Goal: Communication & Community: Answer question/provide support

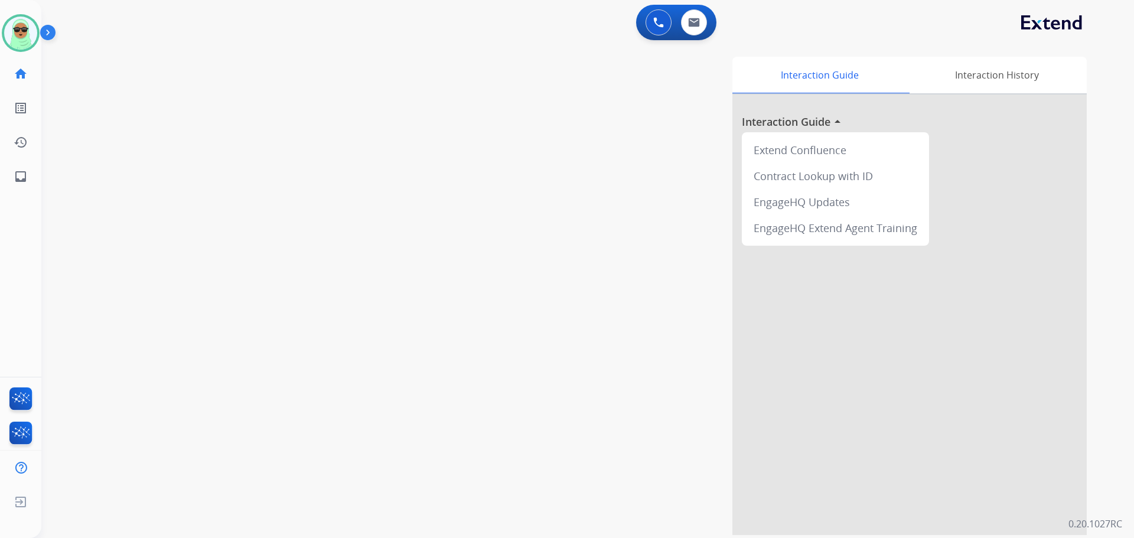
click at [116, 111] on div "swap_horiz Break voice bridge close_fullscreen Connect 3-Way Call merge_type Se…" at bounding box center [573, 289] width 1064 height 493
click at [699, 30] on button at bounding box center [694, 22] width 26 height 26
select select "**********"
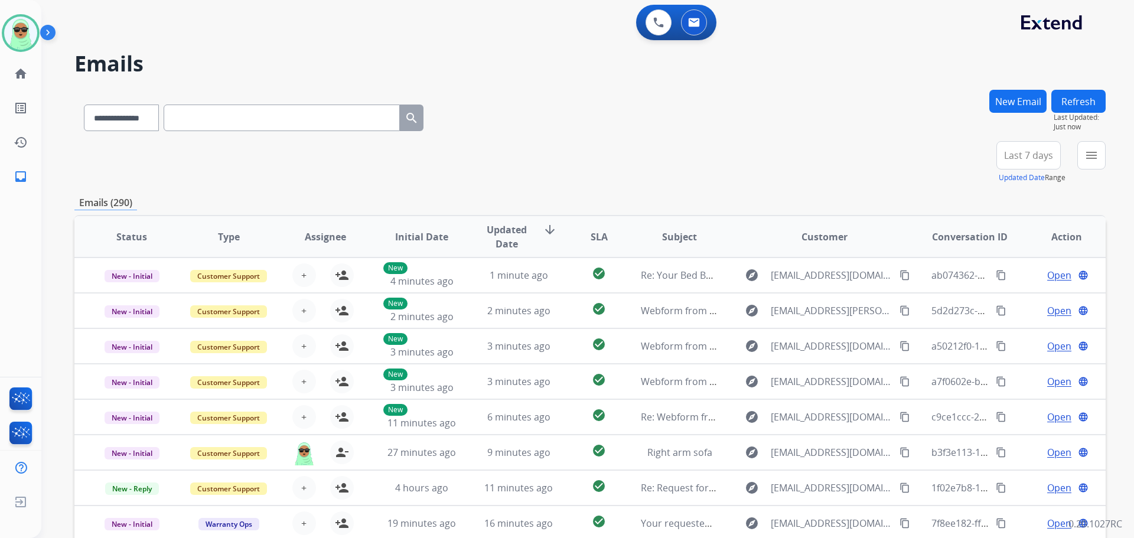
click at [1088, 149] on mat-icon "menu" at bounding box center [1091, 155] width 14 height 14
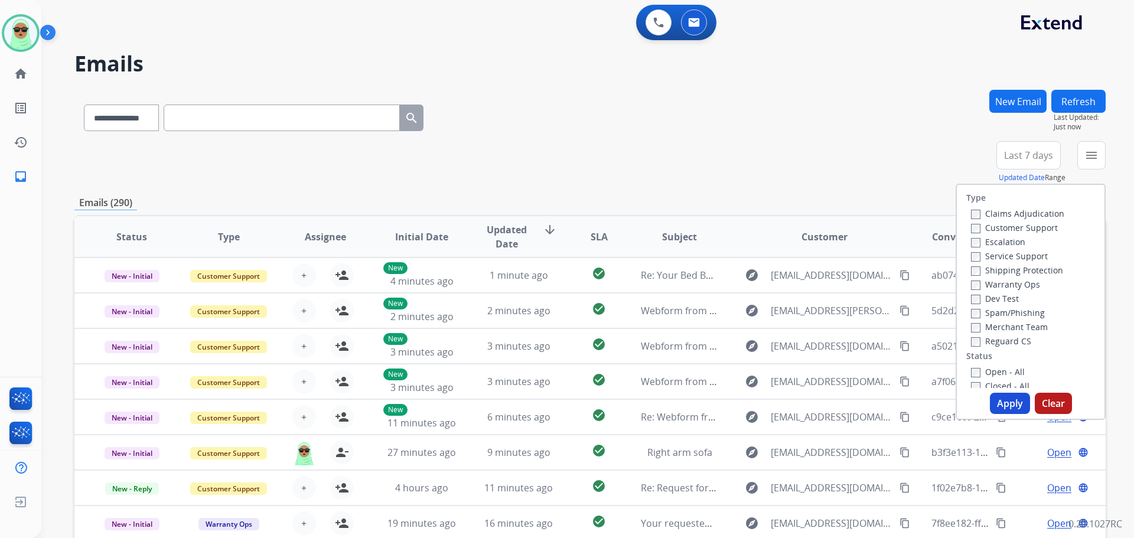
click at [996, 232] on label "Customer Support" at bounding box center [1014, 227] width 87 height 11
click at [1019, 276] on div "Shipping Protection" at bounding box center [1017, 270] width 93 height 14
drag, startPoint x: 1016, startPoint y: 264, endPoint x: 1017, endPoint y: 270, distance: 6.0
click at [1016, 267] on div "Shipping Protection" at bounding box center [1017, 270] width 93 height 14
click at [1013, 271] on label "Shipping Protection" at bounding box center [1017, 270] width 92 height 11
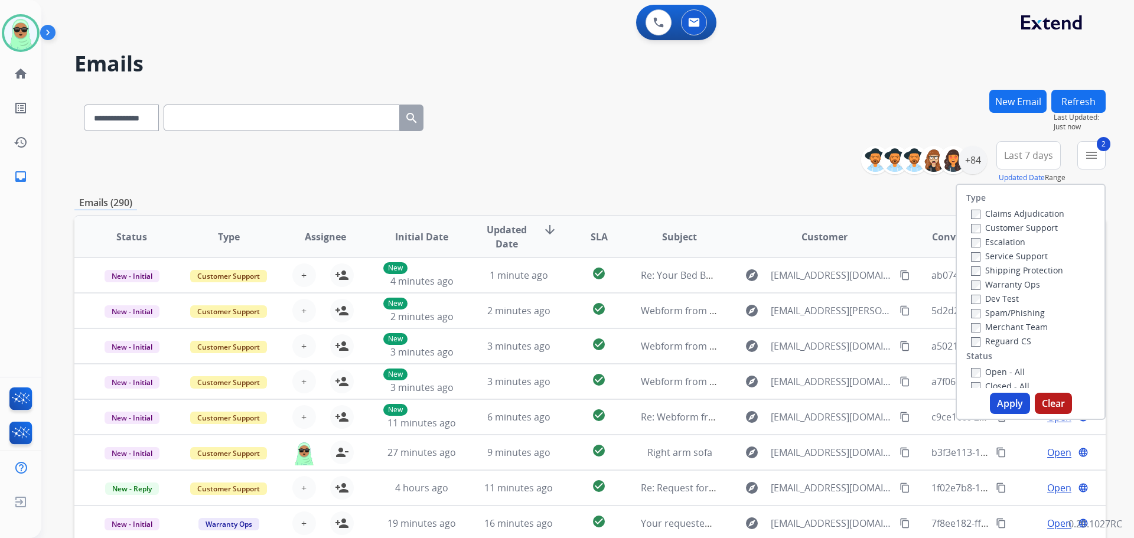
click at [998, 335] on label "Reguard CS" at bounding box center [1001, 340] width 60 height 11
click at [996, 364] on div "Type Claims Adjudication Customer Support Escalation Service Support Shipping P…" at bounding box center [1031, 286] width 148 height 203
click at [998, 374] on label "Open - All" at bounding box center [998, 371] width 54 height 11
click at [1006, 400] on button "Apply" at bounding box center [1010, 403] width 40 height 21
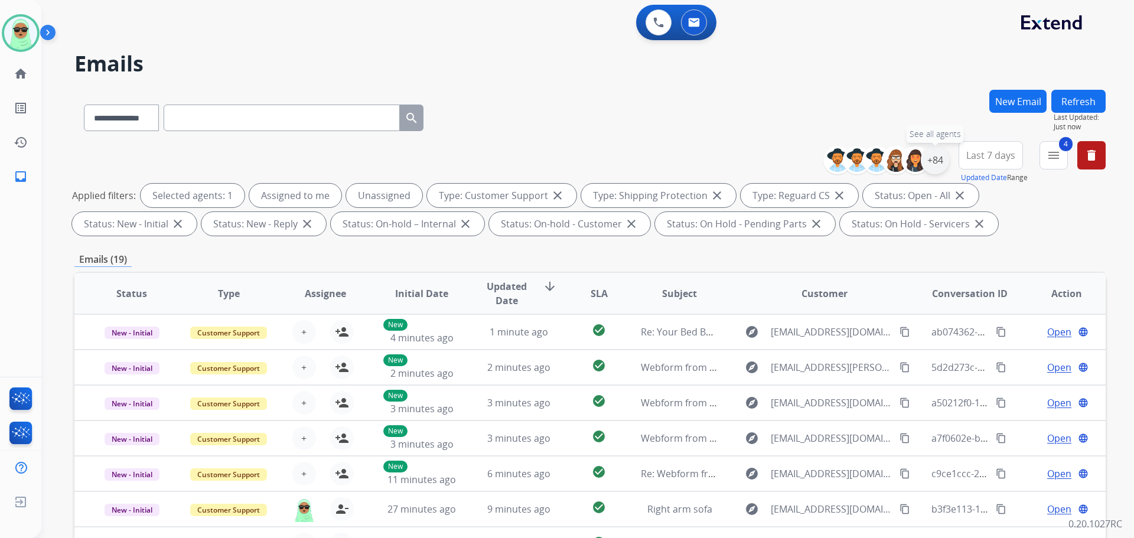
click at [940, 166] on div "+84" at bounding box center [935, 160] width 28 height 28
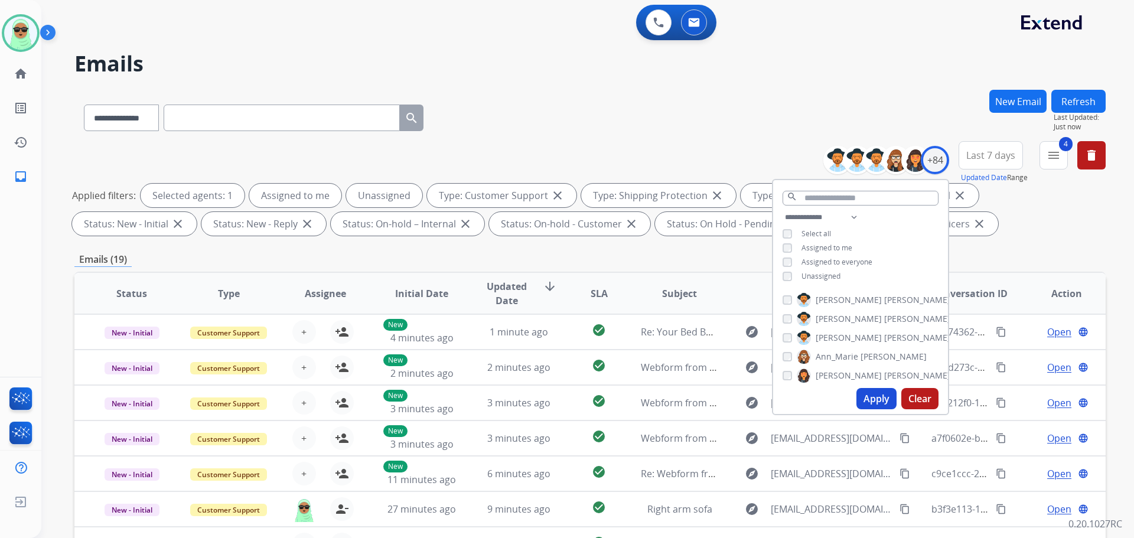
click at [821, 276] on span "Unassigned" at bounding box center [820, 276] width 39 height 10
click at [870, 395] on button "Apply" at bounding box center [876, 398] width 40 height 21
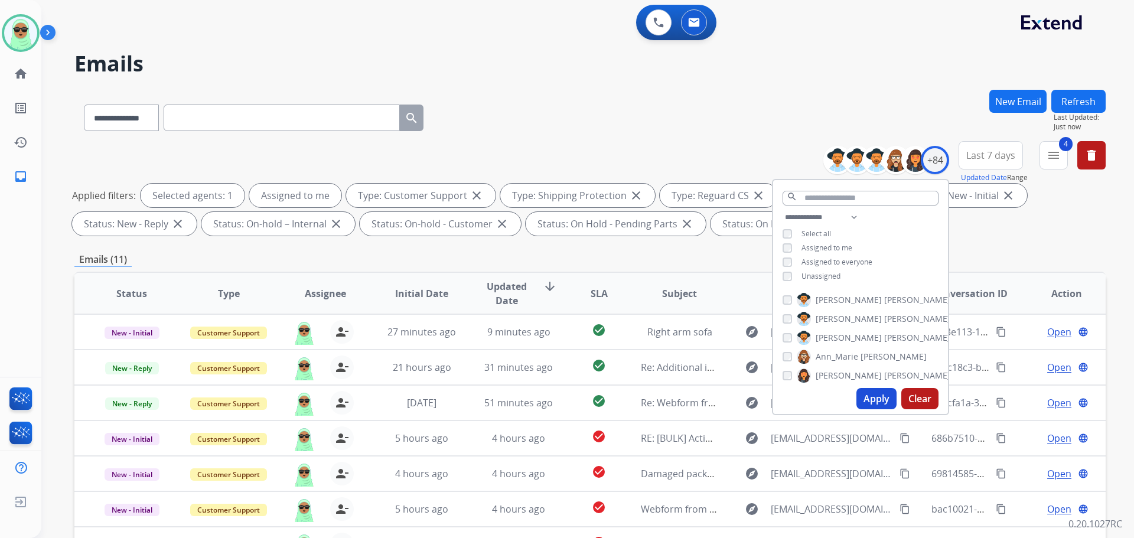
drag, startPoint x: 550, startPoint y: 153, endPoint x: 555, endPoint y: 157, distance: 6.3
click at [552, 152] on div "**********" at bounding box center [589, 190] width 1031 height 99
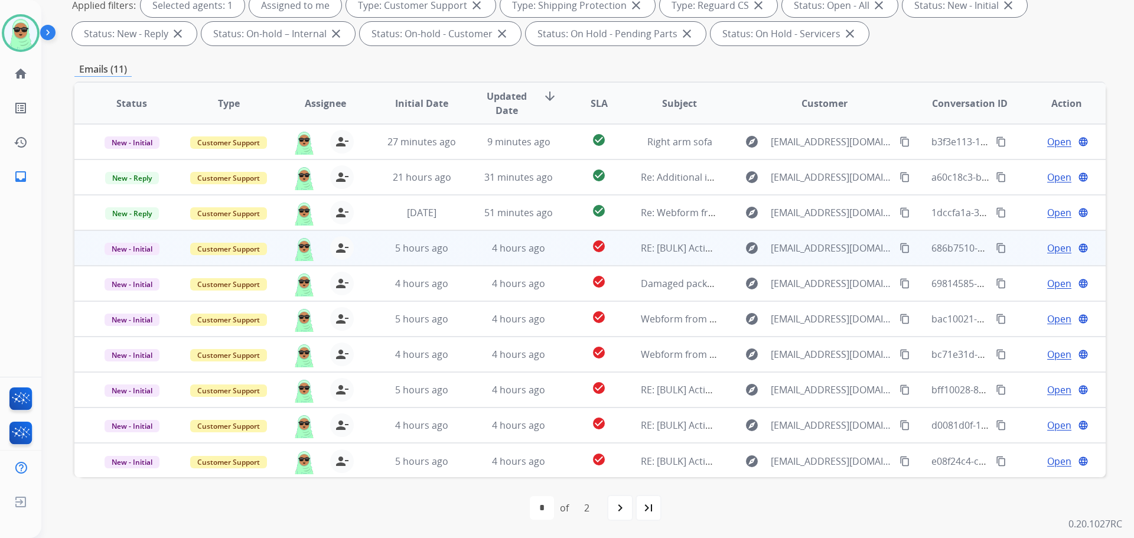
scroll to position [191, 0]
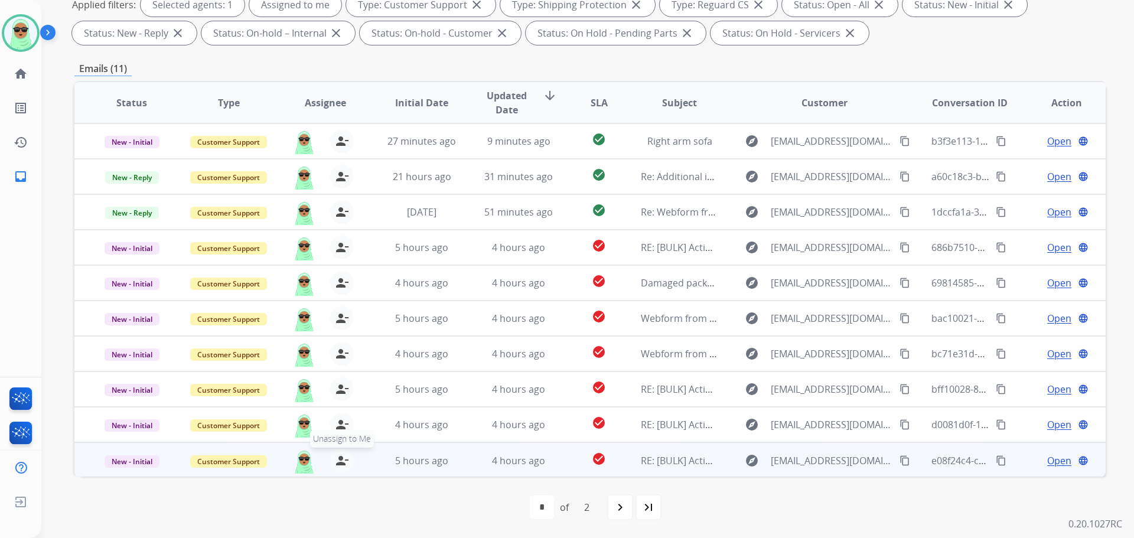
drag, startPoint x: 343, startPoint y: 464, endPoint x: 342, endPoint y: 439, distance: 24.8
click at [342, 464] on mat-icon "person_remove" at bounding box center [342, 461] width 14 height 14
click at [339, 466] on mat-icon "person_add" at bounding box center [342, 461] width 14 height 14
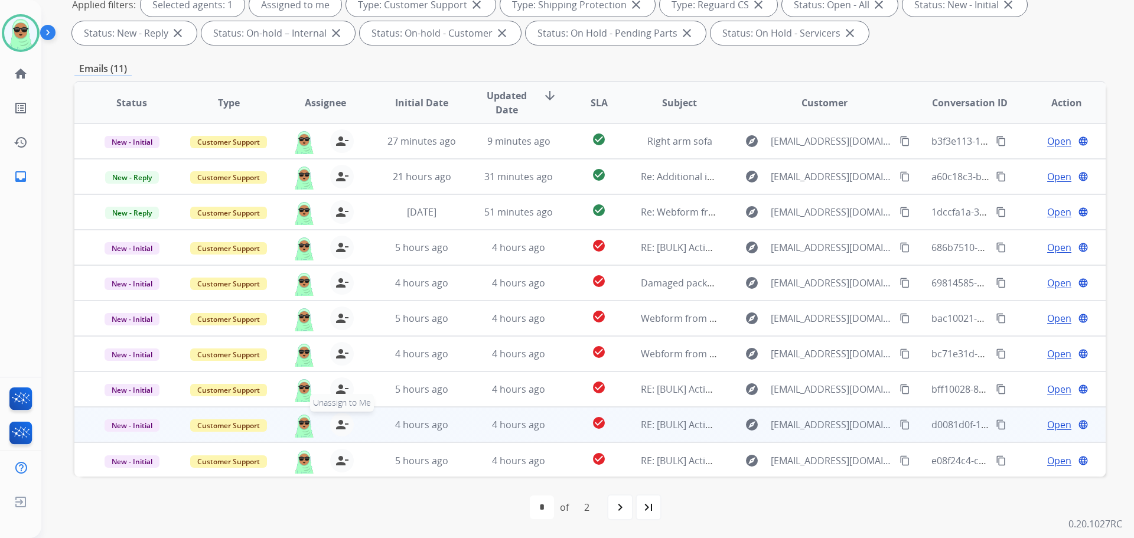
click at [335, 421] on mat-icon "person_remove" at bounding box center [342, 425] width 14 height 14
click at [335, 423] on mat-icon "person_add" at bounding box center [342, 425] width 14 height 14
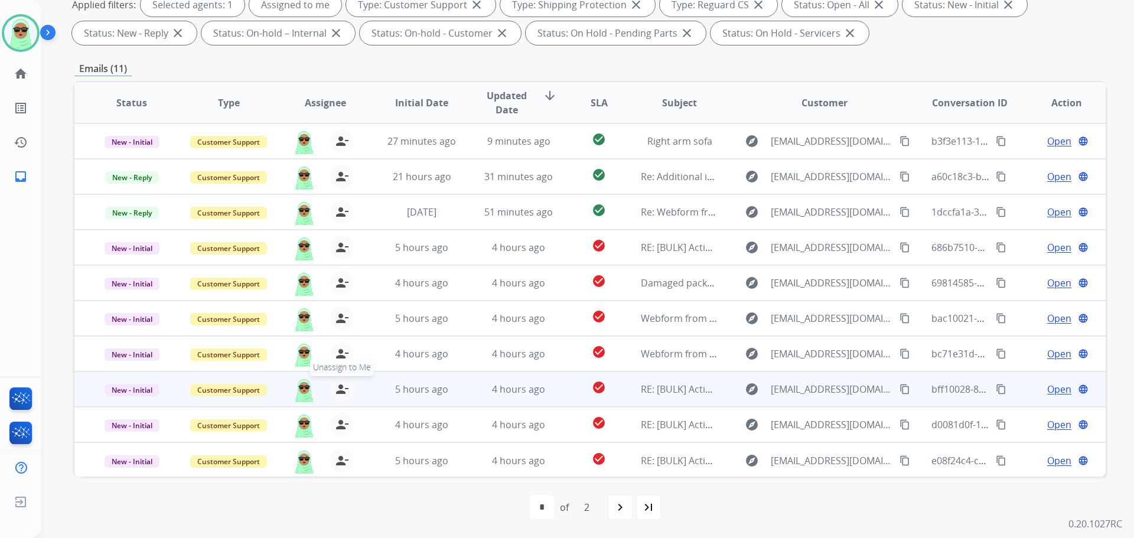
click at [339, 395] on table "Status Type Assignee Initial Date Updated Date arrow_downward SLA Subject Custo…" at bounding box center [589, 280] width 1031 height 396
click at [339, 395] on mat-icon "person_remove" at bounding box center [342, 389] width 14 height 14
click at [339, 395] on mat-icon "person_add" at bounding box center [342, 389] width 14 height 14
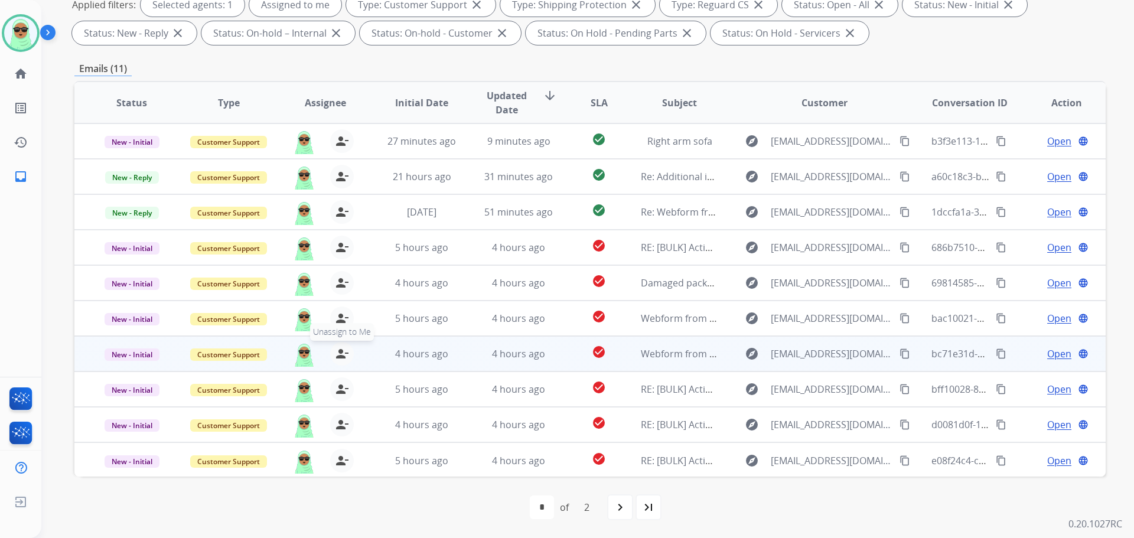
click at [335, 355] on mat-icon "person_remove" at bounding box center [342, 354] width 14 height 14
click at [335, 355] on mat-icon "person_add" at bounding box center [342, 354] width 14 height 14
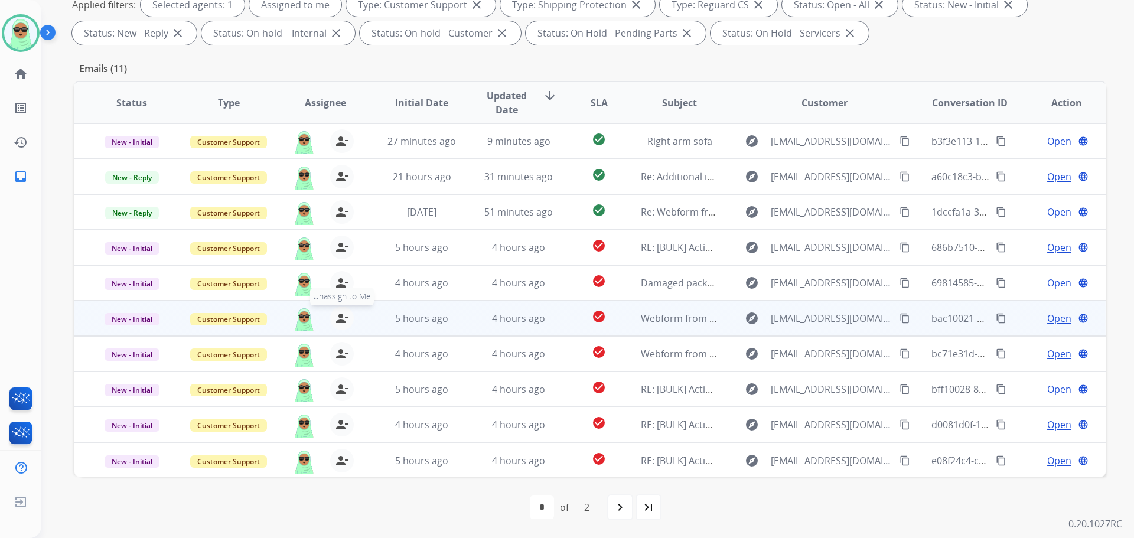
click at [338, 322] on mat-icon "person_remove" at bounding box center [342, 318] width 14 height 14
click at [338, 322] on mat-icon "person_add" at bounding box center [342, 318] width 14 height 14
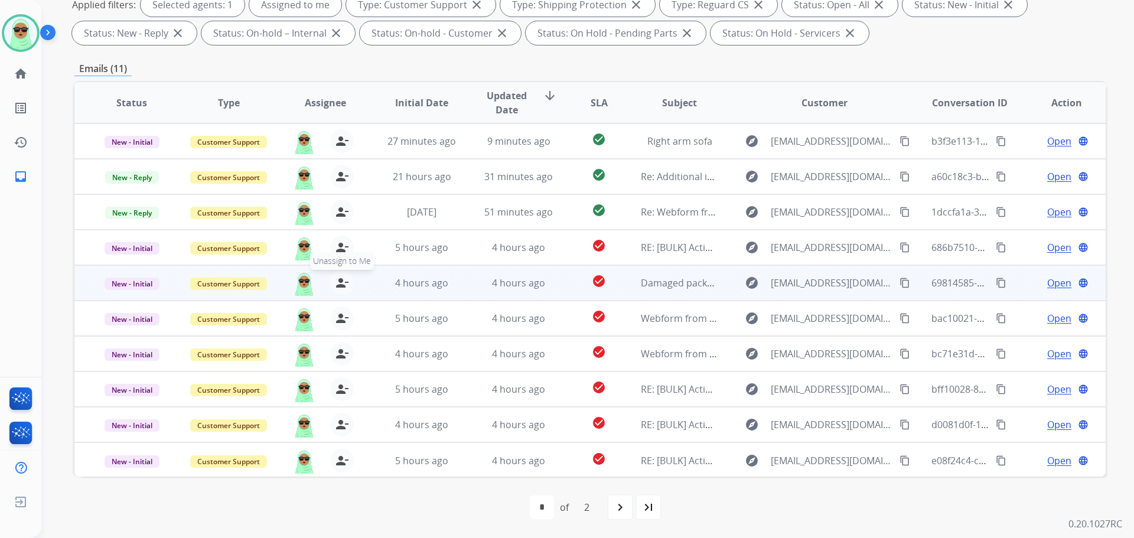
click at [340, 281] on mat-icon "person_remove" at bounding box center [342, 283] width 14 height 14
click at [340, 281] on mat-icon "person_add" at bounding box center [342, 283] width 14 height 14
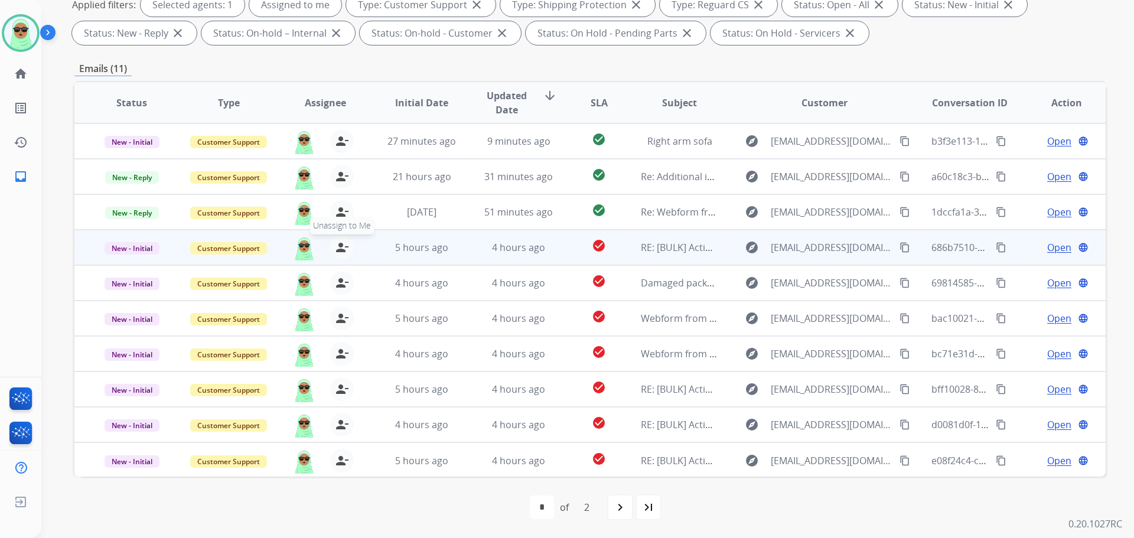
click at [341, 252] on mat-icon "person_remove" at bounding box center [342, 247] width 14 height 14
click at [341, 252] on mat-icon "person_add" at bounding box center [342, 247] width 14 height 14
click at [340, 218] on span "Unassign to Me" at bounding box center [342, 226] width 64 height 18
click at [340, 218] on span "Assign to Me" at bounding box center [342, 226] width 54 height 18
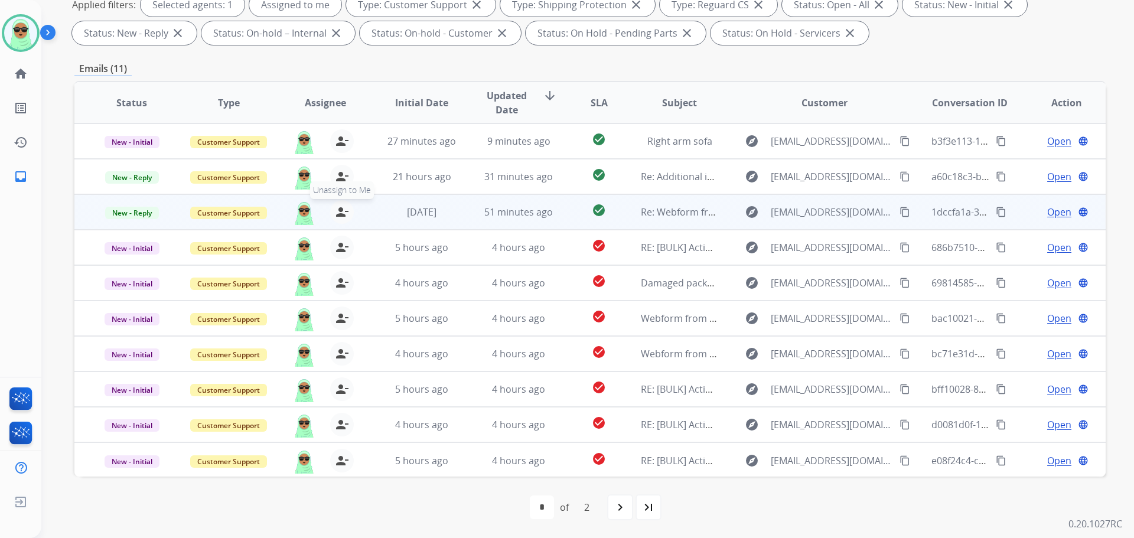
click at [337, 213] on mat-icon "person_remove" at bounding box center [342, 212] width 14 height 14
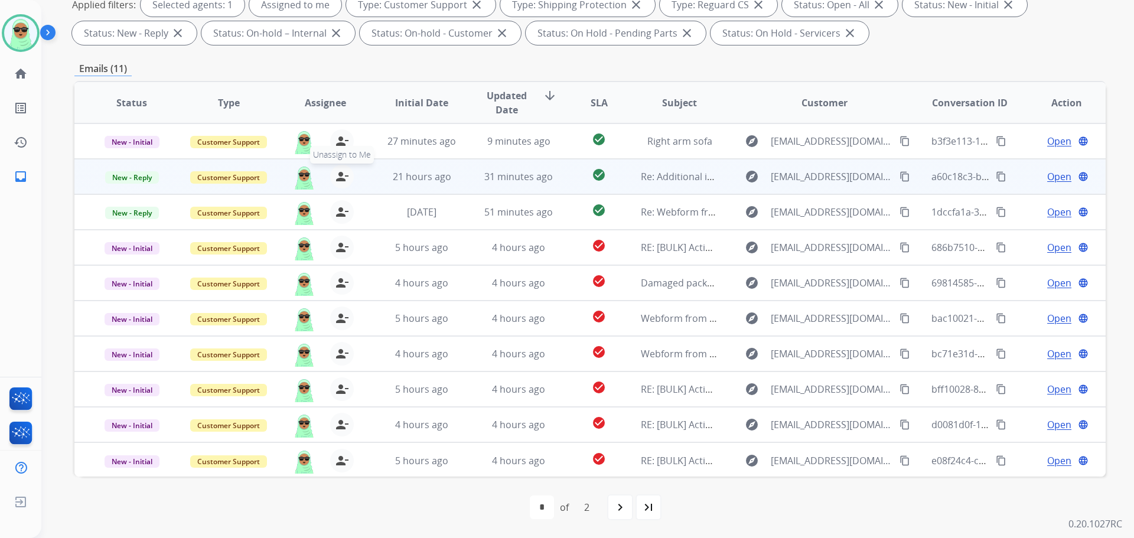
click at [337, 170] on mat-icon "person_remove" at bounding box center [342, 176] width 14 height 14
click at [337, 170] on mat-icon "person_add" at bounding box center [342, 176] width 14 height 14
click at [328, 146] on table "Status Type Assignee Initial Date Updated Date arrow_downward SLA Subject Custo…" at bounding box center [589, 280] width 1031 height 396
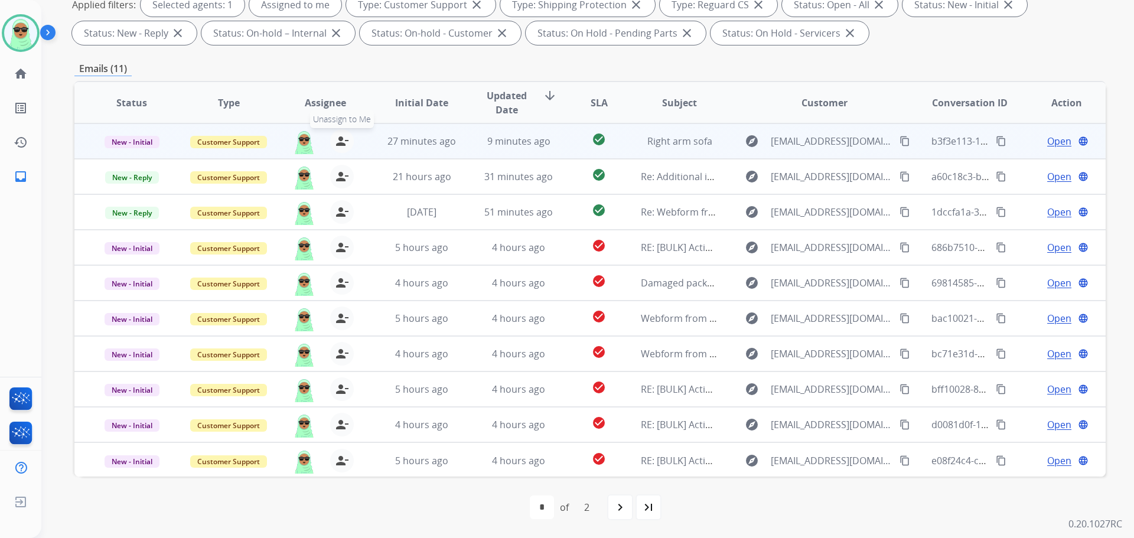
click at [335, 143] on mat-icon "person_remove" at bounding box center [342, 141] width 14 height 14
click at [335, 143] on mat-icon "person_add" at bounding box center [342, 141] width 14 height 14
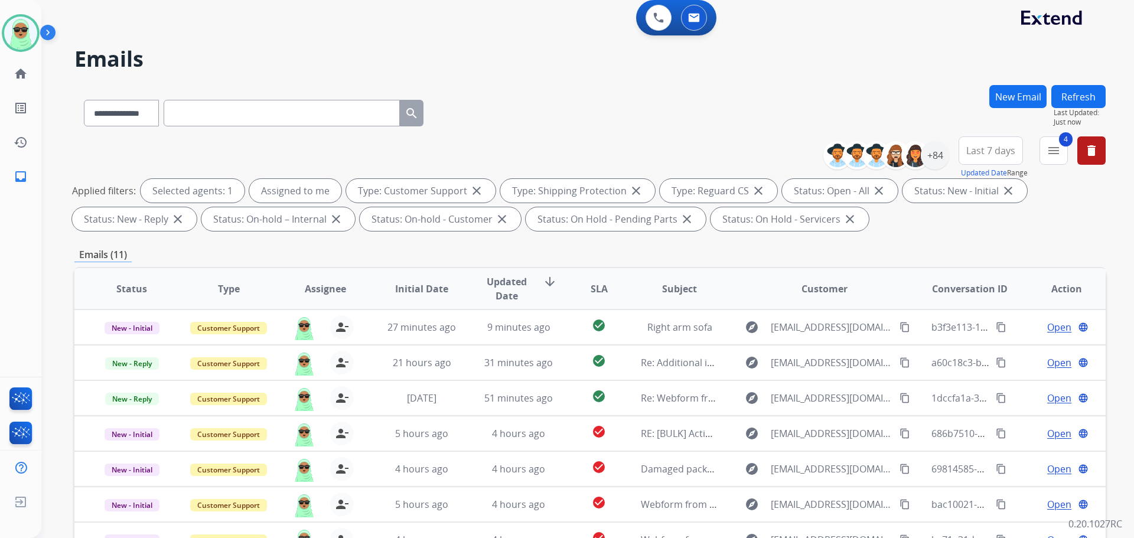
scroll to position [0, 0]
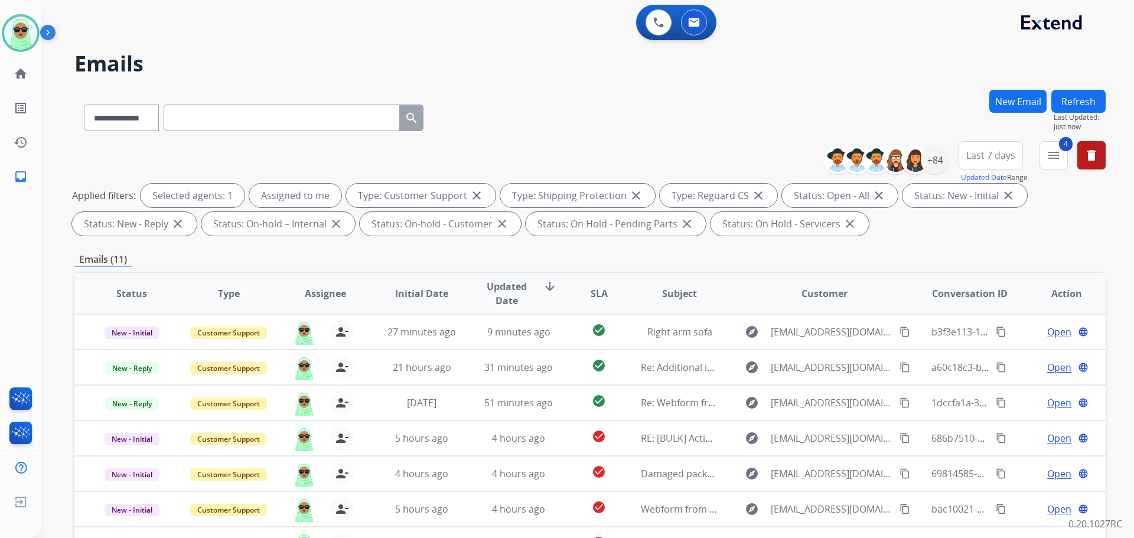
click at [1081, 100] on button "Refresh" at bounding box center [1078, 101] width 54 height 23
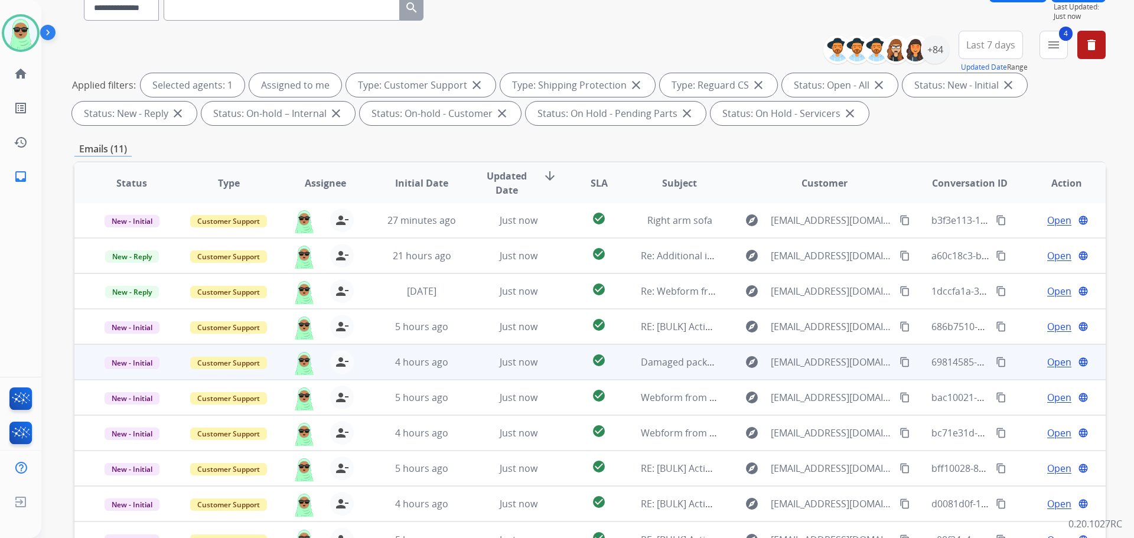
scroll to position [191, 0]
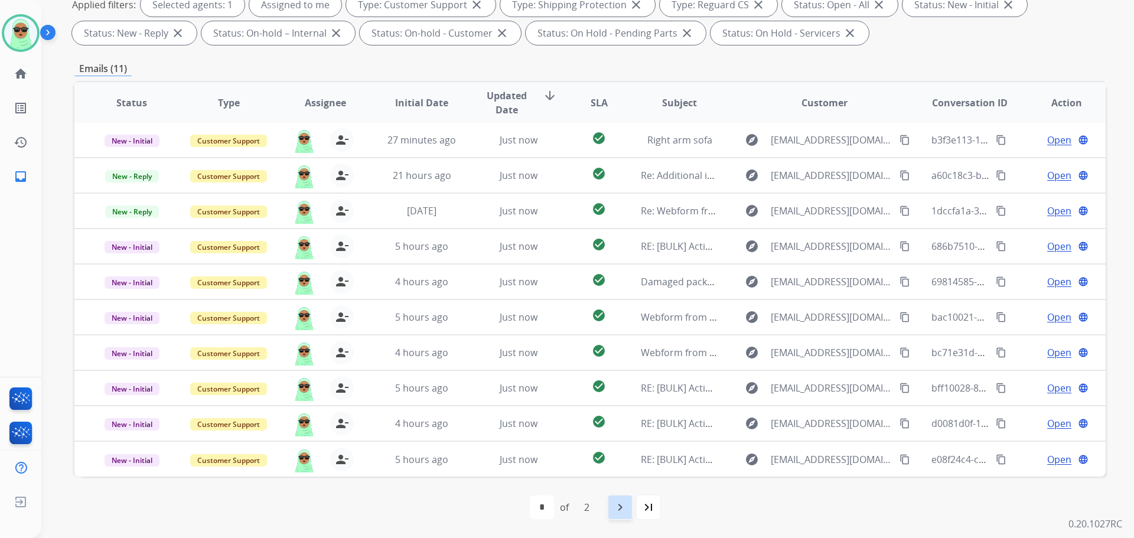
click at [624, 513] on mat-icon "navigate_next" at bounding box center [620, 507] width 14 height 14
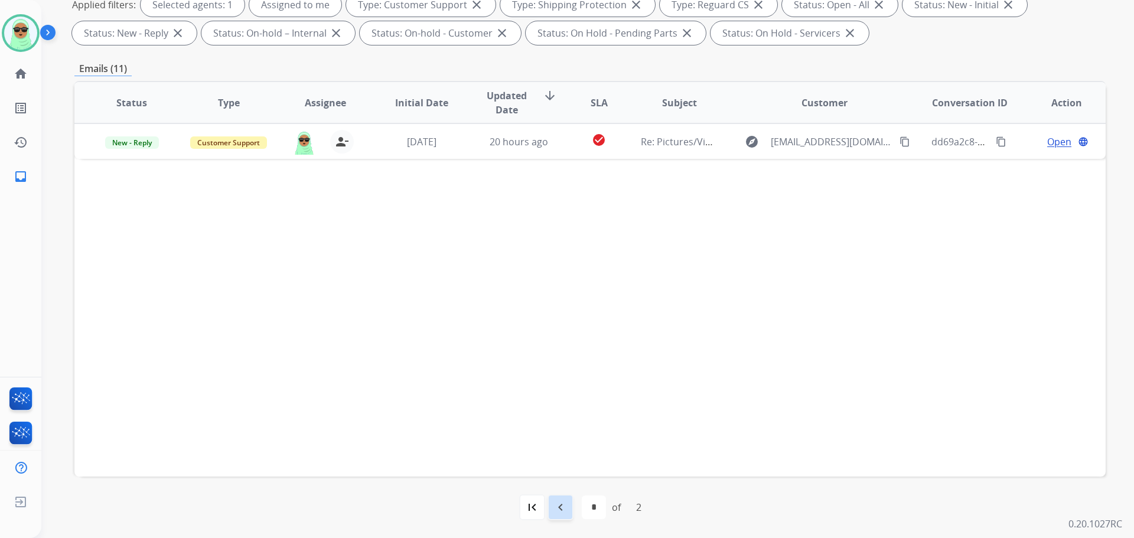
click at [557, 501] on mat-icon "navigate_before" at bounding box center [560, 507] width 14 height 14
select select "*"
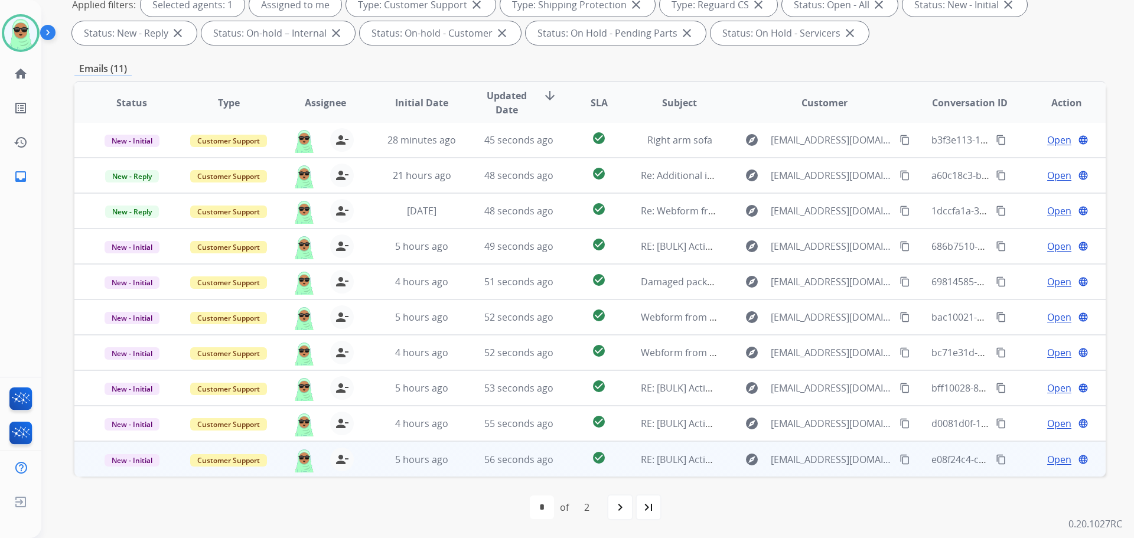
click at [1047, 465] on span "Open" at bounding box center [1059, 459] width 24 height 14
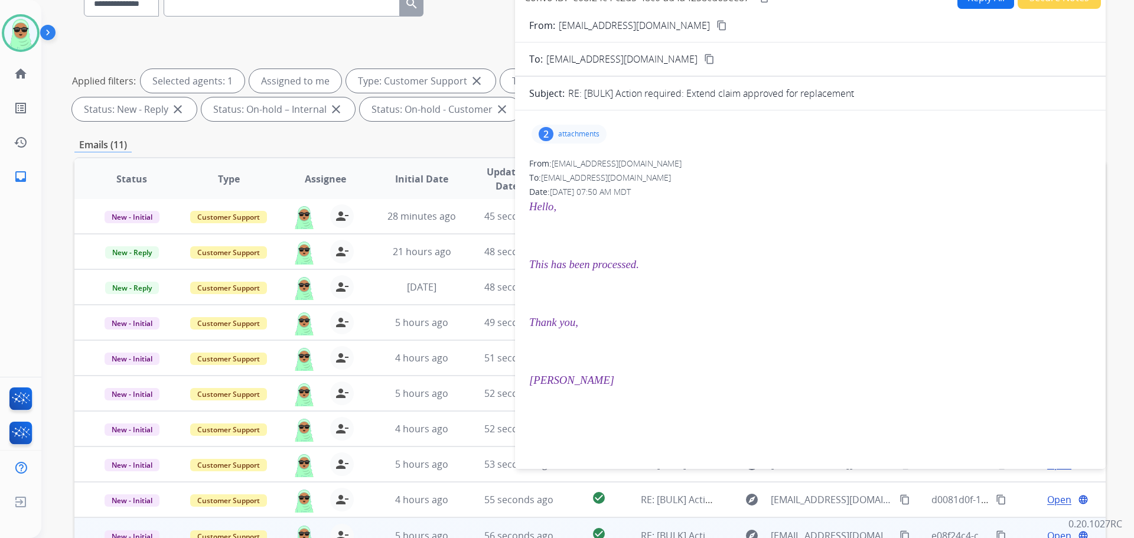
scroll to position [73, 0]
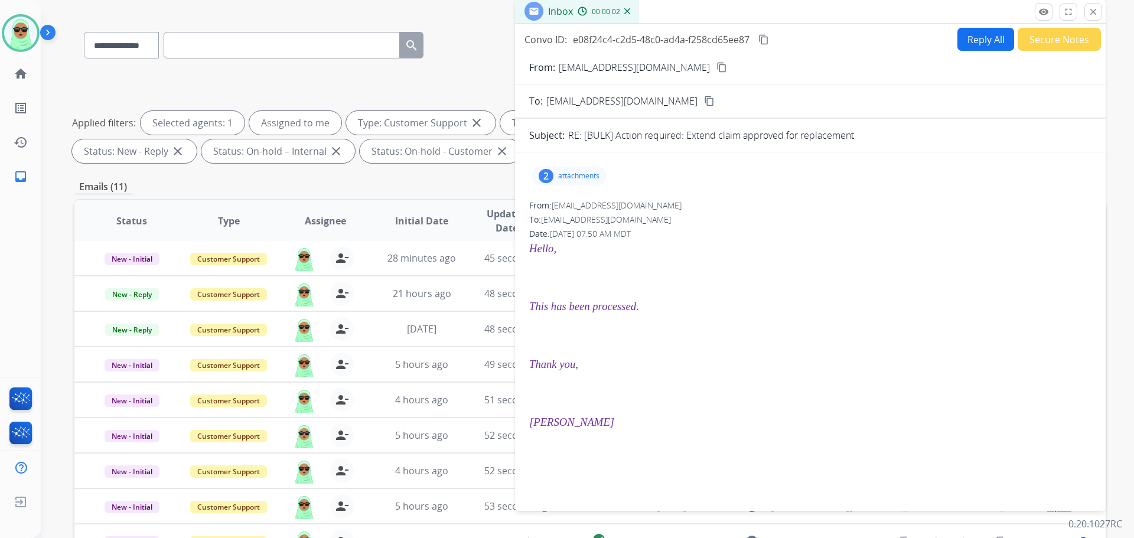
click at [591, 172] on p "attachments" at bounding box center [578, 175] width 41 height 9
click at [569, 174] on p "attachments" at bounding box center [578, 175] width 41 height 9
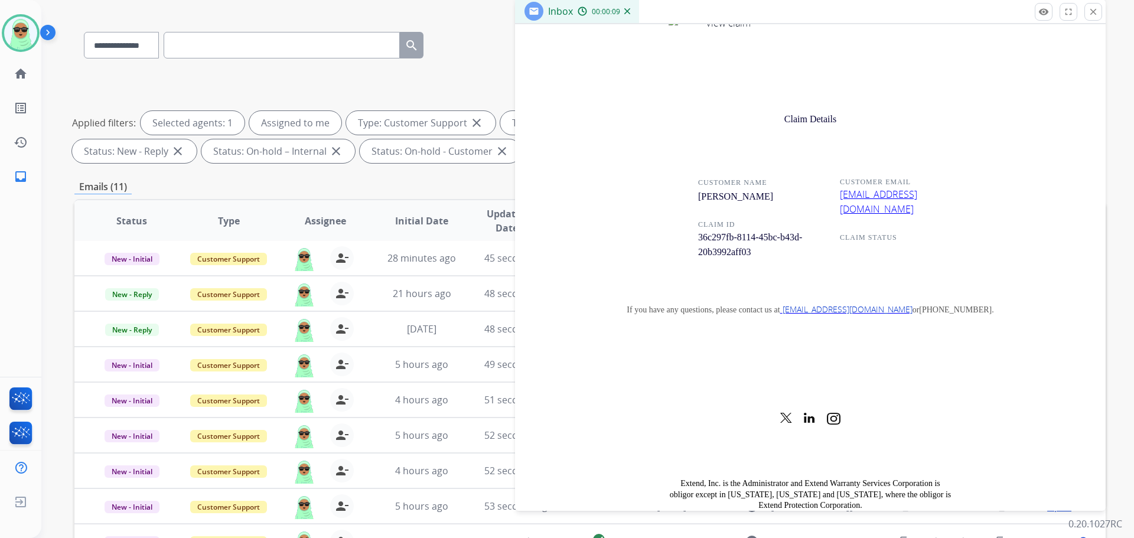
scroll to position [1299, 0]
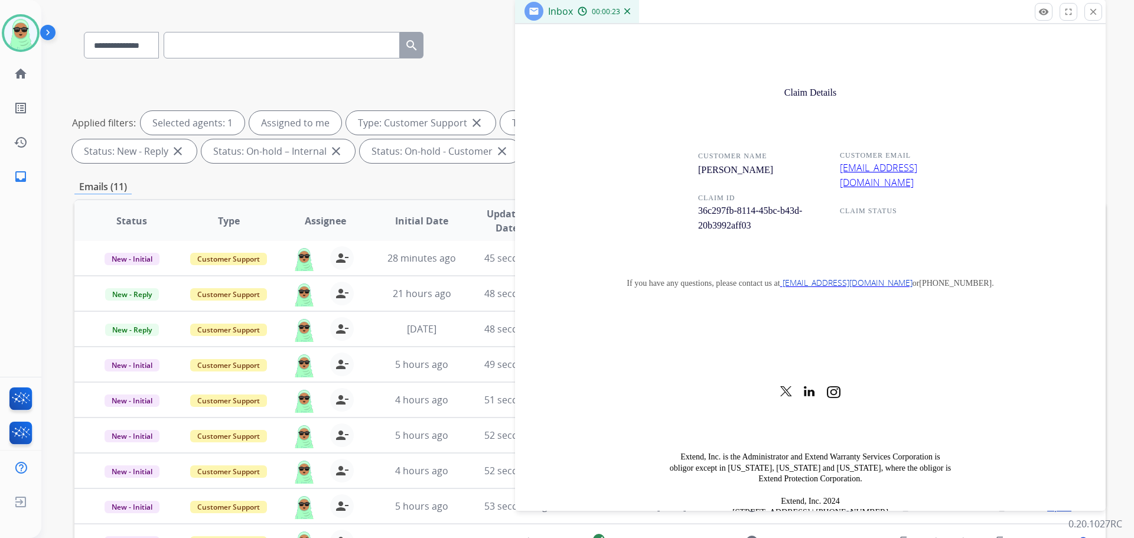
click at [1037, 146] on div "CUSTOMER NAME JEANINE DODSON CLAIM ID 36c297fb-8114-45bc-b43d-20b3992aff03 CUST…" at bounding box center [810, 198] width 562 height 117
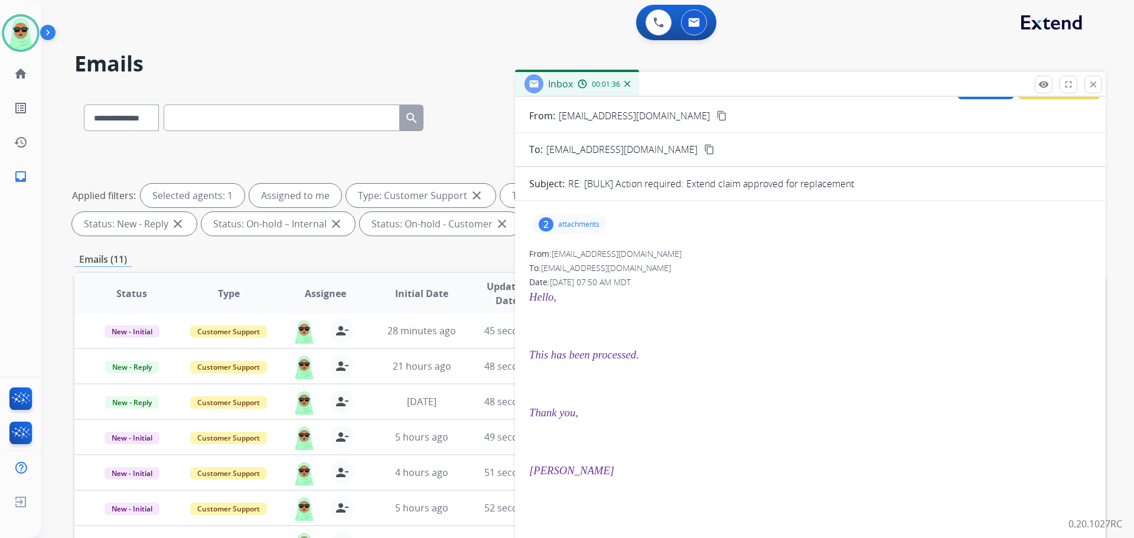
scroll to position [0, 0]
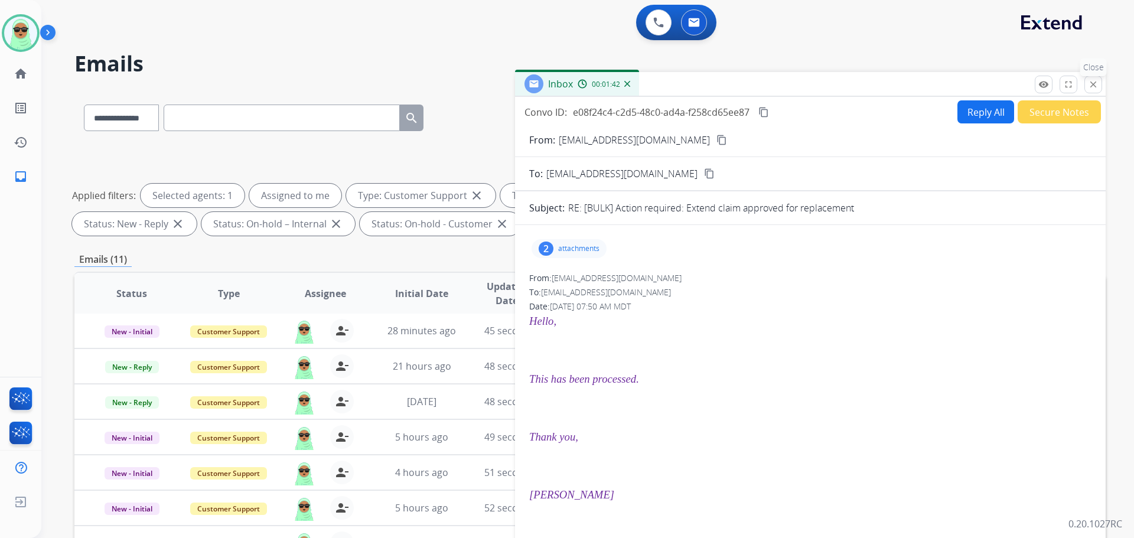
click at [1095, 89] on mat-icon "close" at bounding box center [1093, 84] width 11 height 11
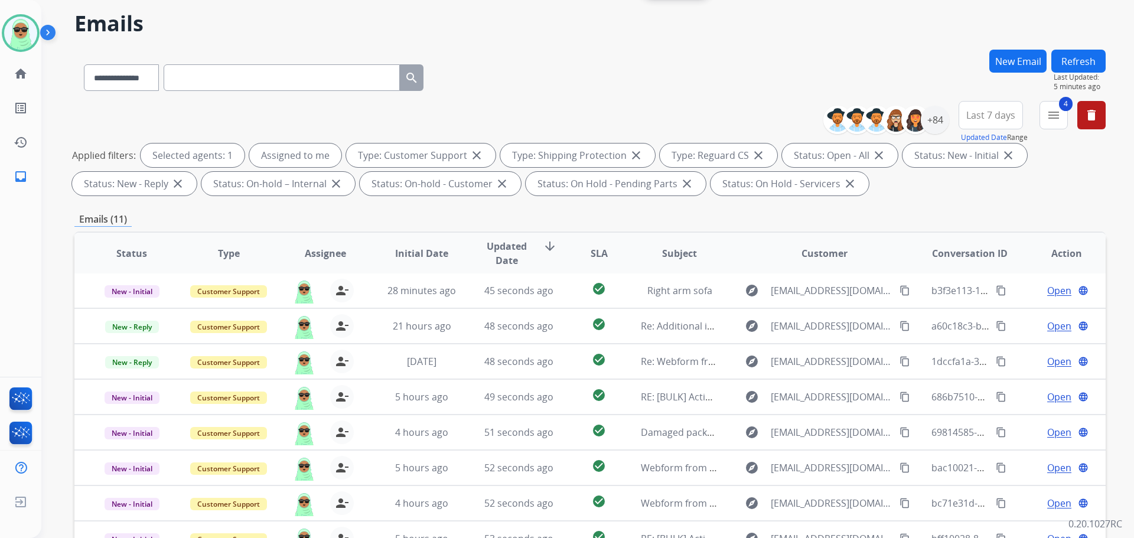
scroll to position [177, 0]
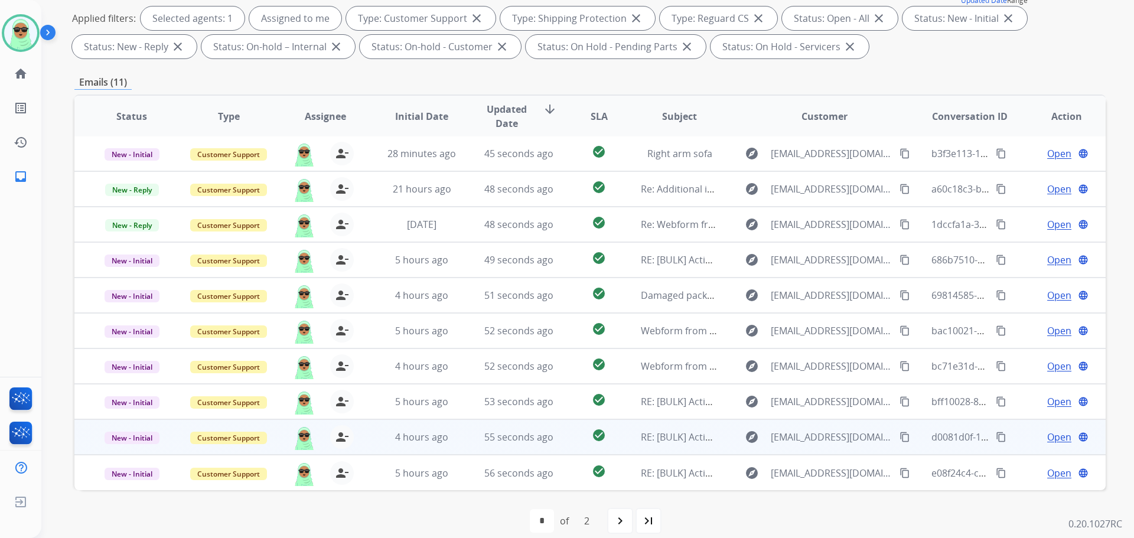
click at [1055, 439] on span "Open" at bounding box center [1059, 437] width 24 height 14
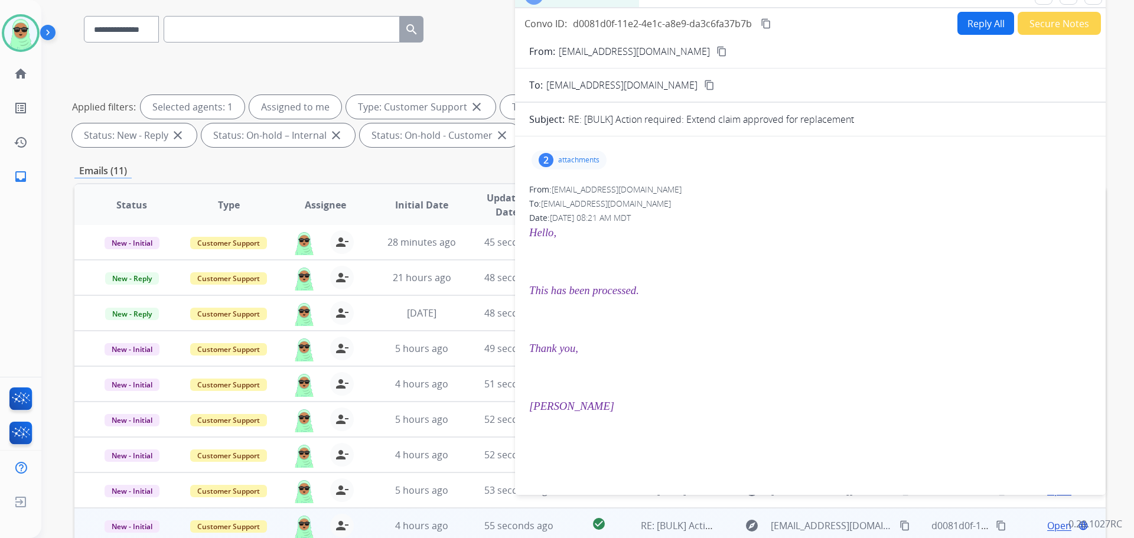
scroll to position [0, 0]
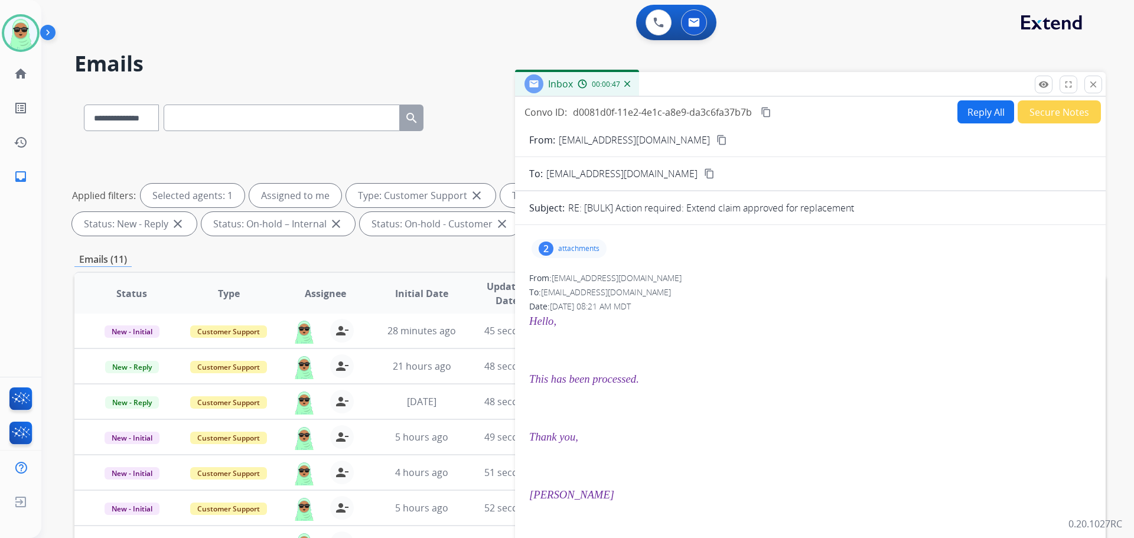
click at [1112, 89] on div "**********" at bounding box center [587, 269] width 1093 height 538
click at [1100, 83] on button "close Close" at bounding box center [1093, 85] width 18 height 18
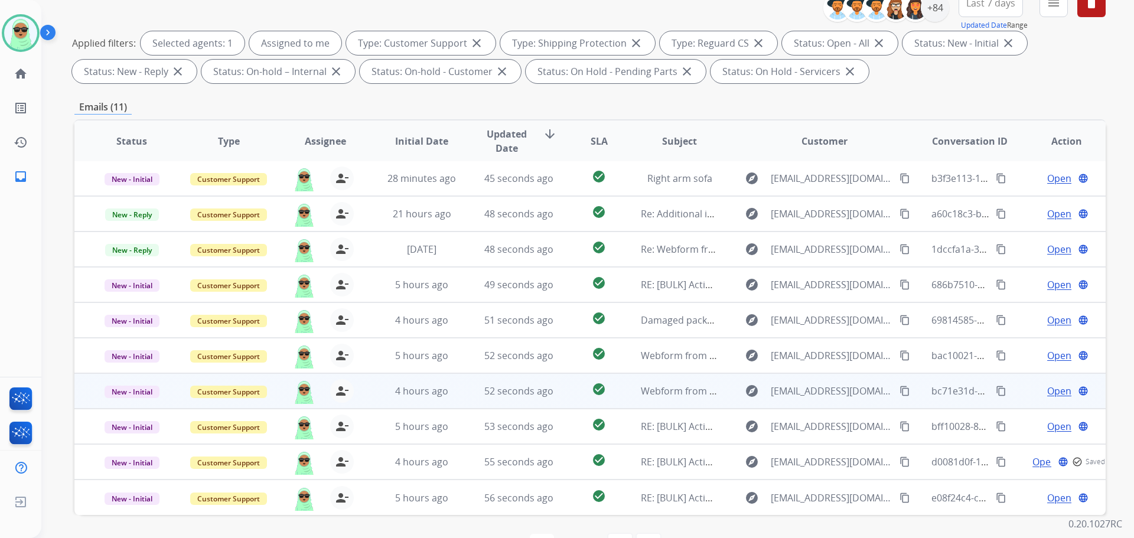
scroll to position [191, 0]
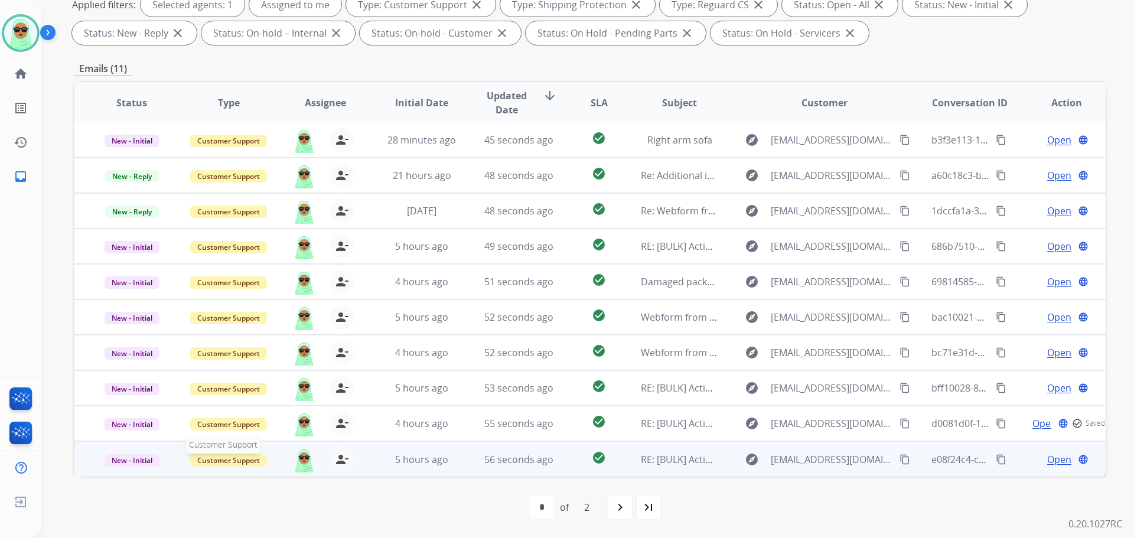
click at [253, 461] on span "Customer Support" at bounding box center [228, 460] width 77 height 12
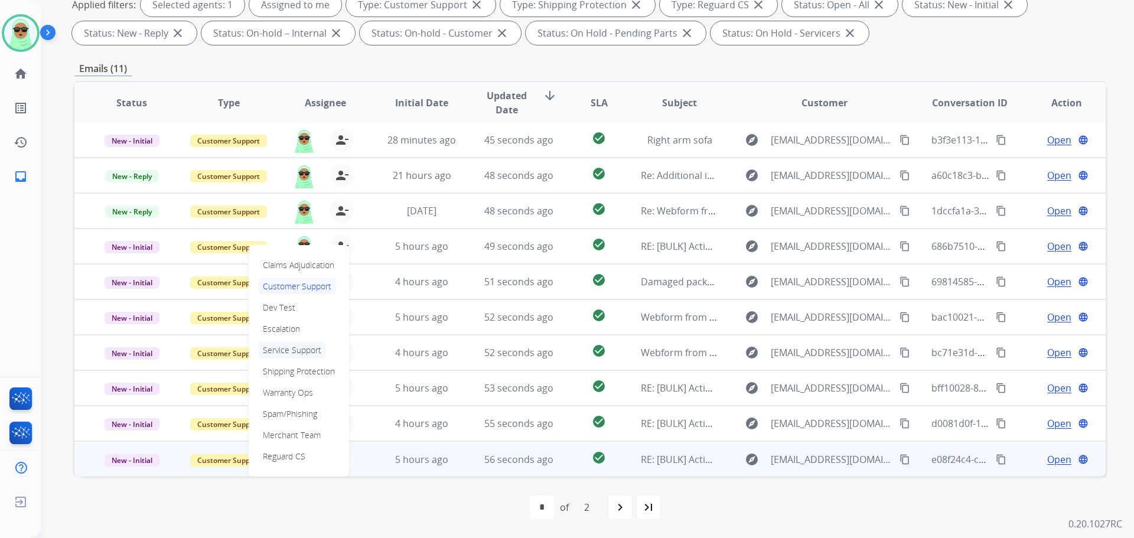
click at [288, 352] on p "Service Support" at bounding box center [292, 350] width 68 height 17
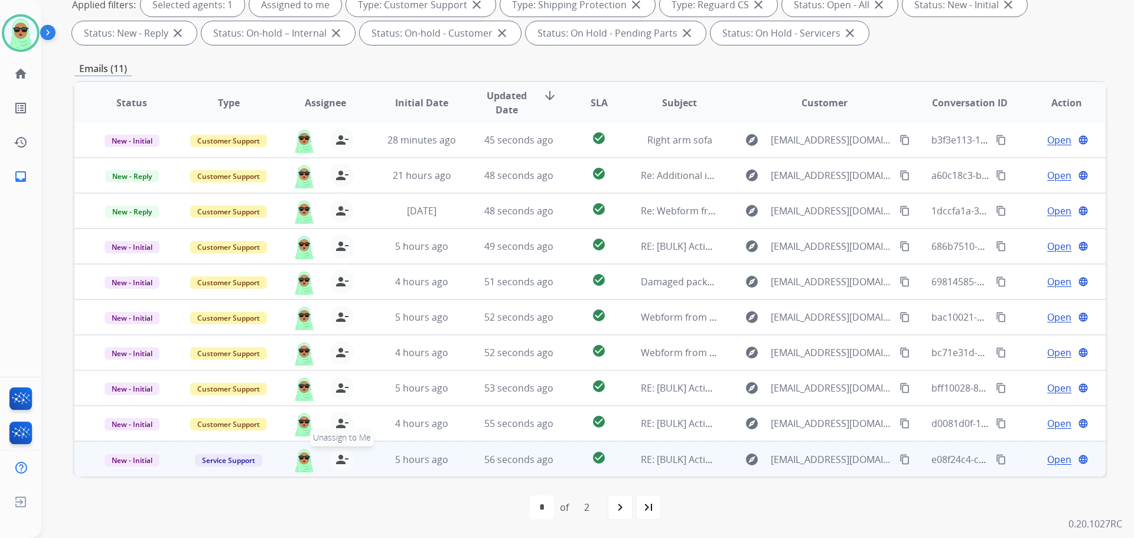
click at [337, 457] on mat-icon "person_remove" at bounding box center [342, 459] width 14 height 14
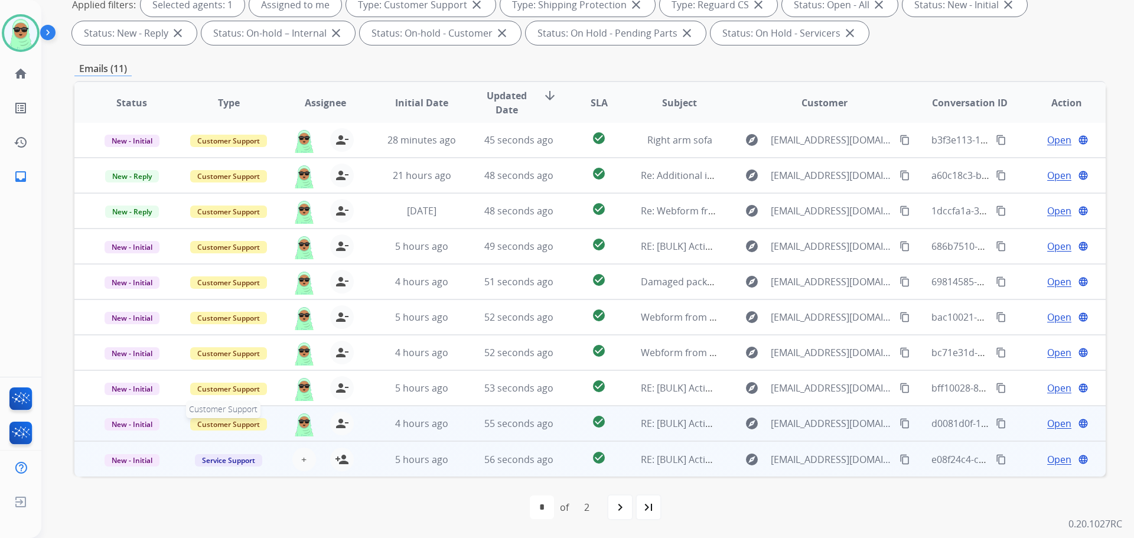
click at [212, 423] on span "Customer Support" at bounding box center [228, 424] width 77 height 12
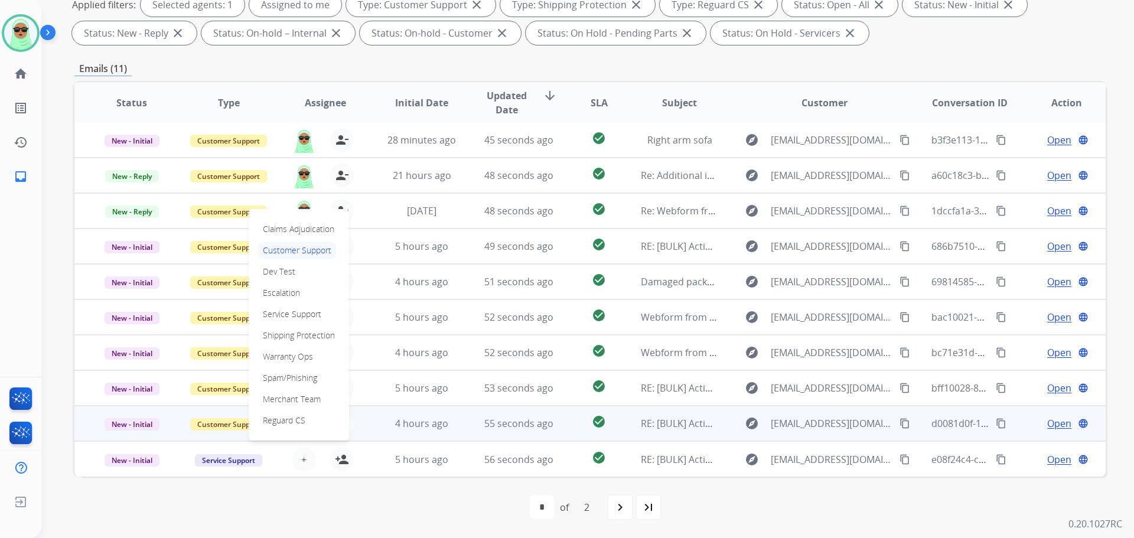
click at [364, 411] on td "4 hours ago" at bounding box center [412, 423] width 97 height 35
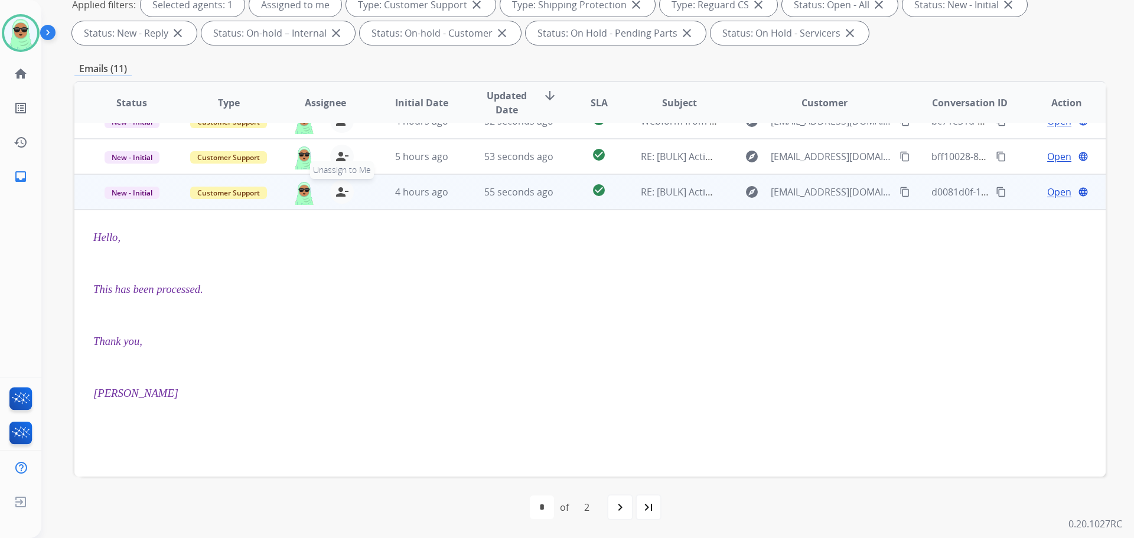
scroll to position [165, 0]
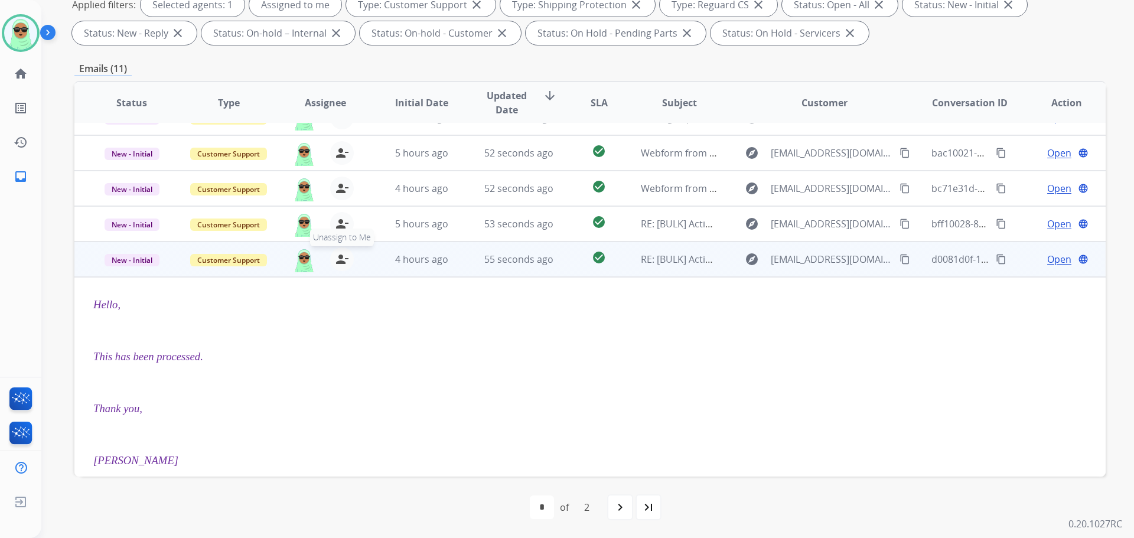
click at [344, 268] on button "person_remove Unassign to Me" at bounding box center [342, 259] width 24 height 24
click at [228, 260] on span "Customer Support" at bounding box center [228, 260] width 77 height 12
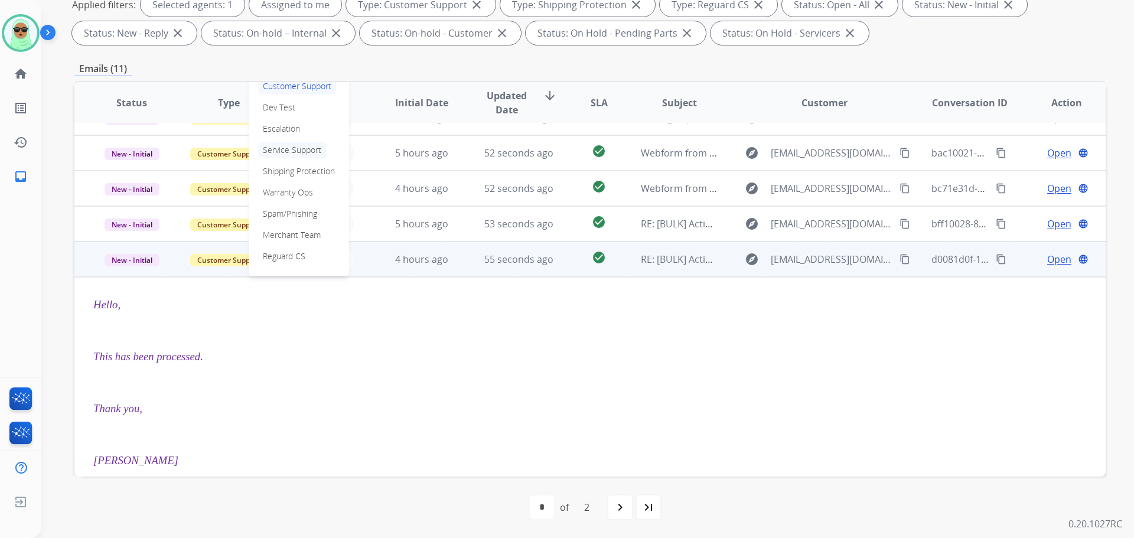
click at [289, 151] on p "Service Support" at bounding box center [292, 150] width 68 height 17
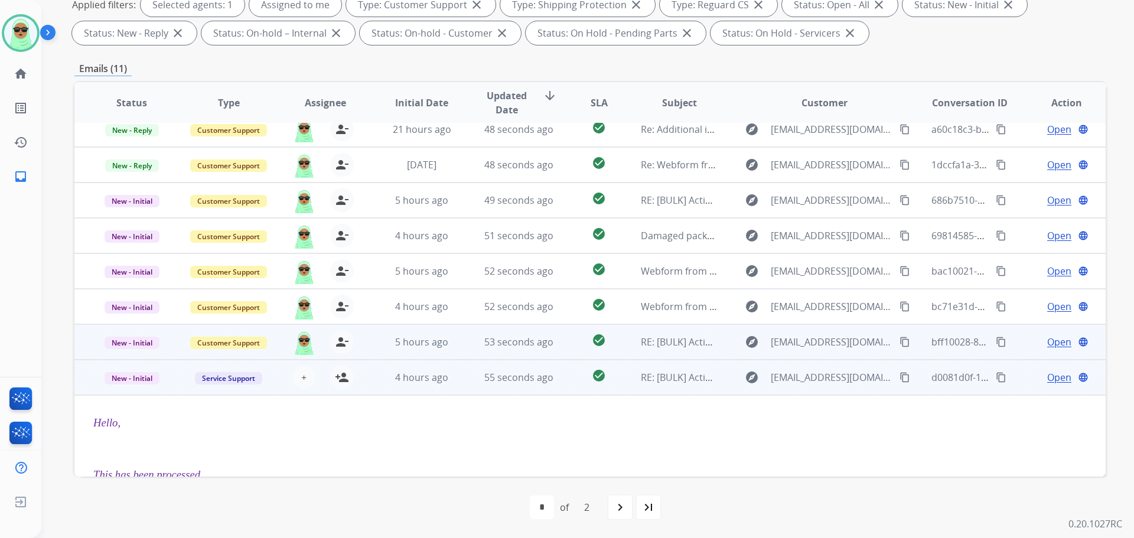
scroll to position [0, 0]
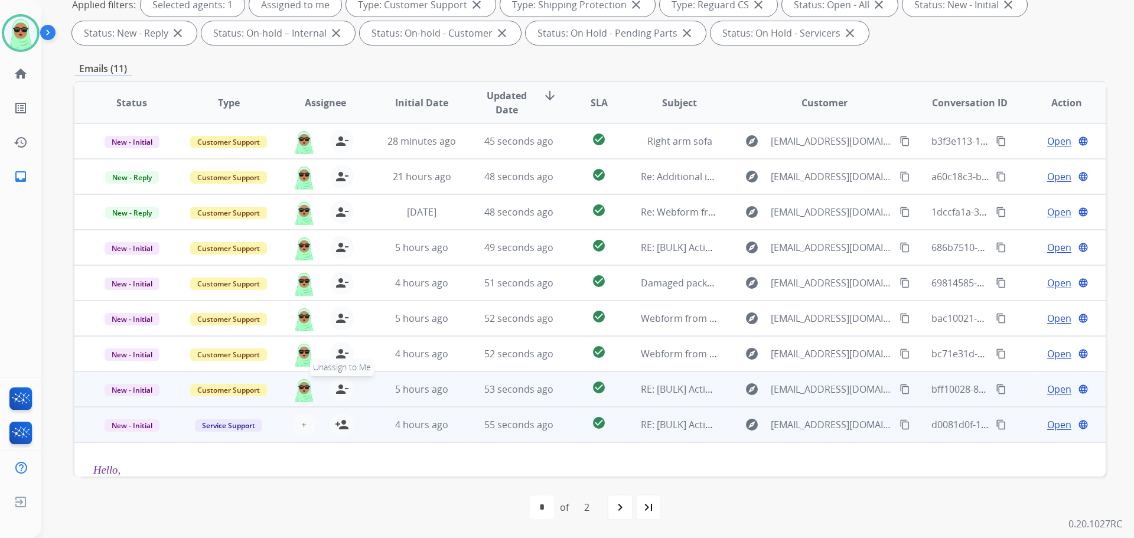
click at [340, 397] on button "person_remove Unassign to Me" at bounding box center [342, 389] width 24 height 24
click at [219, 389] on span "Customer Support" at bounding box center [228, 390] width 77 height 12
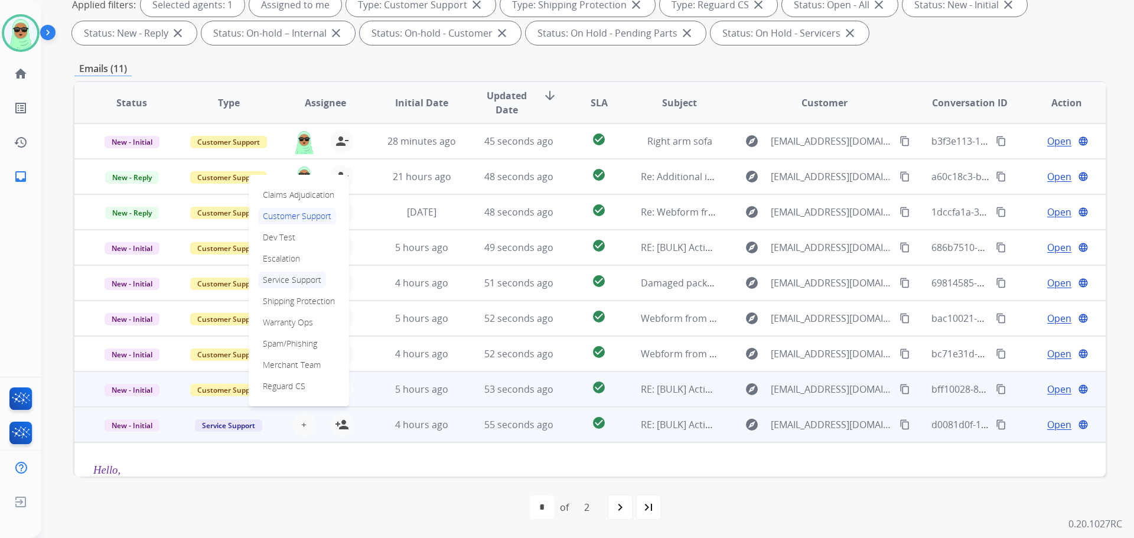
click at [283, 273] on p "Service Support" at bounding box center [292, 280] width 68 height 17
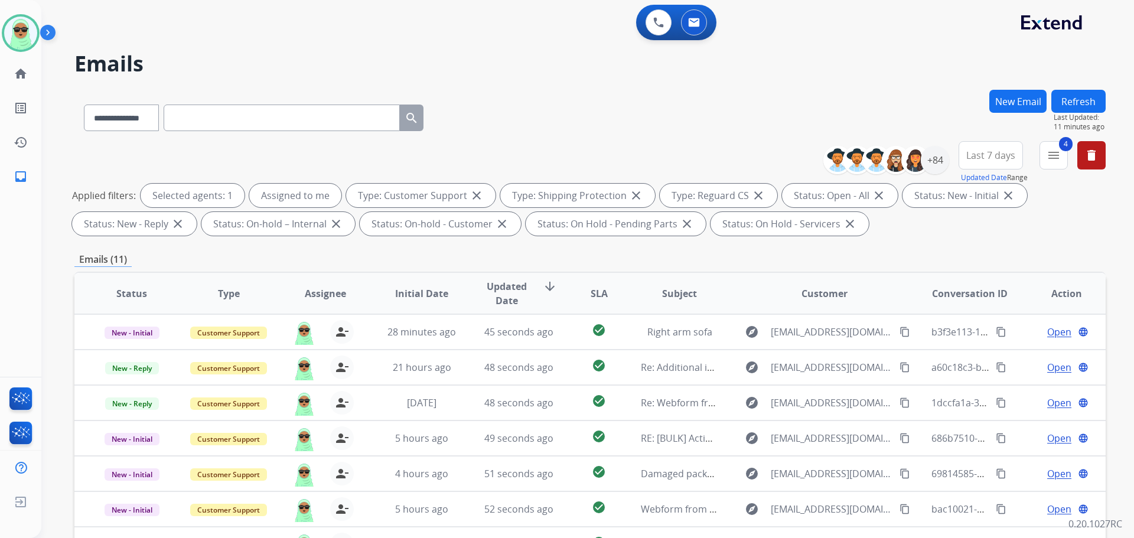
click at [1054, 98] on button "Refresh" at bounding box center [1078, 101] width 54 height 23
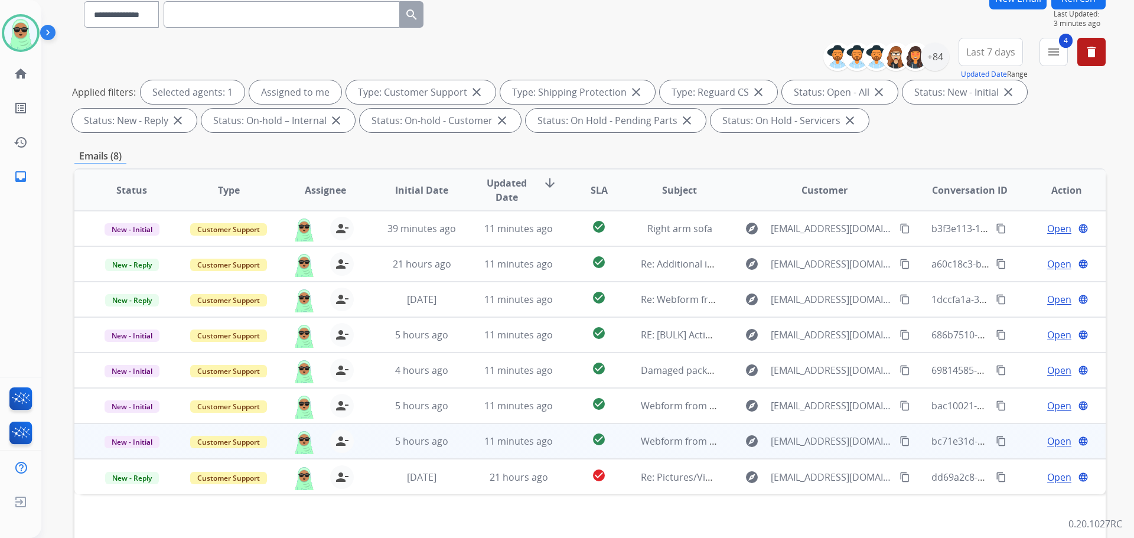
scroll to position [191, 0]
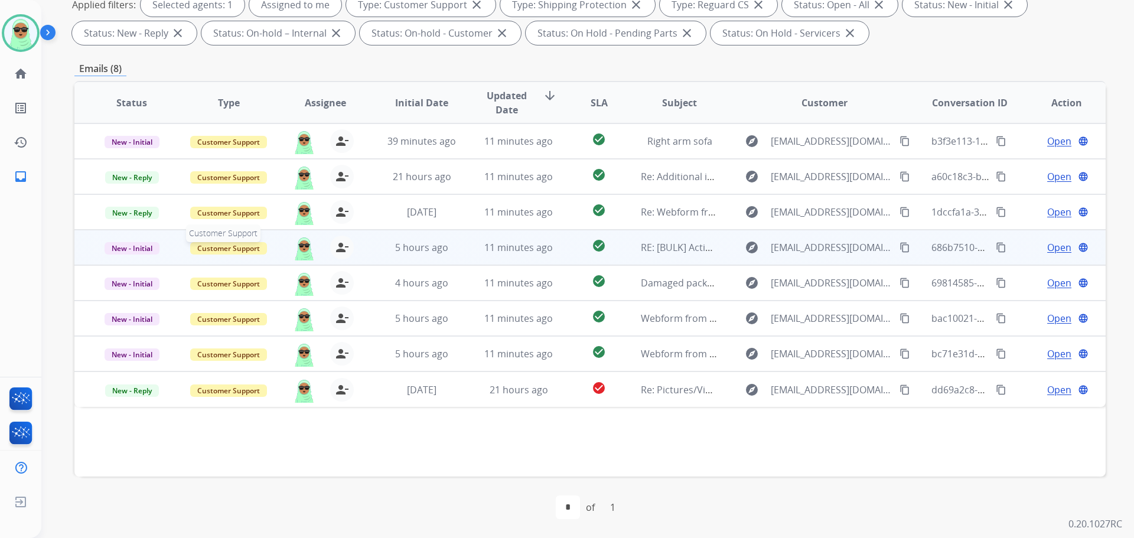
click at [236, 248] on span "Customer Support" at bounding box center [228, 248] width 77 height 12
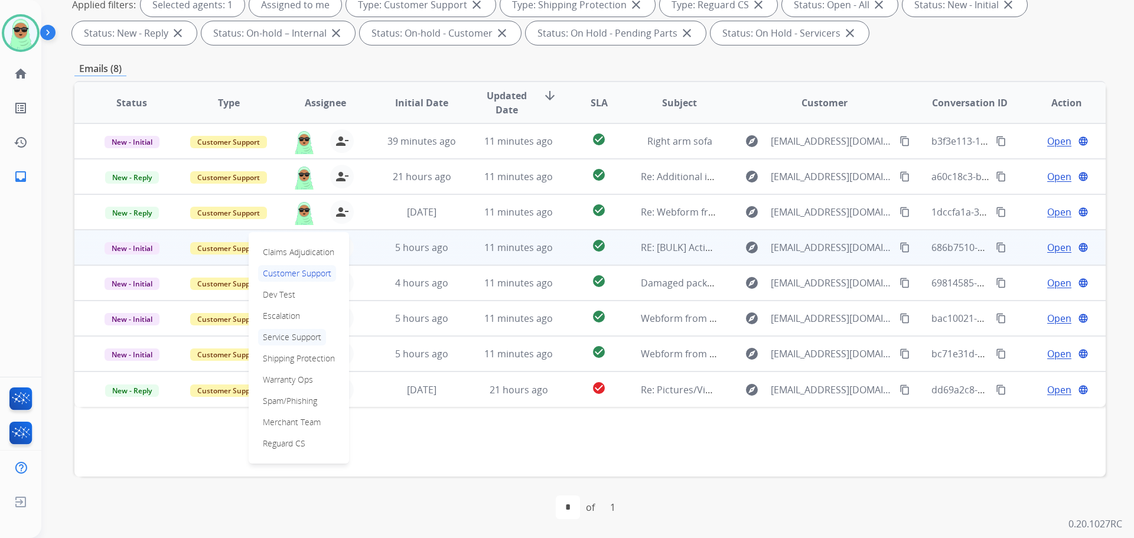
drag, startPoint x: 307, startPoint y: 334, endPoint x: 308, endPoint y: 296, distance: 37.8
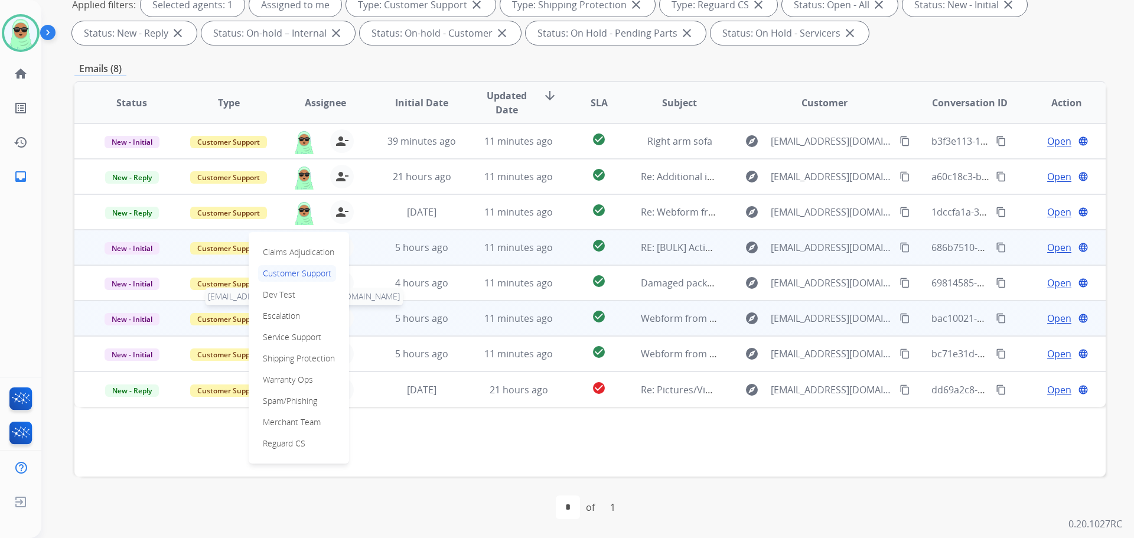
click at [307, 334] on p "Service Support" at bounding box center [292, 337] width 68 height 17
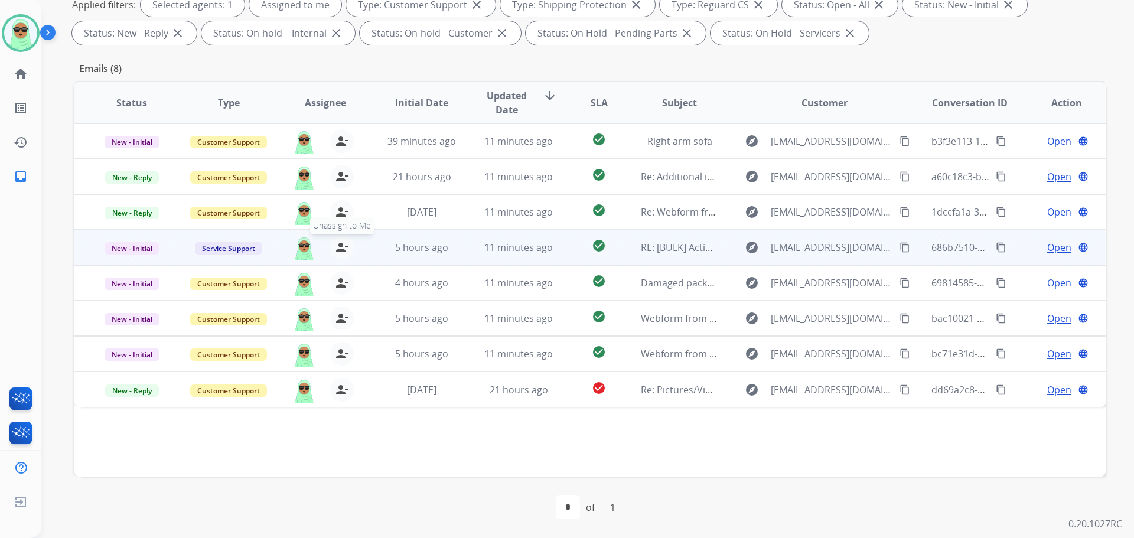
click at [343, 247] on mat-icon "person_remove" at bounding box center [342, 247] width 14 height 14
click at [560, 437] on div "Status Type Assignee Initial Date Updated Date arrow_downward SLA Subject Custo…" at bounding box center [589, 279] width 1031 height 396
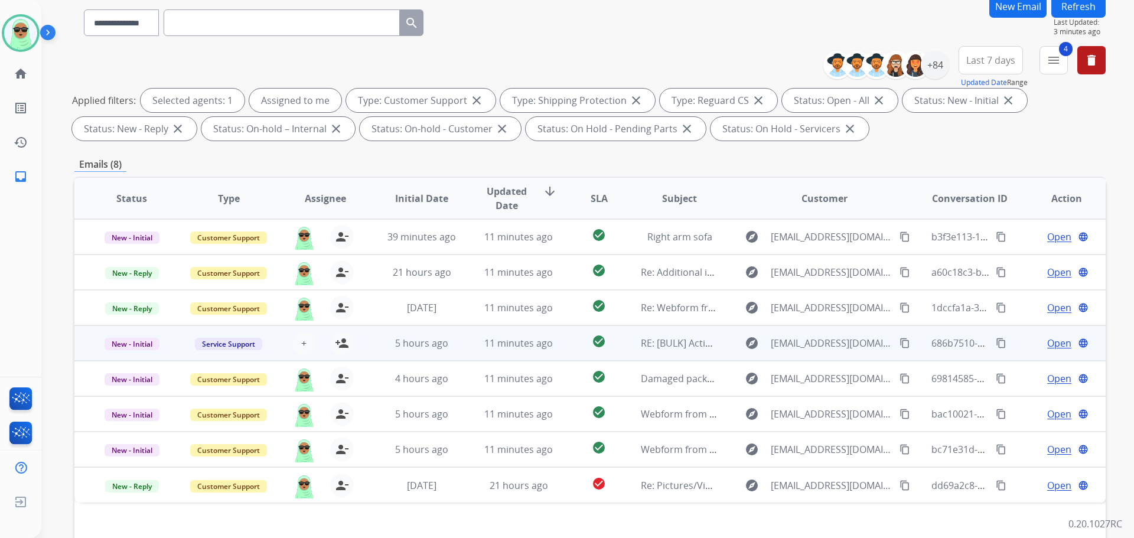
scroll to position [14, 0]
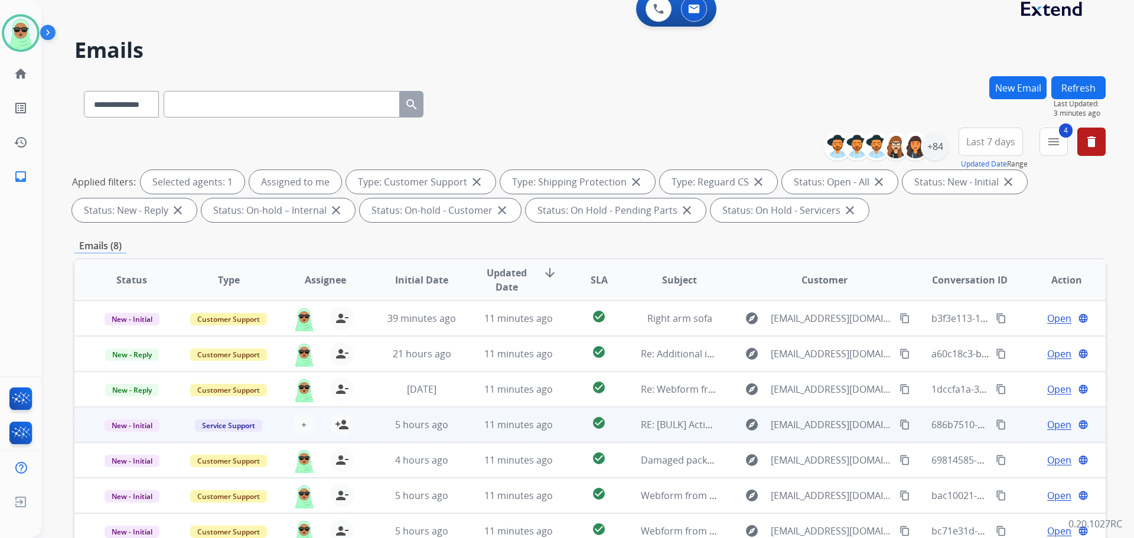
click at [1070, 83] on button "Refresh" at bounding box center [1078, 87] width 54 height 23
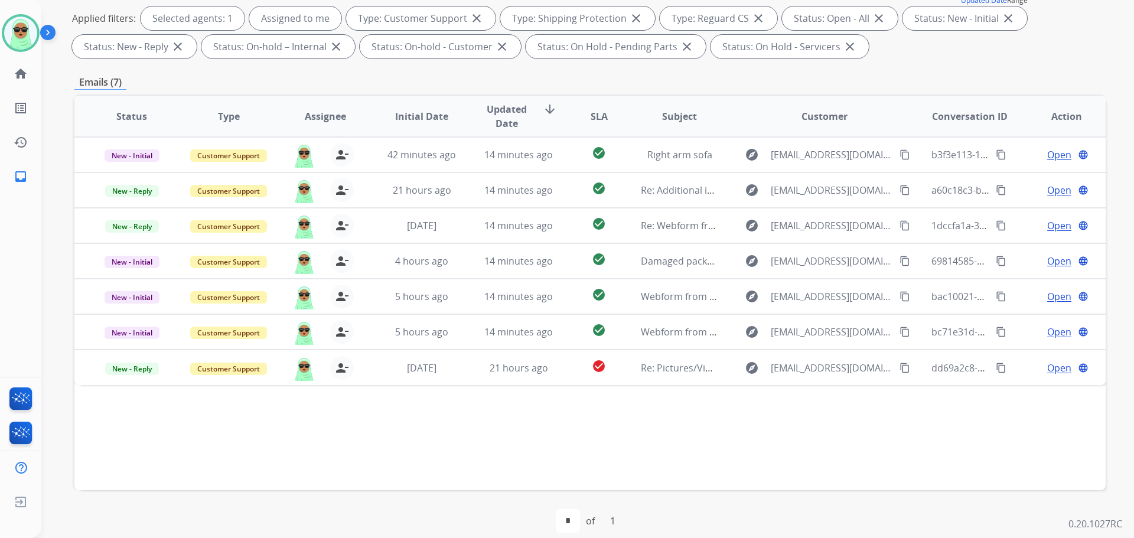
scroll to position [191, 0]
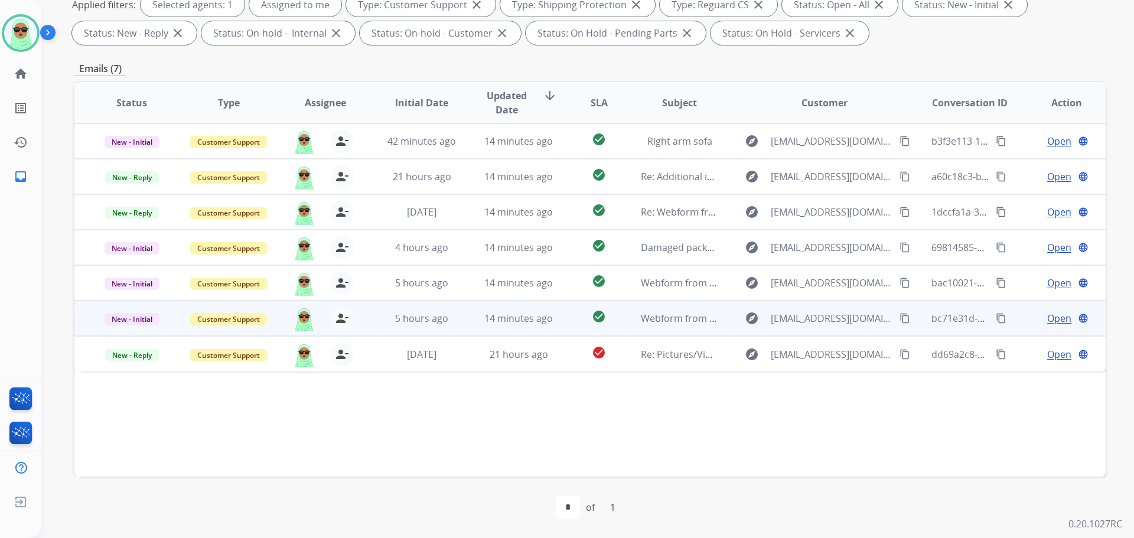
click at [1055, 321] on span "Open" at bounding box center [1059, 318] width 24 height 14
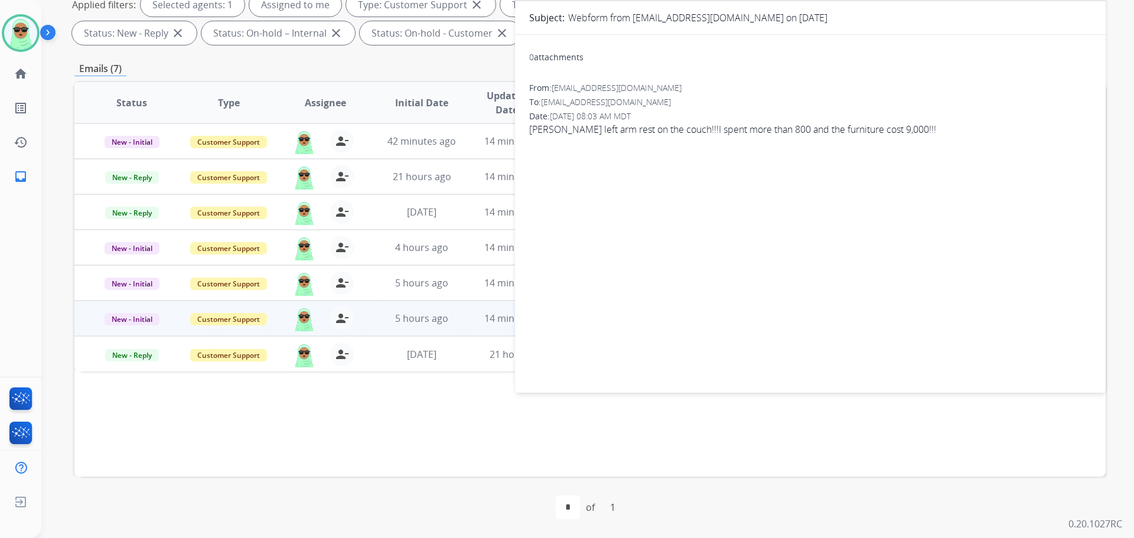
click at [907, 293] on div "0 attachments From: cottrellp2@gmail.com To: support@extend.com Date: 09/06/202…" at bounding box center [810, 211] width 591 height 334
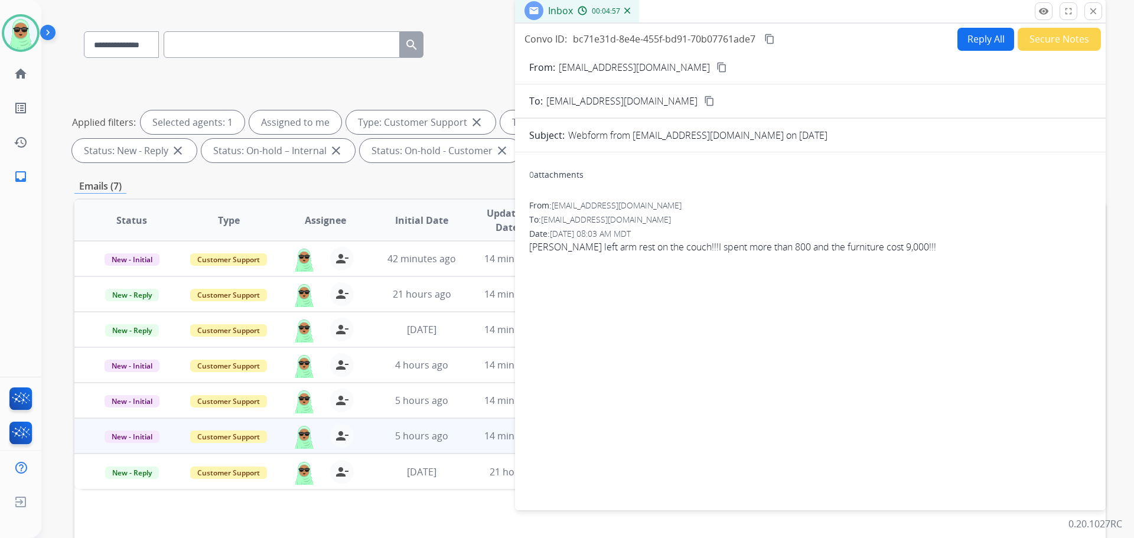
scroll to position [73, 0]
click at [716, 69] on mat-icon "content_copy" at bounding box center [721, 68] width 11 height 11
click at [1053, 38] on button "Secure Notes" at bounding box center [1059, 39] width 83 height 23
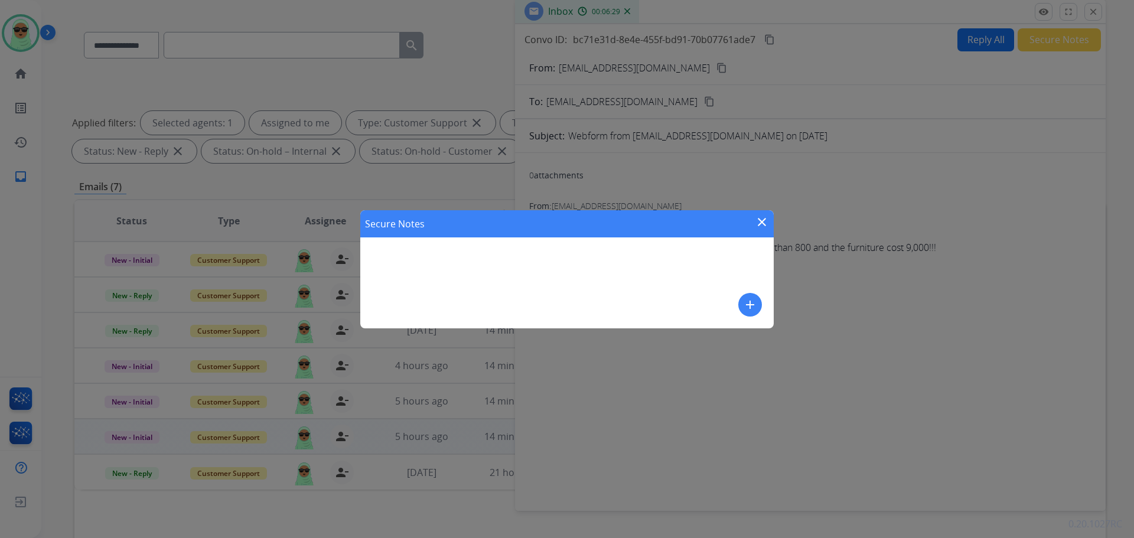
click at [753, 314] on div "Secure Notes close add" at bounding box center [566, 269] width 413 height 118
click at [751, 307] on mat-icon "add" at bounding box center [750, 305] width 14 height 14
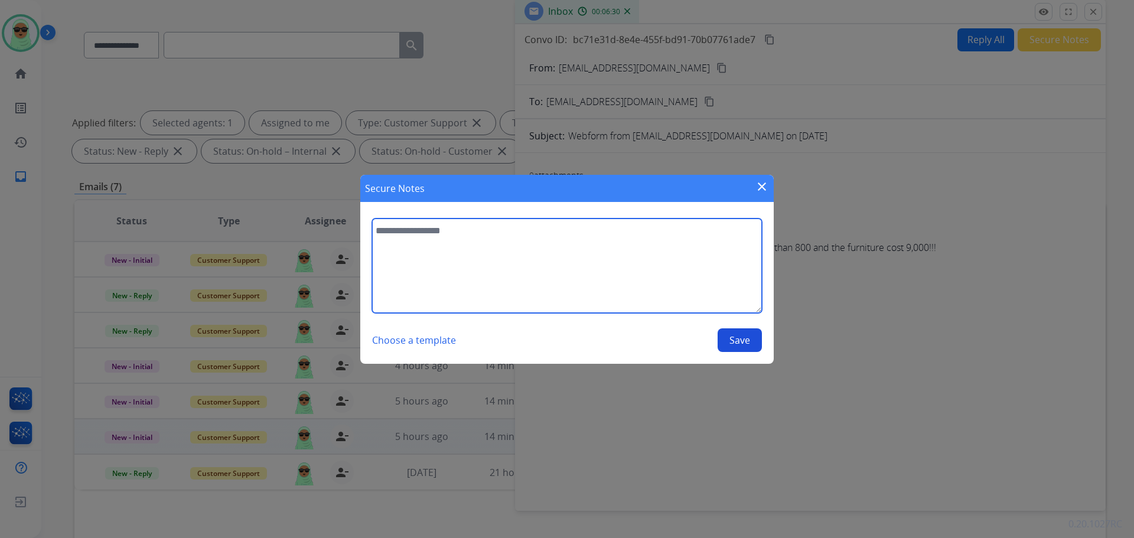
click at [592, 288] on textarea at bounding box center [567, 266] width 390 height 94
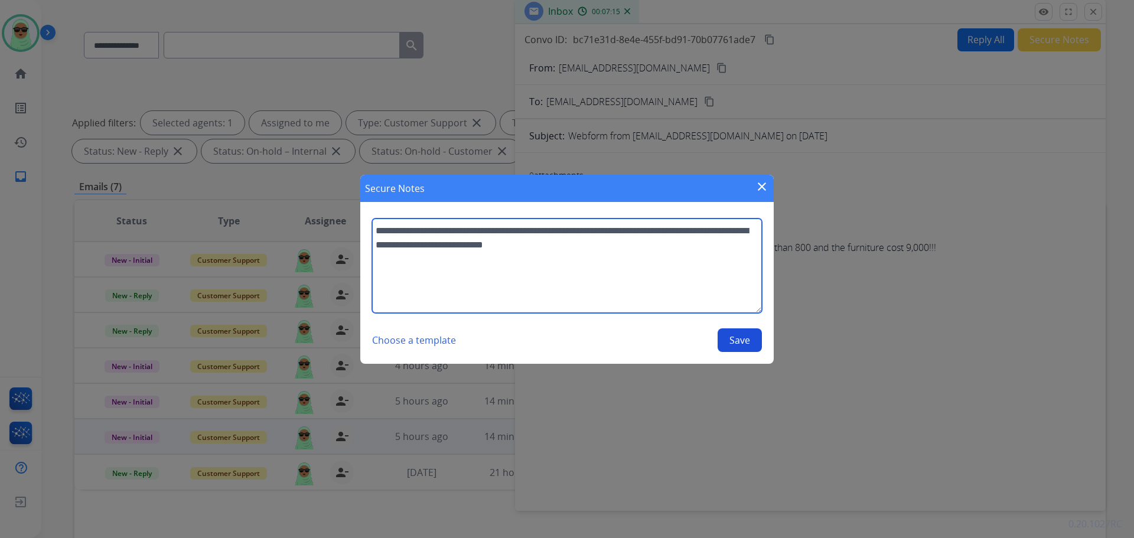
drag, startPoint x: 547, startPoint y: 243, endPoint x: 584, endPoint y: 236, distance: 37.3
click at [587, 236] on textarea "**********" at bounding box center [567, 266] width 390 height 94
click at [574, 231] on textarea "**********" at bounding box center [567, 266] width 390 height 94
click at [566, 236] on textarea "**********" at bounding box center [567, 266] width 390 height 94
click at [663, 260] on textarea "**********" at bounding box center [567, 266] width 390 height 94
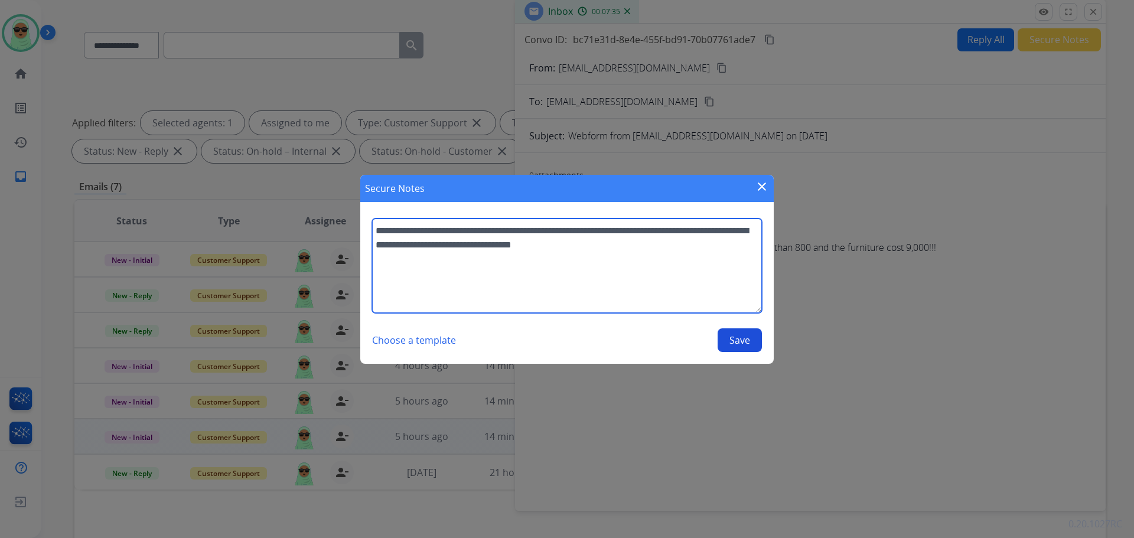
type textarea "**********"
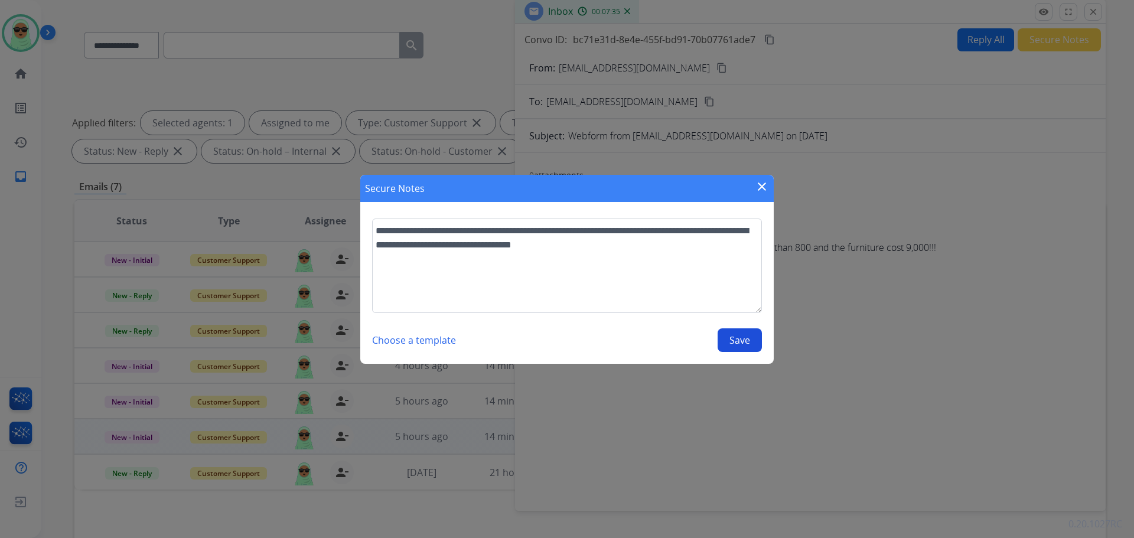
click at [741, 340] on button "Save" at bounding box center [740, 340] width 44 height 24
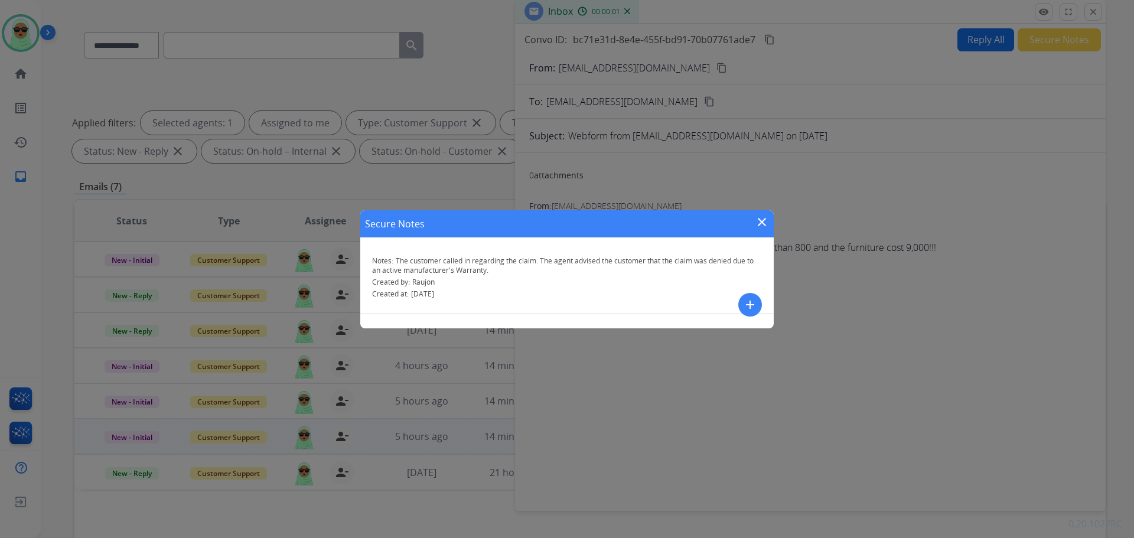
click at [760, 223] on mat-icon "close" at bounding box center [762, 222] width 14 height 14
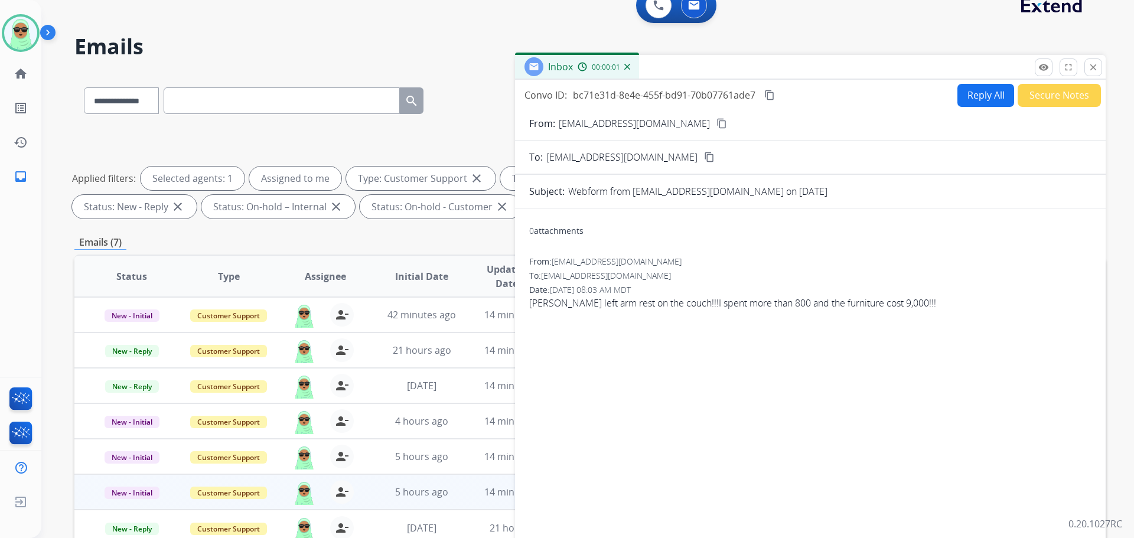
scroll to position [0, 0]
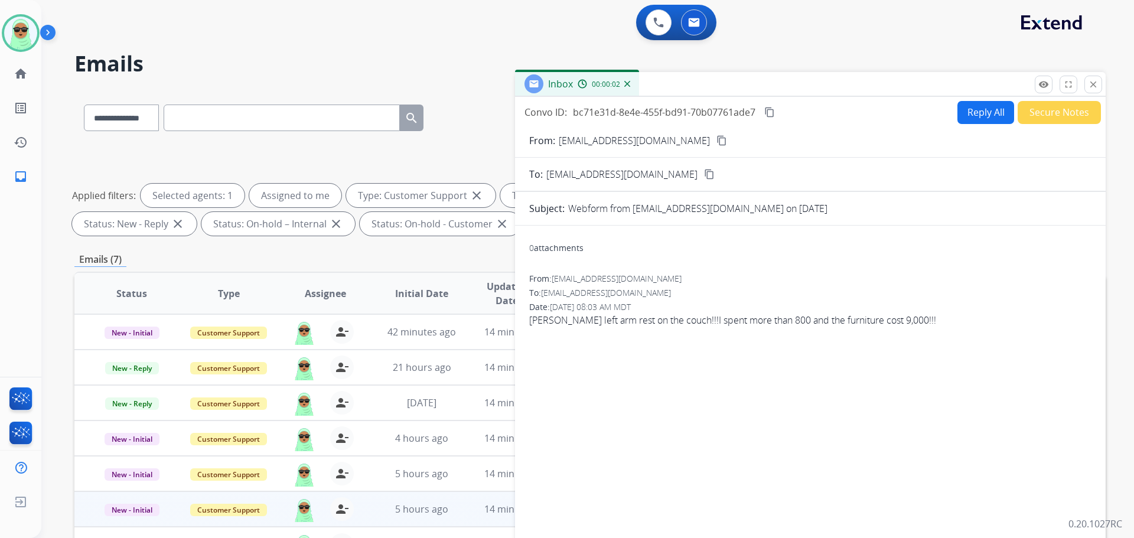
click at [1106, 89] on div "**********" at bounding box center [587, 269] width 1093 height 538
drag, startPoint x: 1101, startPoint y: 89, endPoint x: 1083, endPoint y: 97, distance: 20.1
click at [1099, 89] on button "close Close" at bounding box center [1093, 85] width 18 height 18
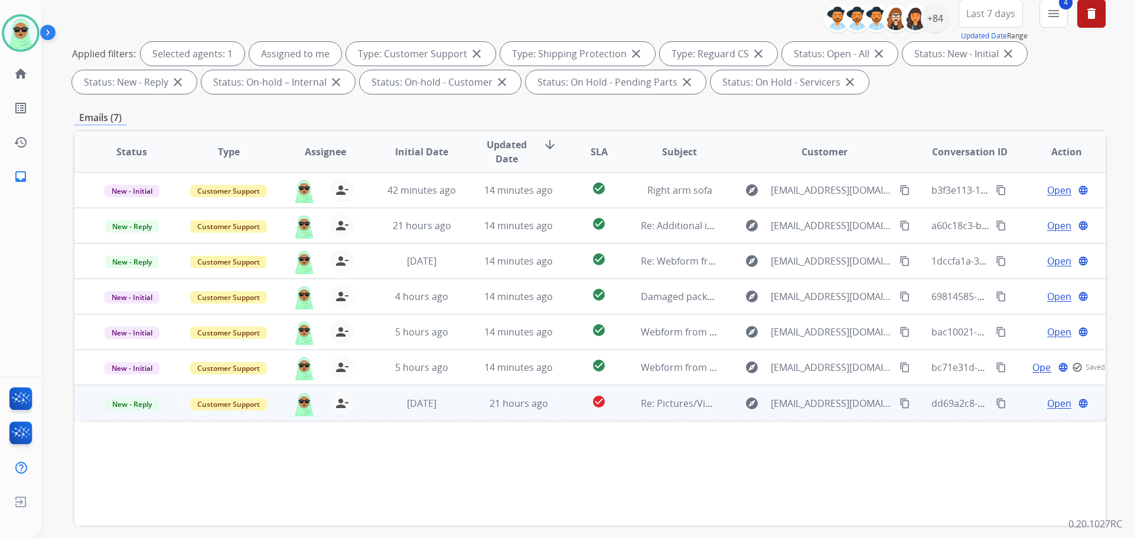
scroll to position [191, 0]
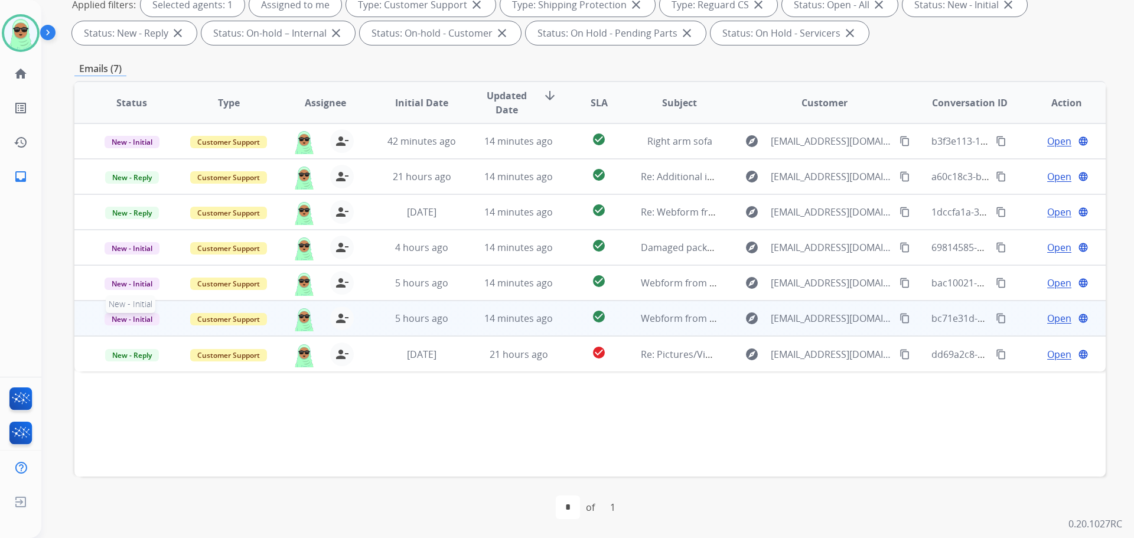
click at [135, 317] on span "New - Initial" at bounding box center [132, 319] width 55 height 12
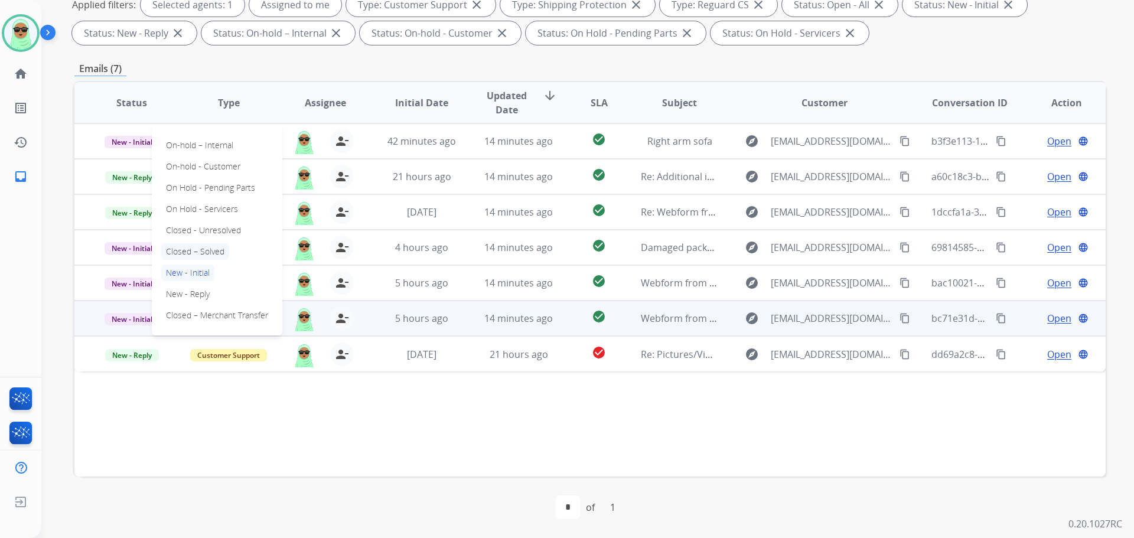
click at [207, 244] on p "Closed – Solved" at bounding box center [195, 251] width 68 height 17
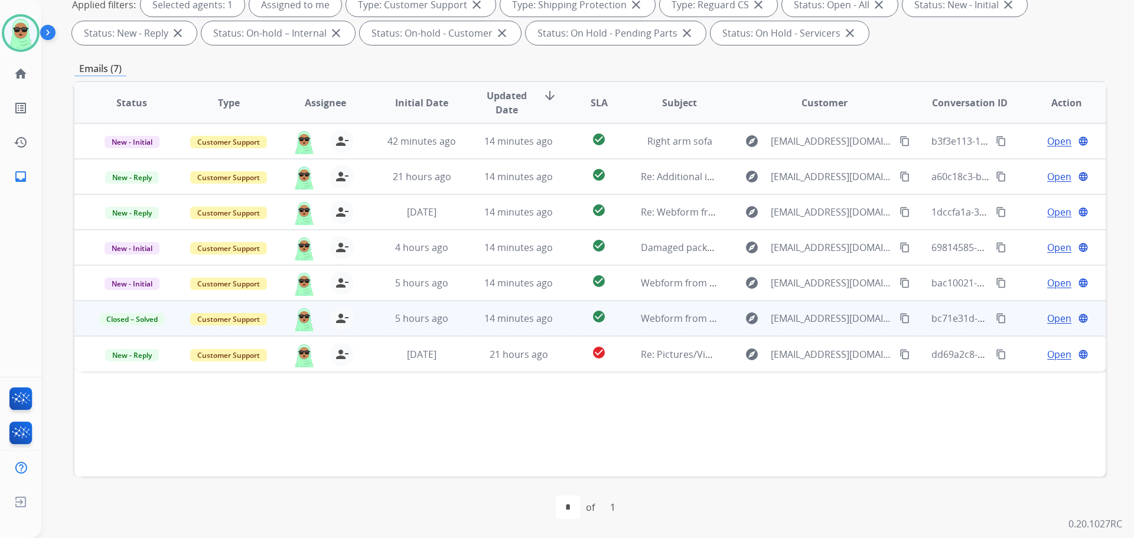
click at [834, 445] on div "Status Type Assignee Initial Date Updated Date arrow_downward SLA Subject Custo…" at bounding box center [589, 279] width 1031 height 396
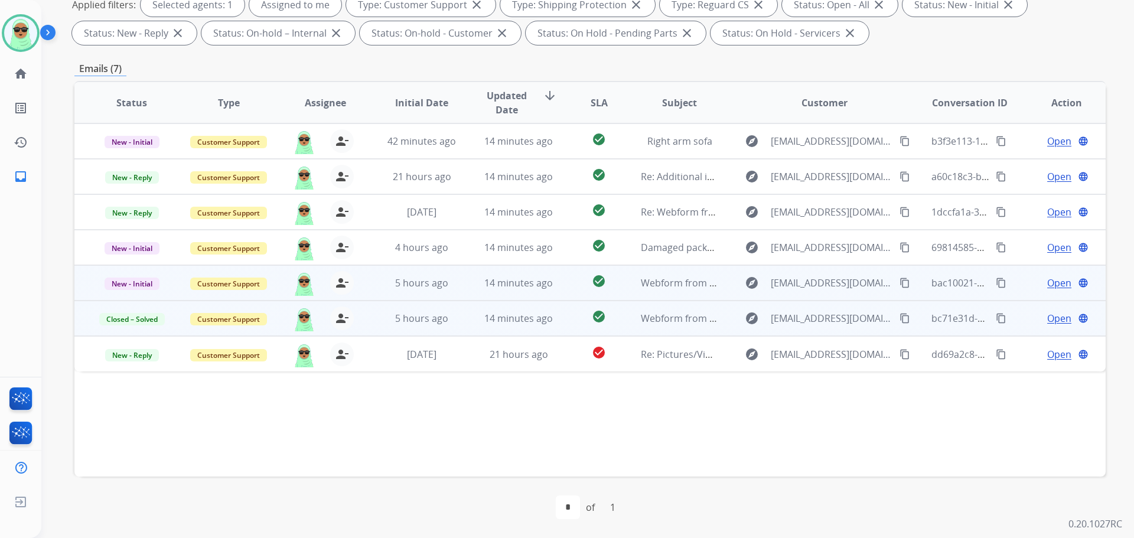
click at [1047, 285] on span "Open" at bounding box center [1059, 283] width 24 height 14
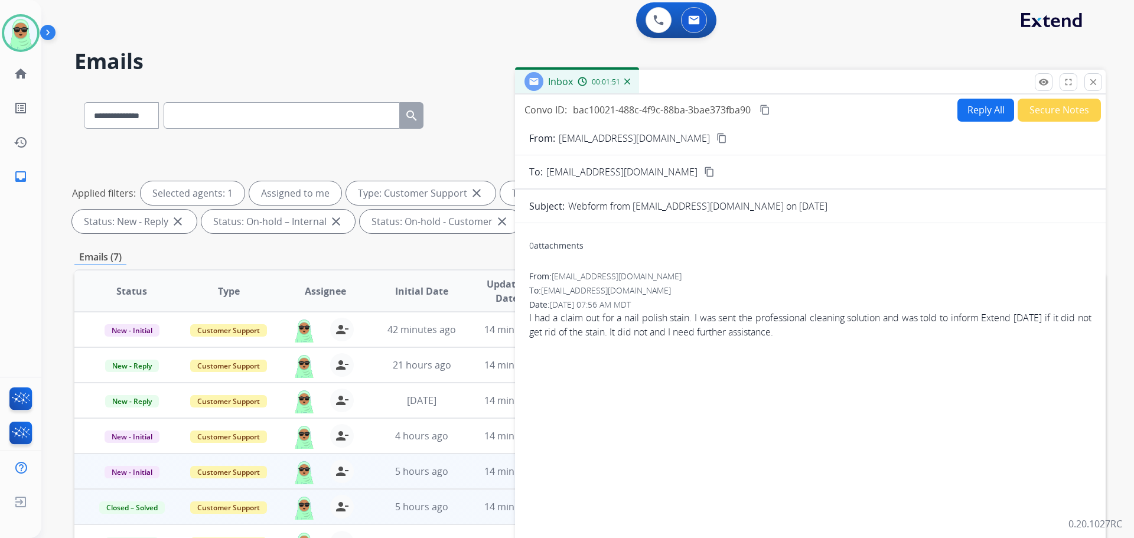
scroll to position [0, 0]
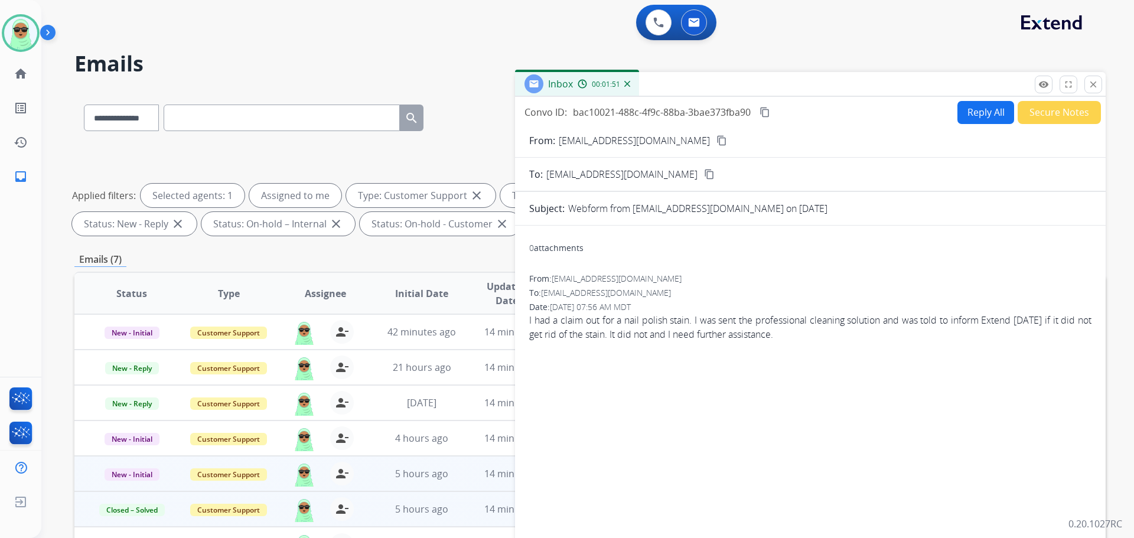
click at [716, 139] on mat-icon "content_copy" at bounding box center [721, 140] width 11 height 11
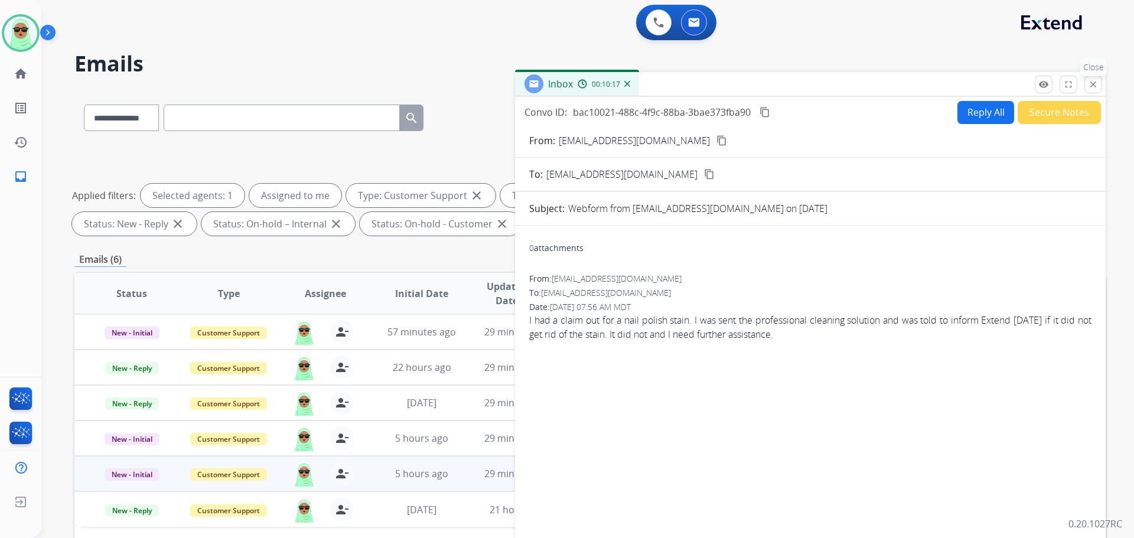
click at [1097, 84] on mat-icon "close" at bounding box center [1093, 84] width 11 height 11
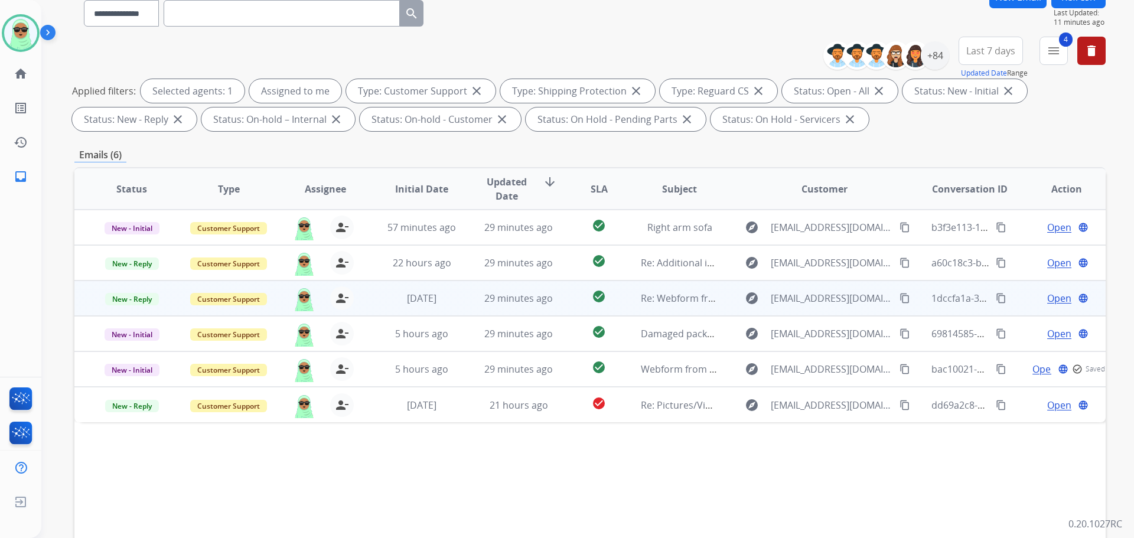
scroll to position [191, 0]
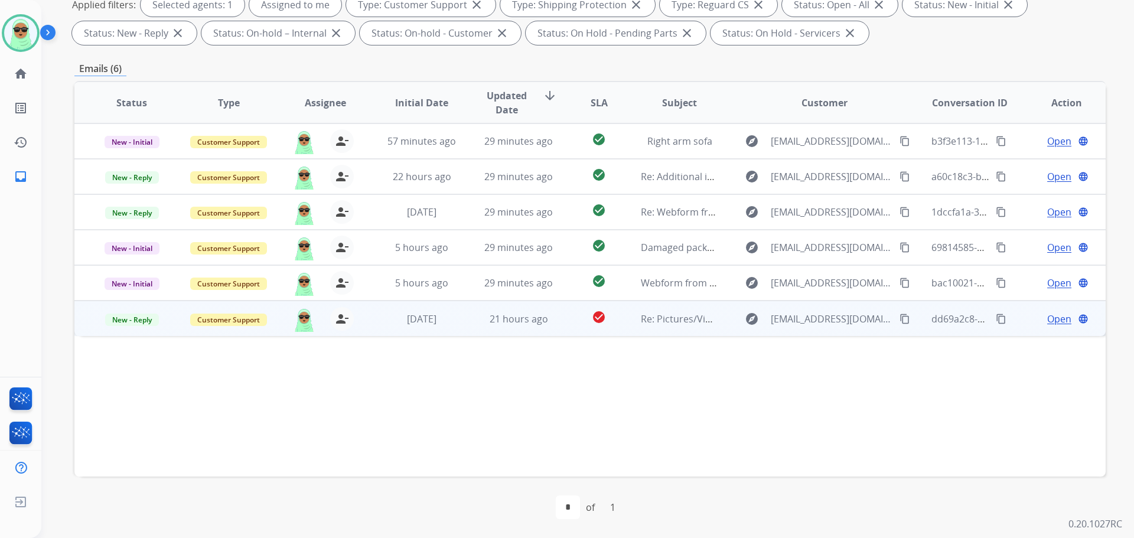
click at [1051, 324] on span "Open" at bounding box center [1059, 319] width 24 height 14
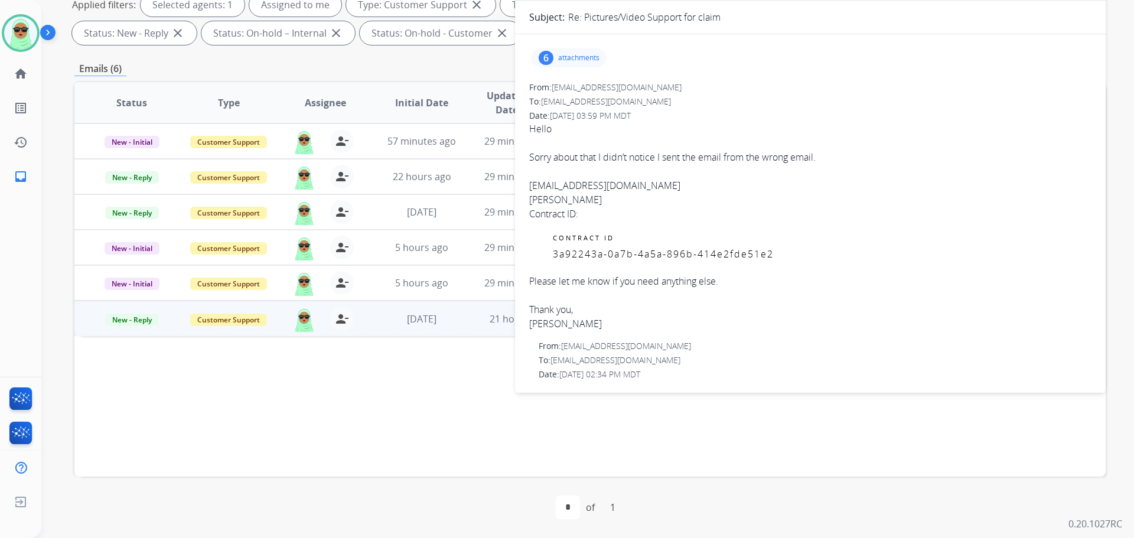
click at [605, 256] on span "3a92243a-0a7b-4a5a-896b-414e2fde51e2" at bounding box center [663, 253] width 221 height 13
copy span "3a92243a-0a7b-4a5a-896b-414e2fde51e2"
click at [568, 57] on p "attachments" at bounding box center [578, 57] width 41 height 9
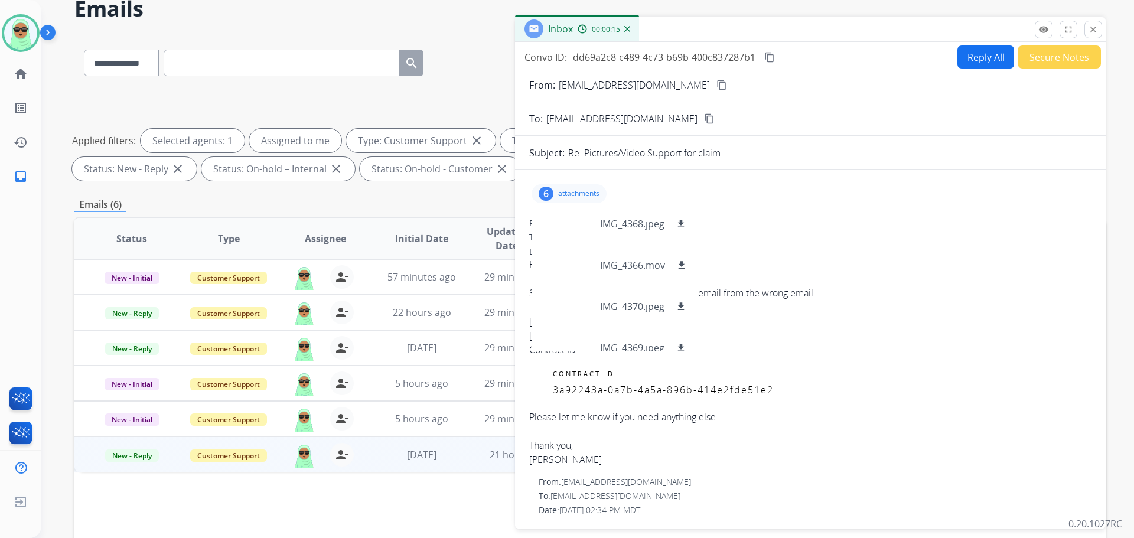
scroll to position [0, 0]
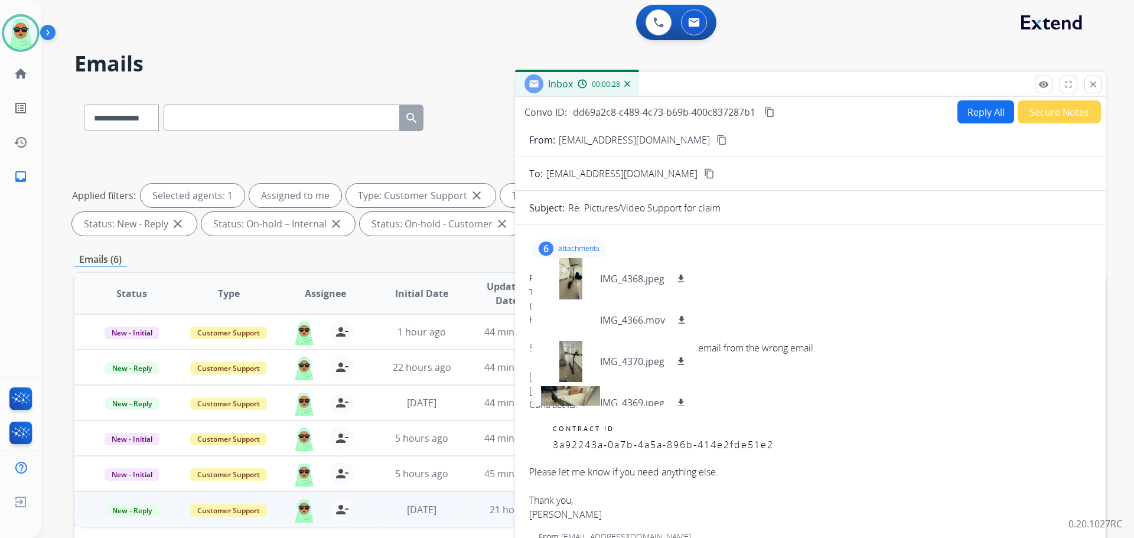
click at [582, 247] on p "attachments" at bounding box center [578, 248] width 41 height 9
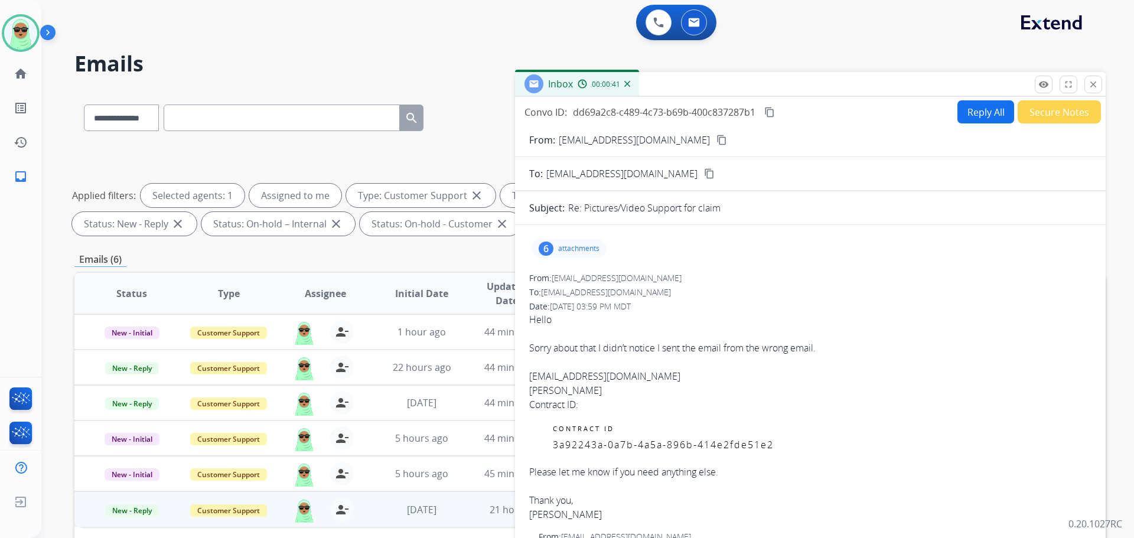
click at [534, 247] on div "6 attachments" at bounding box center [569, 248] width 75 height 19
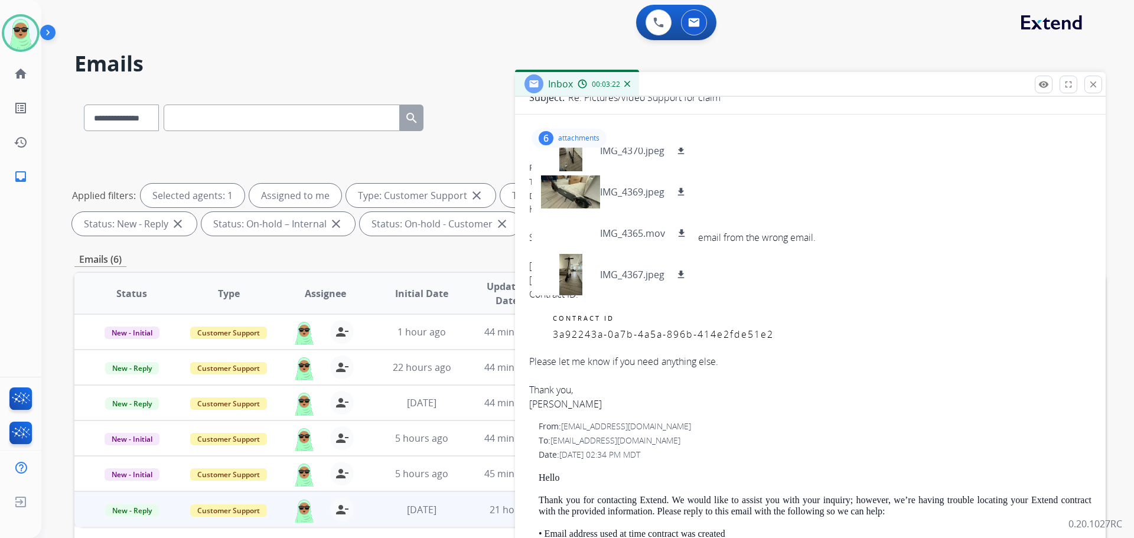
scroll to position [118, 0]
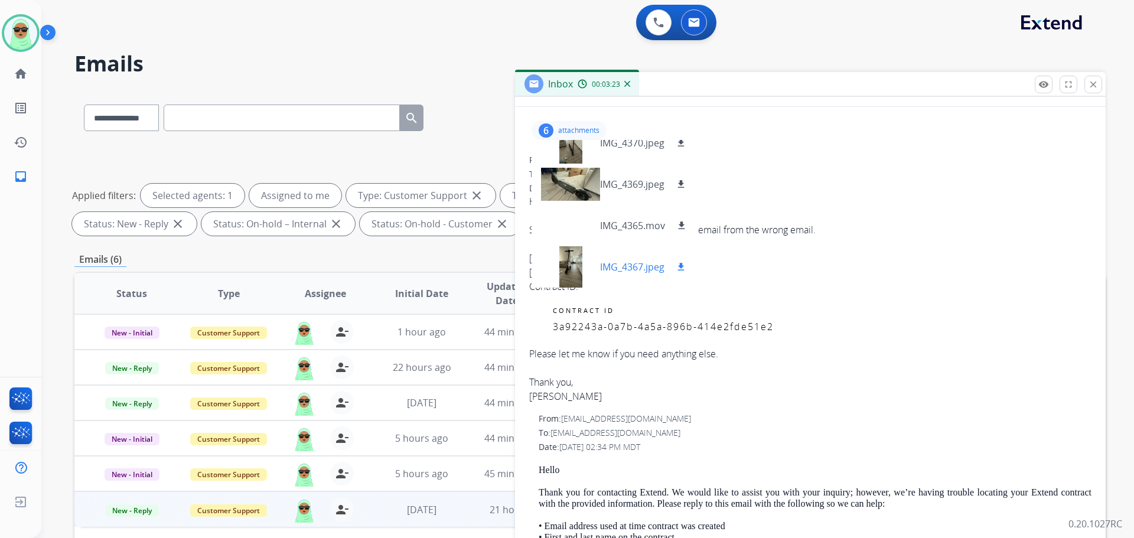
click at [568, 263] on div at bounding box center [570, 266] width 59 height 41
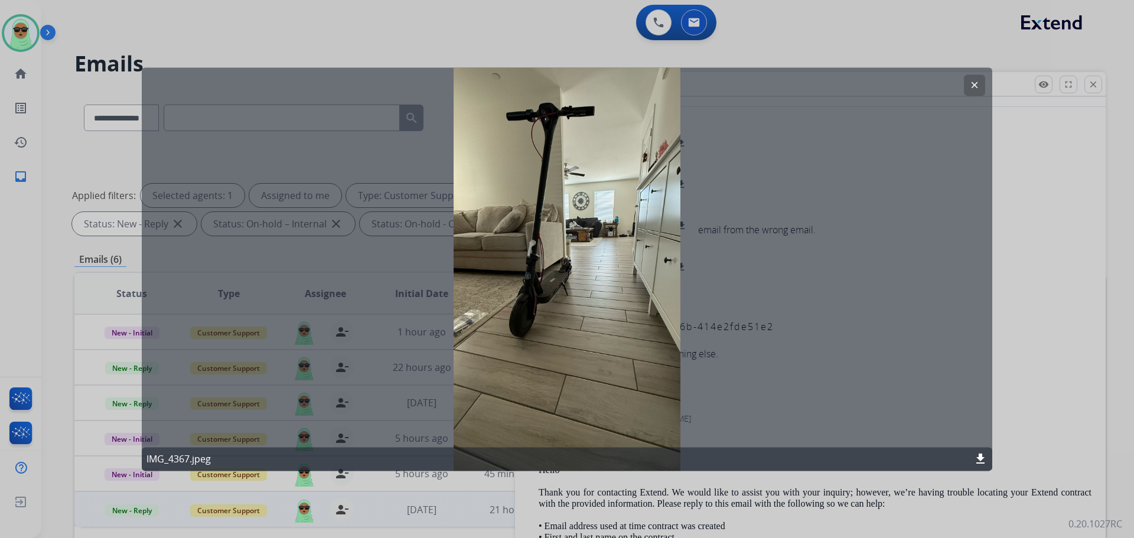
click at [969, 90] on button "clear" at bounding box center [974, 84] width 21 height 21
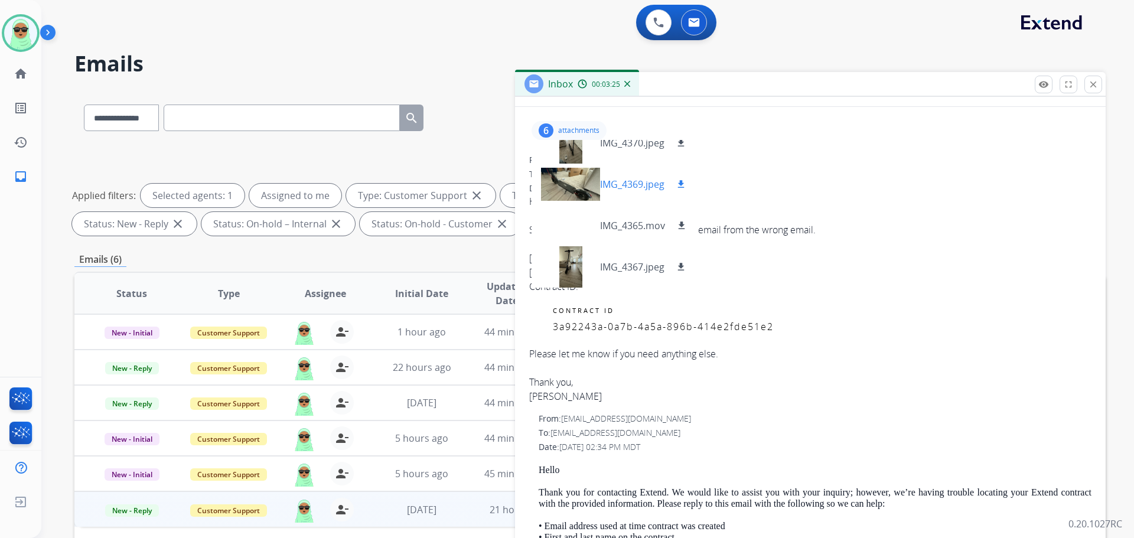
click at [567, 188] on div at bounding box center [570, 184] width 59 height 41
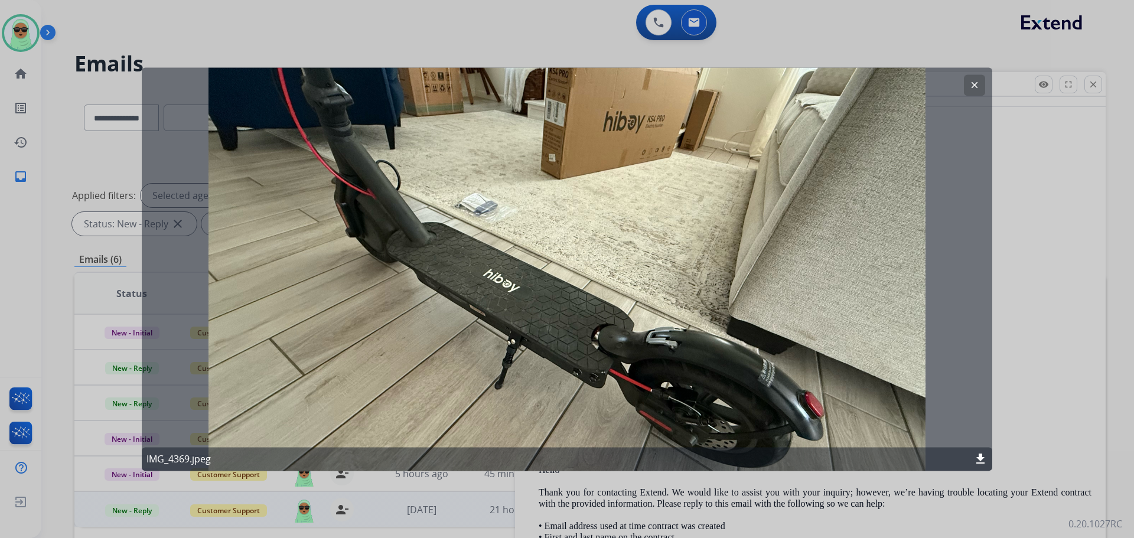
click at [972, 83] on mat-icon "clear" at bounding box center [974, 85] width 11 height 11
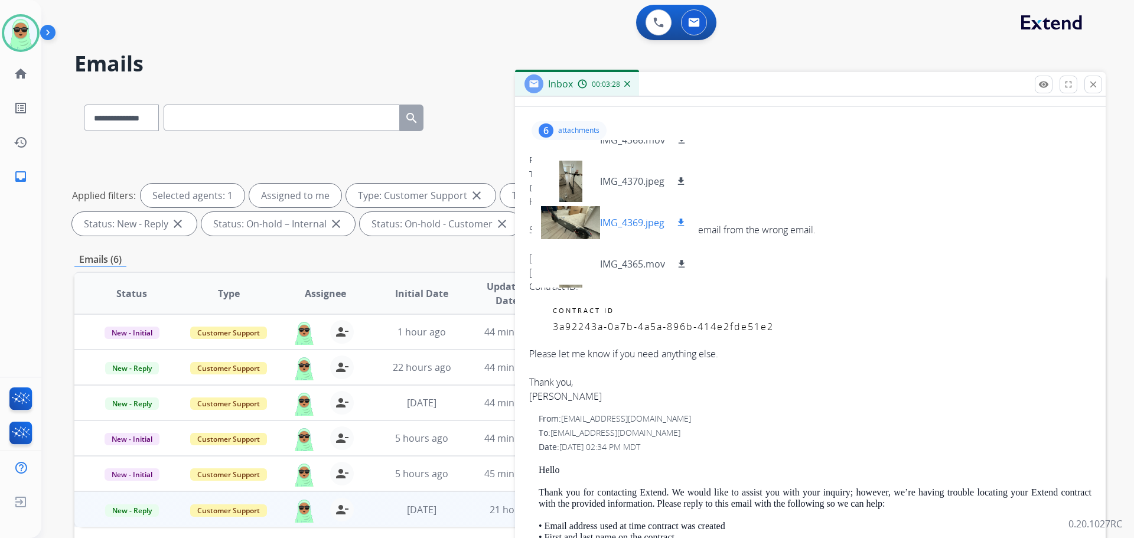
scroll to position [41, 0]
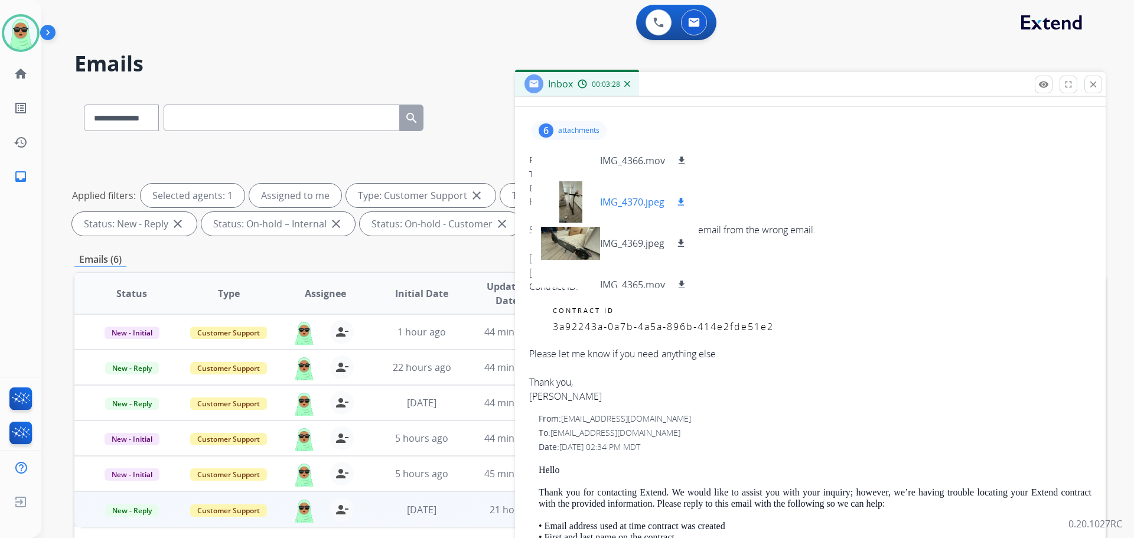
click at [582, 197] on div at bounding box center [570, 201] width 59 height 41
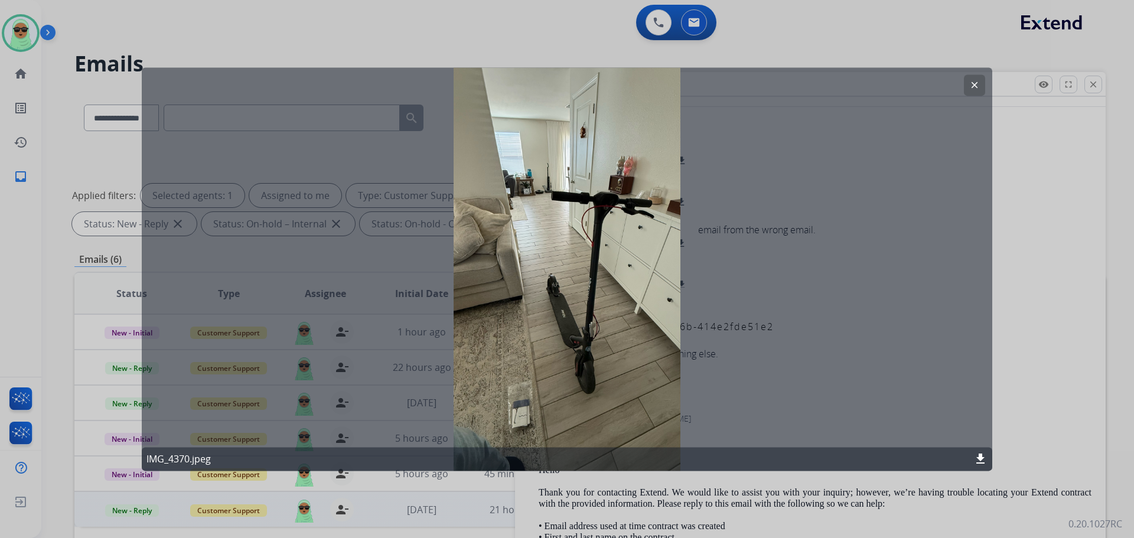
click at [978, 83] on mat-icon "clear" at bounding box center [974, 85] width 11 height 11
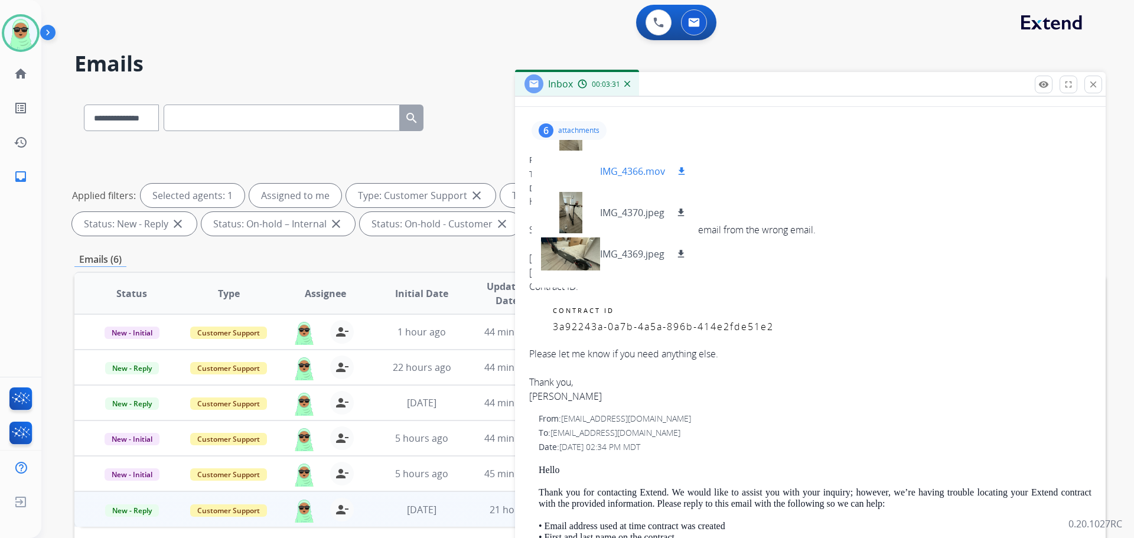
scroll to position [0, 0]
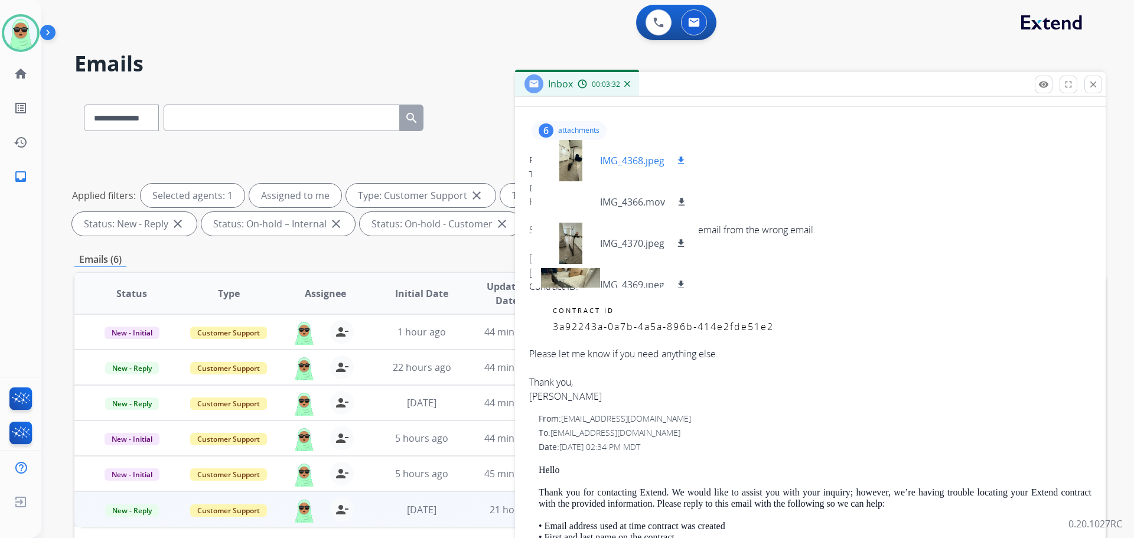
click at [582, 165] on div at bounding box center [570, 160] width 59 height 41
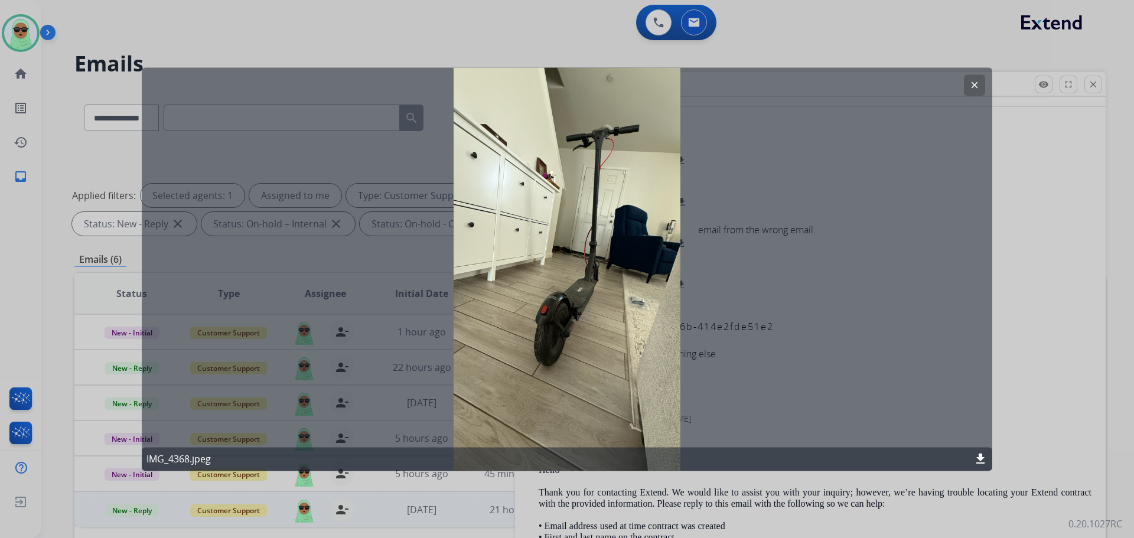
drag, startPoint x: 984, startPoint y: 82, endPoint x: 975, endPoint y: 83, distance: 8.9
click at [983, 82] on button "clear" at bounding box center [974, 84] width 21 height 21
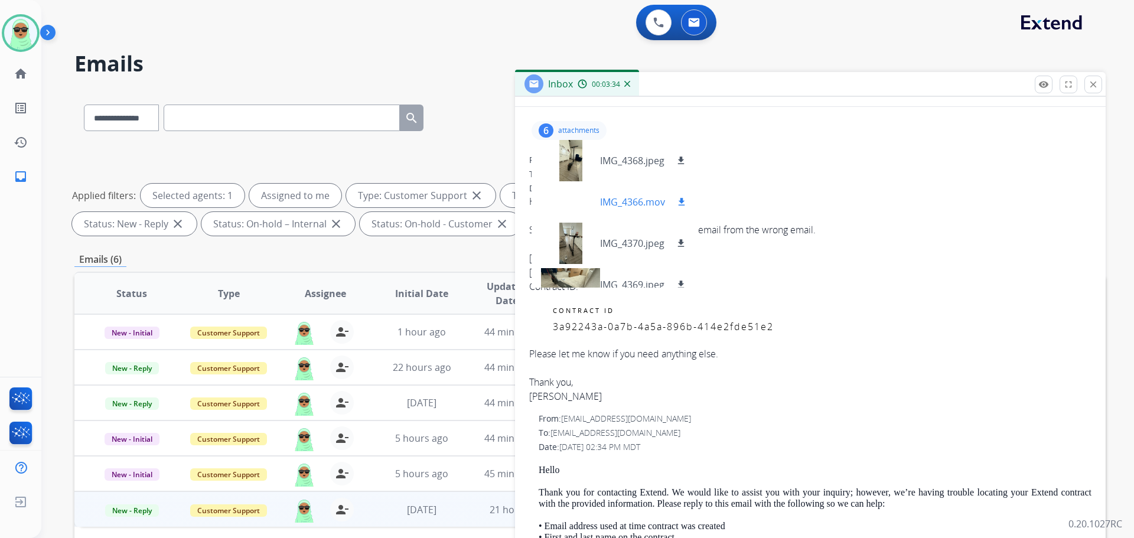
click at [690, 200] on div "IMG_4366.mov download" at bounding box center [615, 201] width 167 height 41
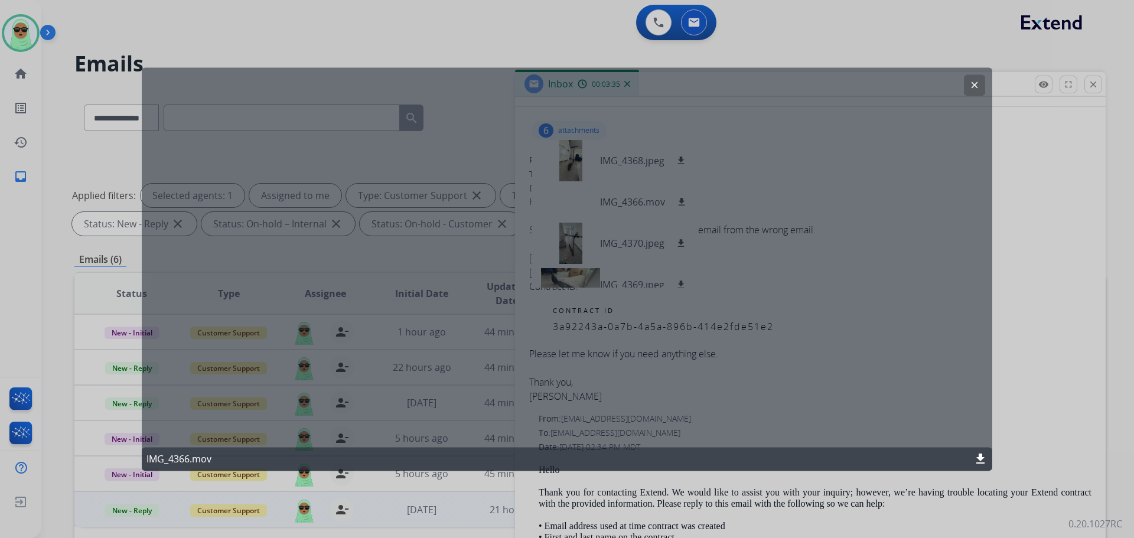
click at [969, 77] on button "clear" at bounding box center [974, 84] width 21 height 21
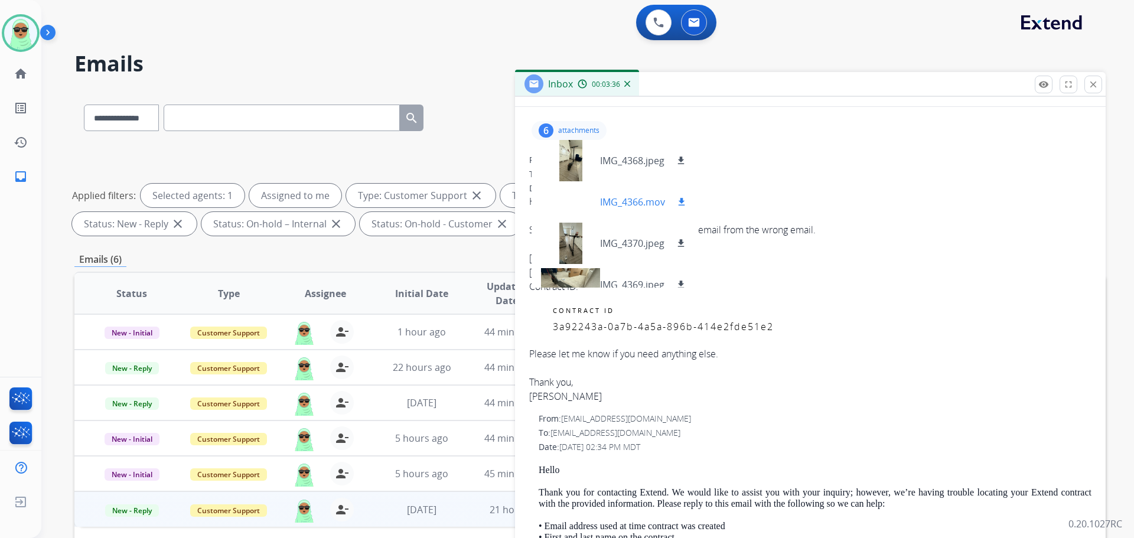
click at [682, 205] on mat-icon "download" at bounding box center [681, 202] width 11 height 11
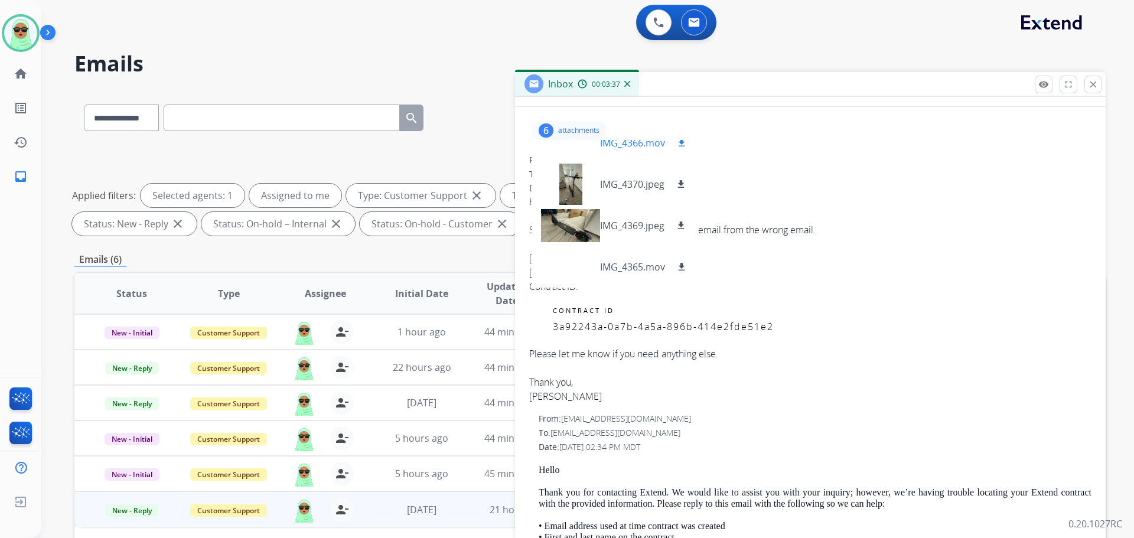
scroll to position [100, 0]
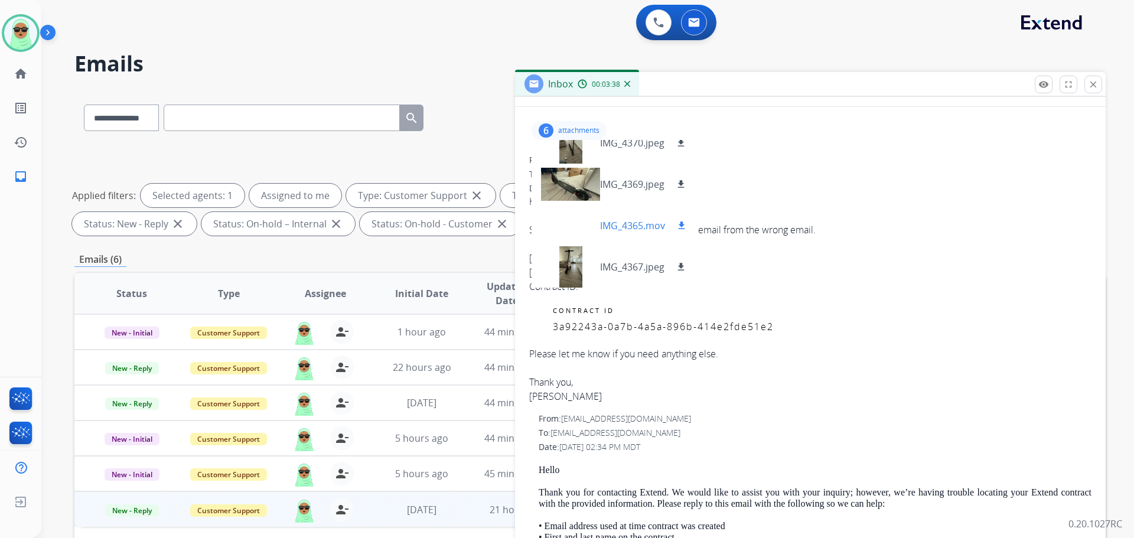
click at [681, 227] on mat-icon "download" at bounding box center [681, 225] width 11 height 11
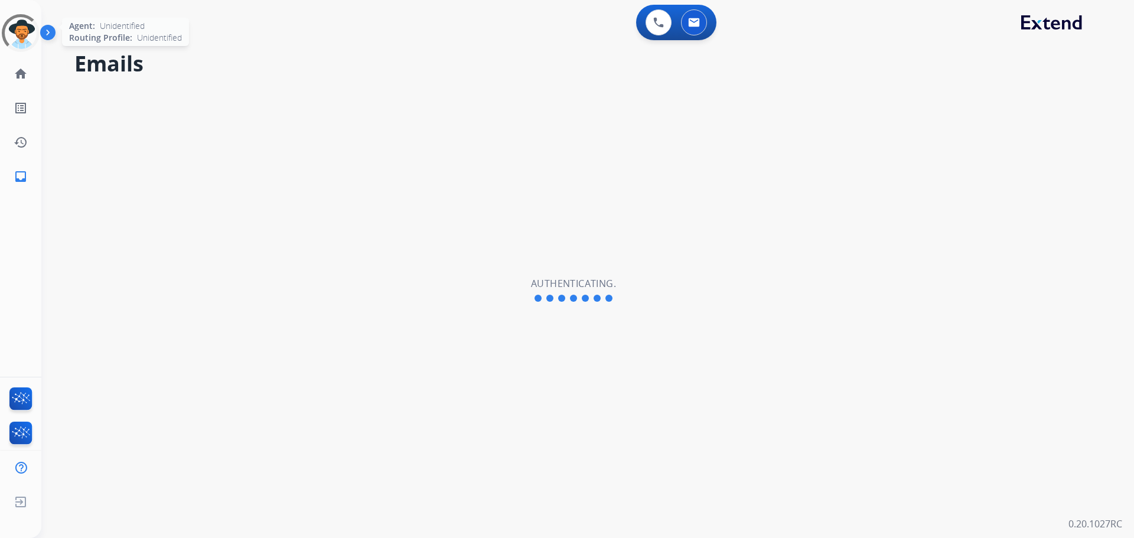
click at [16, 31] on div at bounding box center [21, 33] width 38 height 38
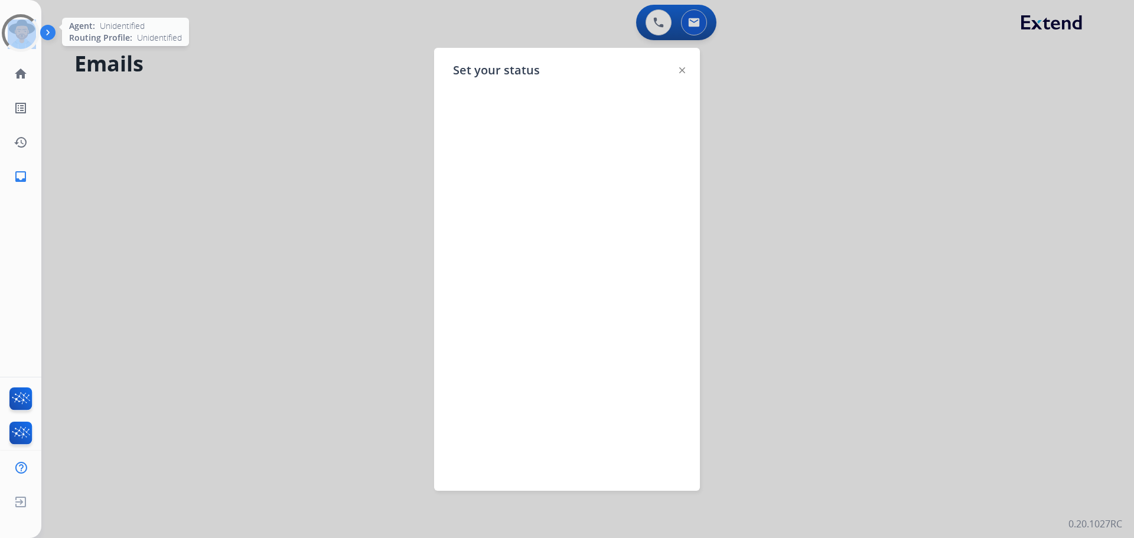
click at [17, 30] on div at bounding box center [20, 33] width 43 height 43
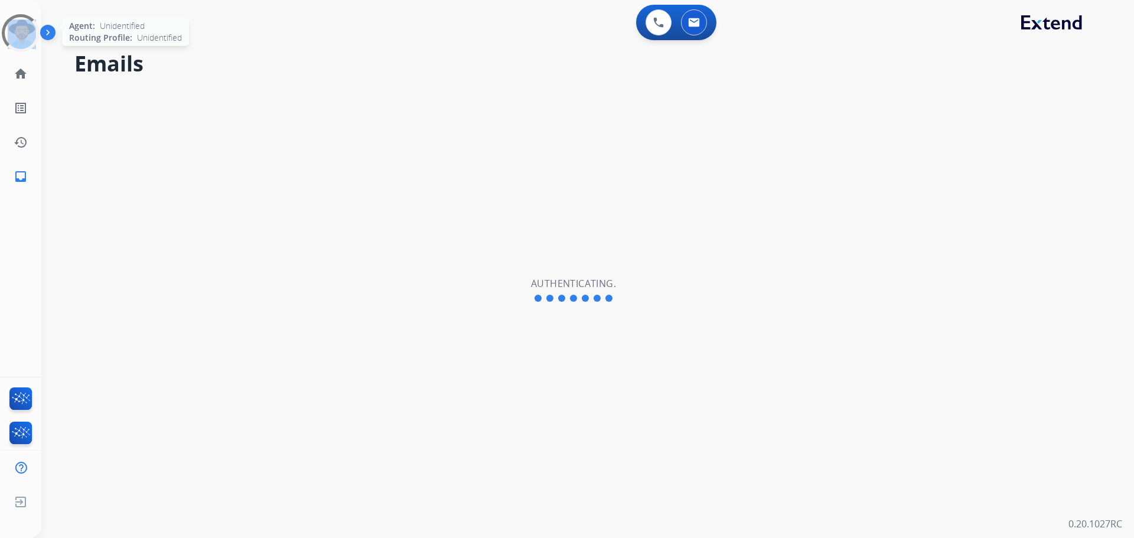
click at [18, 27] on div at bounding box center [20, 32] width 47 height 47
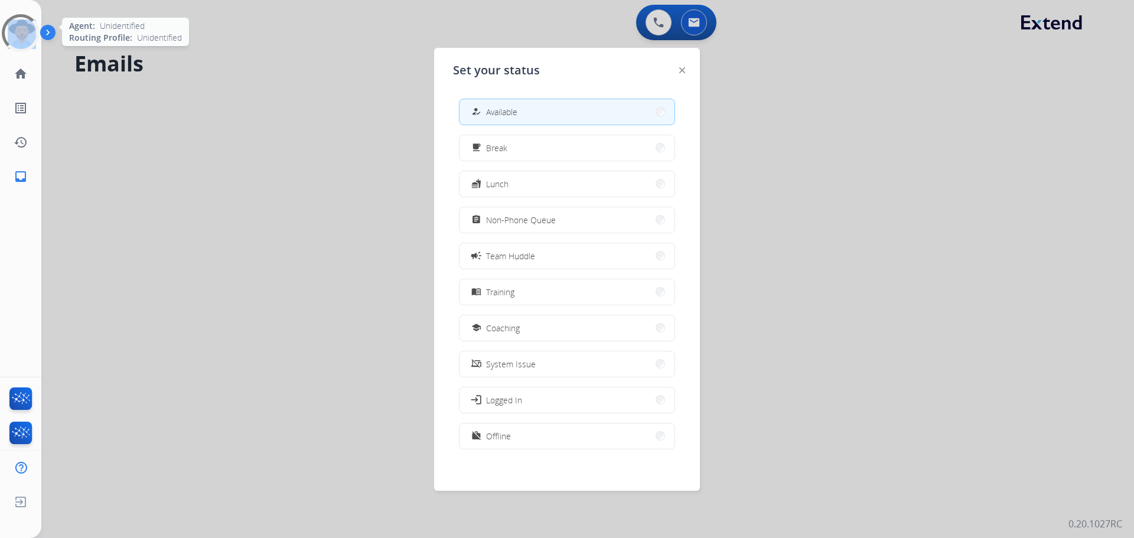
select select "**********"
click at [18, 27] on img at bounding box center [20, 33] width 33 height 33
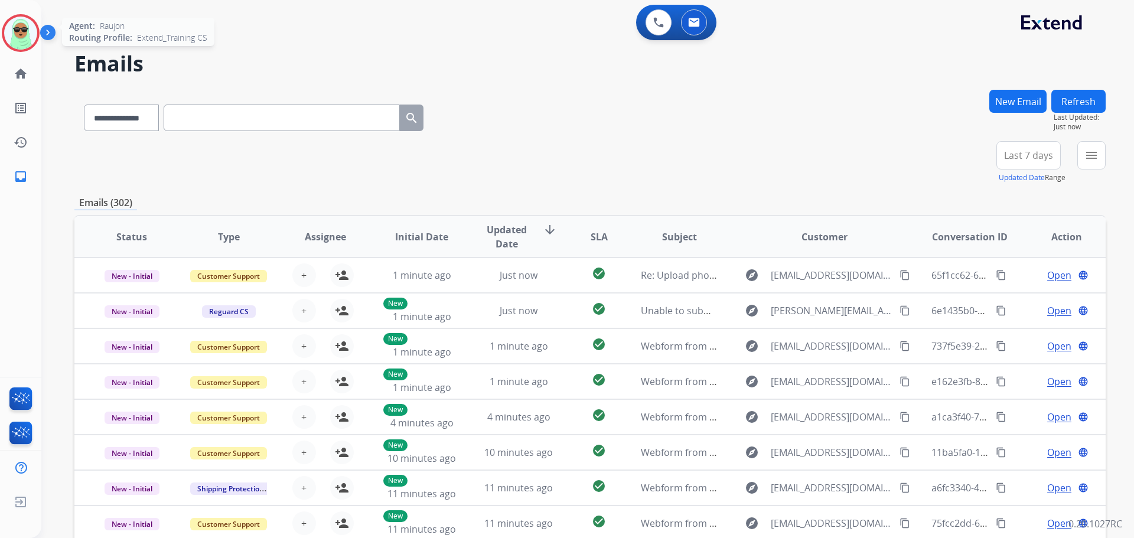
click at [27, 38] on img at bounding box center [20, 33] width 33 height 33
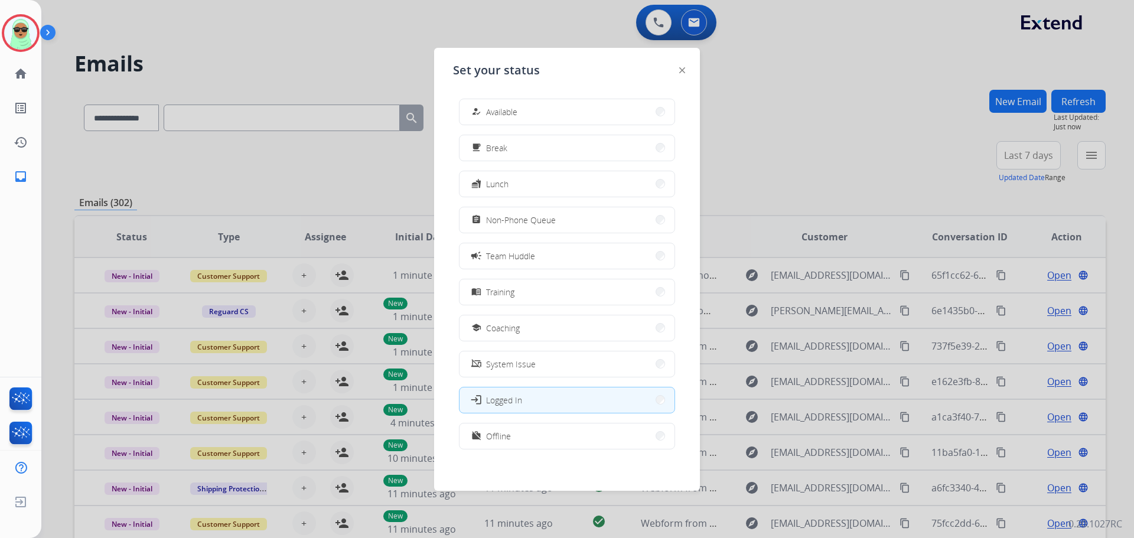
click at [539, 126] on div "how_to_reg Available free_breakfast Break fastfood Lunch assignment Non-Phone Q…" at bounding box center [567, 275] width 228 height 372
click at [533, 107] on button "how_to_reg Available" at bounding box center [566, 111] width 215 height 25
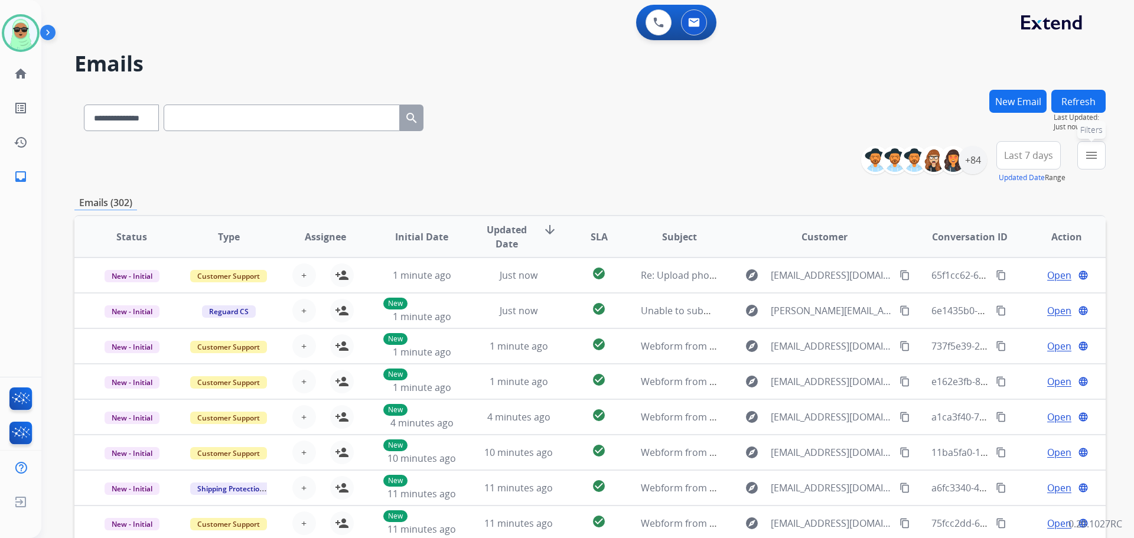
drag, startPoint x: 1090, startPoint y: 159, endPoint x: 1088, endPoint y: 150, distance: 9.6
click at [1090, 156] on mat-icon "menu" at bounding box center [1091, 155] width 14 height 14
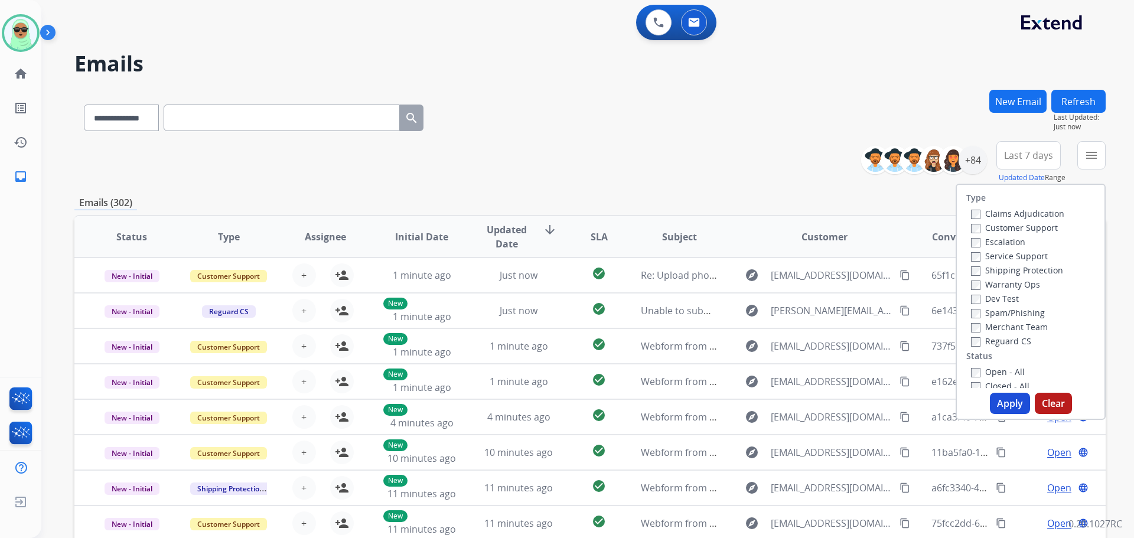
click at [989, 222] on label "Customer Support" at bounding box center [1014, 227] width 87 height 11
click at [992, 269] on label "Shipping Protection" at bounding box center [1017, 270] width 92 height 11
click at [1008, 338] on label "Reguard CS" at bounding box center [1001, 340] width 60 height 11
click at [1000, 374] on label "Open - All" at bounding box center [998, 371] width 54 height 11
click at [1009, 402] on button "Apply" at bounding box center [1010, 403] width 40 height 21
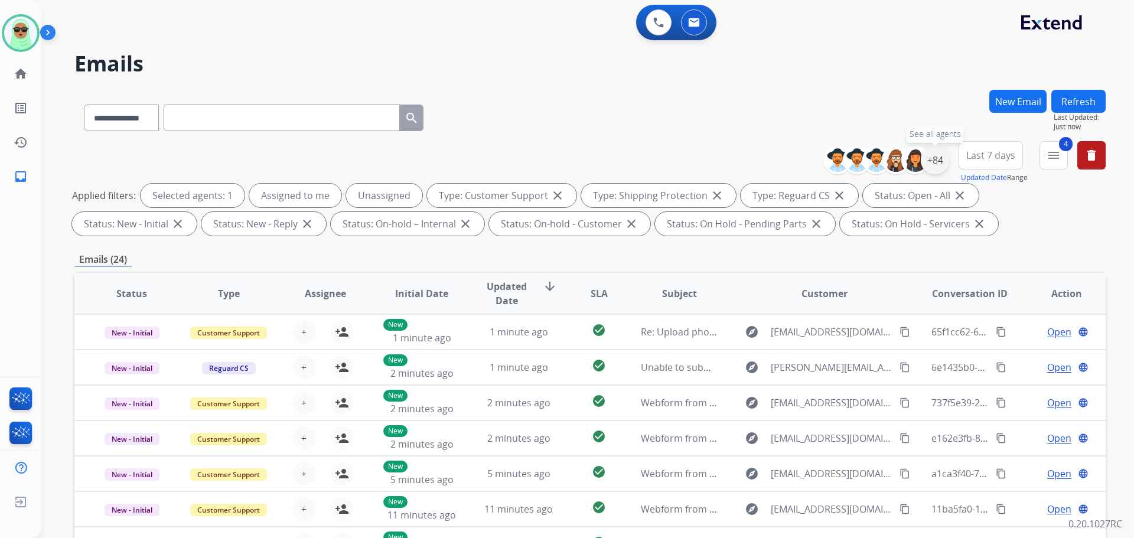
click at [941, 165] on div "+84" at bounding box center [935, 160] width 28 height 28
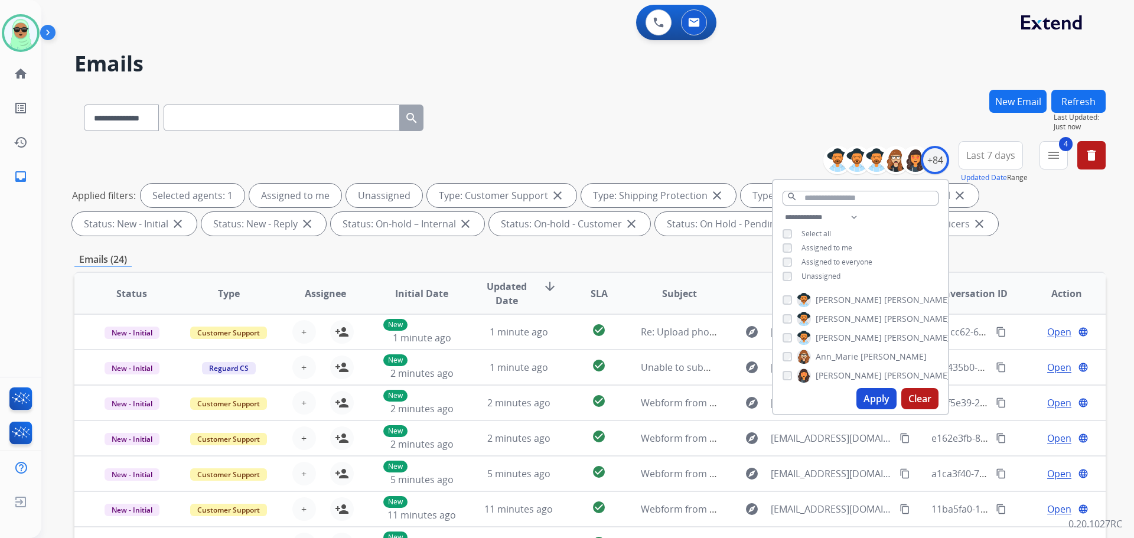
click at [839, 270] on div "**********" at bounding box center [860, 248] width 175 height 76
click at [825, 271] on span "Unassigned" at bounding box center [820, 276] width 39 height 10
click at [871, 394] on button "Apply" at bounding box center [876, 398] width 40 height 21
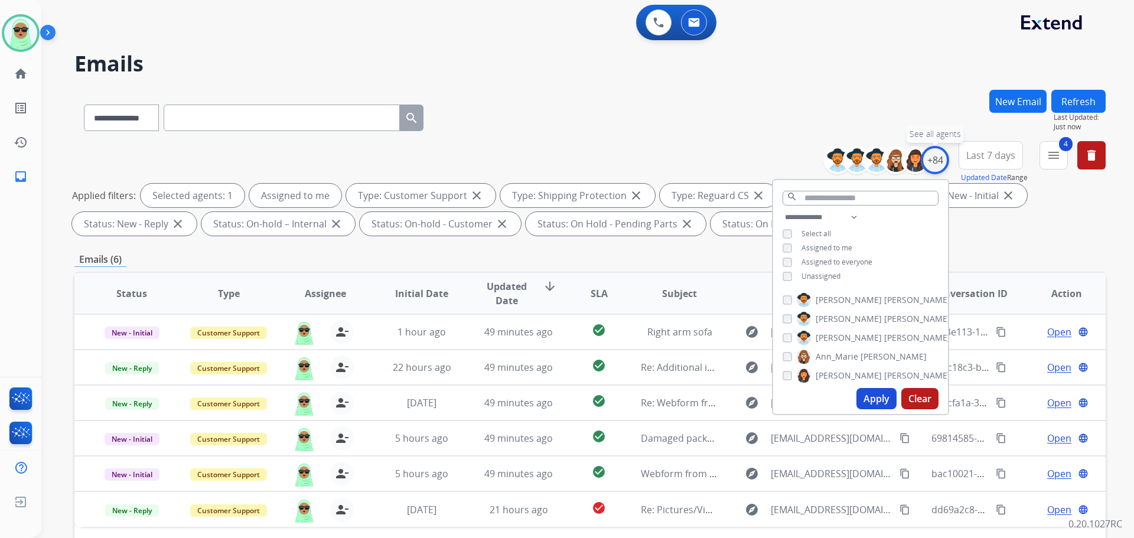
click at [940, 153] on div "+84" at bounding box center [935, 160] width 28 height 28
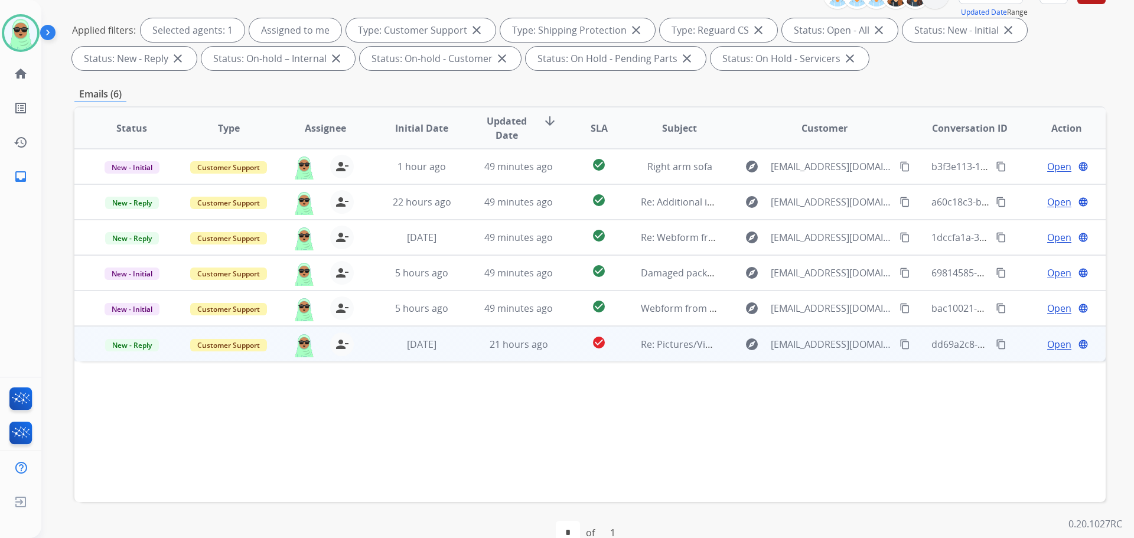
scroll to position [177, 0]
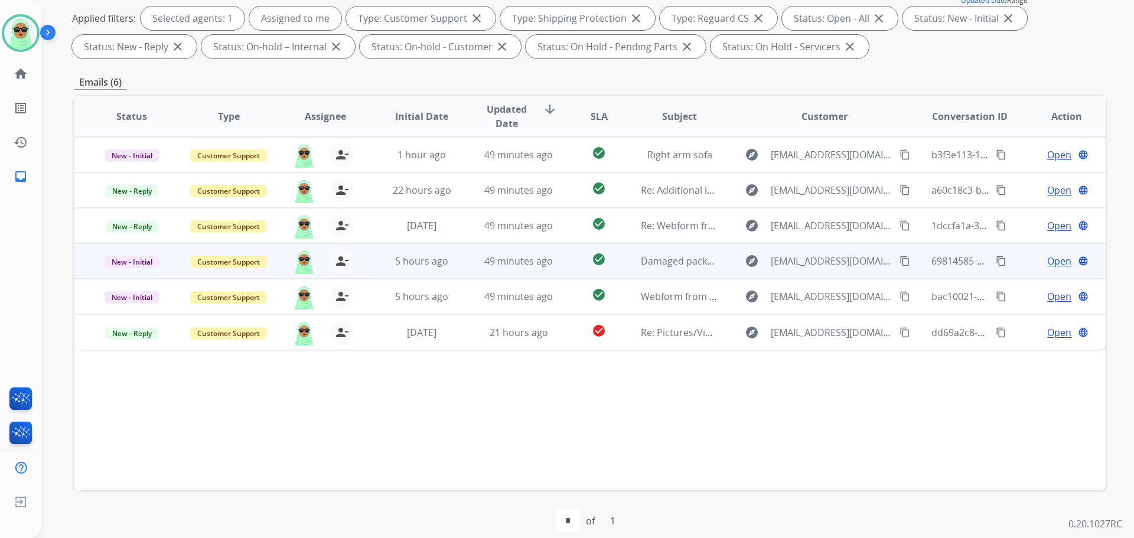
click at [1051, 257] on span "Open" at bounding box center [1059, 261] width 24 height 14
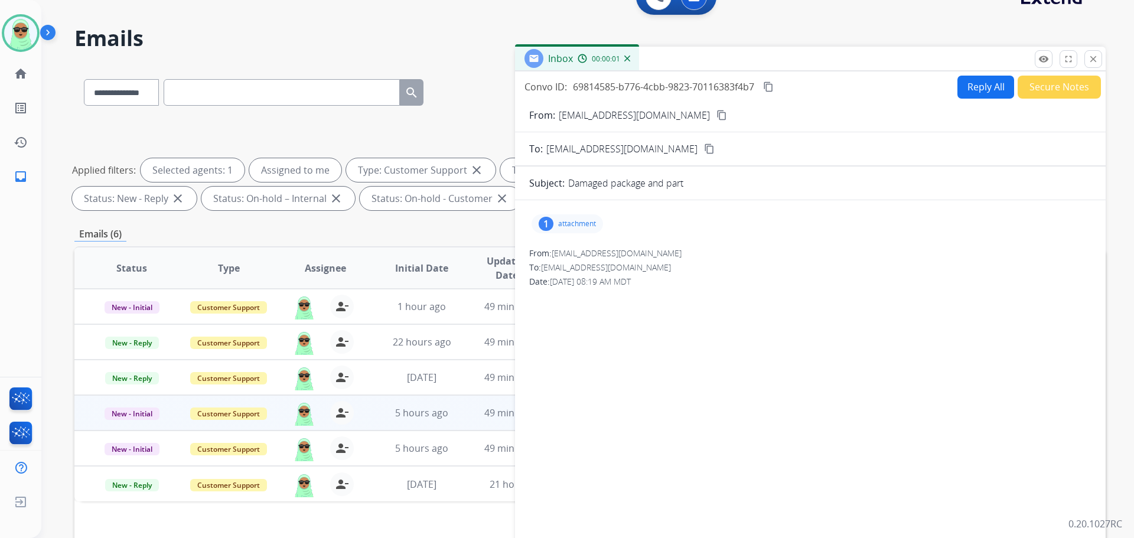
scroll to position [0, 0]
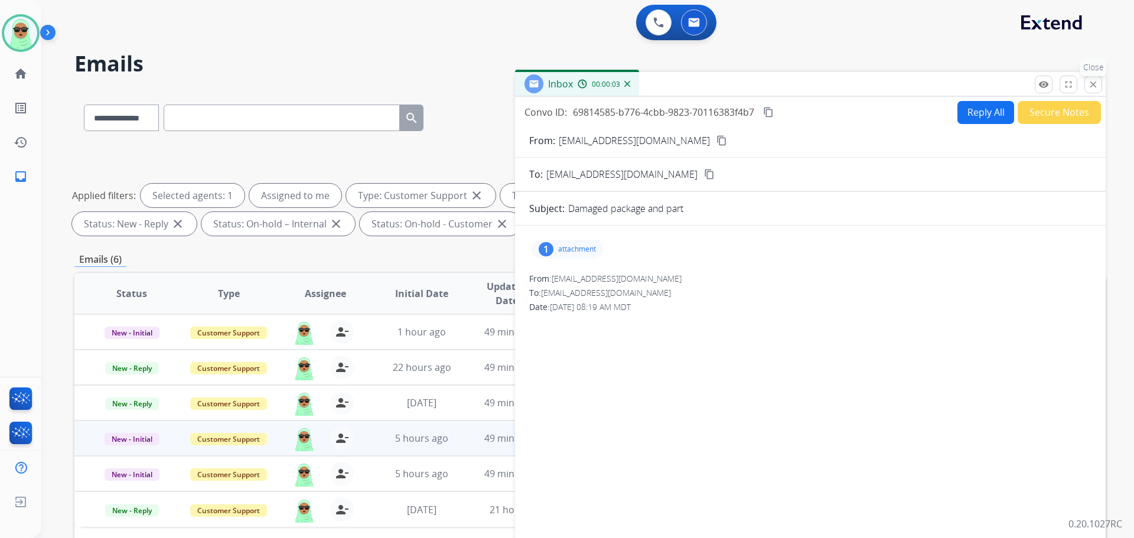
click at [1093, 87] on mat-icon "close" at bounding box center [1093, 84] width 11 height 11
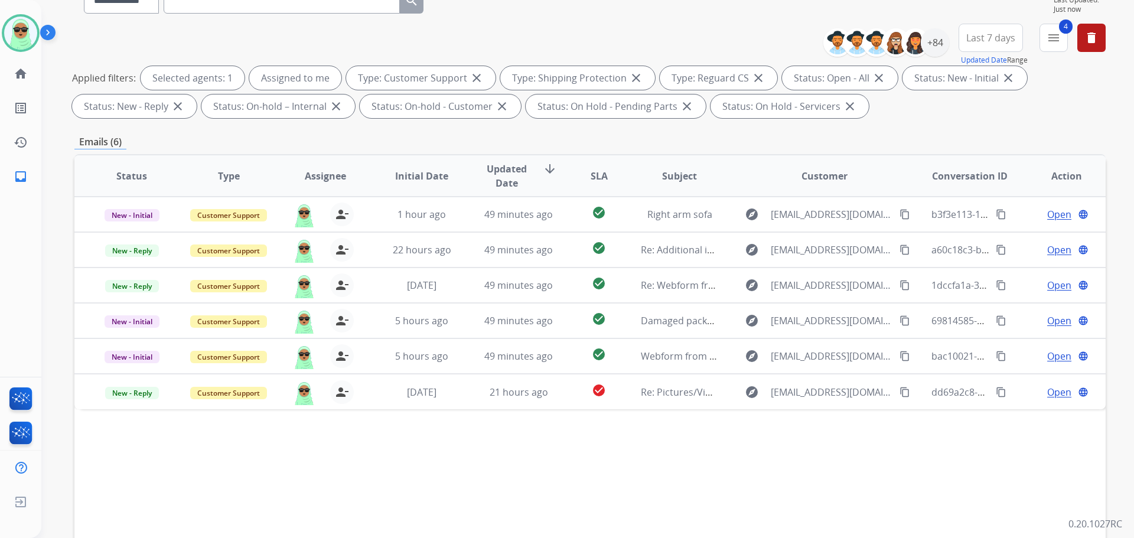
scroll to position [118, 0]
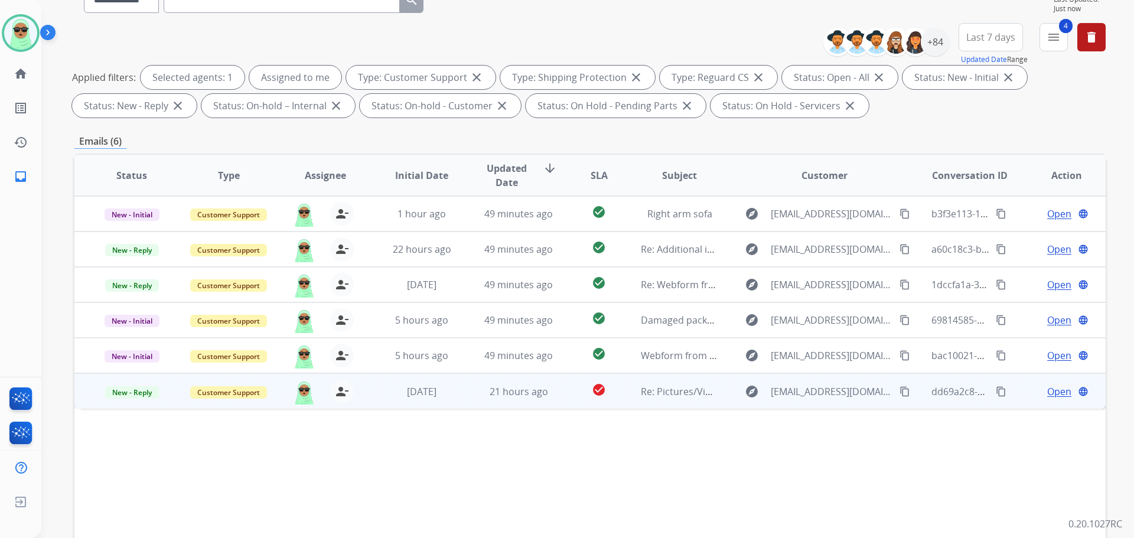
click at [1047, 389] on span "Open" at bounding box center [1059, 391] width 24 height 14
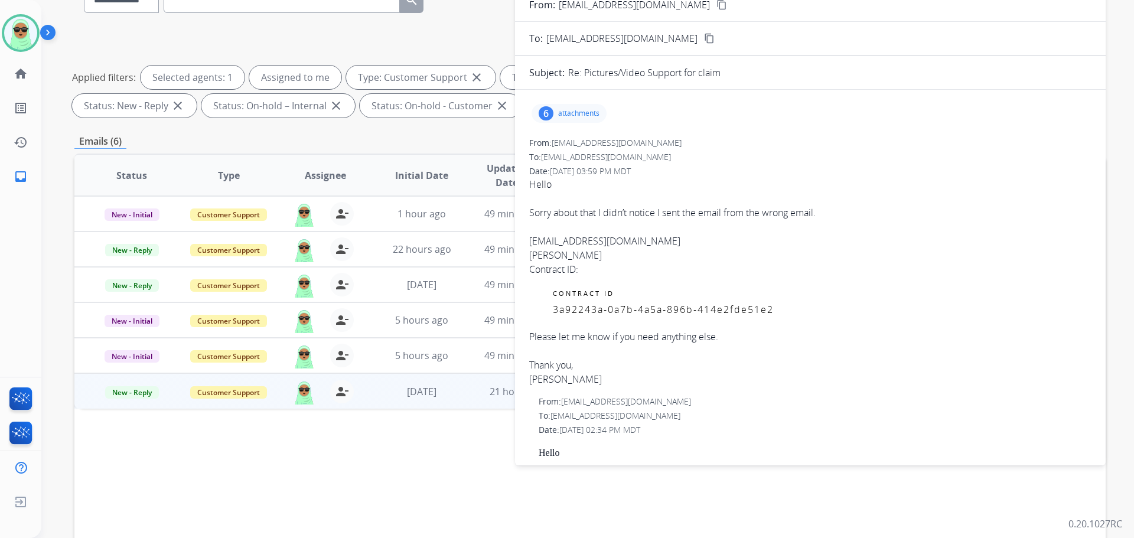
scroll to position [0, 0]
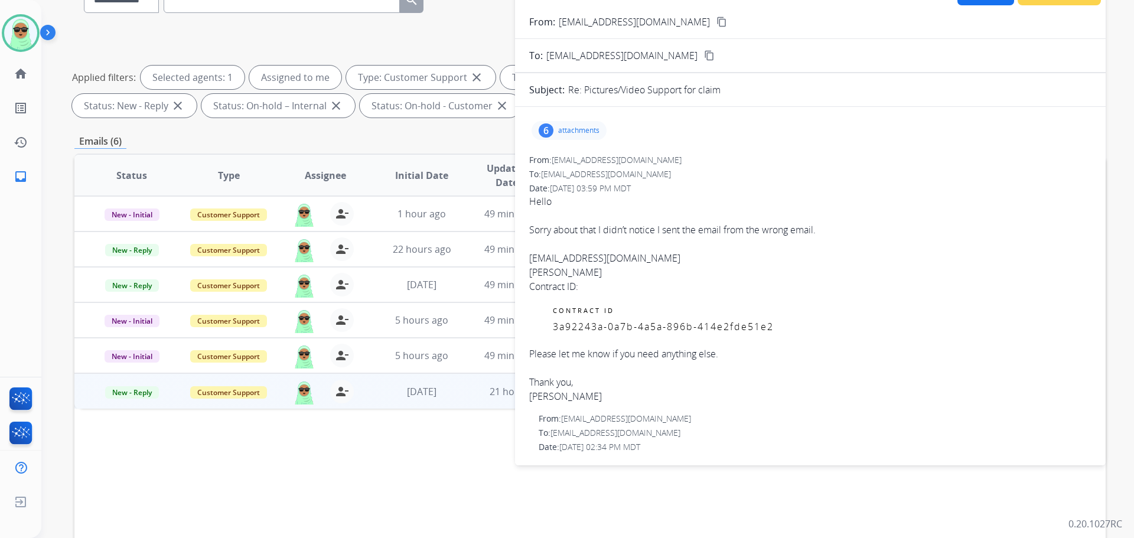
click at [602, 130] on div "6 attachments" at bounding box center [569, 130] width 75 height 19
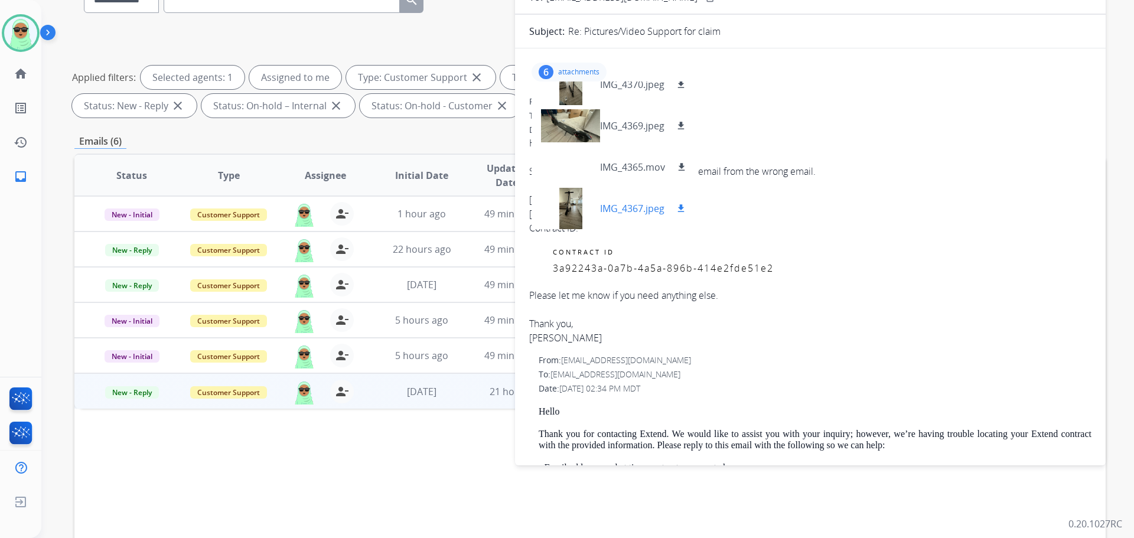
scroll to position [59, 0]
click at [685, 167] on mat-icon "download" at bounding box center [681, 166] width 11 height 11
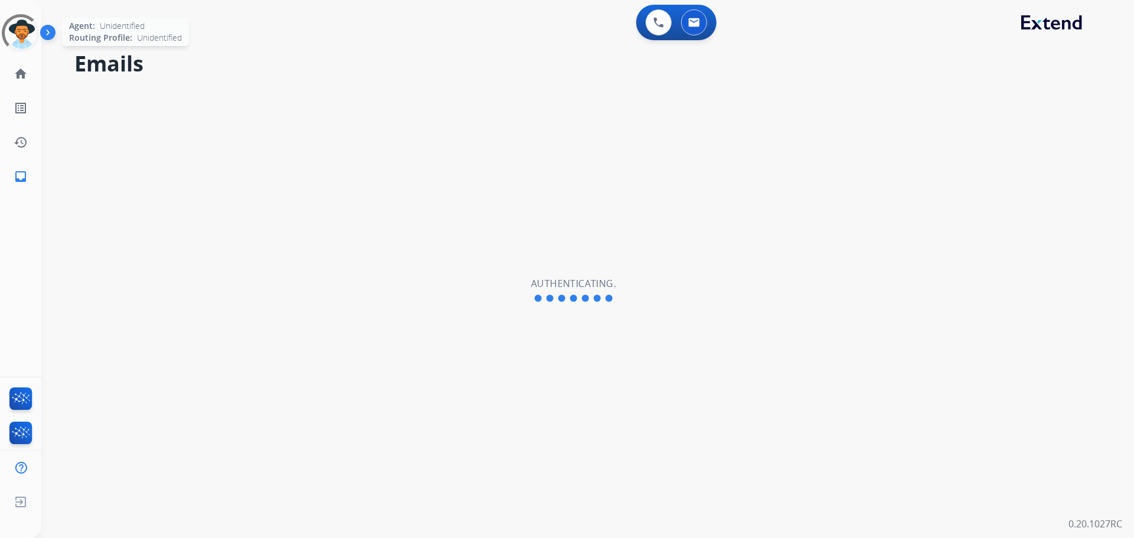
select select "**********"
click at [28, 22] on img at bounding box center [20, 33] width 33 height 33
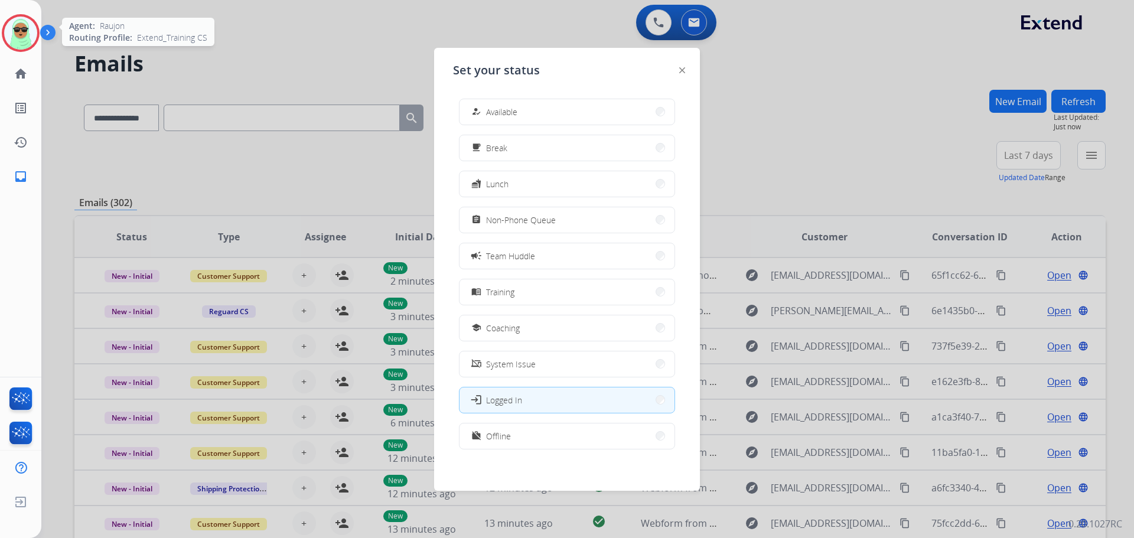
click at [539, 112] on button "how_to_reg Available" at bounding box center [566, 111] width 215 height 25
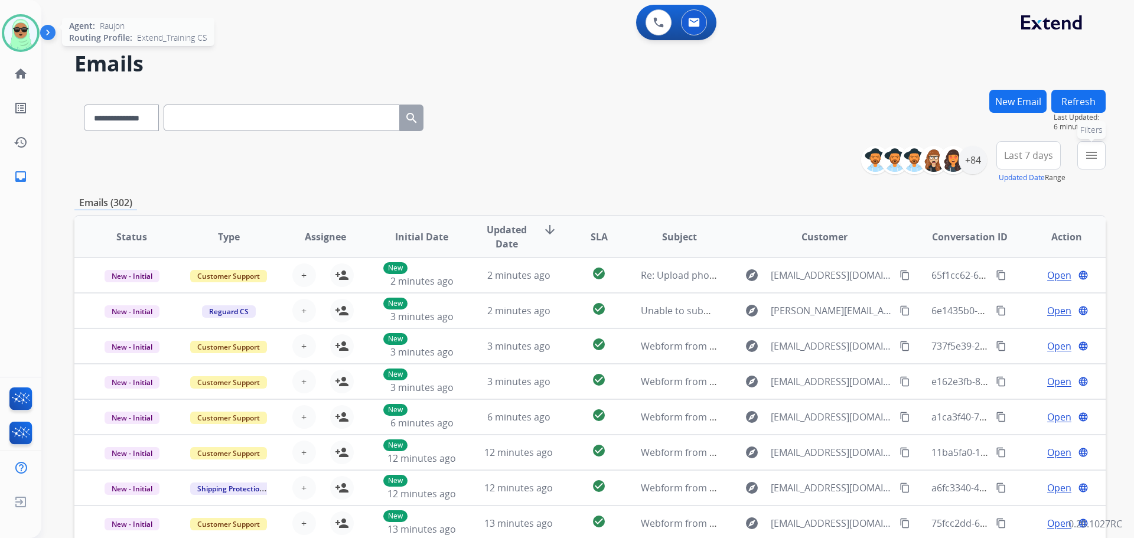
click at [1100, 162] on button "menu Filters" at bounding box center [1091, 155] width 28 height 28
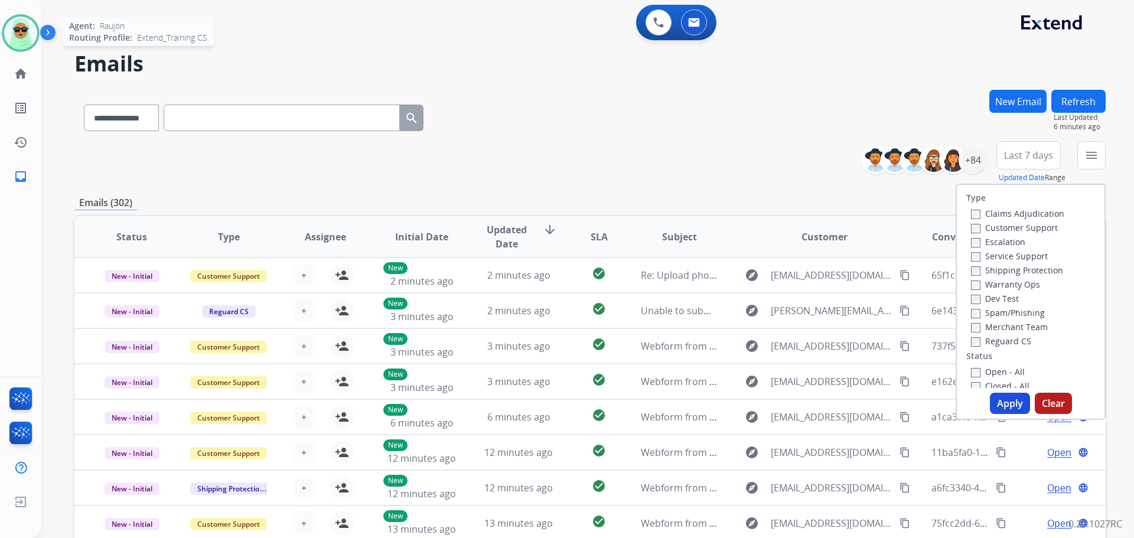
click at [985, 230] on label "Customer Support" at bounding box center [1014, 227] width 87 height 11
click at [999, 269] on label "Shipping Protection" at bounding box center [1017, 270] width 92 height 11
click at [1005, 337] on label "Reguard CS" at bounding box center [1001, 340] width 60 height 11
click at [999, 371] on label "Open - All" at bounding box center [998, 371] width 54 height 11
click at [1000, 392] on div "Type Claims Adjudication Customer Support Escalation Service Support Shipping P…" at bounding box center [1031, 302] width 150 height 236
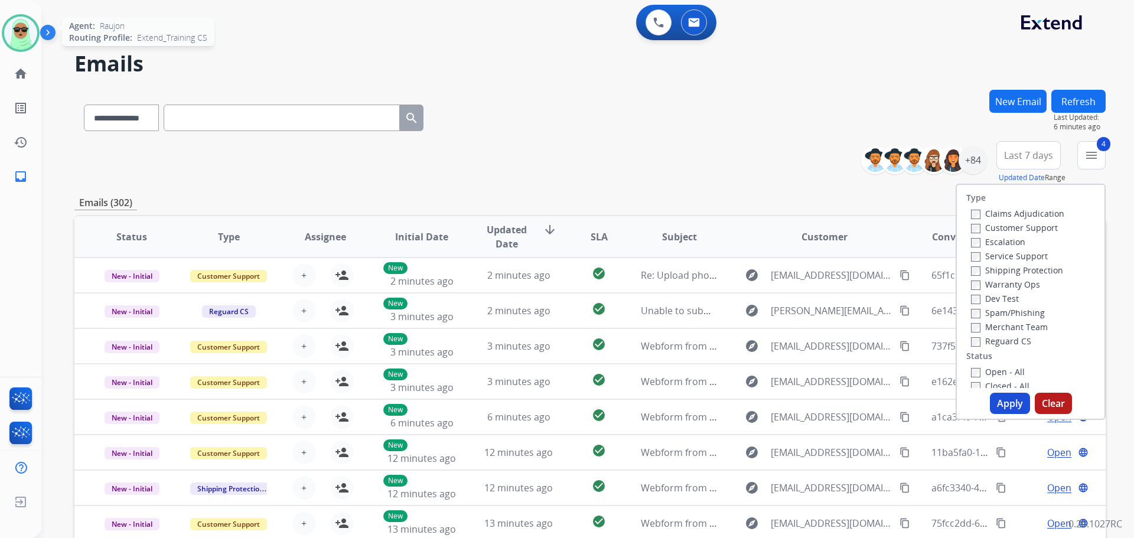
click at [1002, 393] on button "Apply" at bounding box center [1010, 403] width 40 height 21
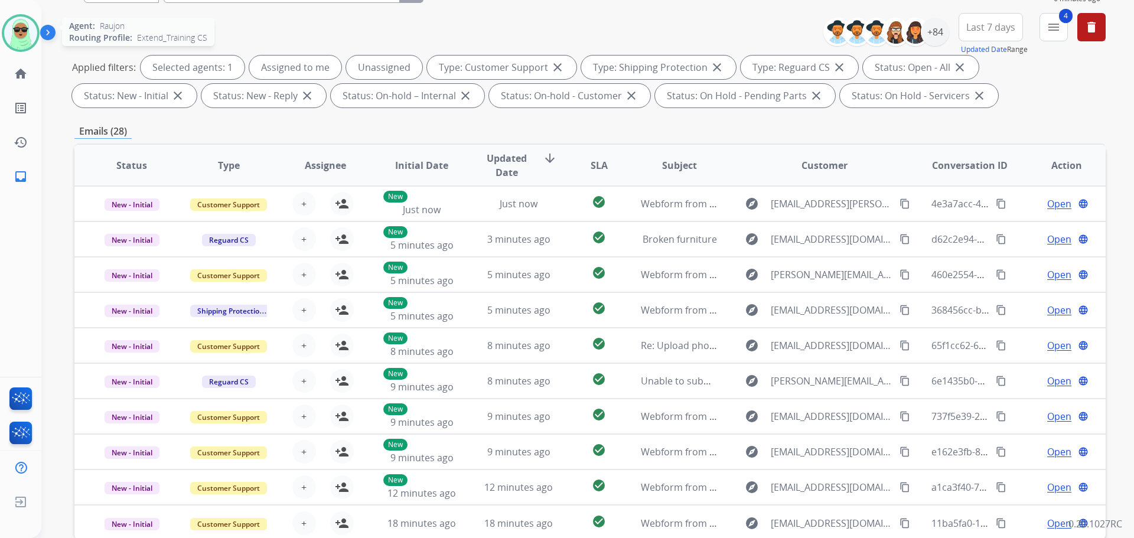
scroll to position [14, 0]
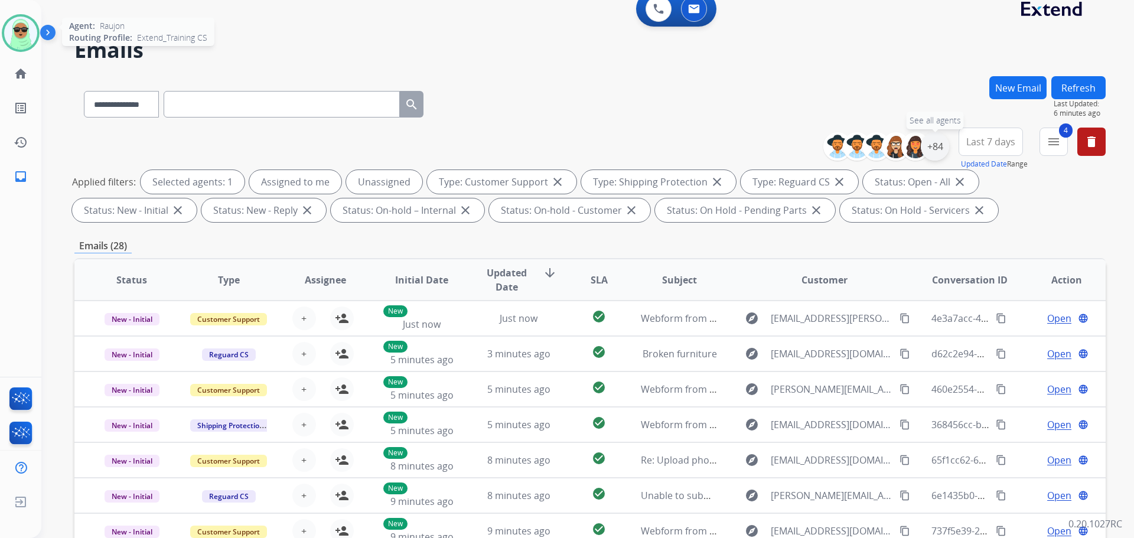
click at [940, 141] on div "+84" at bounding box center [935, 146] width 28 height 28
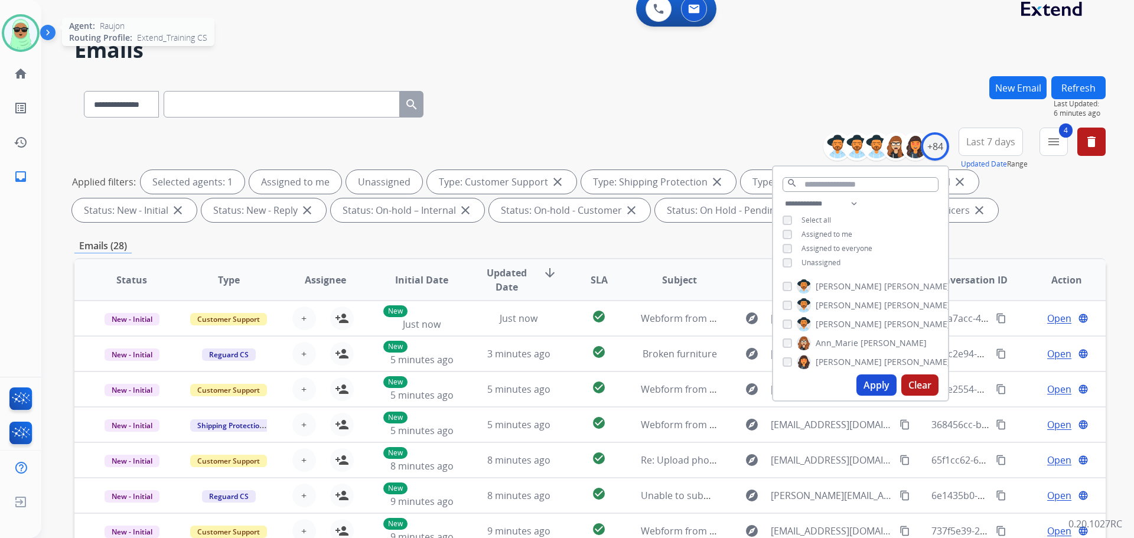
click at [804, 261] on span "Unassigned" at bounding box center [820, 262] width 39 height 10
click at [874, 385] on button "Apply" at bounding box center [876, 384] width 40 height 21
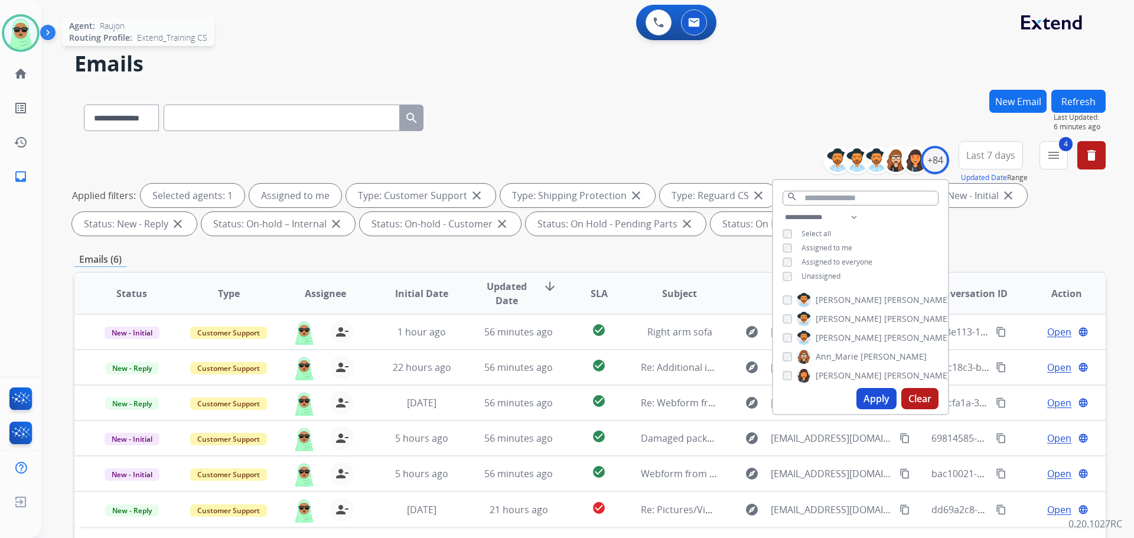
click at [677, 123] on div "**********" at bounding box center [589, 115] width 1031 height 51
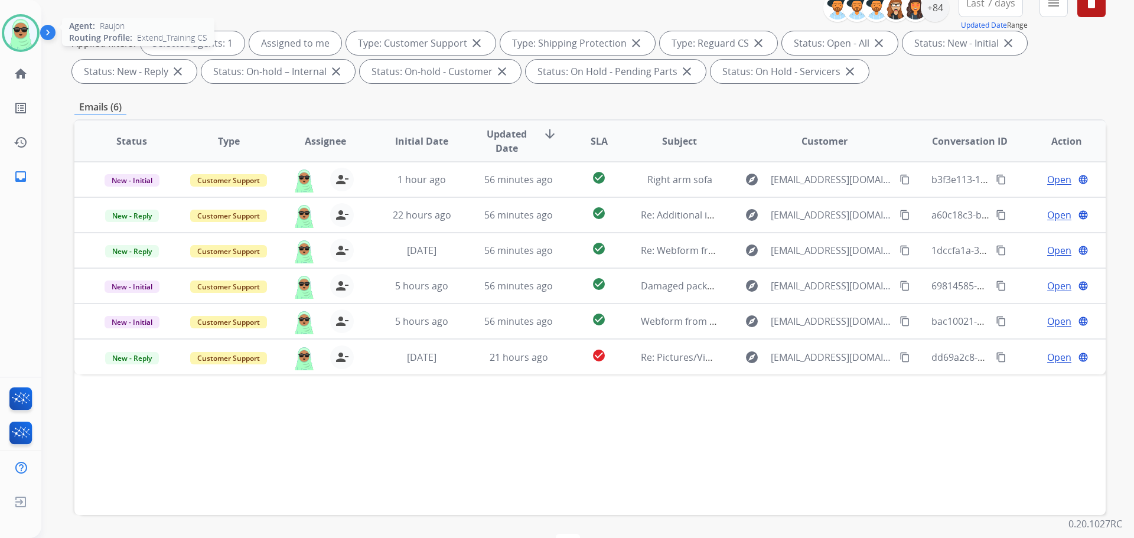
scroll to position [177, 0]
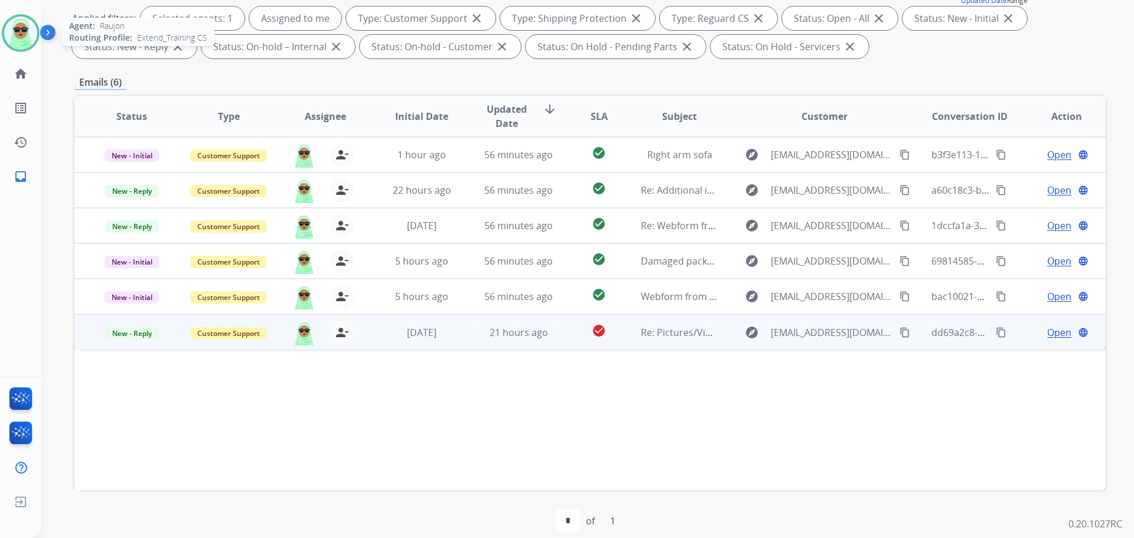
click at [1056, 331] on span "Open" at bounding box center [1059, 332] width 24 height 14
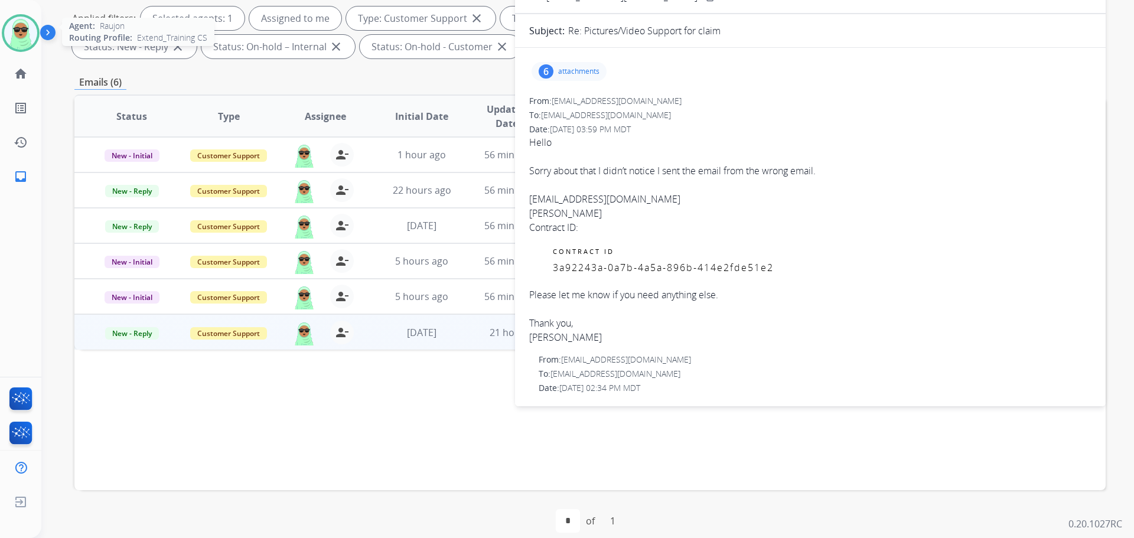
click at [549, 74] on div "6" at bounding box center [546, 71] width 15 height 14
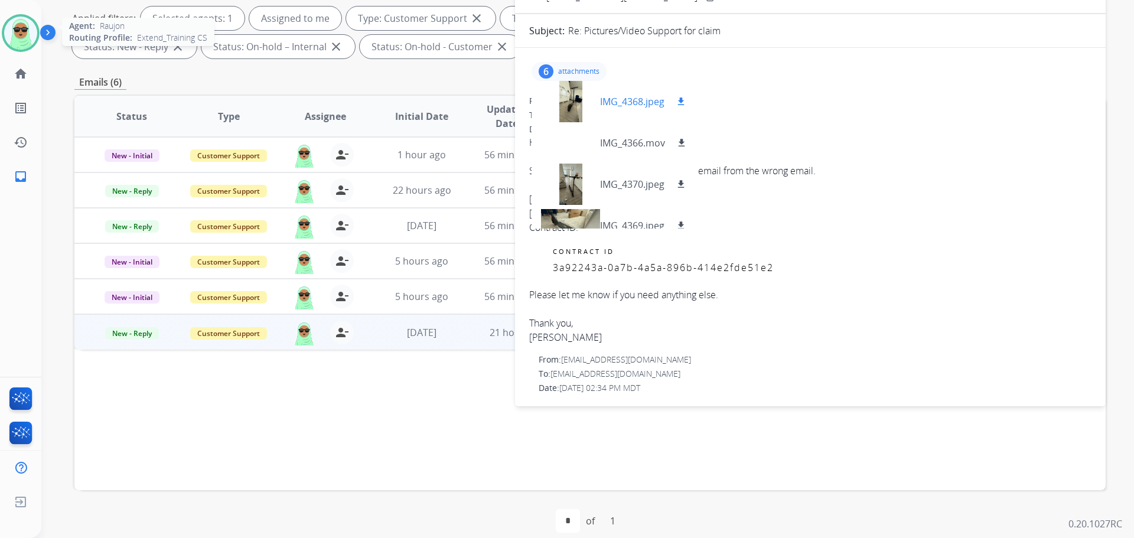
click at [553, 98] on div at bounding box center [570, 101] width 59 height 41
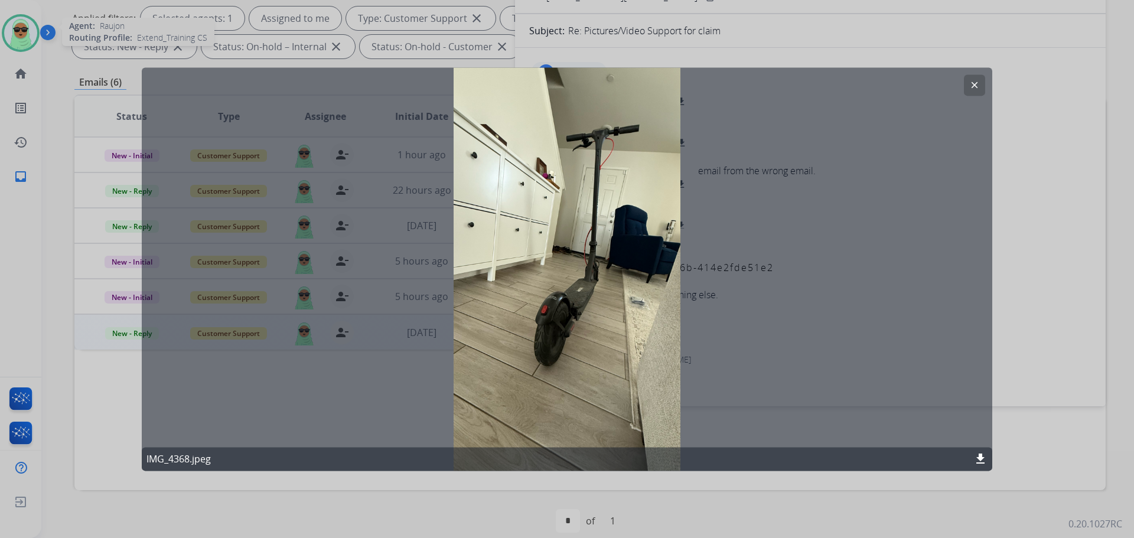
click at [983, 71] on div "clear IMG_4368.jpeg download" at bounding box center [567, 268] width 850 height 403
click at [979, 79] on button "clear" at bounding box center [974, 84] width 21 height 21
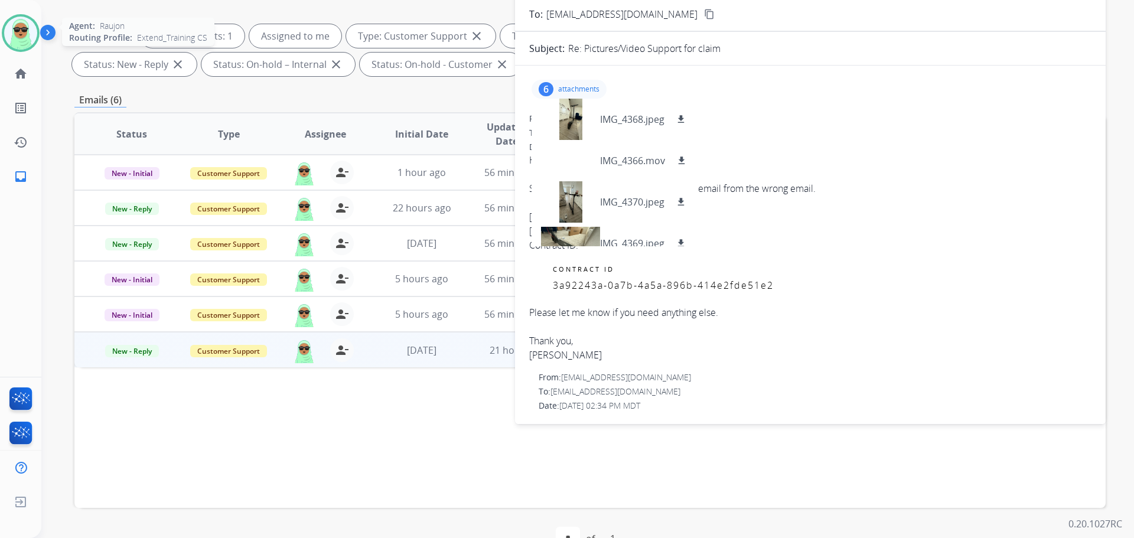
scroll to position [0, 0]
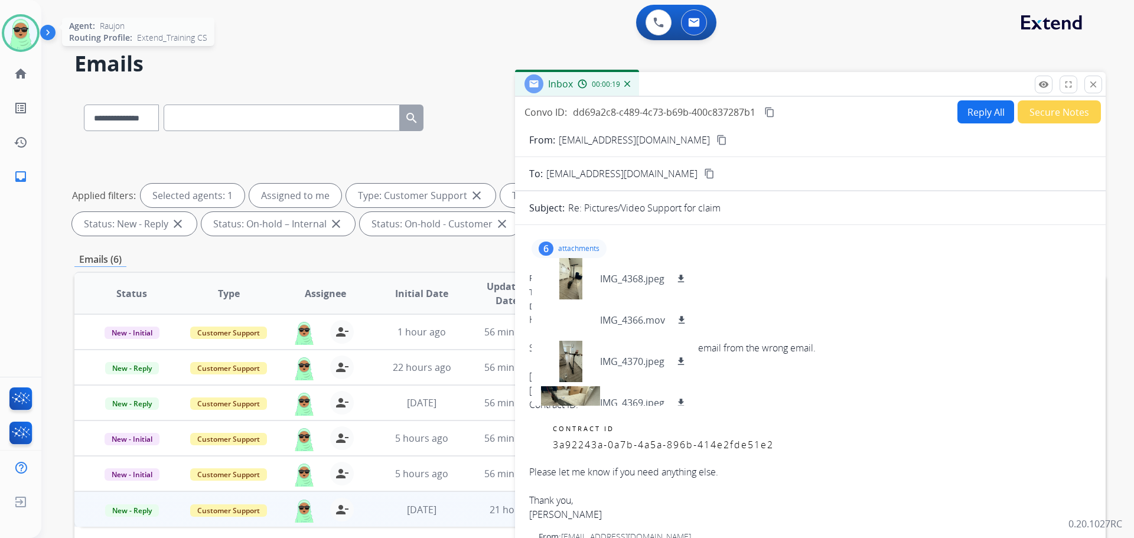
click at [971, 106] on button "Reply All" at bounding box center [985, 111] width 57 height 23
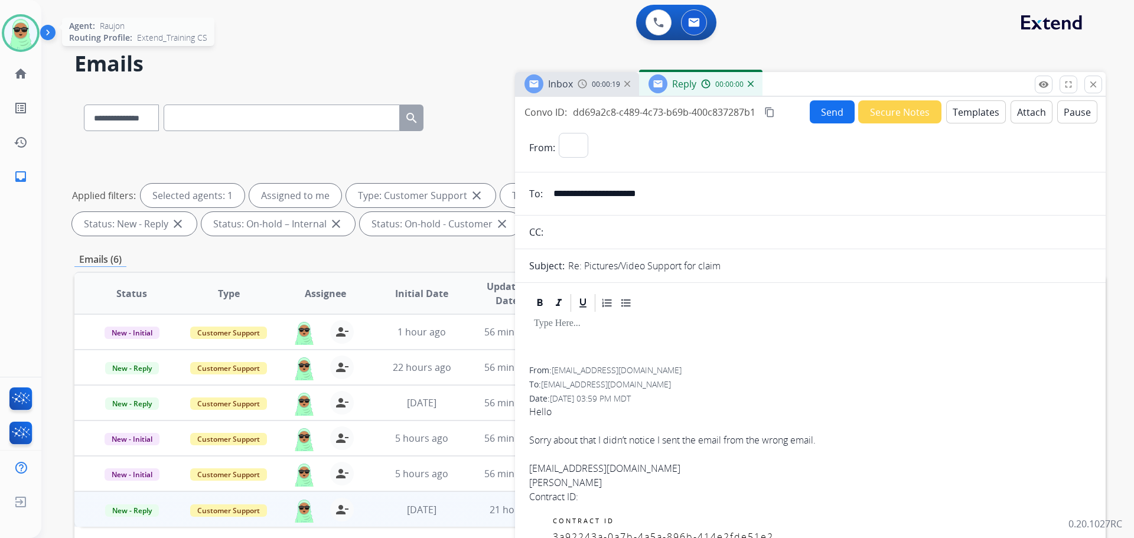
select select "**********"
click at [970, 112] on button "Templates" at bounding box center [976, 111] width 60 height 23
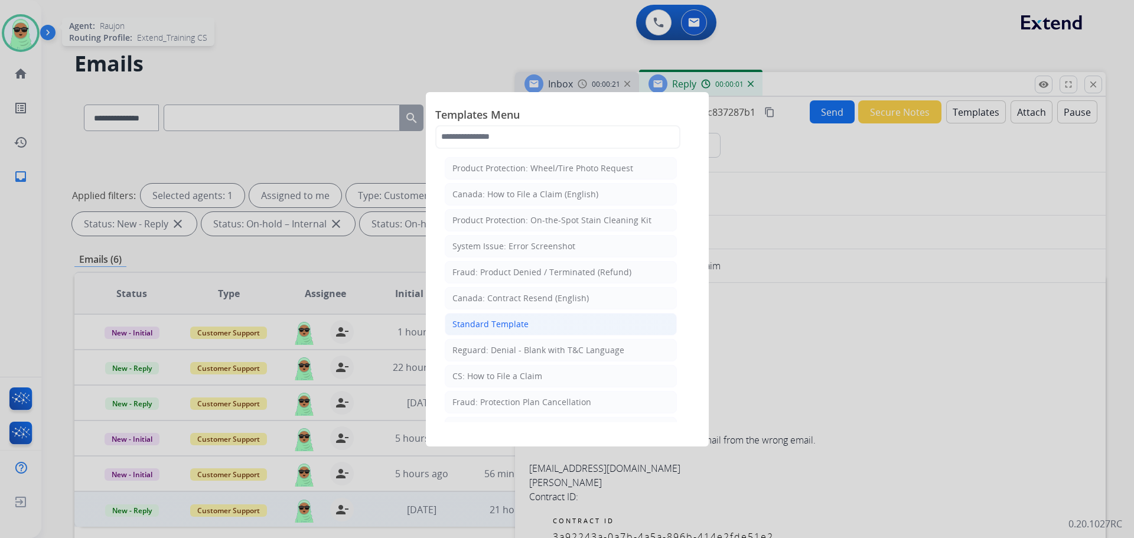
click at [602, 324] on li "Standard Template" at bounding box center [561, 324] width 232 height 22
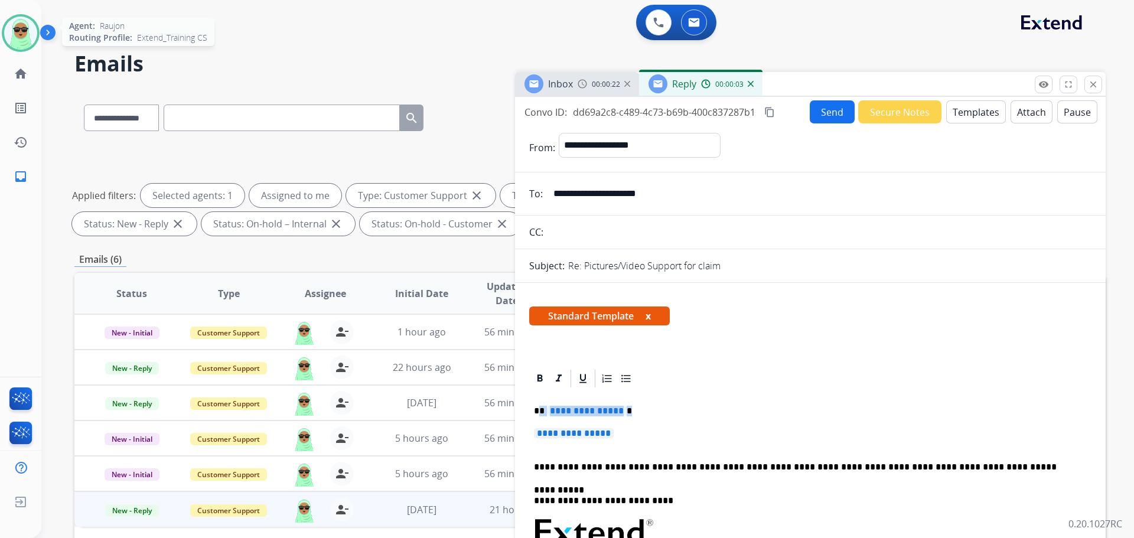
drag, startPoint x: 645, startPoint y: 425, endPoint x: 541, endPoint y: 407, distance: 105.9
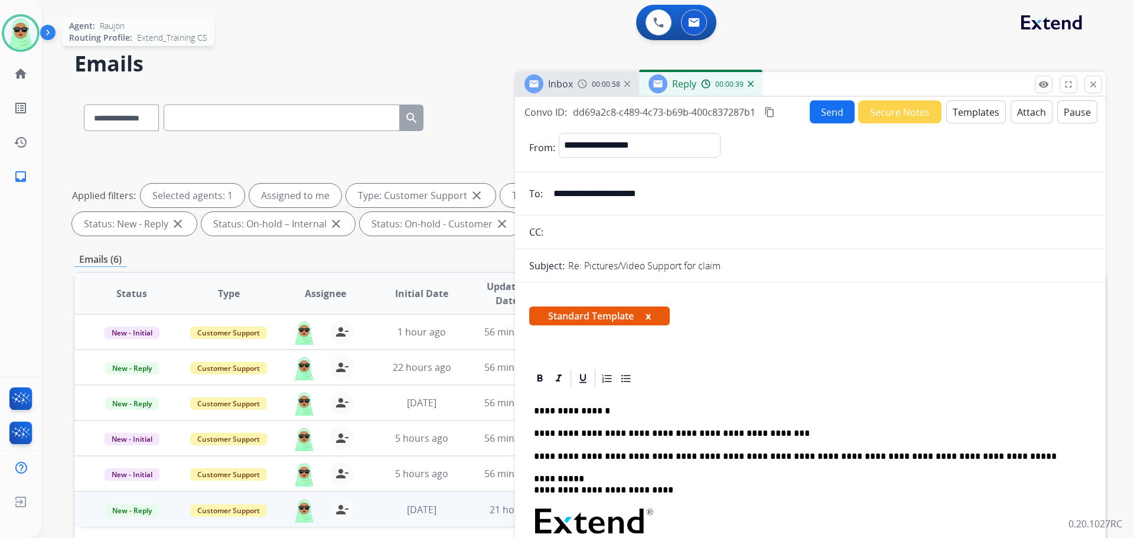
click at [630, 434] on p "**********" at bounding box center [805, 433] width 543 height 11
click at [630, 433] on p "**********" at bounding box center [805, 433] width 543 height 11
copy p "*"
click at [745, 429] on p "**********" at bounding box center [805, 433] width 543 height 11
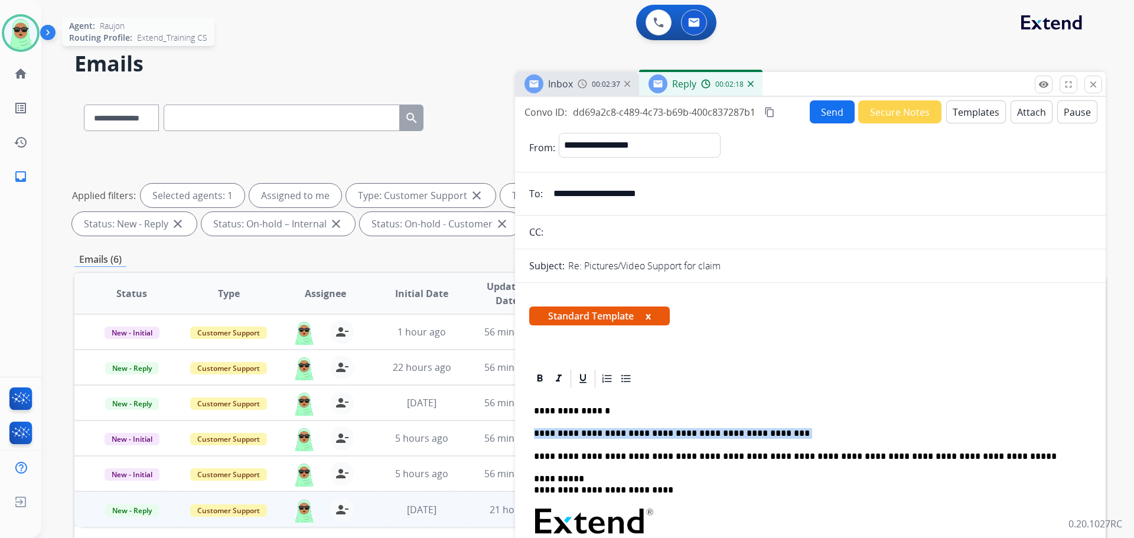
click at [772, 428] on p "**********" at bounding box center [805, 433] width 543 height 11
click at [810, 111] on button "Send" at bounding box center [832, 111] width 45 height 23
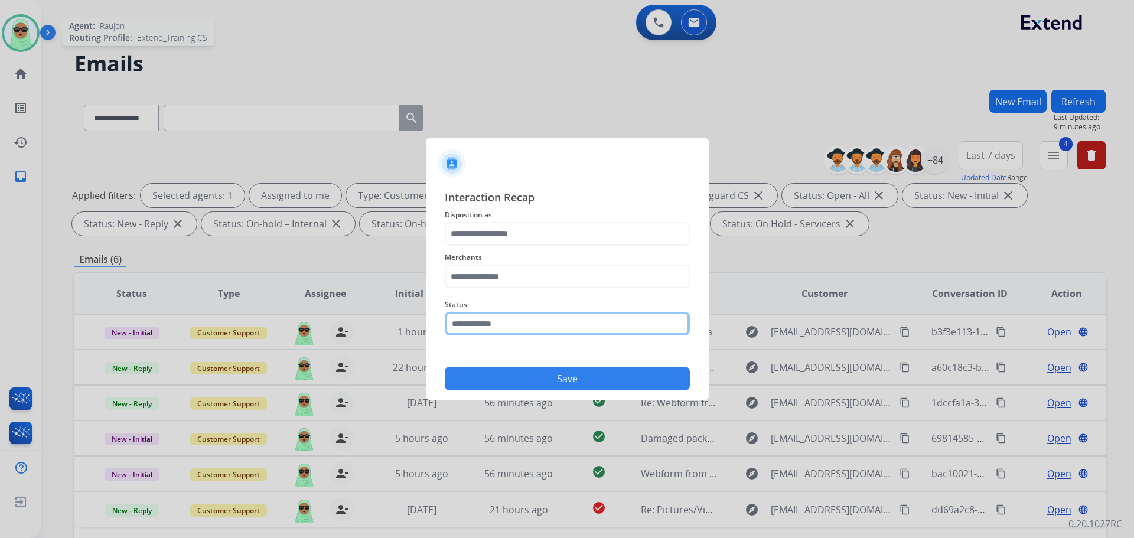
click at [495, 325] on input "text" at bounding box center [567, 324] width 245 height 24
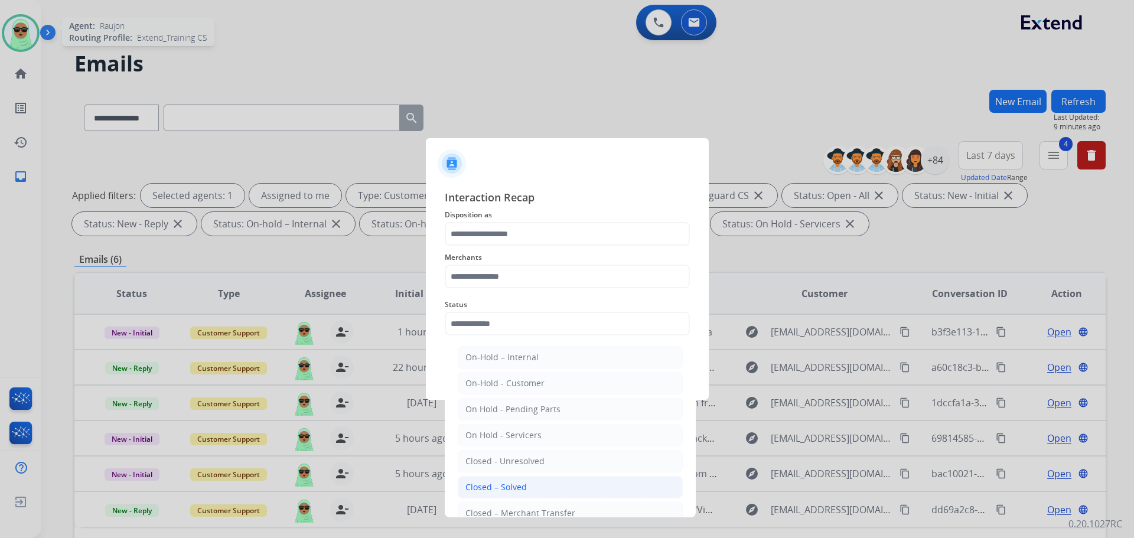
click at [497, 478] on li "Closed – Solved" at bounding box center [570, 487] width 225 height 22
type input "**********"
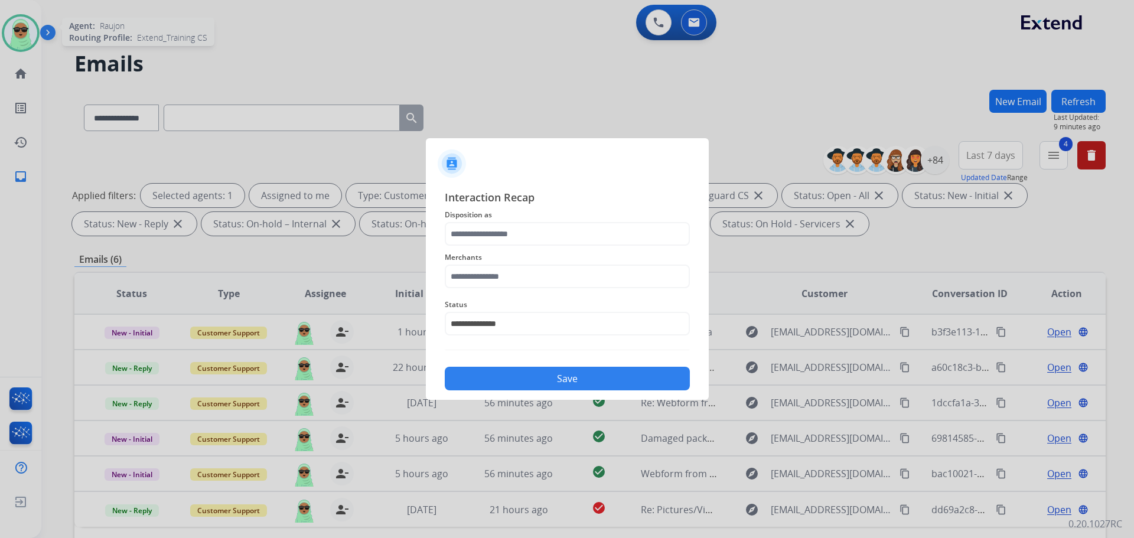
click at [552, 260] on span "Merchants" at bounding box center [567, 257] width 245 height 14
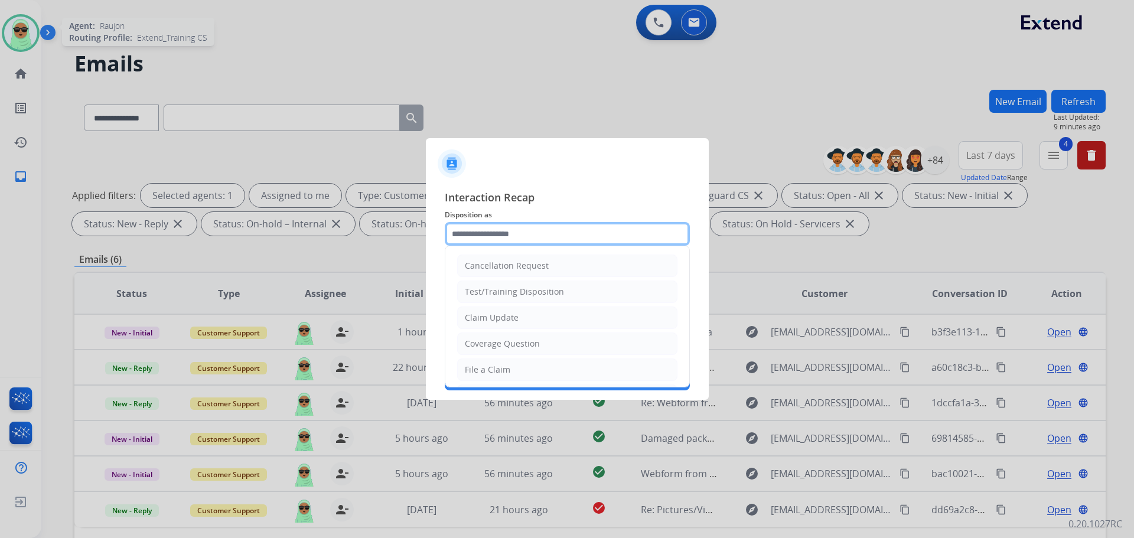
click at [556, 239] on input "text" at bounding box center [567, 234] width 245 height 24
click at [529, 321] on li "Claim Update" at bounding box center [567, 318] width 220 height 22
type input "**********"
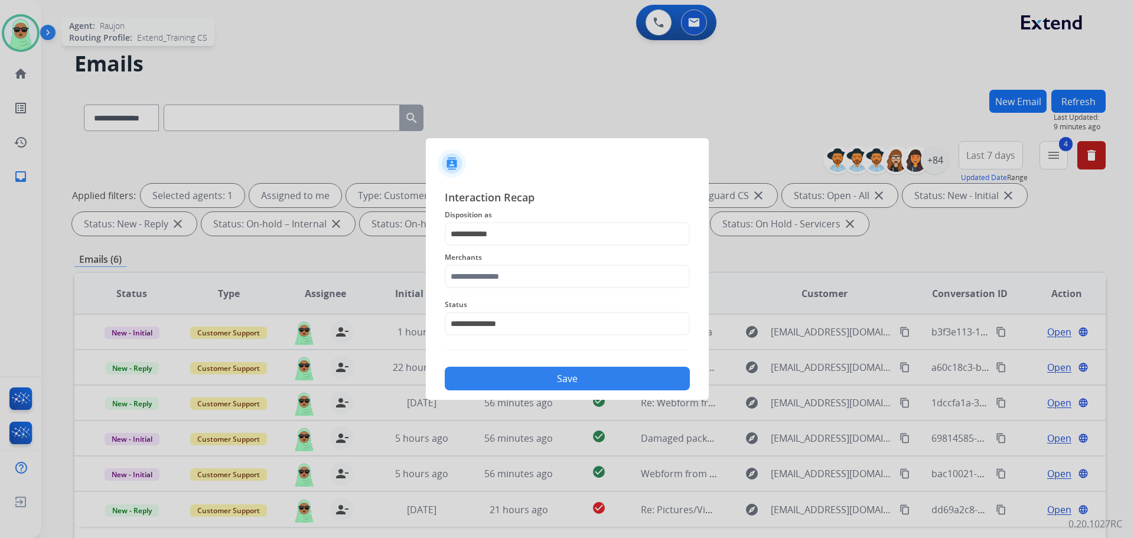
drag, startPoint x: 537, startPoint y: 303, endPoint x: 532, endPoint y: 267, distance: 36.4
click at [537, 296] on div "**********" at bounding box center [567, 316] width 245 height 47
click at [532, 268] on div "Merchants" at bounding box center [567, 269] width 245 height 47
click at [528, 282] on input "text" at bounding box center [567, 277] width 245 height 24
click at [538, 309] on li "hiboy ca" at bounding box center [570, 310] width 225 height 22
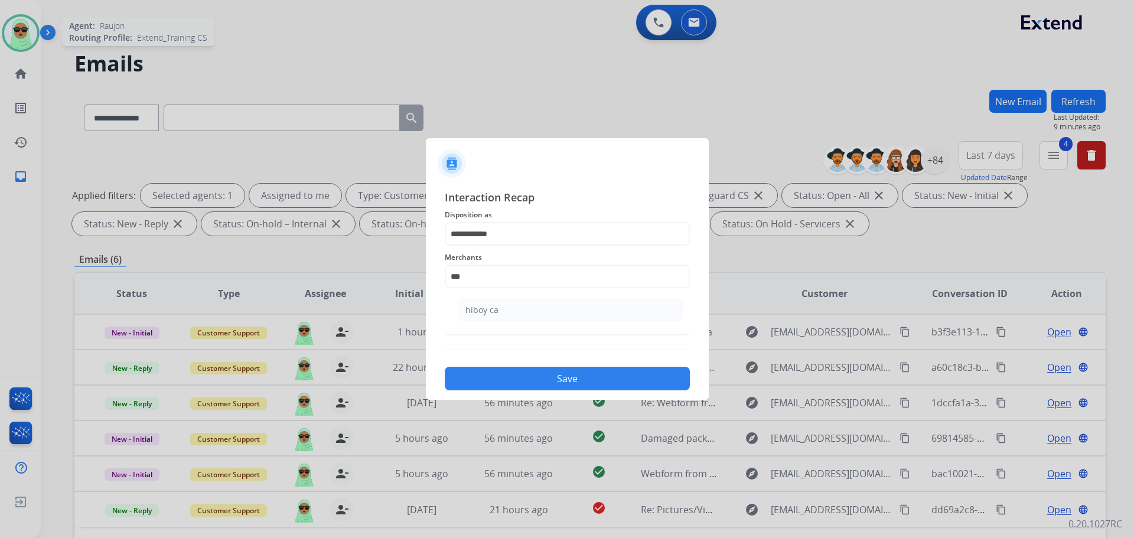
type input "********"
click at [562, 390] on div "Save" at bounding box center [567, 375] width 245 height 31
click at [570, 379] on button "Save" at bounding box center [567, 379] width 245 height 24
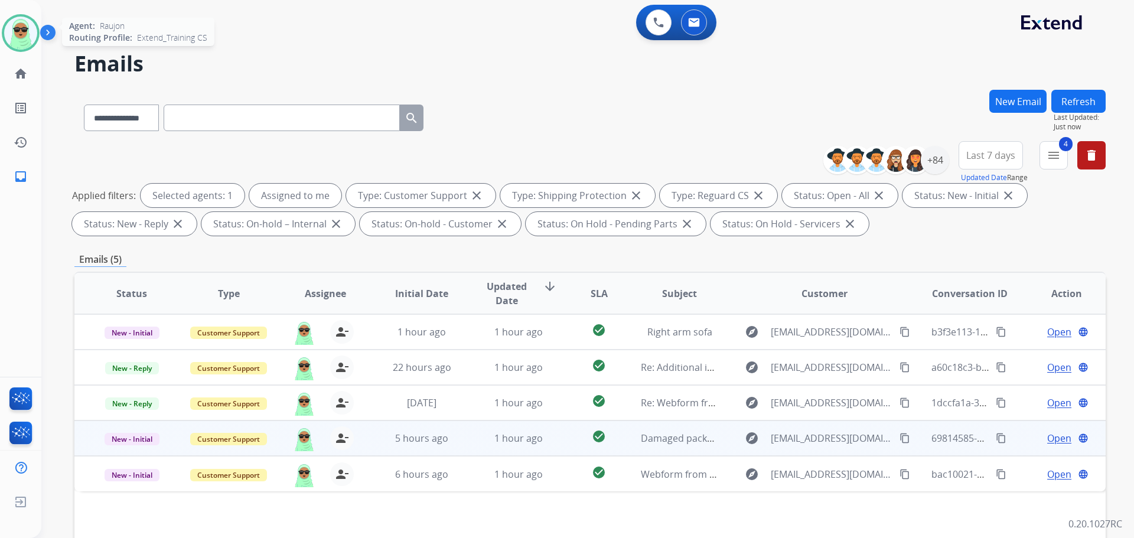
click at [1061, 439] on span "Open" at bounding box center [1059, 438] width 24 height 14
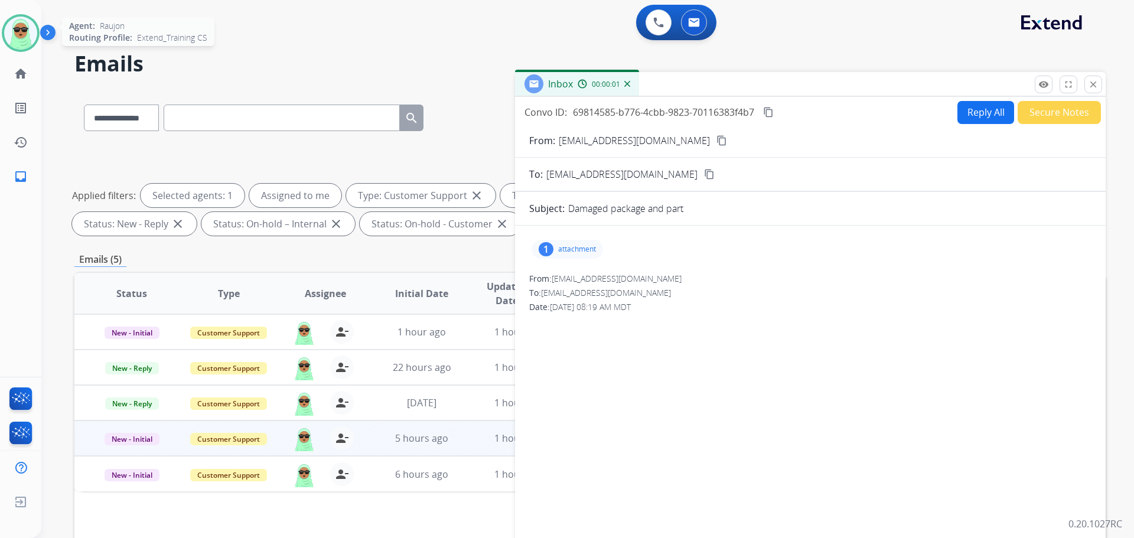
click at [589, 239] on div "1 attachment" at bounding box center [810, 249] width 562 height 28
click at [576, 244] on p "attachment" at bounding box center [577, 248] width 38 height 9
click at [581, 282] on div at bounding box center [570, 279] width 59 height 41
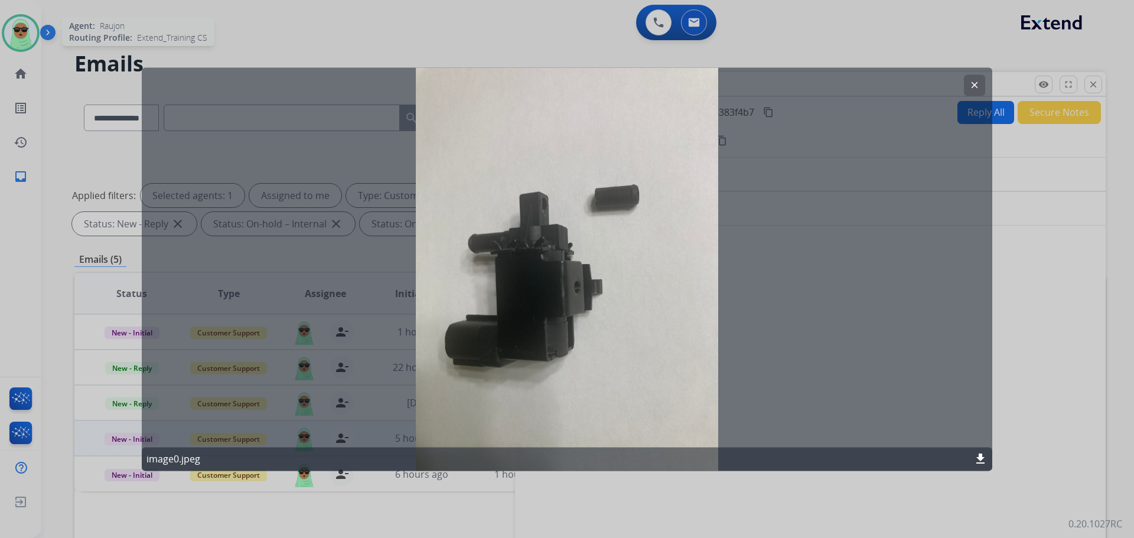
click at [964, 87] on button "clear" at bounding box center [974, 84] width 21 height 21
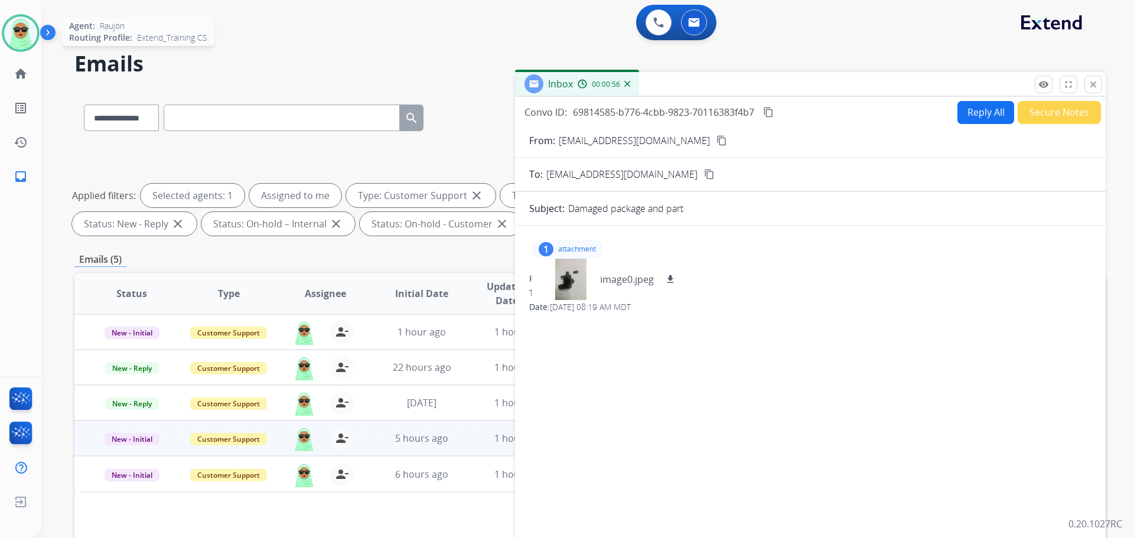
click at [672, 141] on div "From: [EMAIL_ADDRESS][DOMAIN_NAME] content_copy" at bounding box center [810, 140] width 591 height 14
click at [716, 143] on mat-icon "content_copy" at bounding box center [721, 140] width 11 height 11
click at [983, 102] on button "Reply All" at bounding box center [985, 112] width 57 height 23
select select "**********"
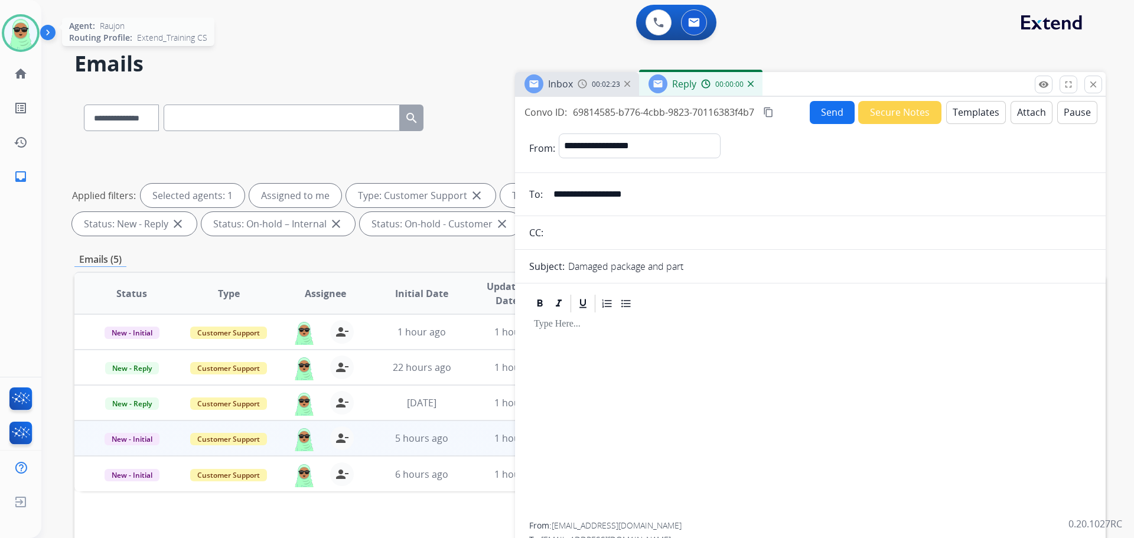
click at [982, 109] on button "Templates" at bounding box center [976, 112] width 60 height 23
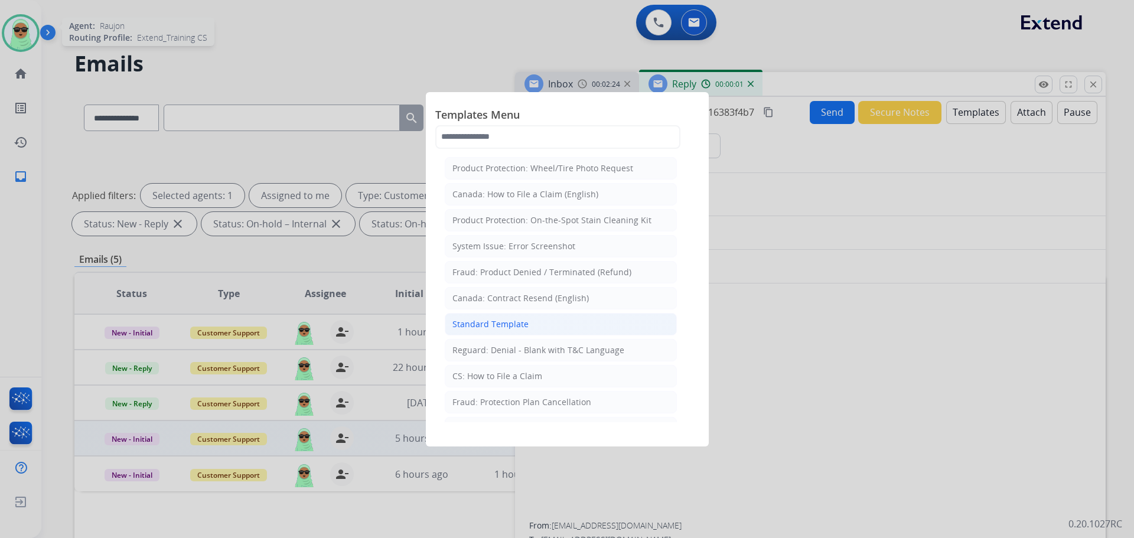
click at [552, 328] on li "Standard Template" at bounding box center [561, 324] width 232 height 22
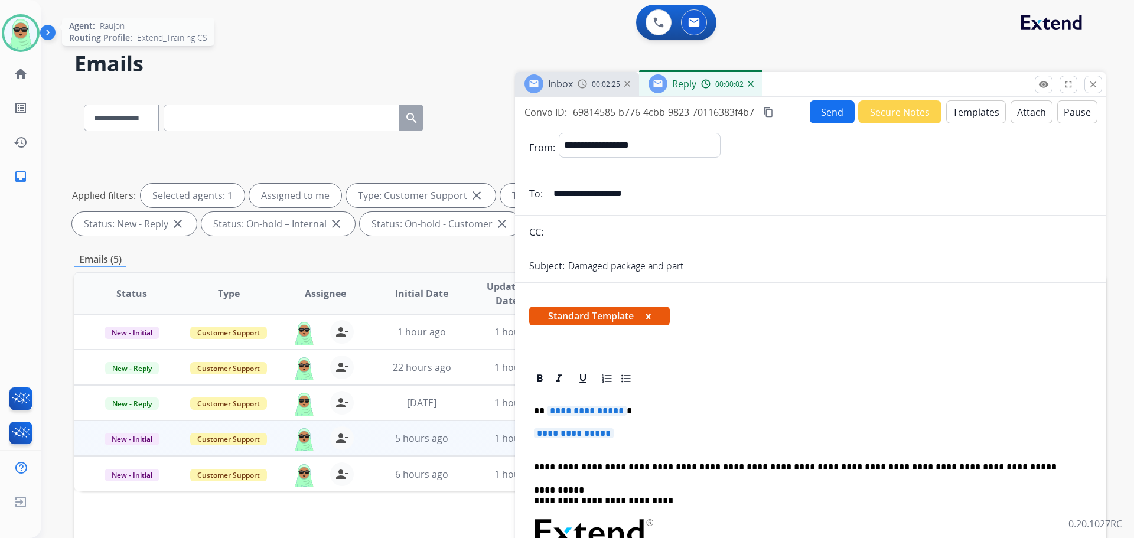
drag, startPoint x: 633, startPoint y: 428, endPoint x: 573, endPoint y: 419, distance: 59.7
drag, startPoint x: 638, startPoint y: 431, endPoint x: 561, endPoint y: 405, distance: 81.1
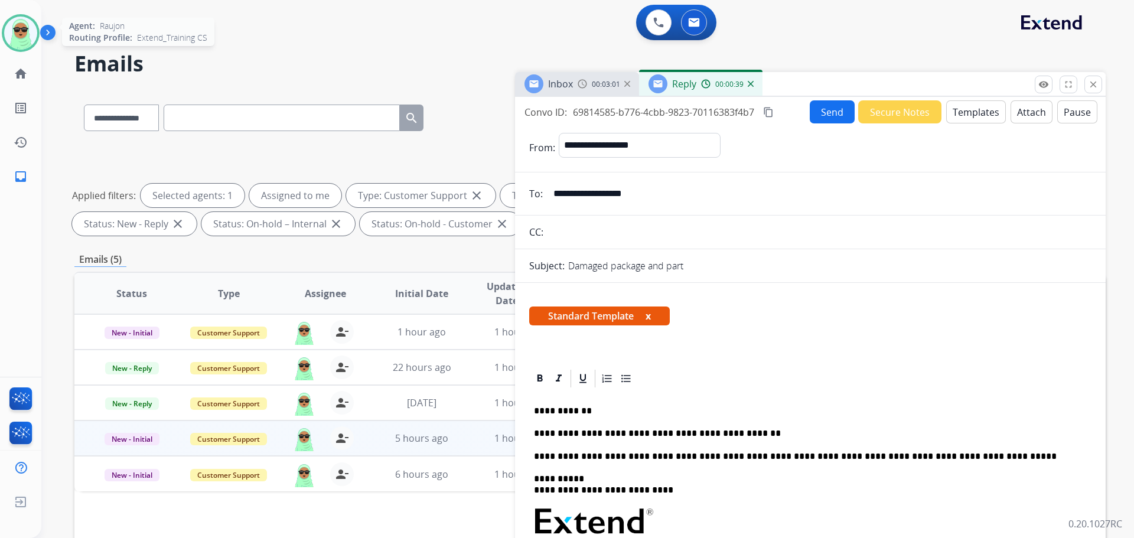
click at [630, 432] on p "**********" at bounding box center [805, 433] width 543 height 11
drag, startPoint x: 645, startPoint y: 432, endPoint x: 653, endPoint y: 433, distance: 7.2
click at [645, 432] on p "**********" at bounding box center [805, 433] width 543 height 11
click at [654, 433] on p "**********" at bounding box center [805, 433] width 543 height 11
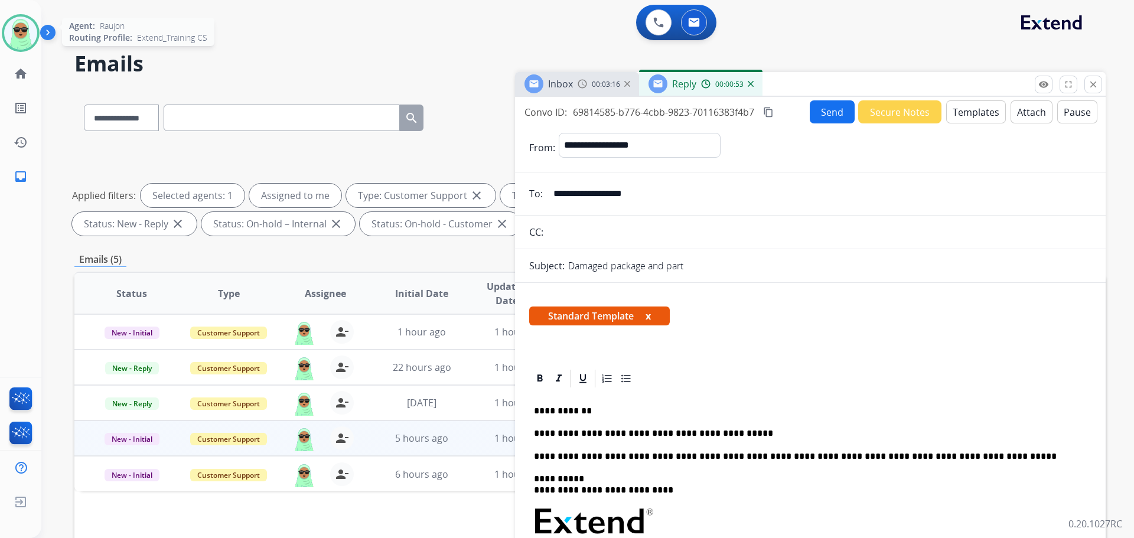
click at [827, 113] on button "Send" at bounding box center [832, 111] width 45 height 23
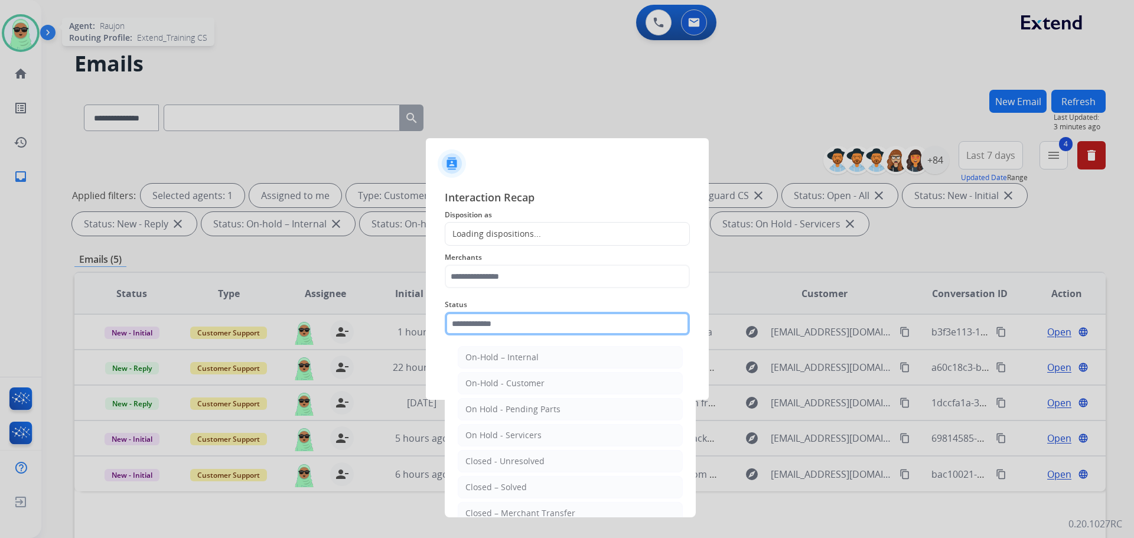
drag, startPoint x: 523, startPoint y: 327, endPoint x: 520, endPoint y: 334, distance: 7.4
click at [522, 328] on input "text" at bounding box center [567, 324] width 245 height 24
click at [545, 491] on li "Closed – Solved" at bounding box center [570, 487] width 225 height 22
type input "**********"
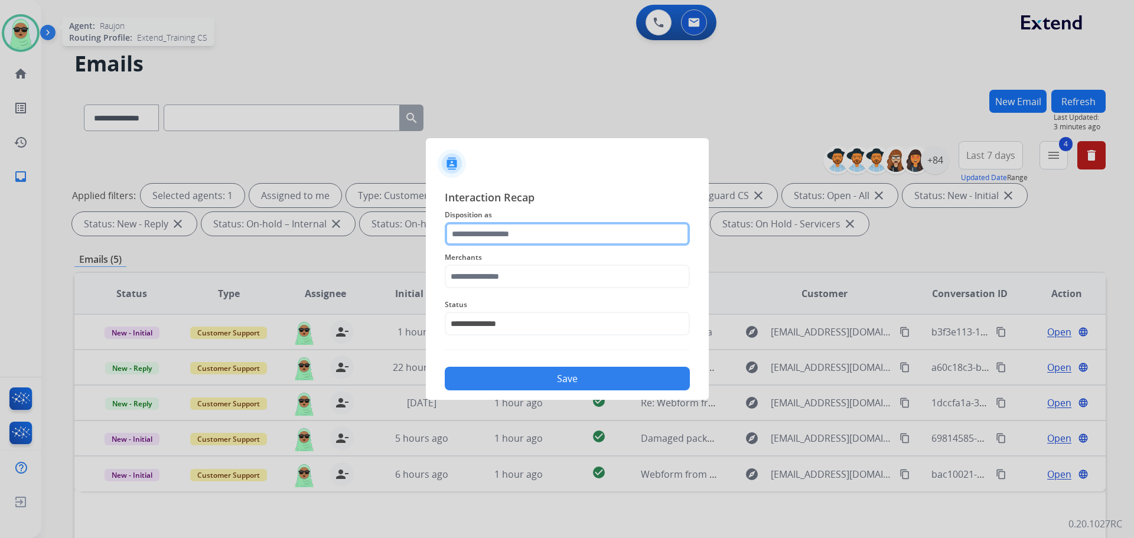
click at [549, 233] on input "text" at bounding box center [567, 234] width 245 height 24
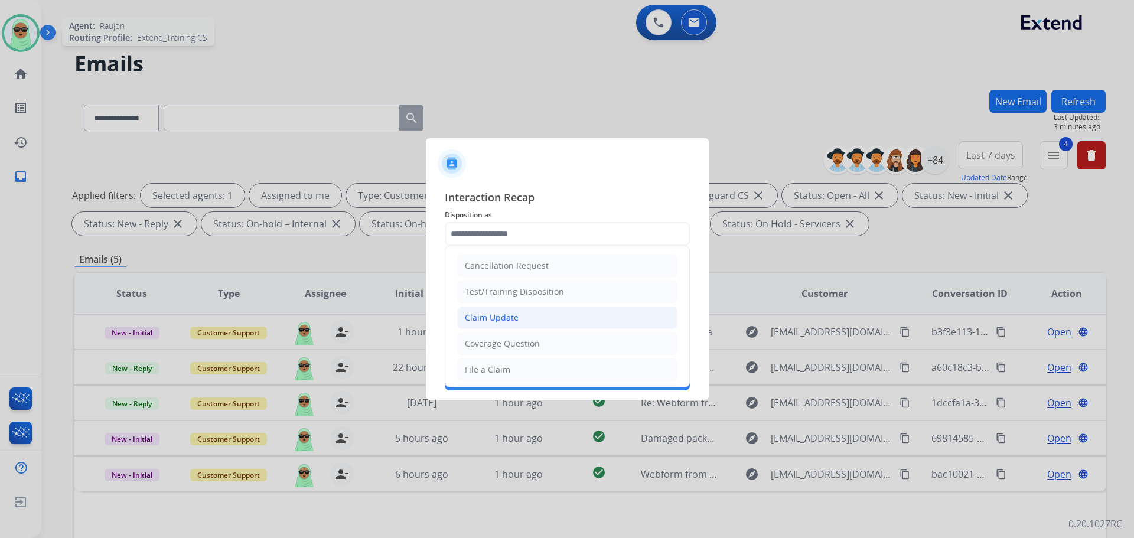
click at [529, 309] on li "Claim Update" at bounding box center [567, 318] width 220 height 22
type input "**********"
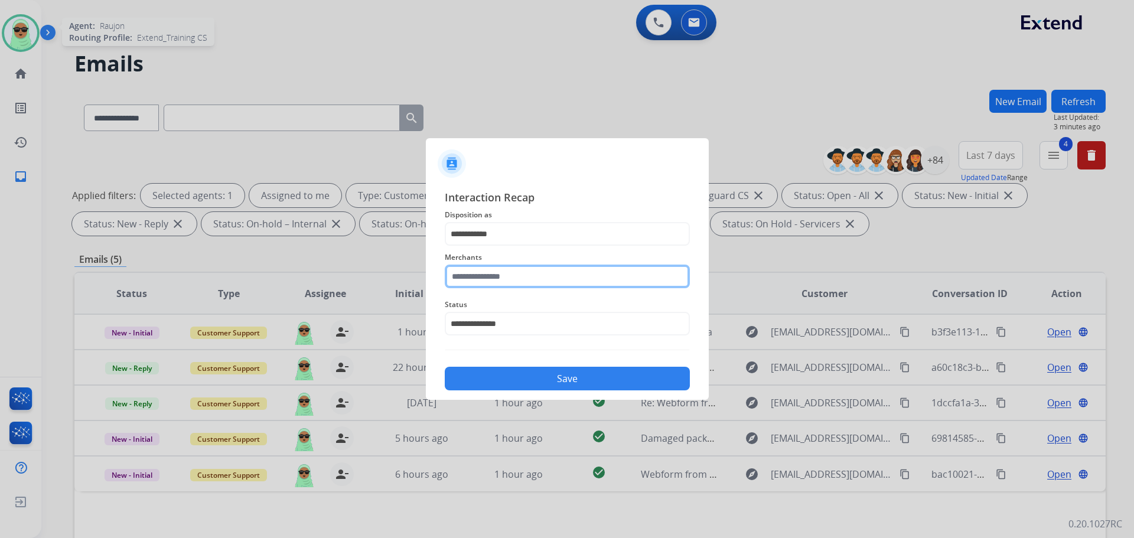
click at [516, 281] on input "text" at bounding box center [567, 277] width 245 height 24
click at [539, 275] on input "text" at bounding box center [567, 277] width 245 height 24
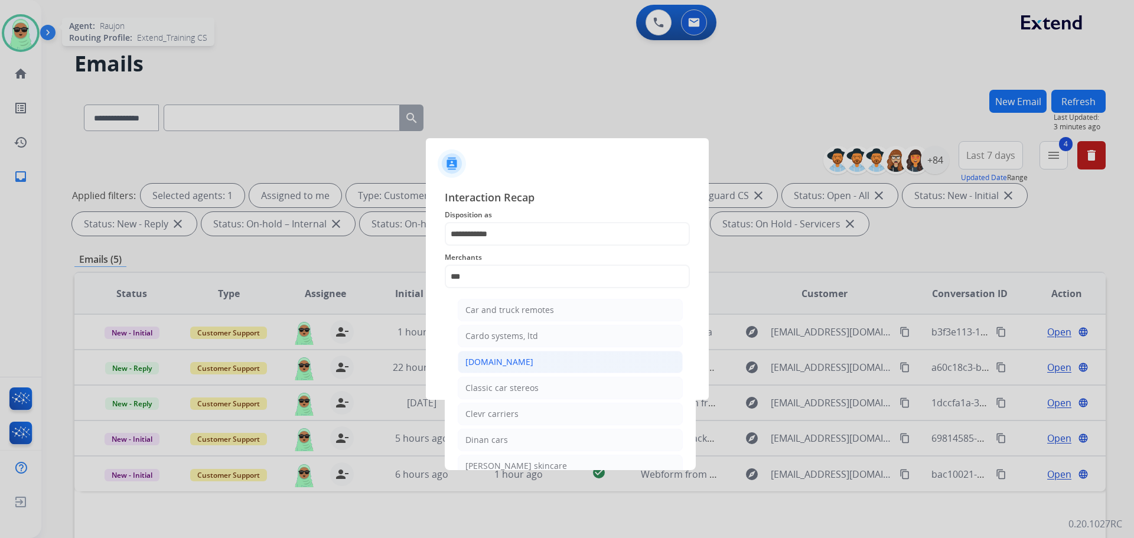
drag, startPoint x: 516, startPoint y: 374, endPoint x: 510, endPoint y: 364, distance: 12.2
click at [514, 373] on ul "Car and truck remotes Cardo systems, ltd [DOMAIN_NAME] Classic car stereos Clev…" at bounding box center [570, 430] width 232 height 274
click at [510, 363] on div "[DOMAIN_NAME]" at bounding box center [499, 362] width 68 height 12
type input "**********"
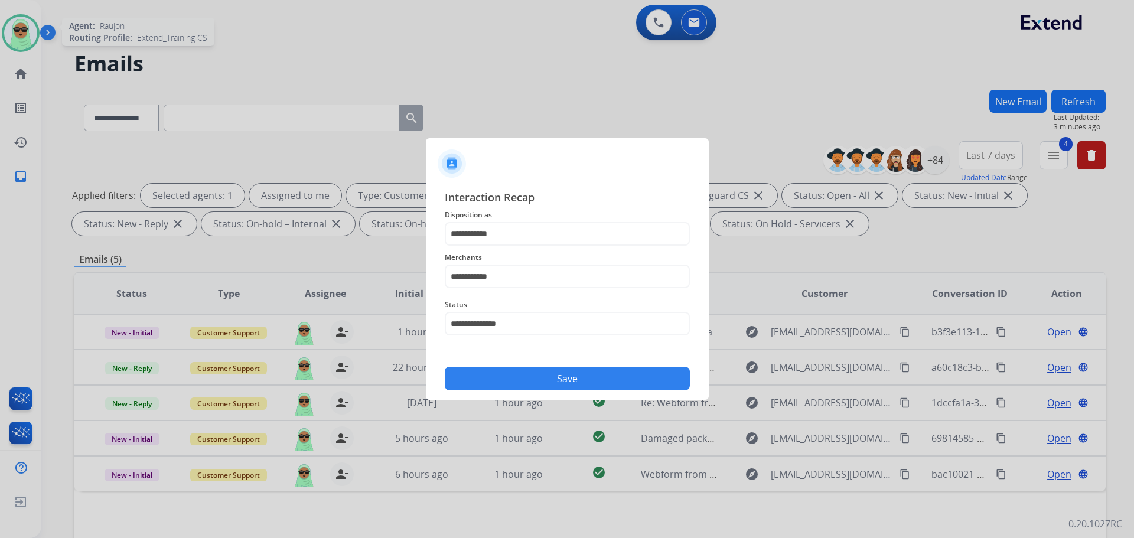
click at [543, 371] on button "Save" at bounding box center [567, 379] width 245 height 24
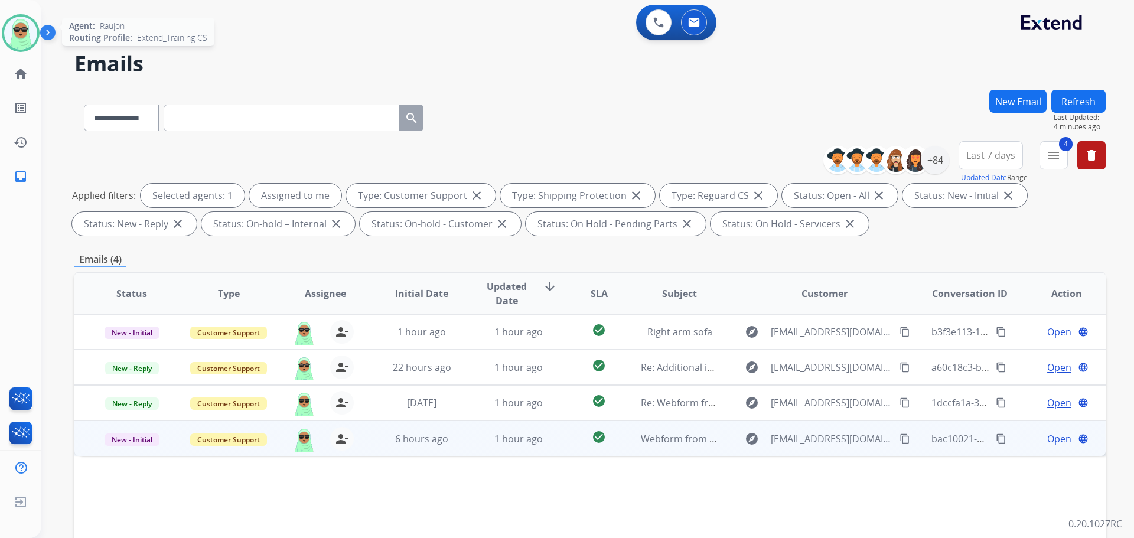
click at [1034, 439] on div "Open language" at bounding box center [1066, 439] width 77 height 14
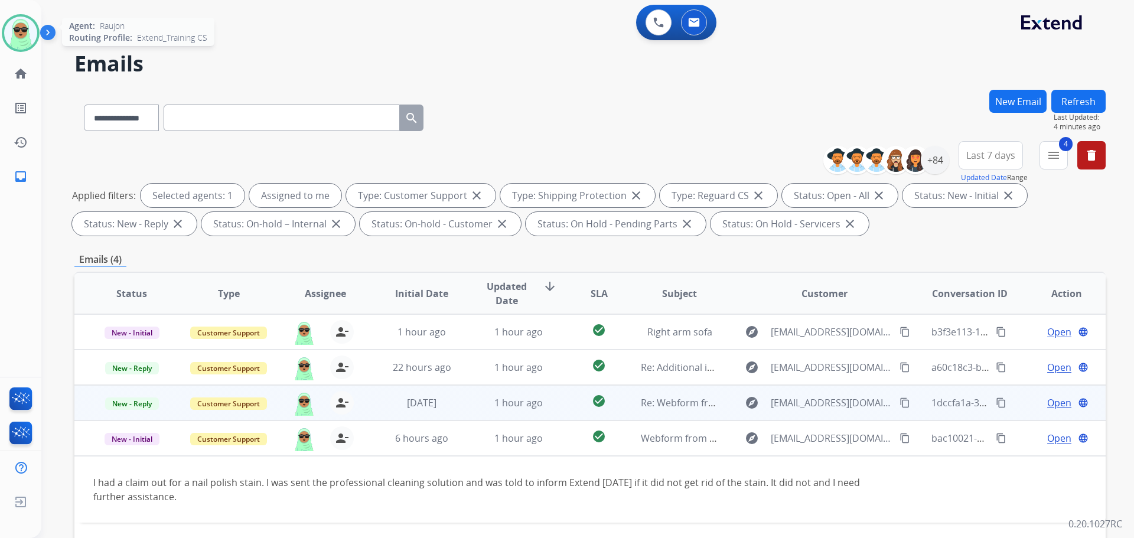
click at [1052, 401] on span "Open" at bounding box center [1059, 403] width 24 height 14
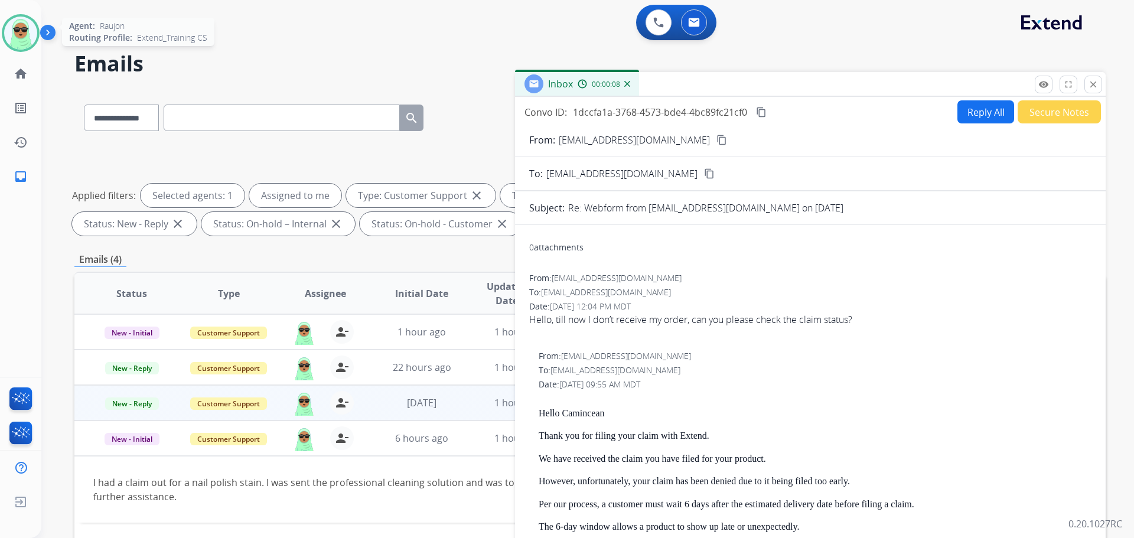
click at [716, 141] on mat-icon "content_copy" at bounding box center [721, 140] width 11 height 11
click at [886, 98] on div "Convo ID: 1dccfa1a-3768-4573-bde4-4bc89fc21cf0 content_copy Reply All Secure No…" at bounding box center [810, 338] width 591 height 482
click at [961, 116] on button "Reply All" at bounding box center [985, 111] width 57 height 23
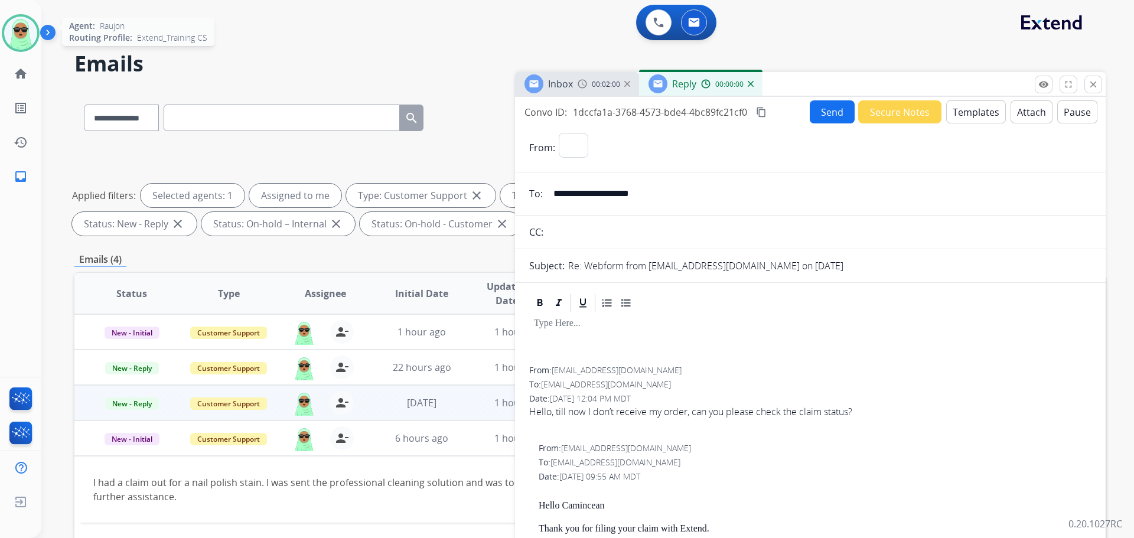
select select "**********"
click at [961, 113] on button "Templates" at bounding box center [976, 111] width 60 height 23
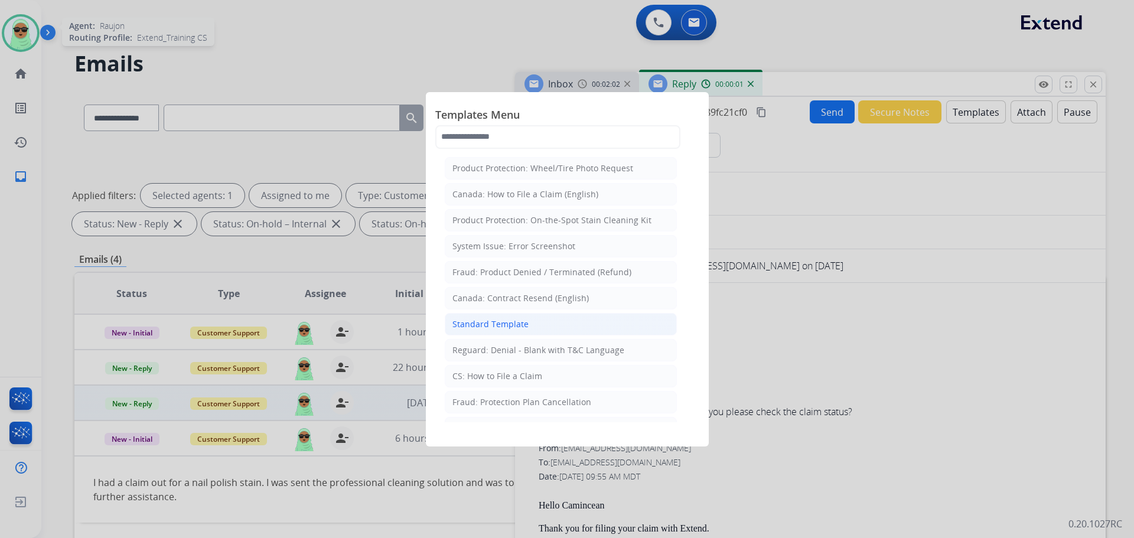
click at [588, 324] on li "Standard Template" at bounding box center [561, 324] width 232 height 22
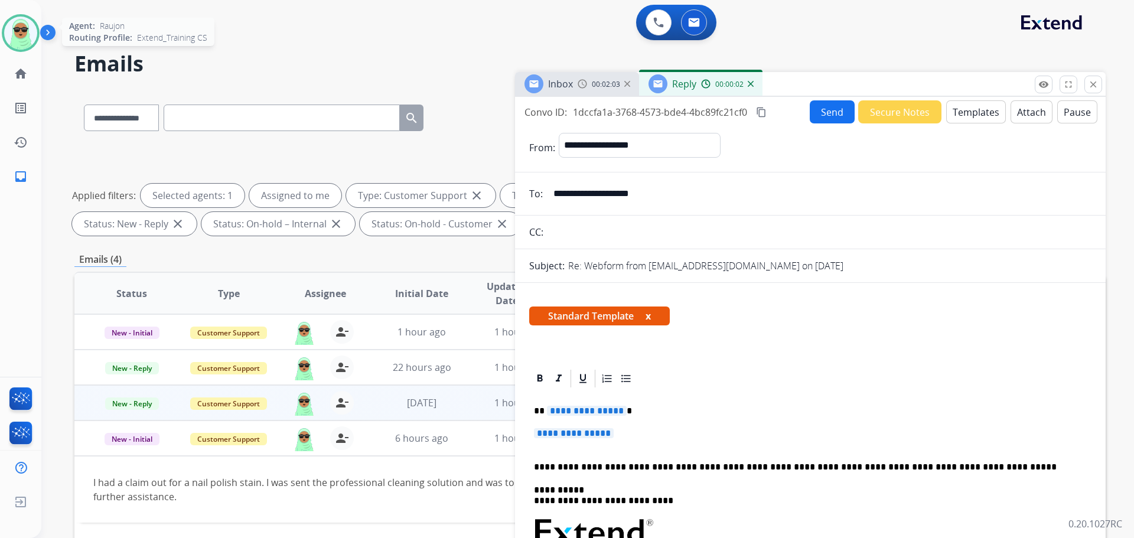
scroll to position [177, 0]
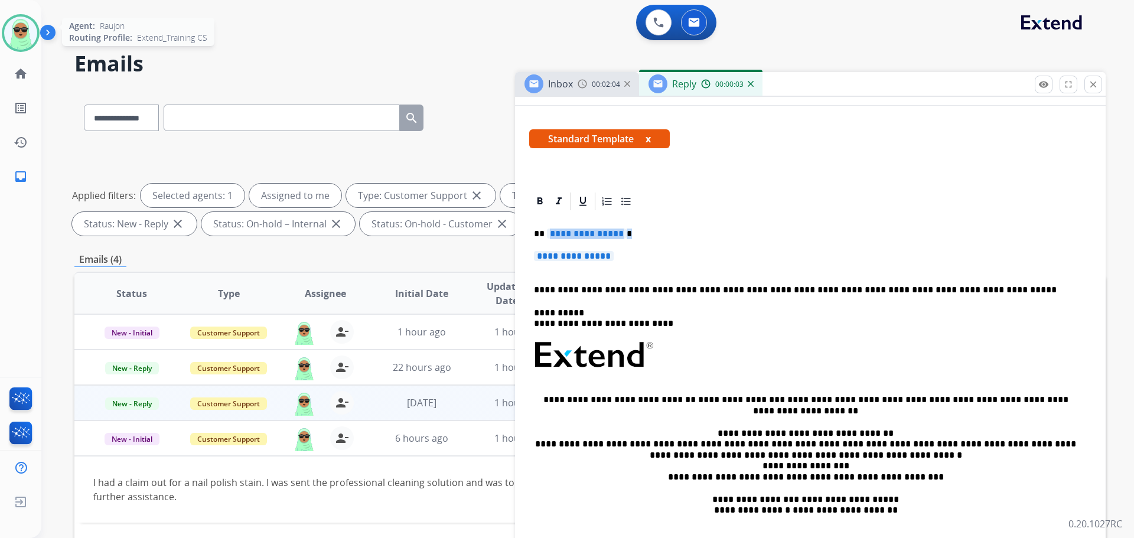
drag, startPoint x: 620, startPoint y: 249, endPoint x: 546, endPoint y: 231, distance: 76.1
click at [546, 231] on div "**********" at bounding box center [810, 383] width 562 height 342
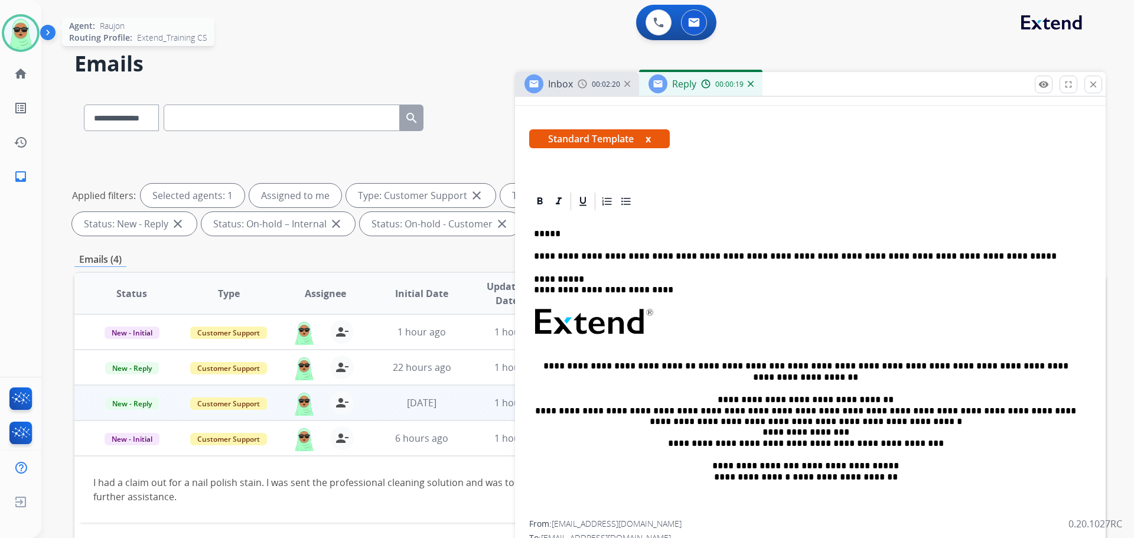
click at [578, 229] on p "*****" at bounding box center [805, 234] width 543 height 11
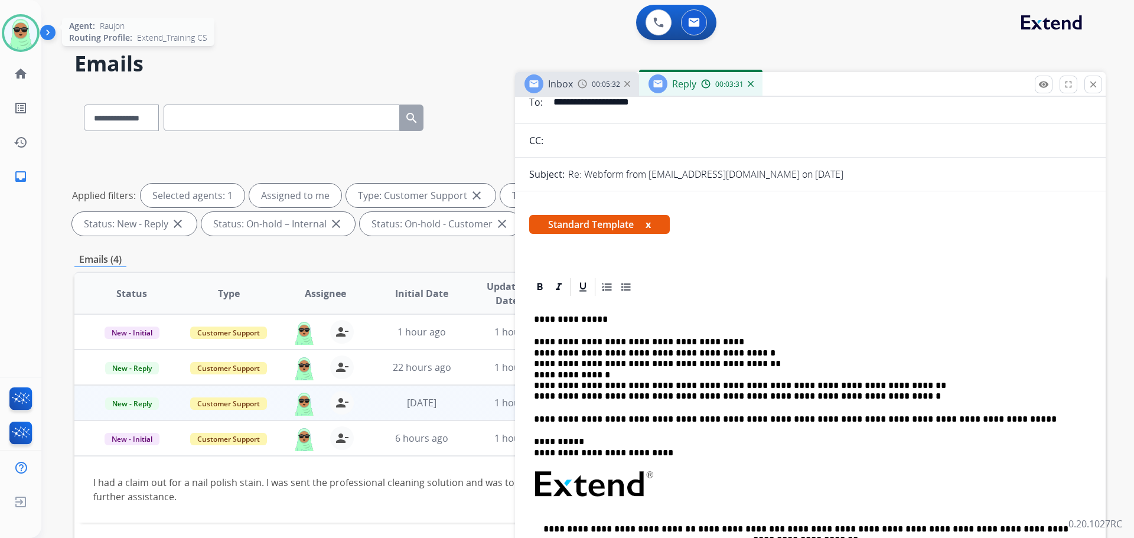
scroll to position [0, 0]
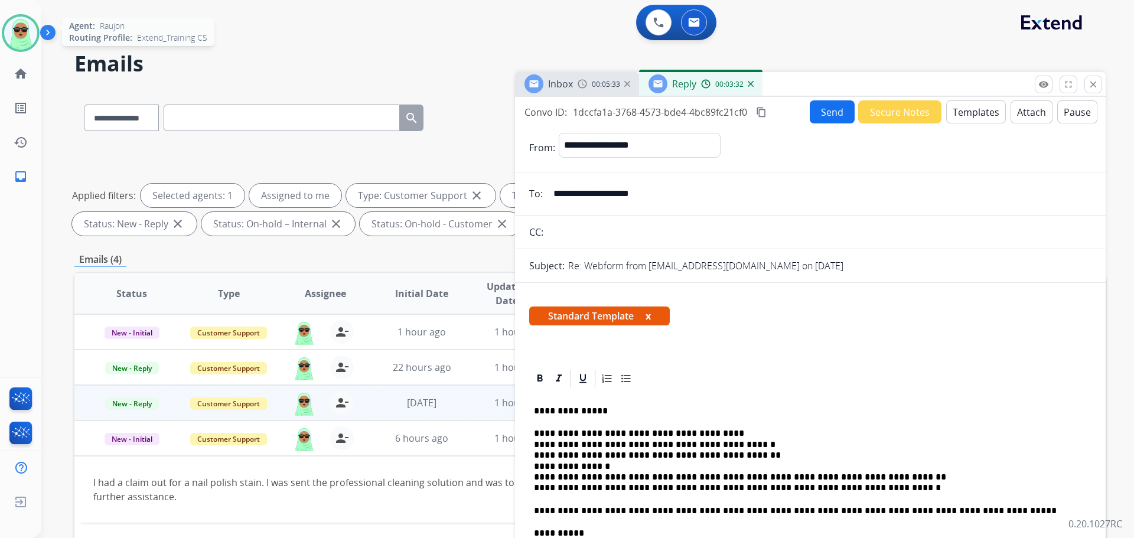
click at [826, 105] on button "Send" at bounding box center [832, 111] width 45 height 23
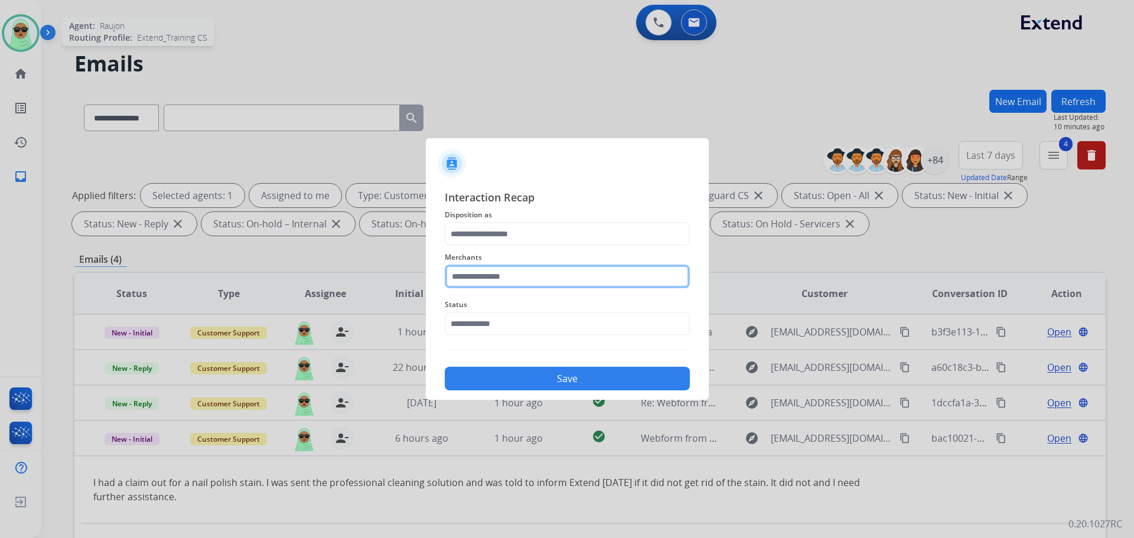
click at [606, 270] on input "text" at bounding box center [567, 277] width 245 height 24
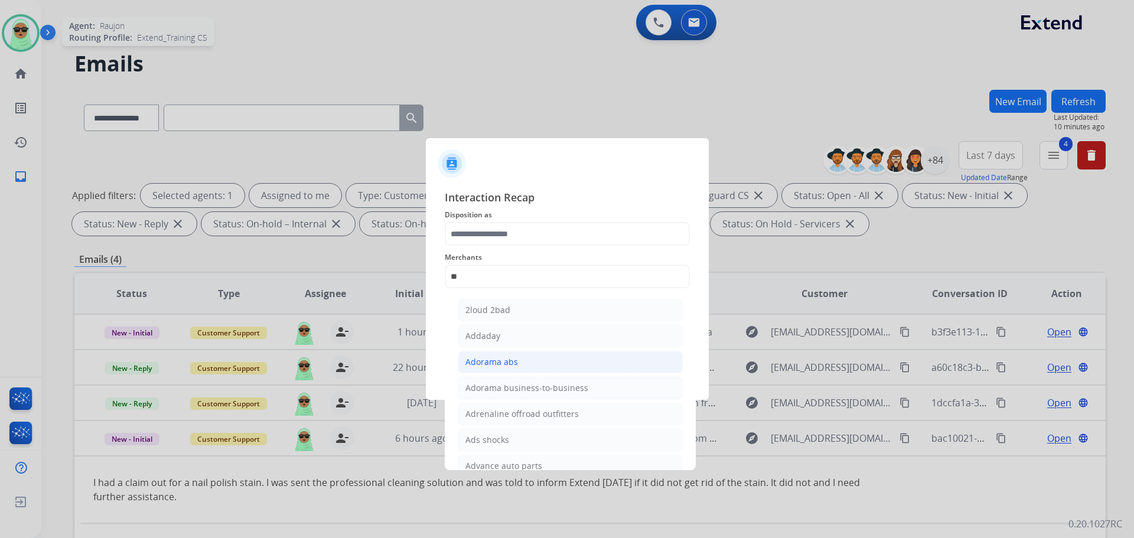
click at [582, 364] on li "Adorama abs" at bounding box center [570, 362] width 225 height 22
type input "**********"
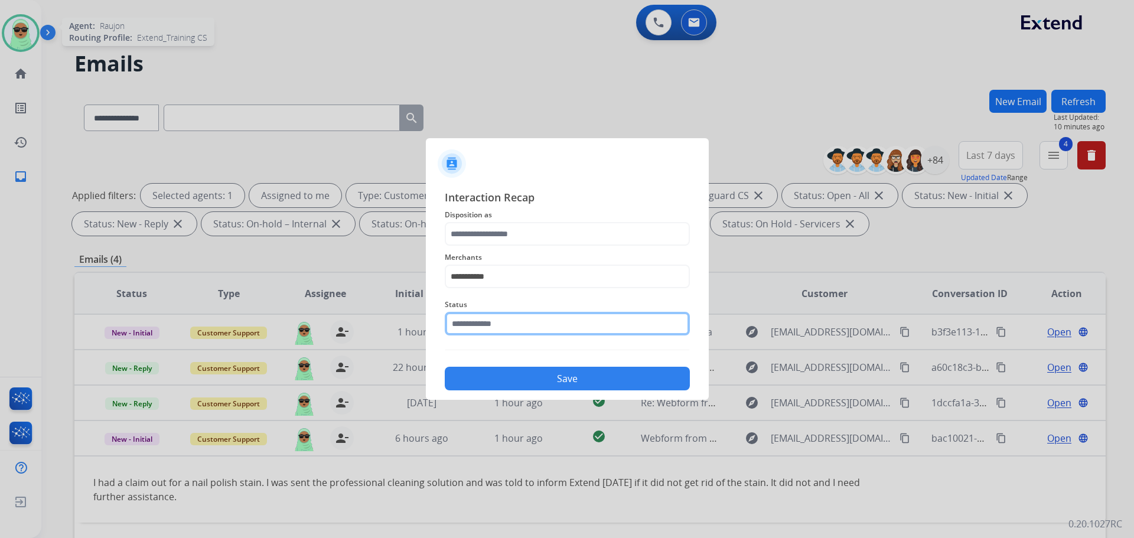
click at [530, 318] on input "text" at bounding box center [567, 324] width 245 height 24
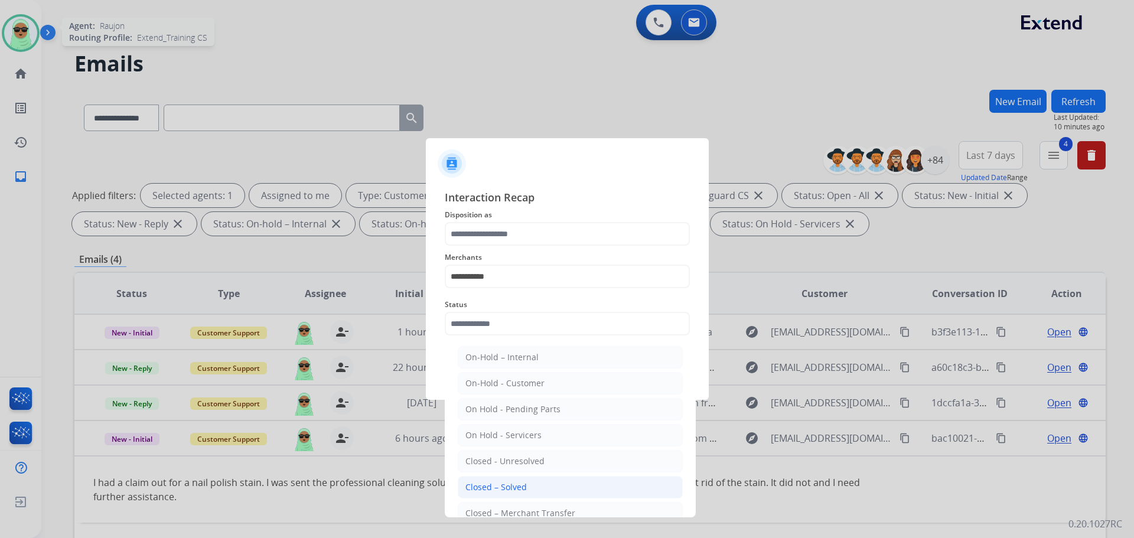
click at [514, 485] on div "Closed – Solved" at bounding box center [495, 487] width 61 height 12
type input "**********"
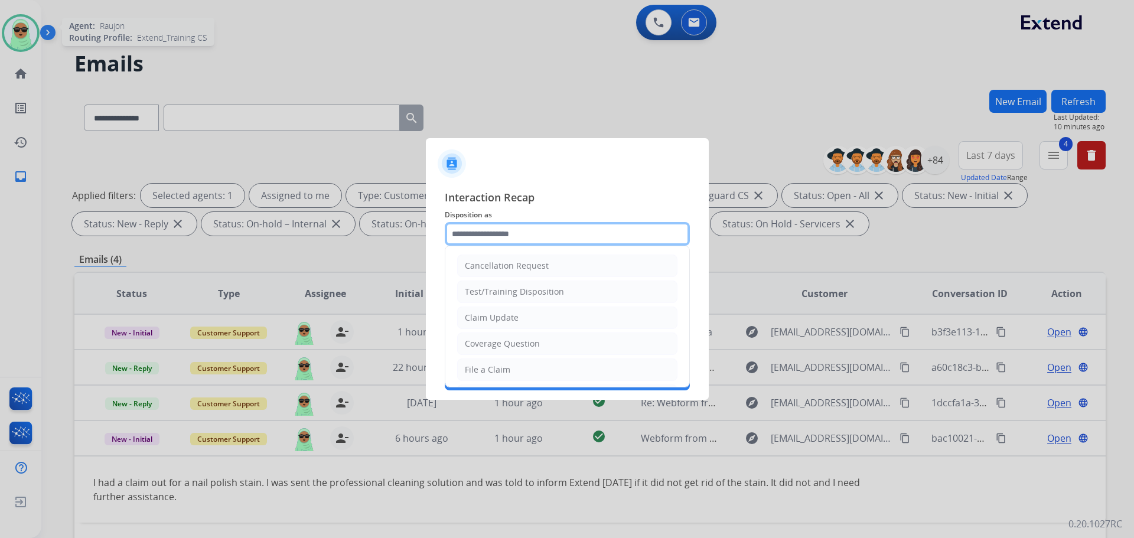
click at [527, 224] on input "text" at bounding box center [567, 234] width 245 height 24
click at [508, 309] on li "Claim Update" at bounding box center [567, 318] width 220 height 22
type input "**********"
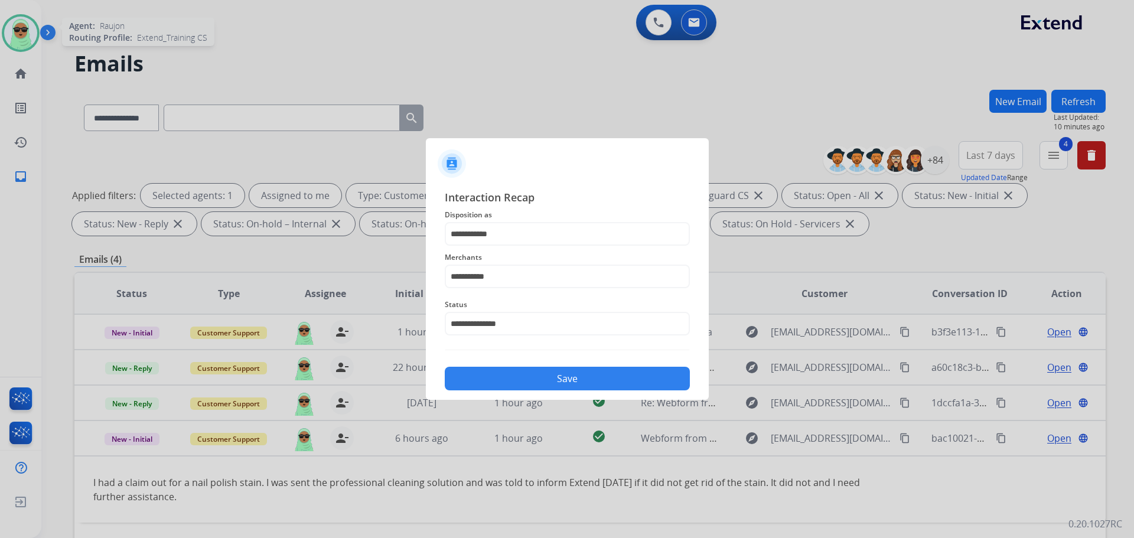
click at [552, 382] on button "Save" at bounding box center [567, 379] width 245 height 24
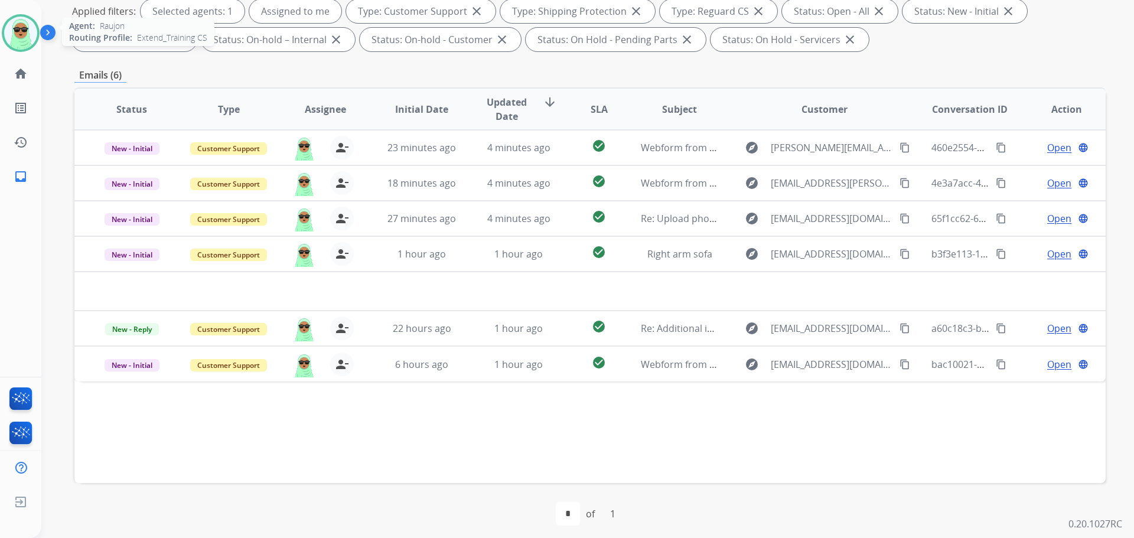
scroll to position [191, 0]
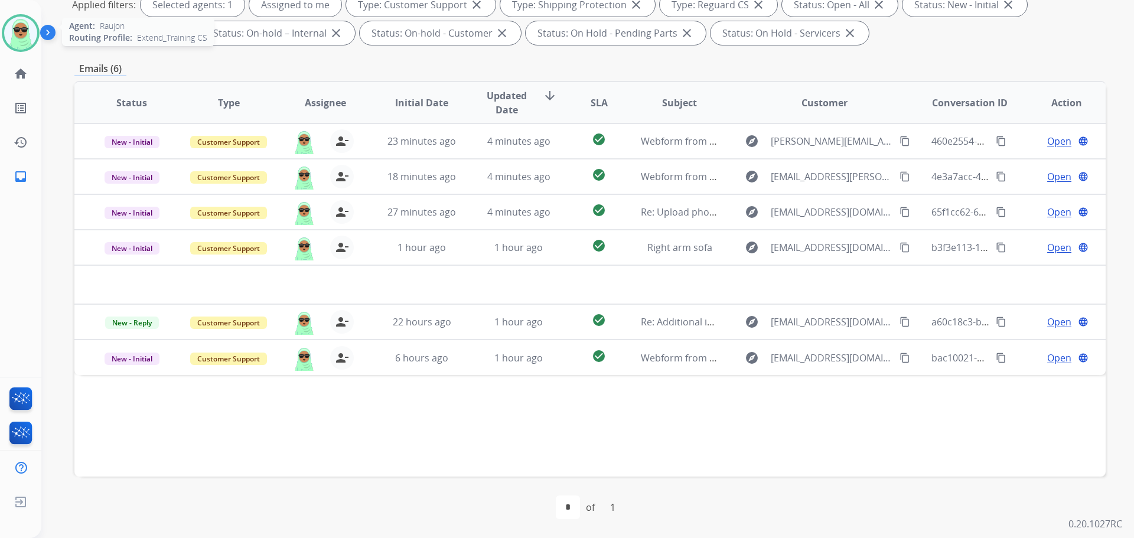
click at [627, 457] on div "Status Type Assignee Initial Date Updated Date arrow_downward SLA Subject Custo…" at bounding box center [589, 279] width 1031 height 396
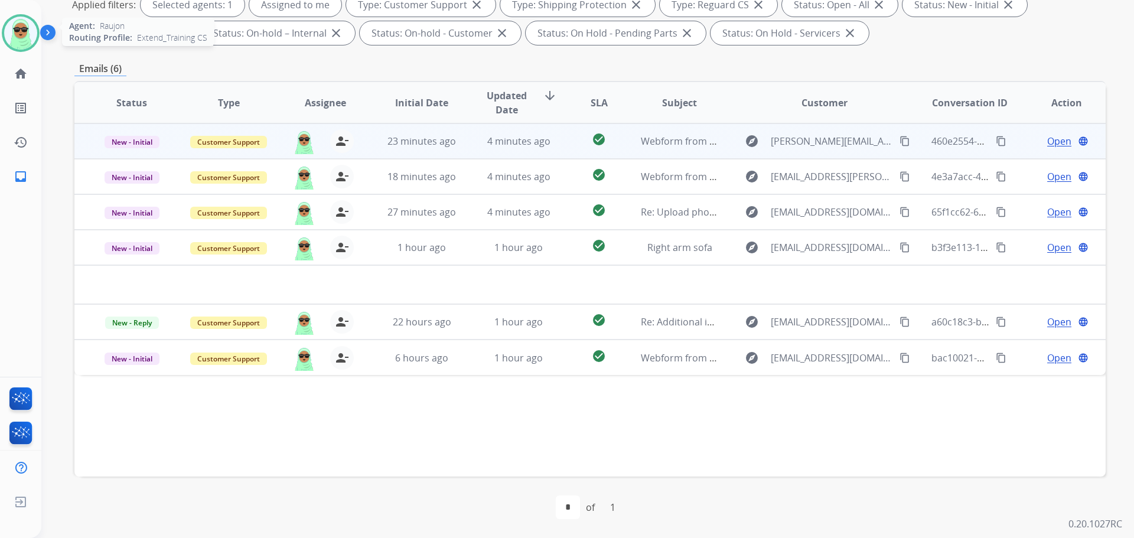
click at [1051, 140] on span "Open" at bounding box center [1059, 141] width 24 height 14
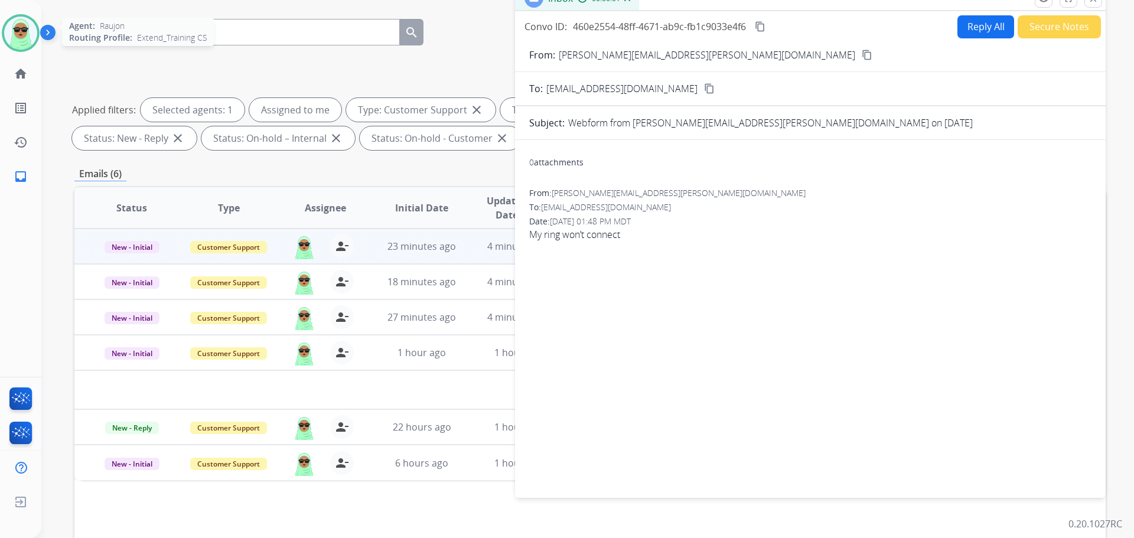
scroll to position [73, 0]
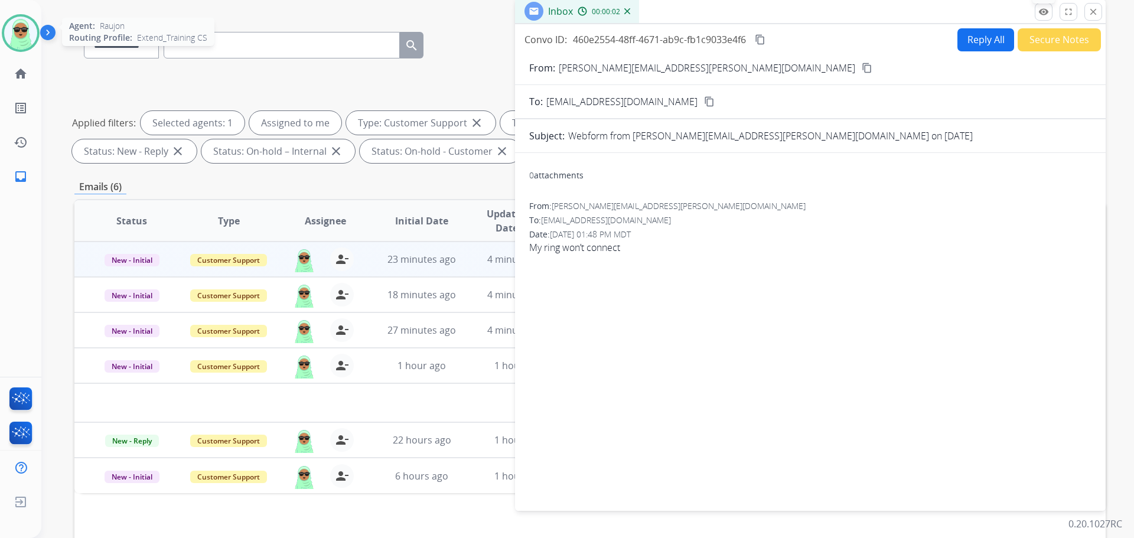
click at [1046, 11] on mat-icon "remove_red_eye" at bounding box center [1043, 11] width 11 height 11
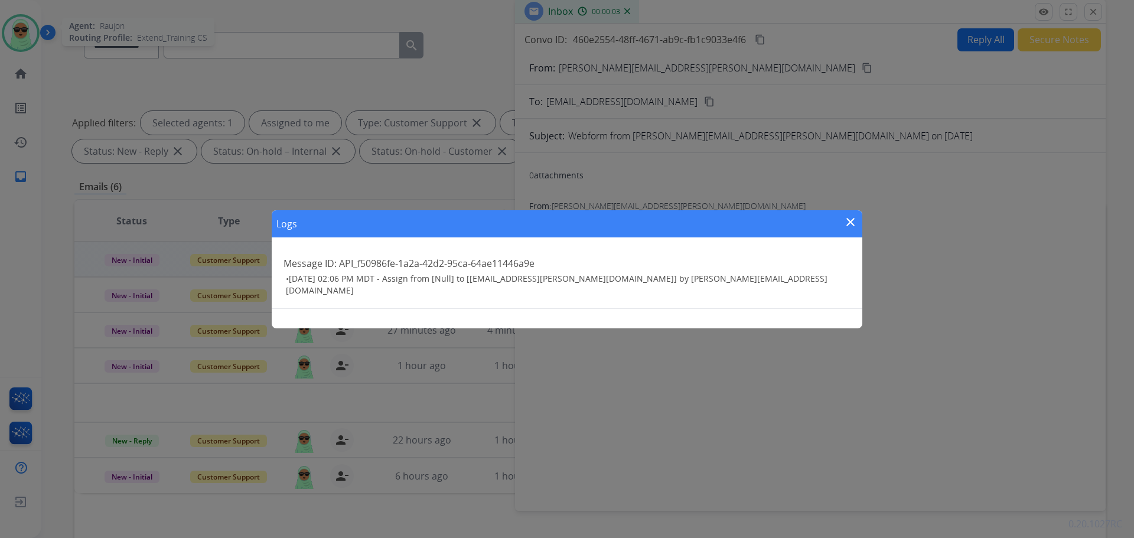
click at [845, 218] on mat-icon "close" at bounding box center [850, 222] width 14 height 14
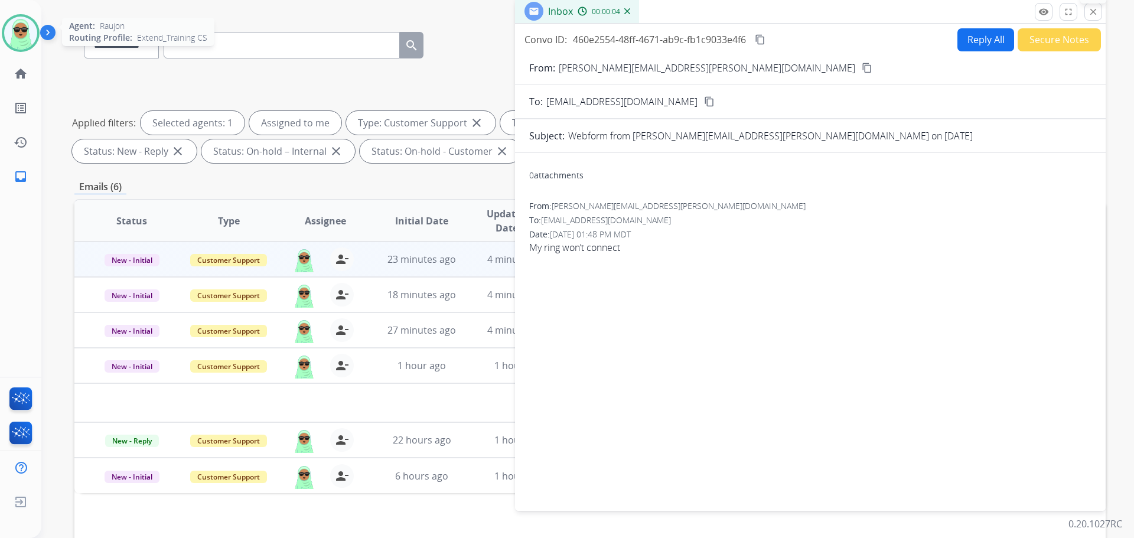
click at [1087, 6] on button "close Close" at bounding box center [1093, 12] width 18 height 18
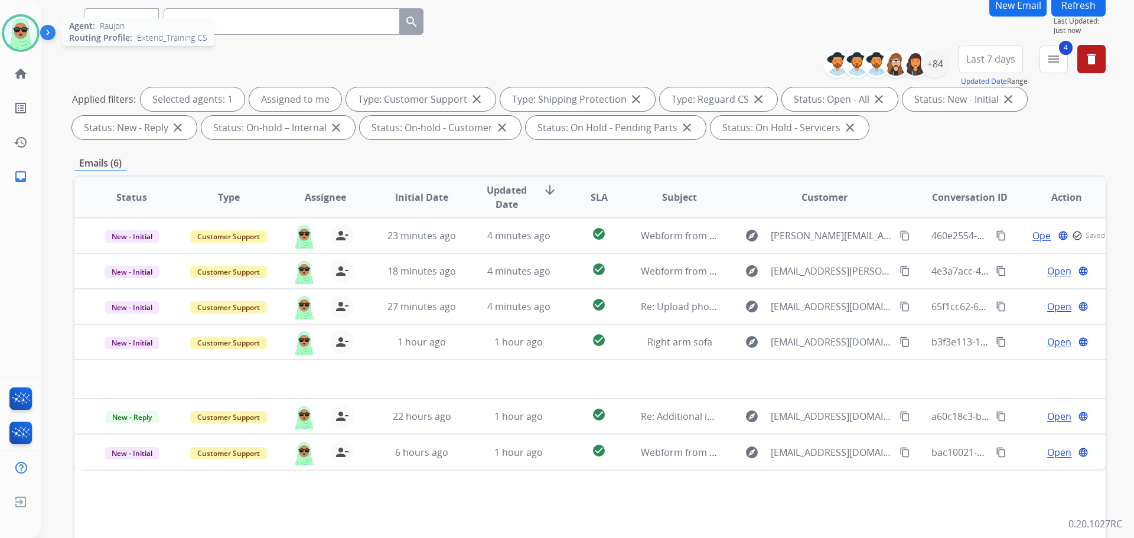
scroll to position [132, 0]
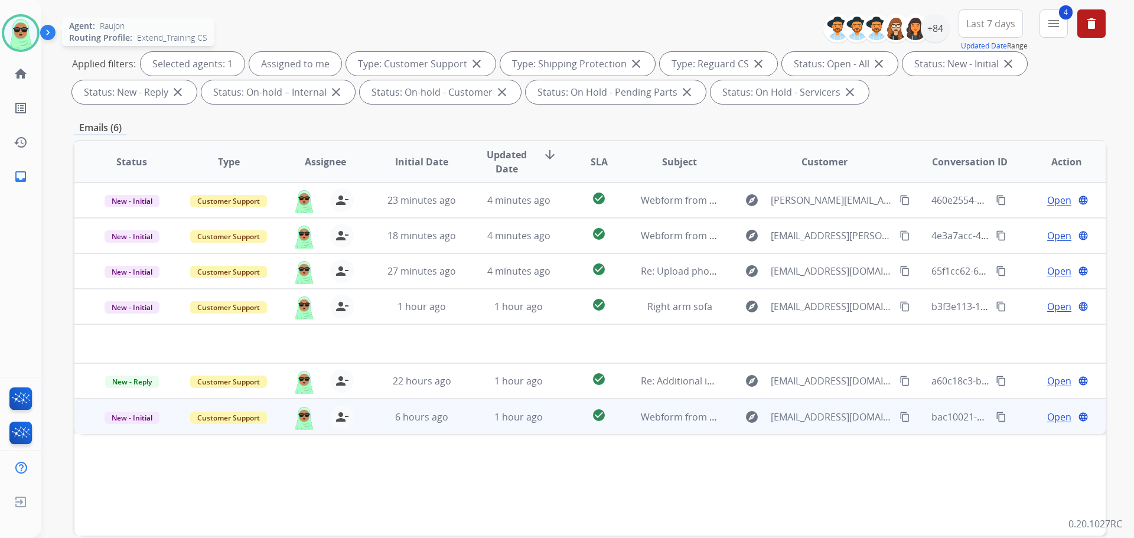
click at [1047, 415] on span "Open" at bounding box center [1059, 417] width 24 height 14
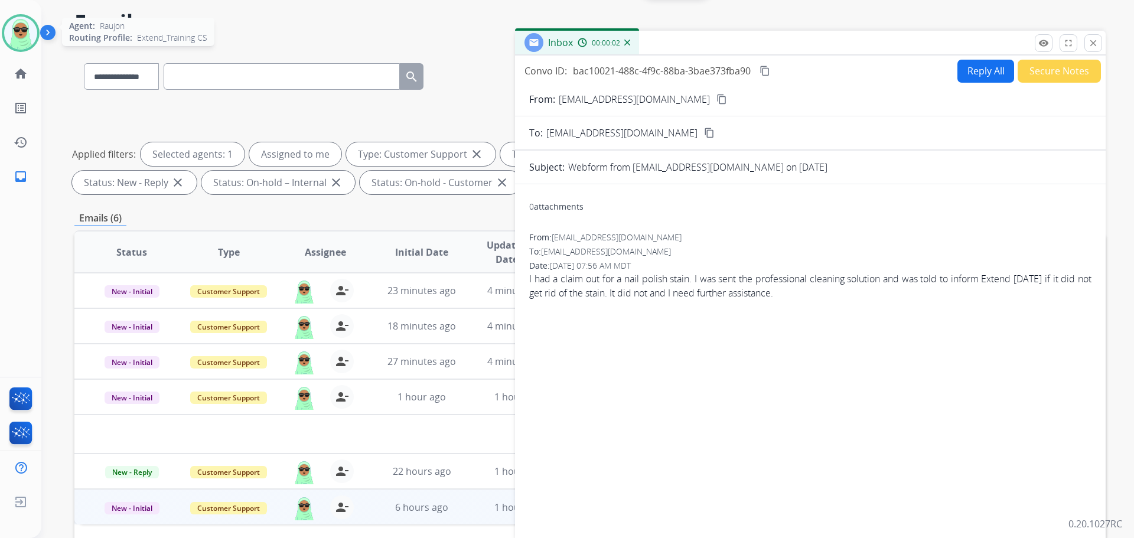
scroll to position [0, 0]
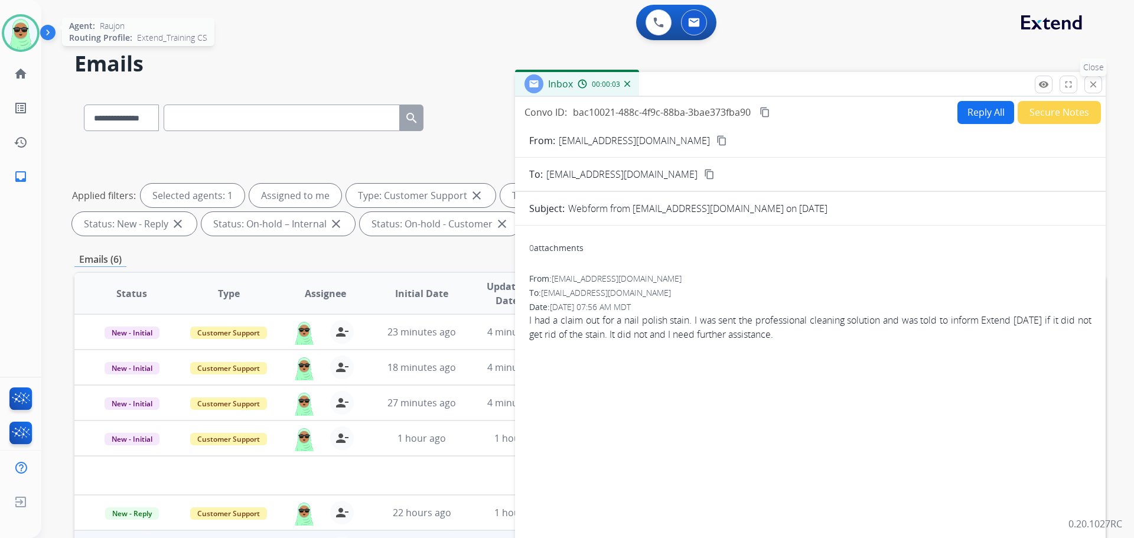
click at [1087, 81] on button "close Close" at bounding box center [1093, 85] width 18 height 18
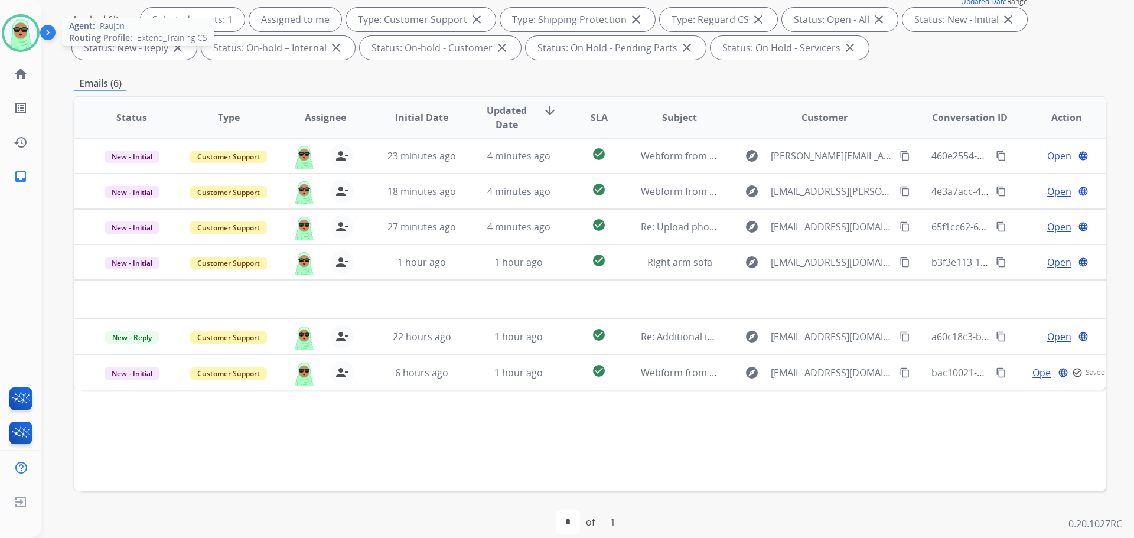
scroll to position [177, 0]
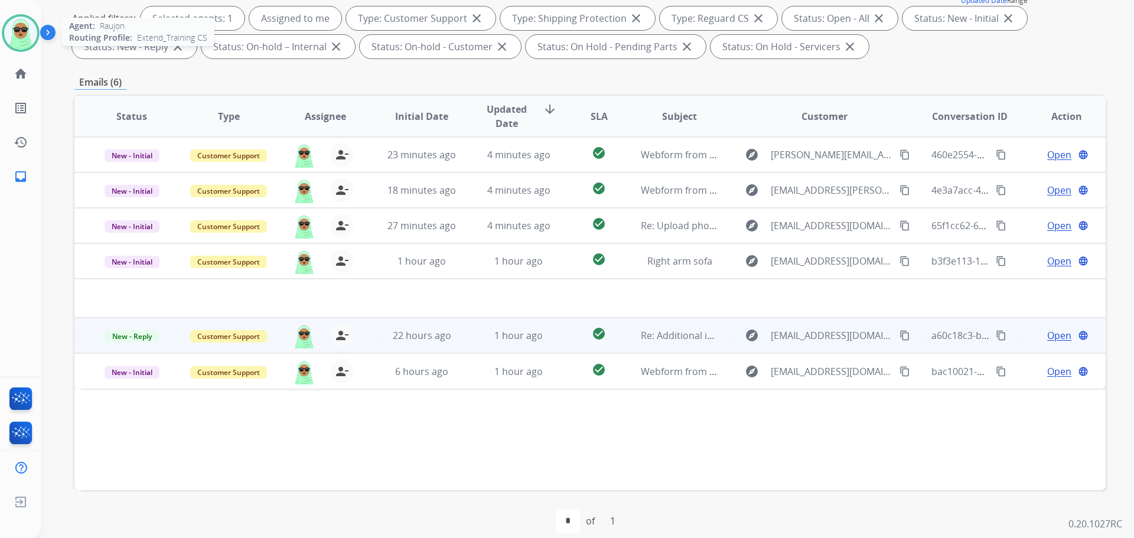
click at [1047, 332] on span "Open" at bounding box center [1059, 335] width 24 height 14
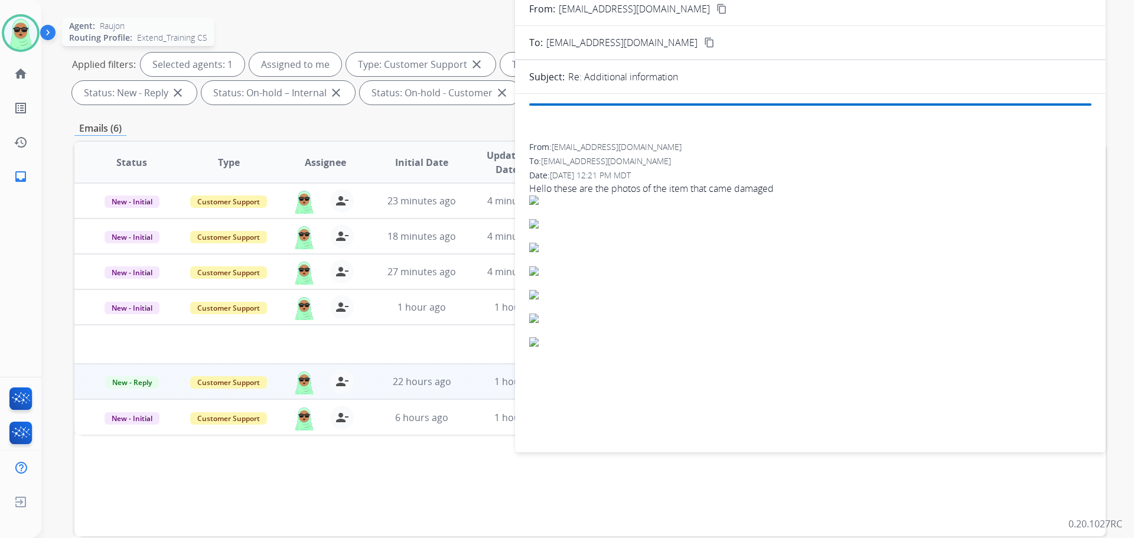
scroll to position [118, 0]
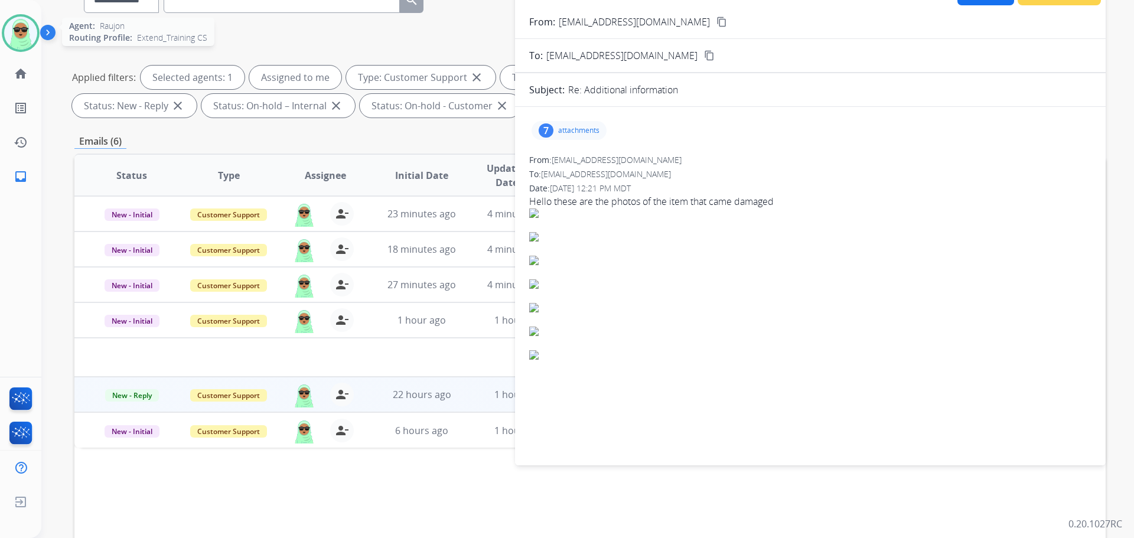
click at [573, 123] on div "7 attachments" at bounding box center [569, 130] width 75 height 19
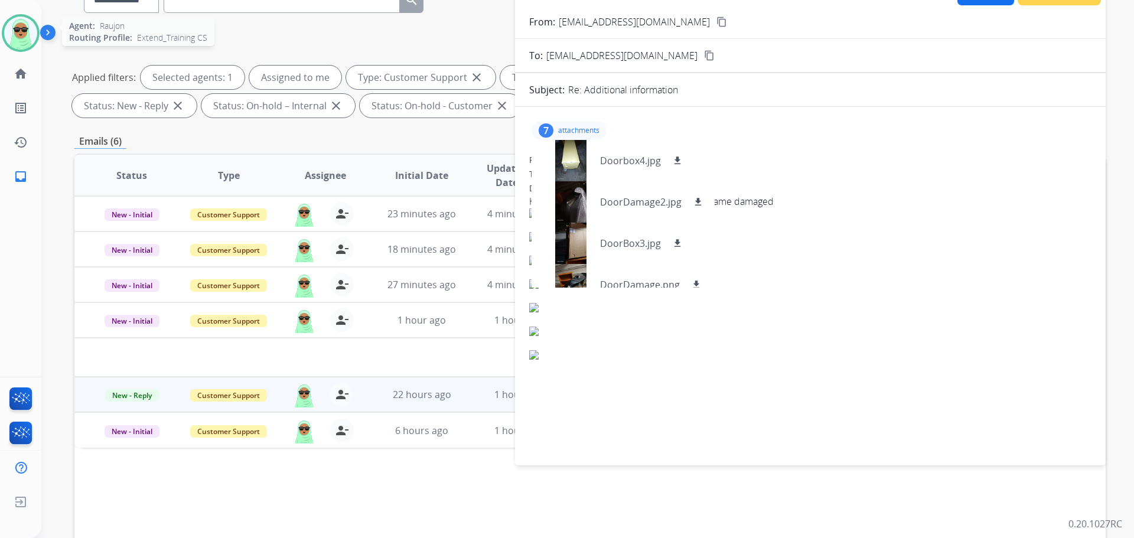
click at [716, 19] on mat-icon "content_copy" at bounding box center [721, 22] width 11 height 11
click at [560, 162] on div at bounding box center [570, 160] width 59 height 41
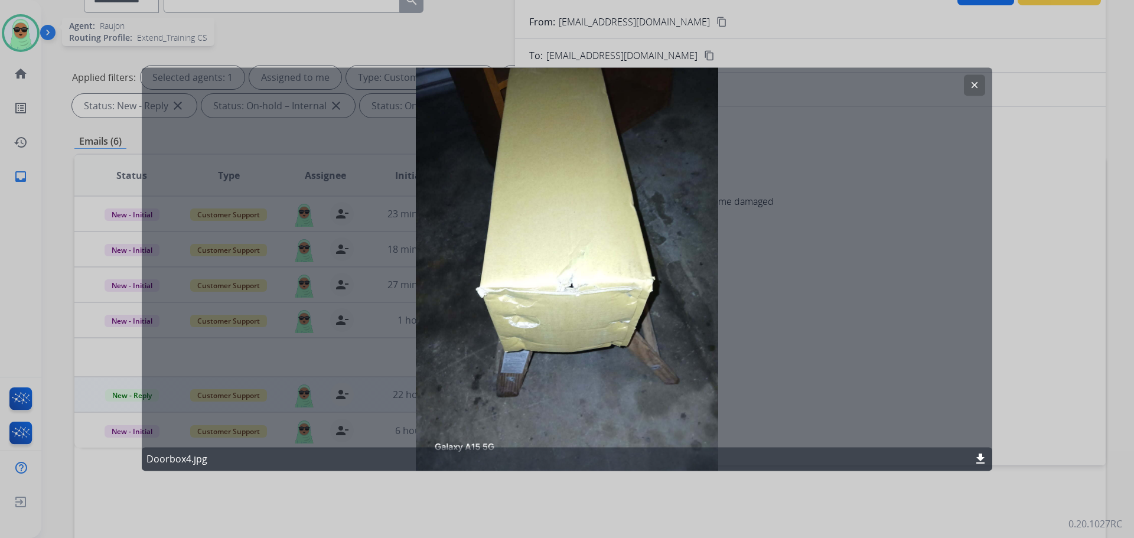
click at [979, 82] on mat-icon "clear" at bounding box center [974, 85] width 11 height 11
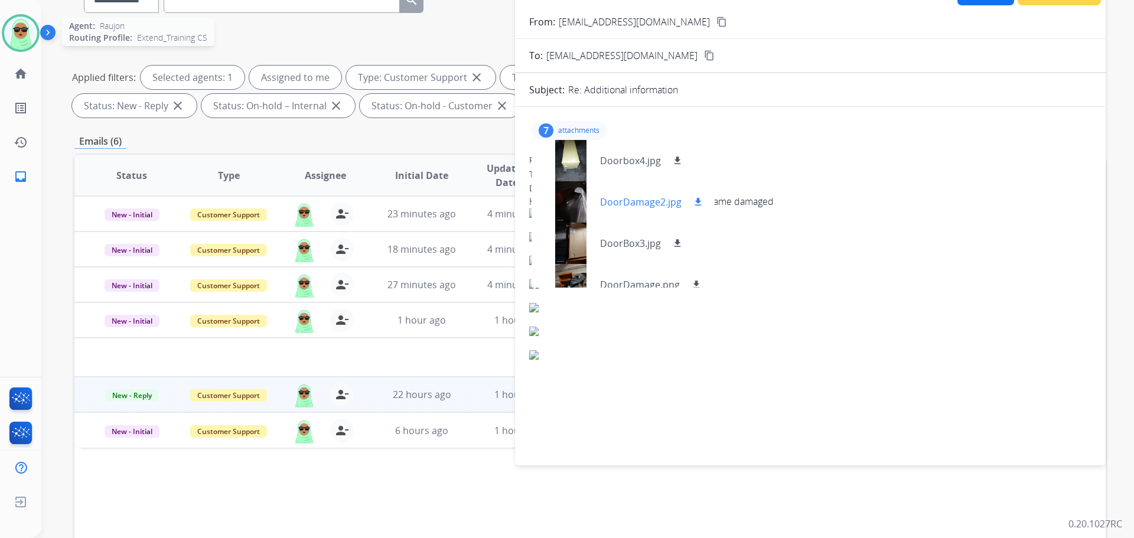
click at [573, 202] on div at bounding box center [570, 201] width 59 height 41
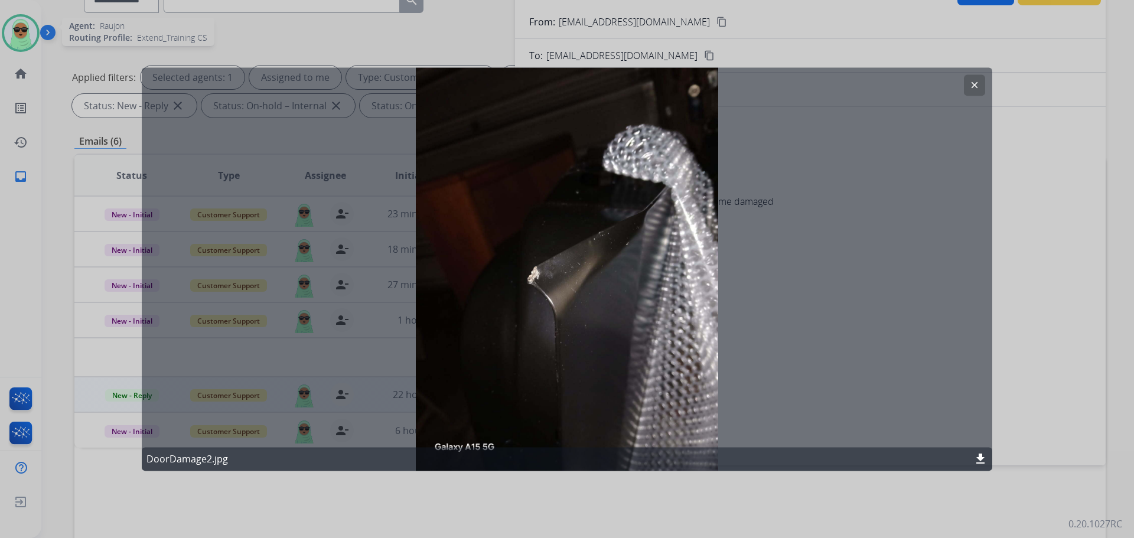
click at [974, 81] on mat-icon "clear" at bounding box center [974, 85] width 11 height 11
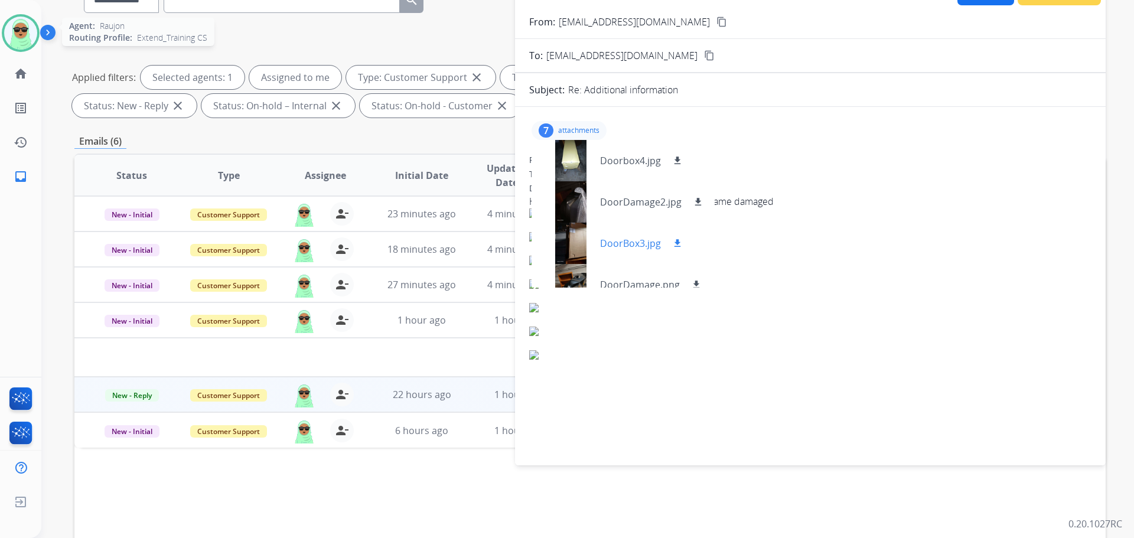
click at [583, 257] on div at bounding box center [570, 243] width 59 height 41
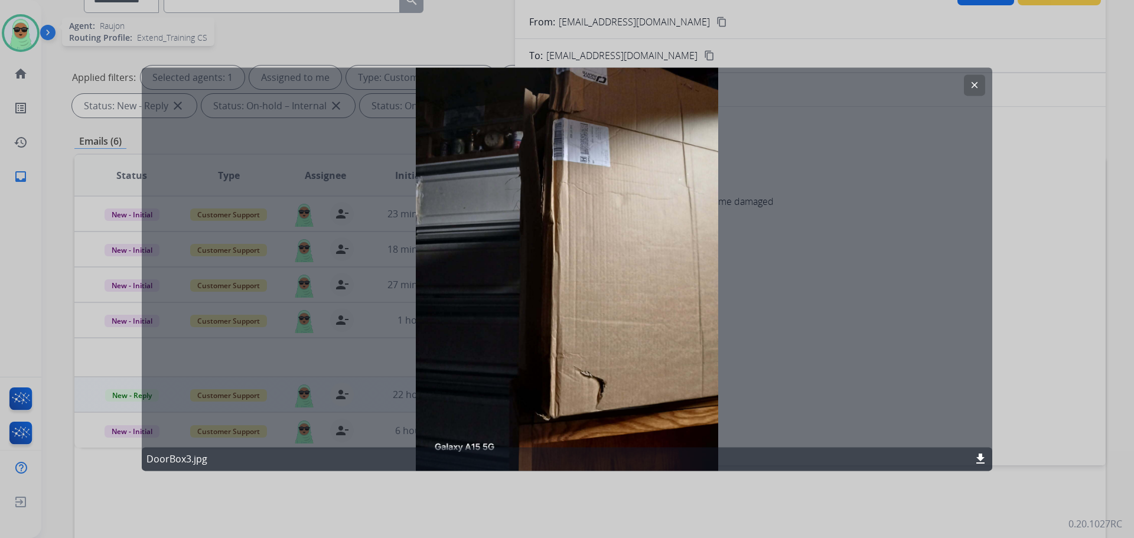
click at [957, 79] on div "clear DoorBox3.jpg download" at bounding box center [567, 268] width 850 height 403
click at [971, 88] on mat-icon "clear" at bounding box center [974, 85] width 11 height 11
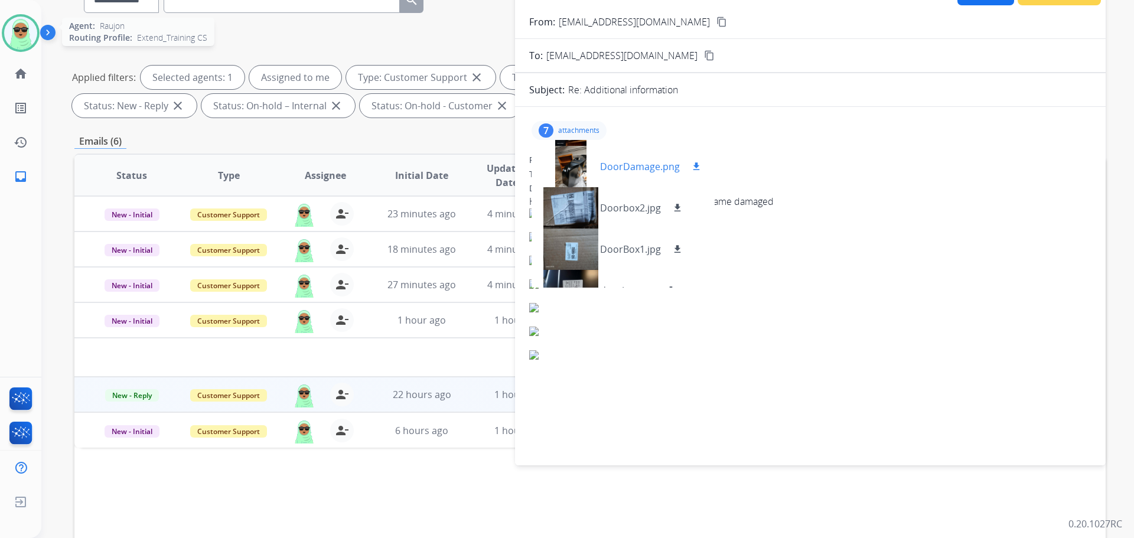
click at [572, 169] on div at bounding box center [570, 166] width 59 height 41
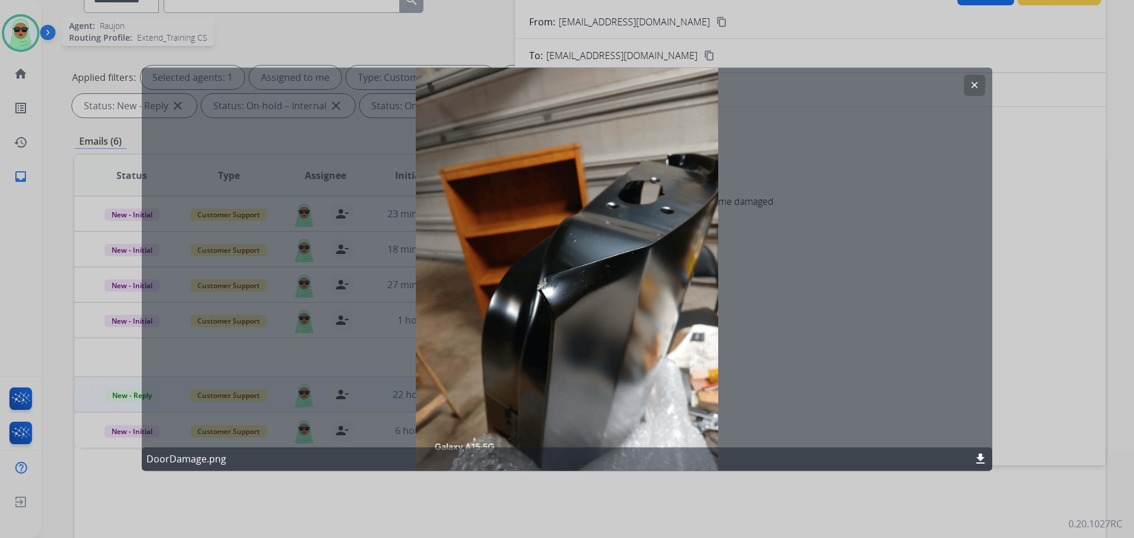
click at [971, 86] on mat-icon "clear" at bounding box center [974, 85] width 11 height 11
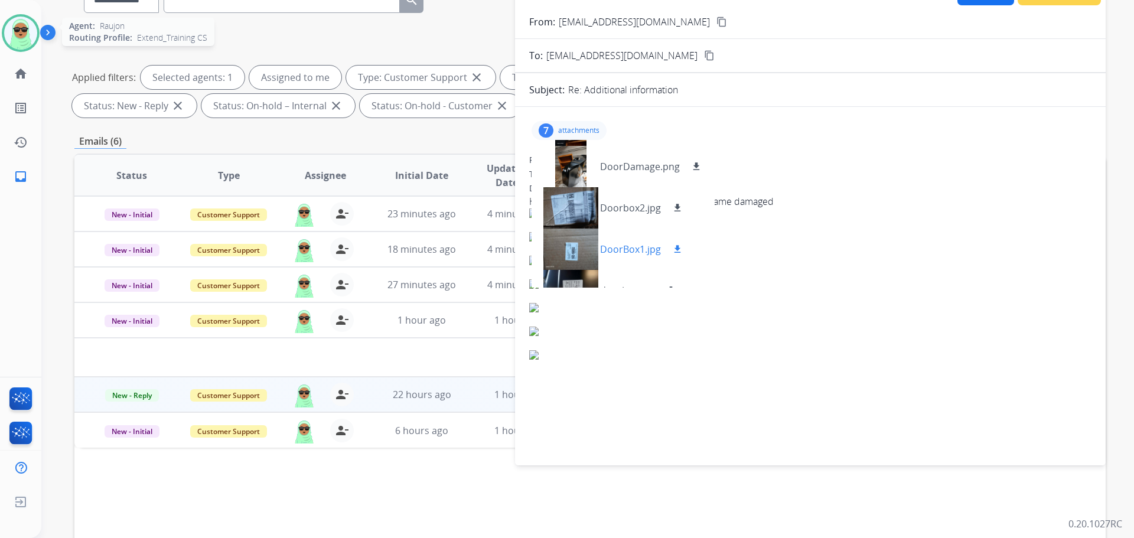
click at [575, 242] on div at bounding box center [570, 249] width 59 height 41
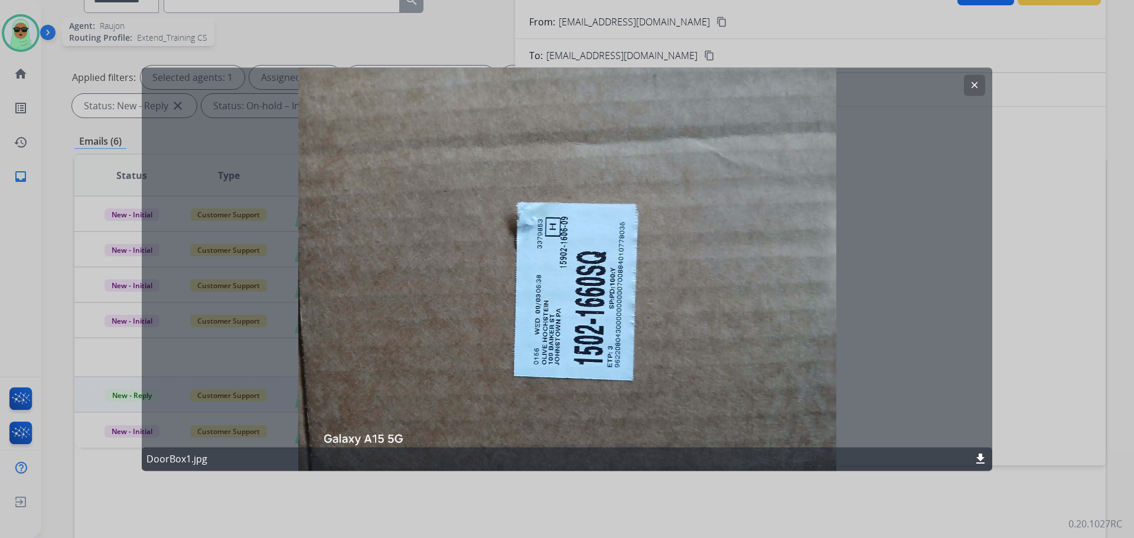
click at [966, 71] on div "clear DoorBox1.jpg download" at bounding box center [567, 268] width 850 height 403
click at [971, 83] on mat-icon "clear" at bounding box center [974, 85] width 11 height 11
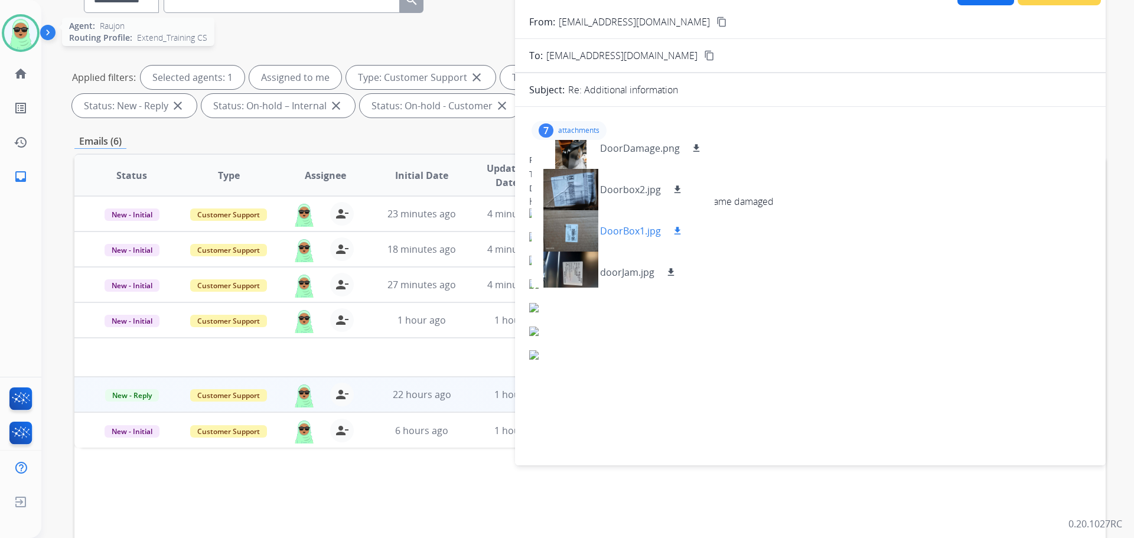
scroll to position [142, 0]
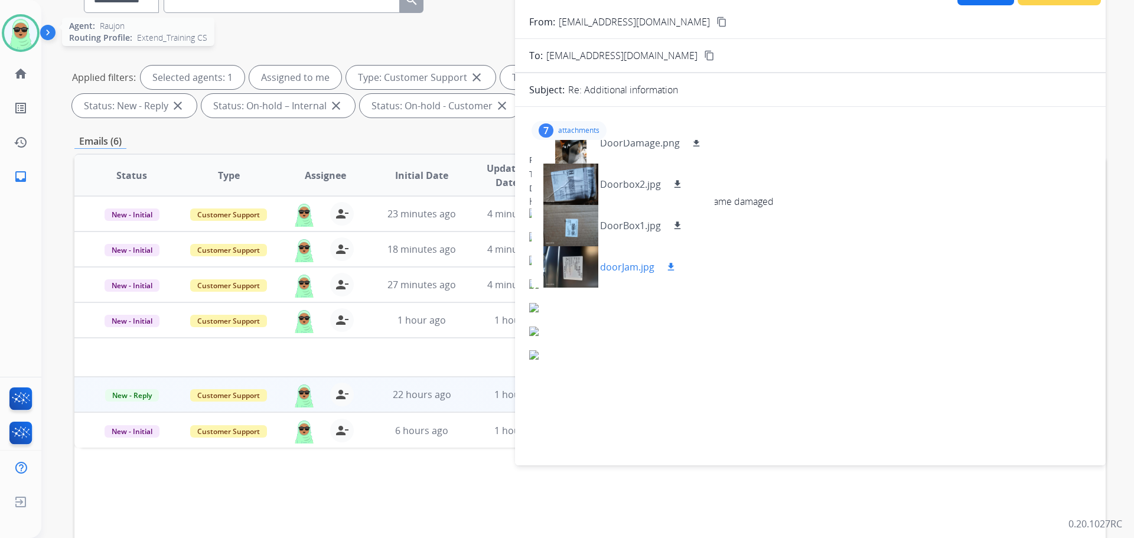
click at [573, 260] on div at bounding box center [570, 266] width 59 height 41
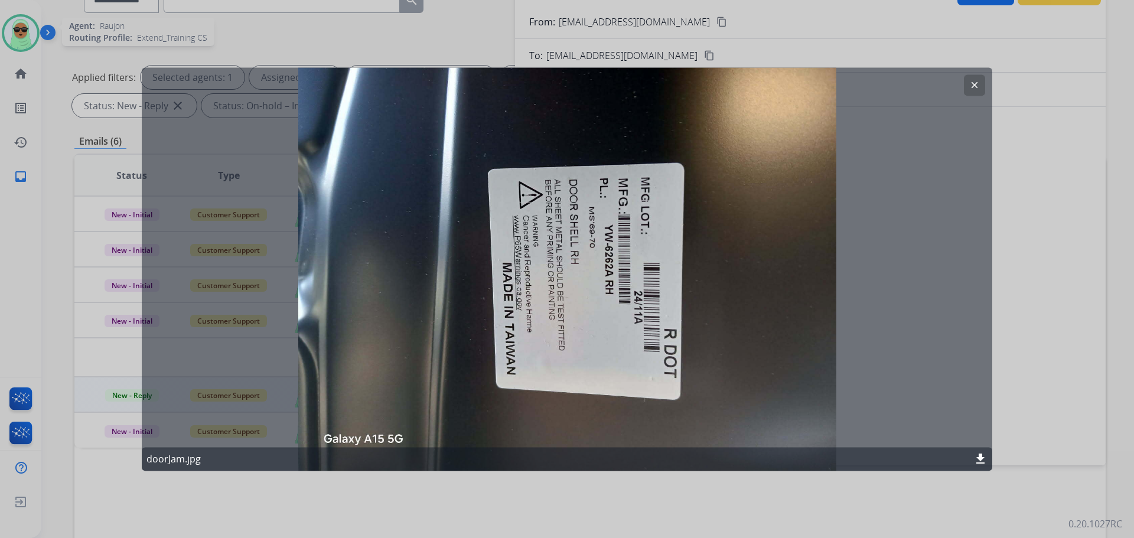
click at [971, 89] on mat-icon "clear" at bounding box center [974, 85] width 11 height 11
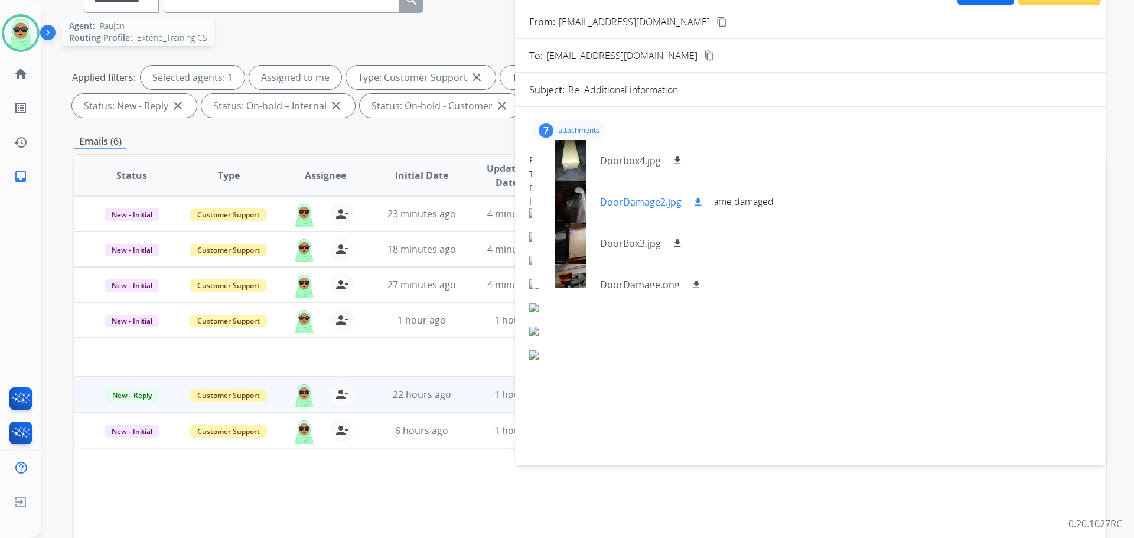
scroll to position [0, 0]
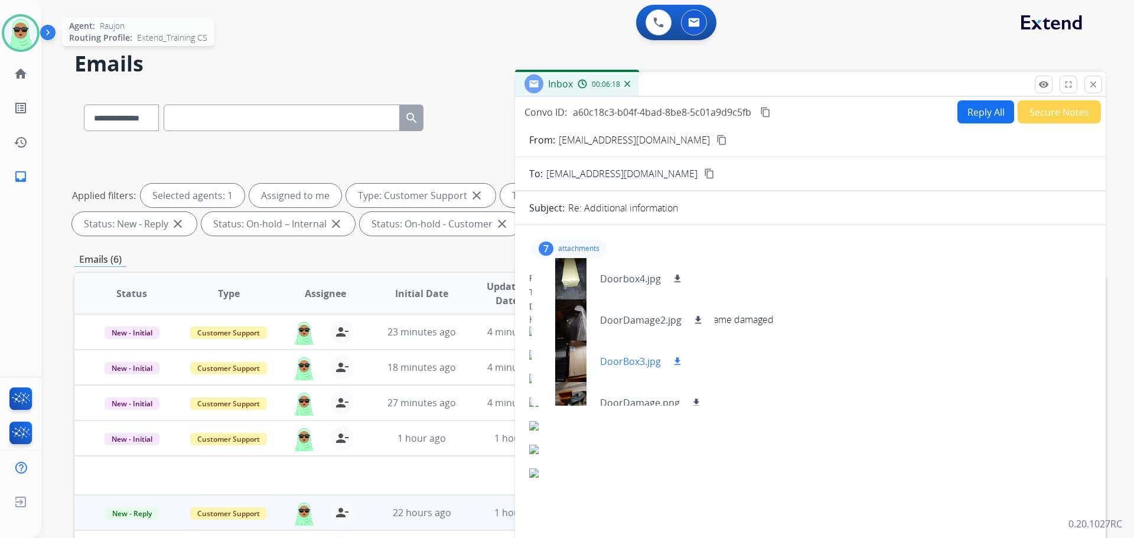
click at [578, 366] on div at bounding box center [570, 361] width 59 height 41
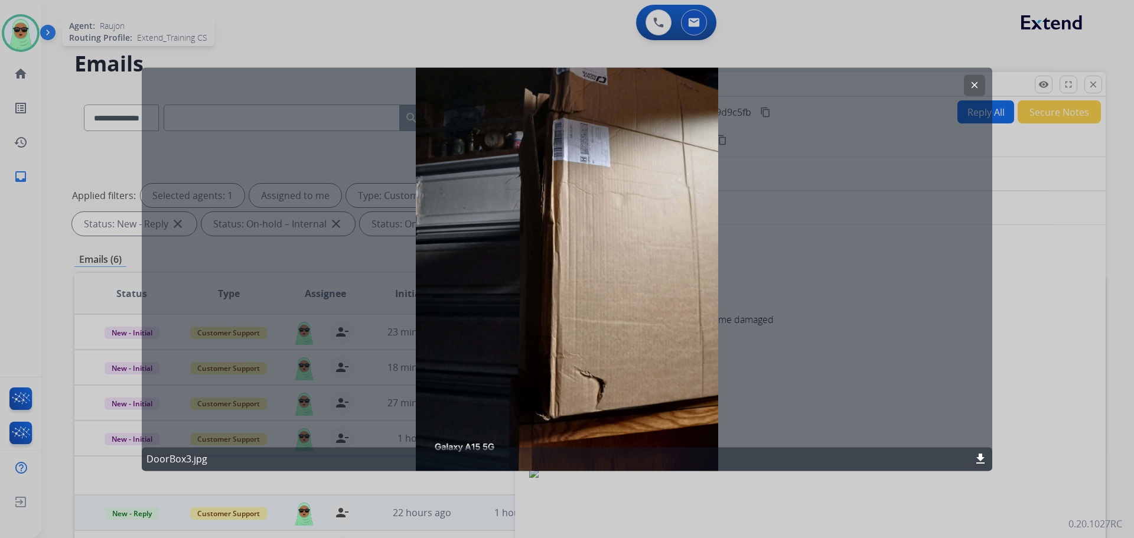
click at [964, 85] on button "clear" at bounding box center [974, 84] width 21 height 21
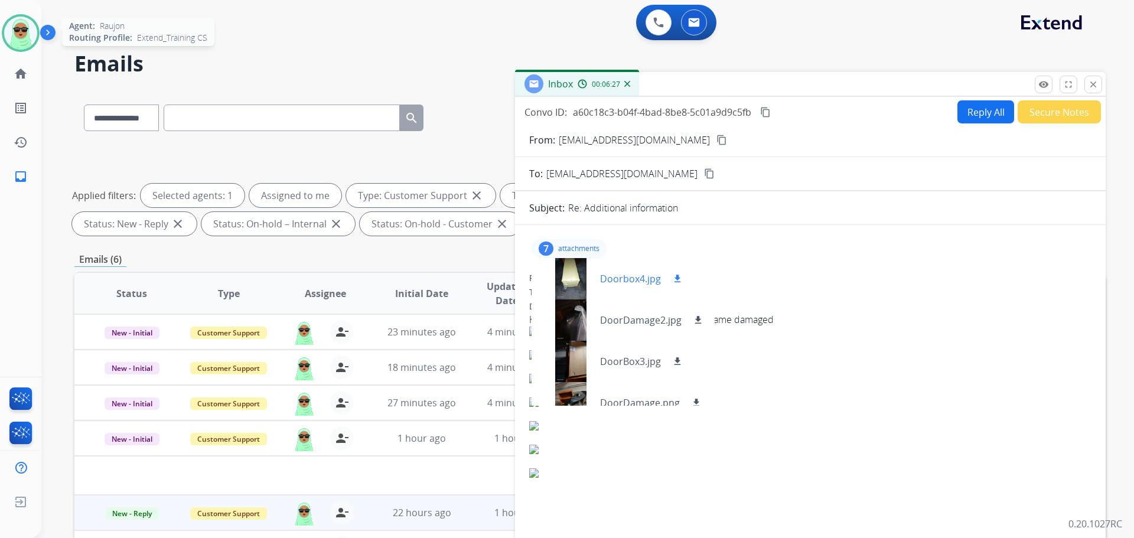
click at [563, 278] on div at bounding box center [570, 278] width 59 height 41
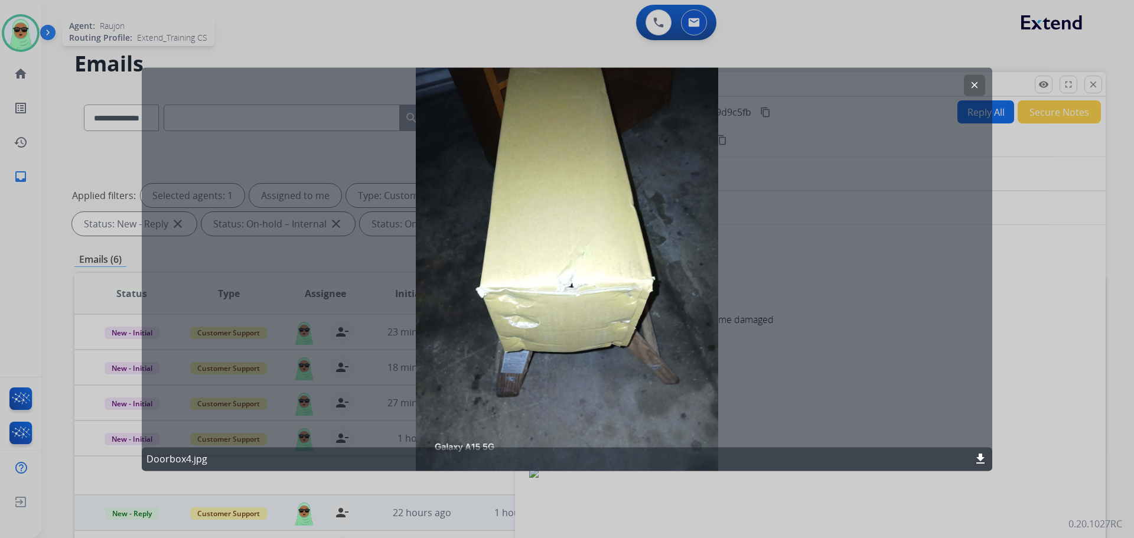
click at [973, 91] on button "clear" at bounding box center [974, 84] width 21 height 21
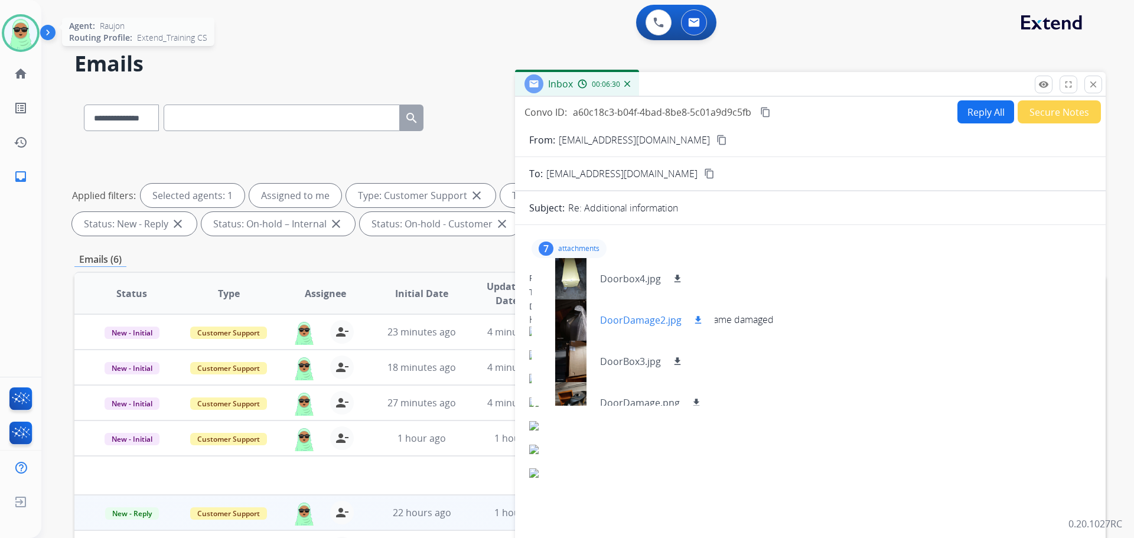
click at [555, 318] on div at bounding box center [570, 319] width 59 height 41
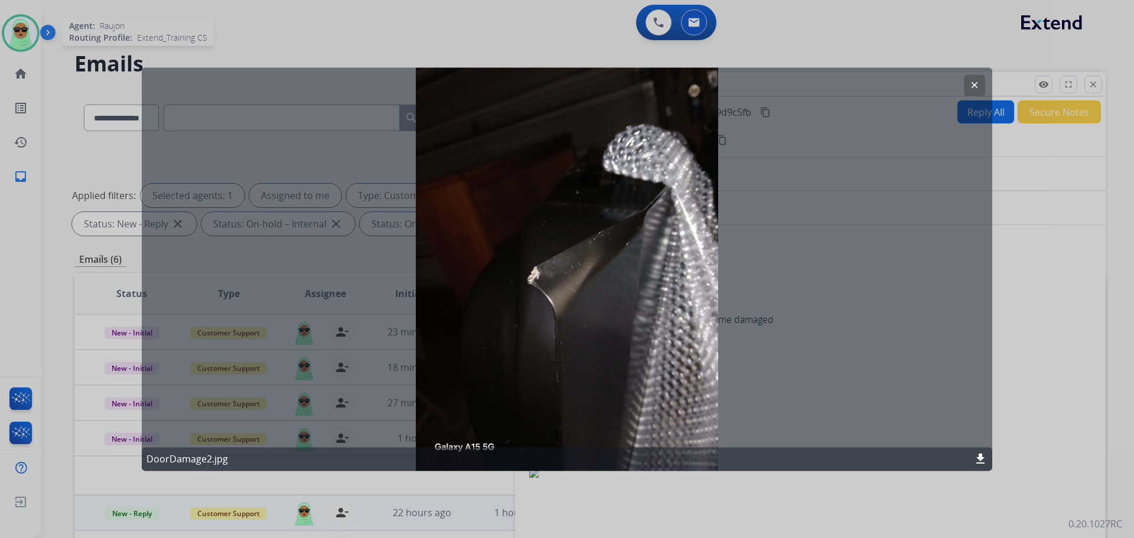
click at [962, 84] on div "clear DoorDamage2.jpg download" at bounding box center [567, 268] width 850 height 403
click at [974, 83] on mat-icon "clear" at bounding box center [974, 85] width 11 height 11
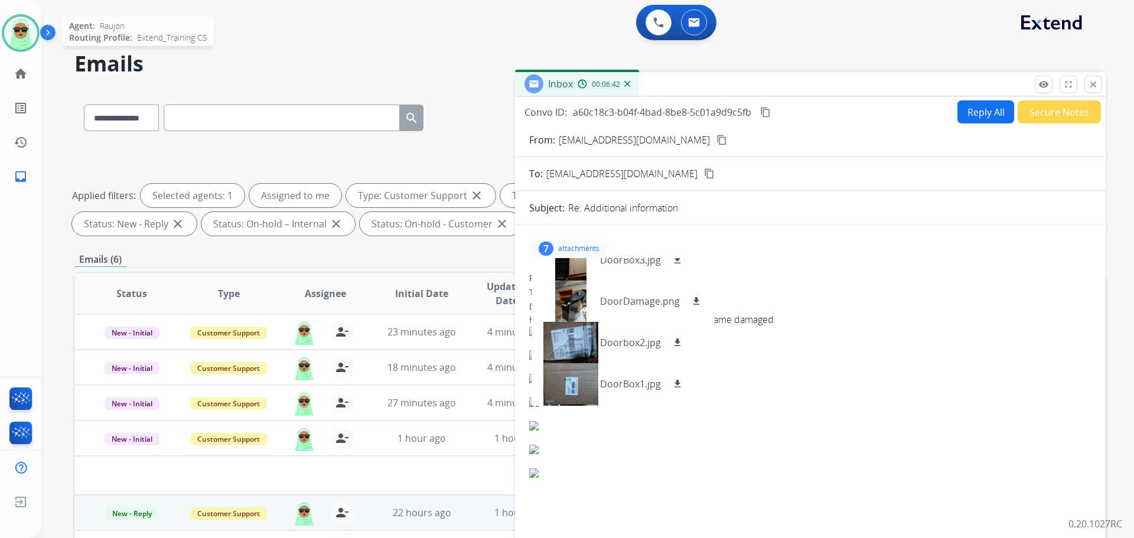
scroll to position [118, 0]
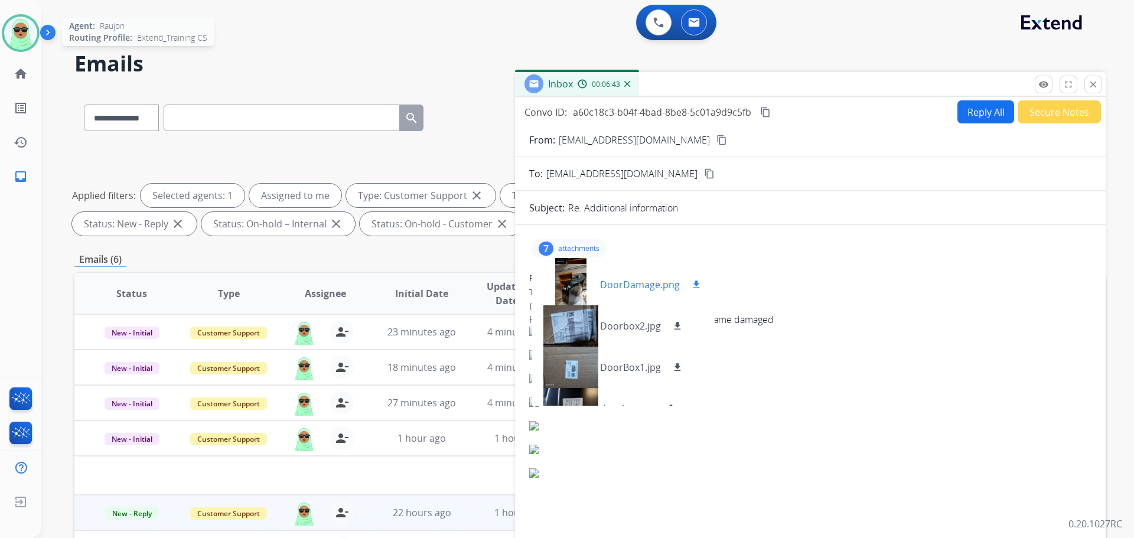
click at [580, 284] on div at bounding box center [570, 284] width 59 height 41
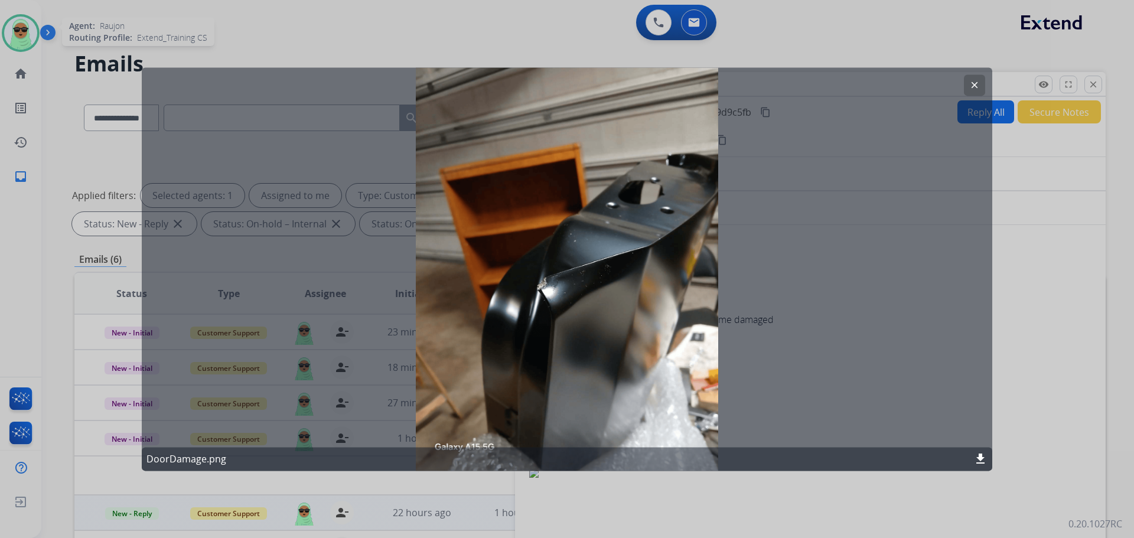
click at [971, 79] on button "clear" at bounding box center [974, 84] width 21 height 21
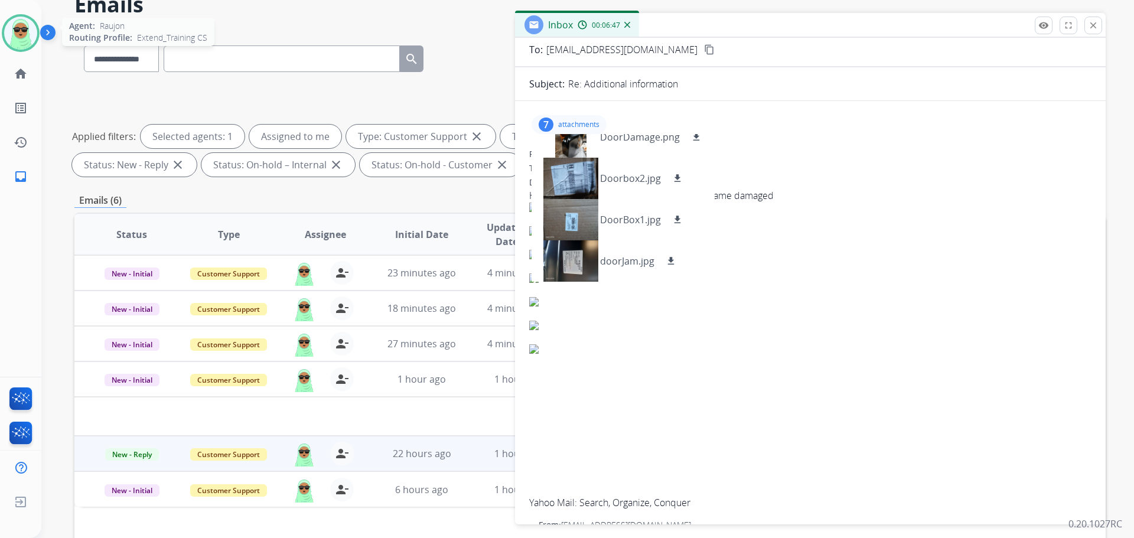
scroll to position [0, 0]
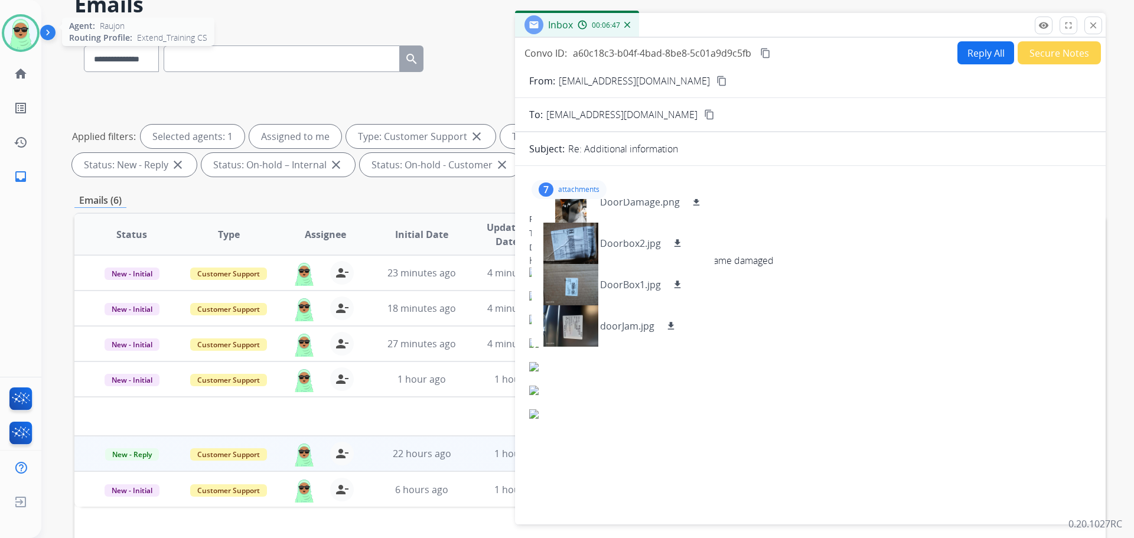
click at [574, 190] on p "attachments" at bounding box center [578, 189] width 41 height 9
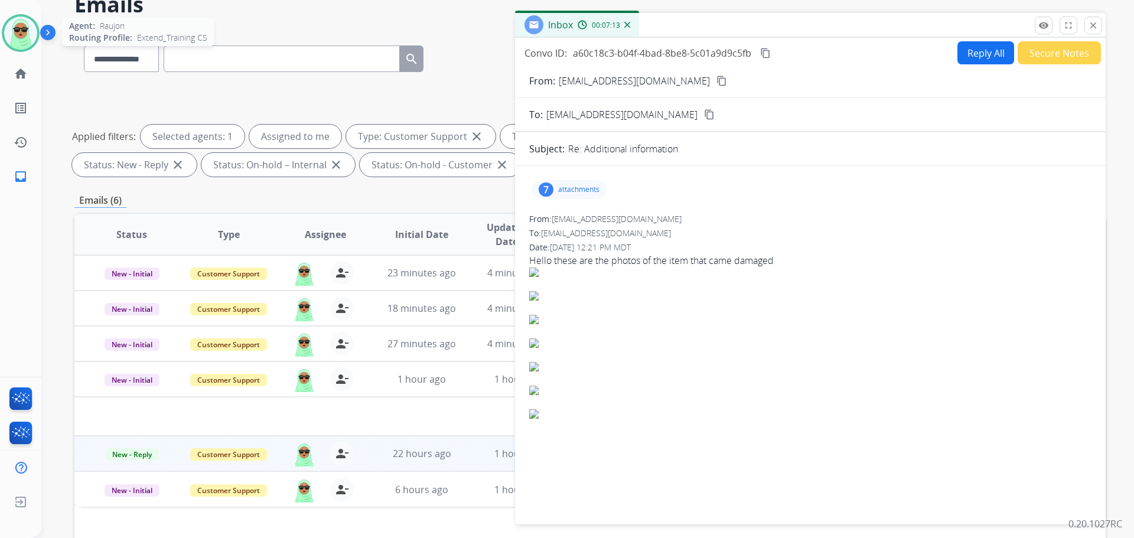
click at [546, 190] on div "7" at bounding box center [546, 189] width 15 height 14
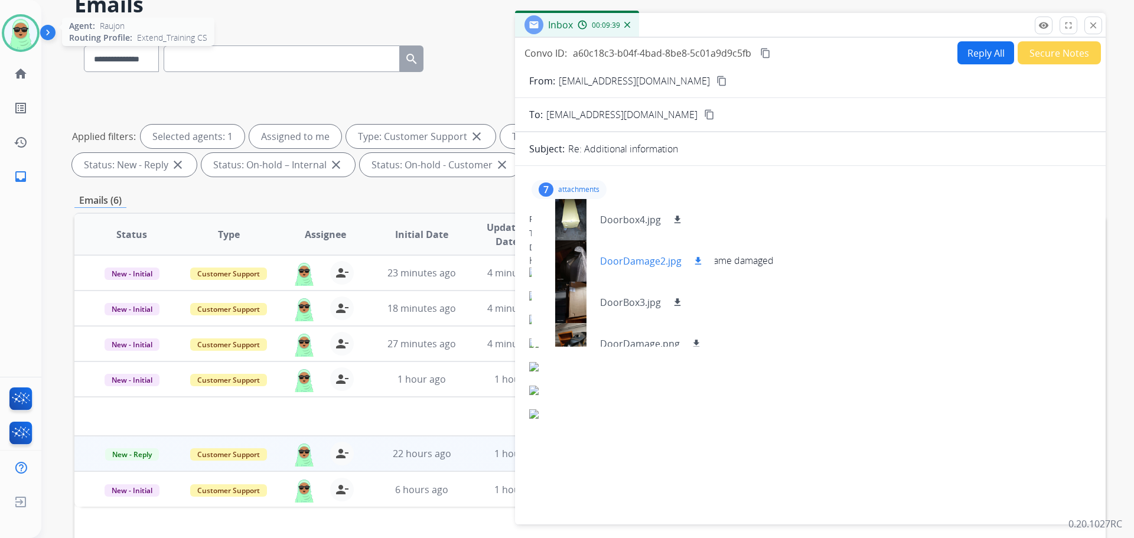
click at [585, 268] on div at bounding box center [570, 260] width 59 height 41
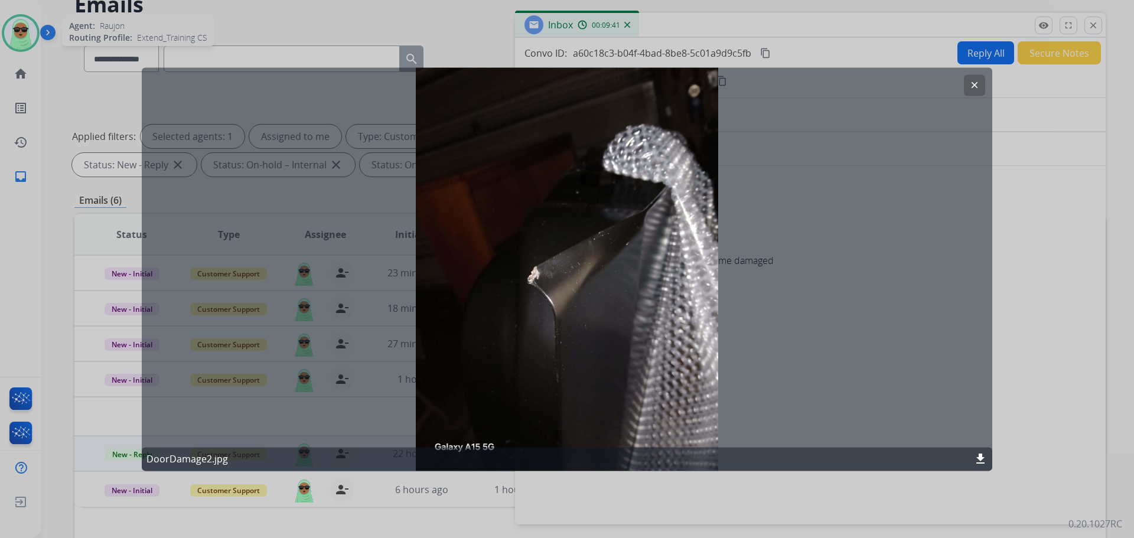
click at [969, 92] on button "clear" at bounding box center [974, 84] width 21 height 21
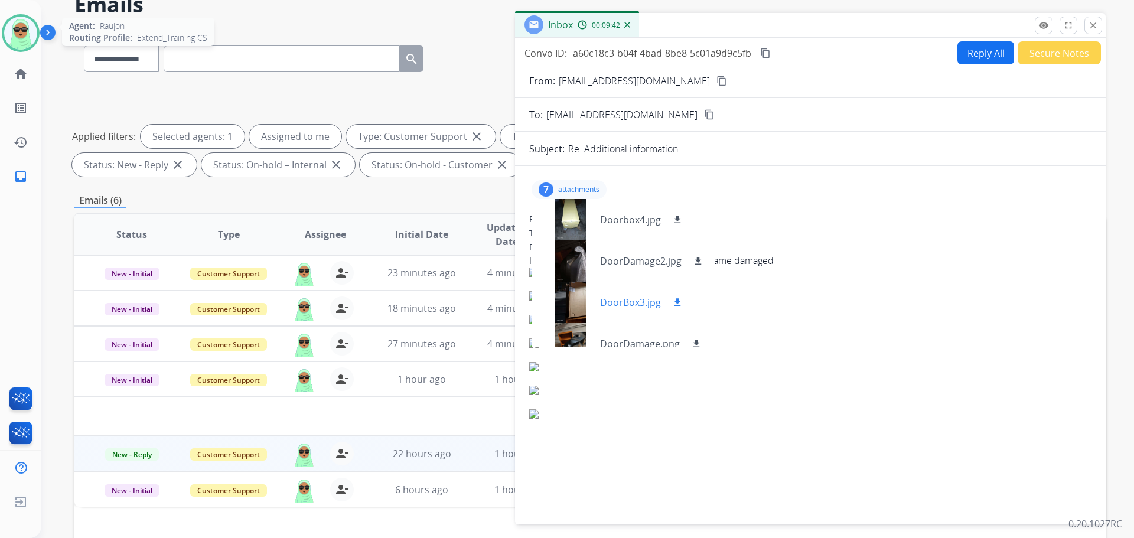
click at [577, 300] on div at bounding box center [570, 302] width 59 height 41
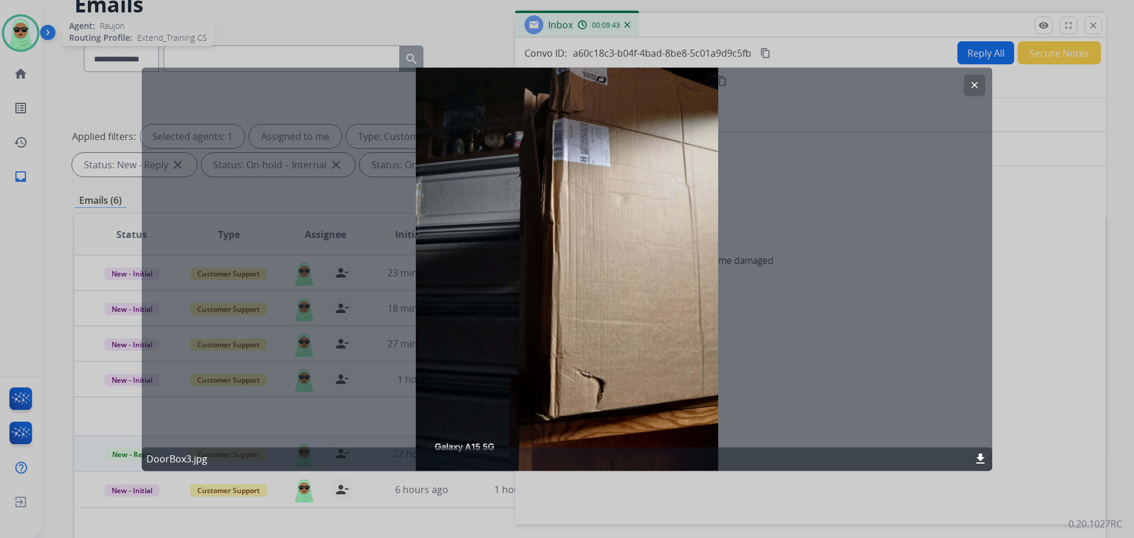
drag, startPoint x: 959, startPoint y: 93, endPoint x: 914, endPoint y: 105, distance: 46.4
click at [958, 92] on div "clear DoorBox3.jpg download" at bounding box center [567, 268] width 850 height 403
click at [969, 90] on button "clear" at bounding box center [974, 84] width 21 height 21
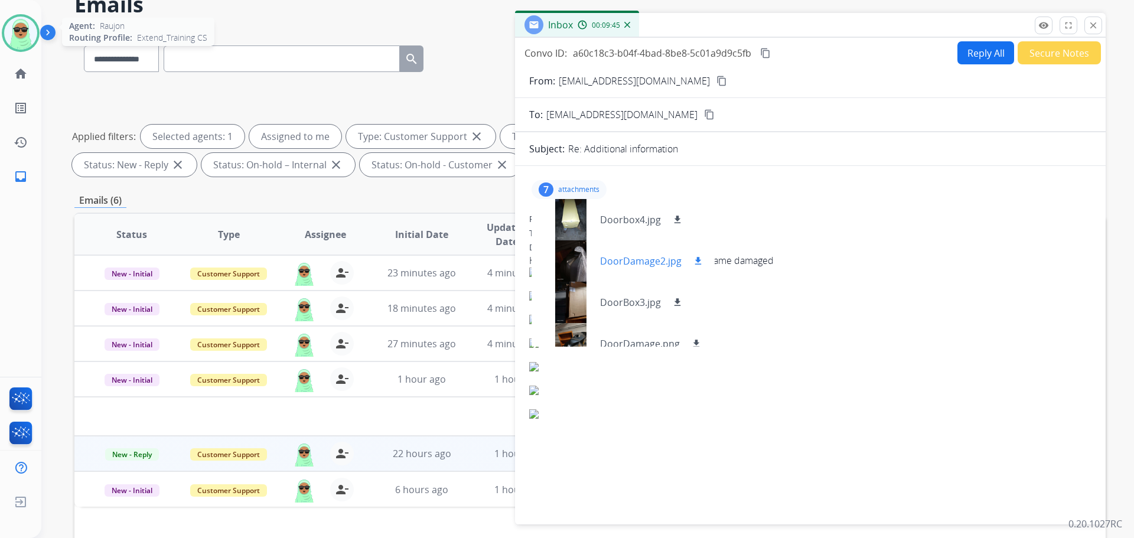
scroll to position [59, 0]
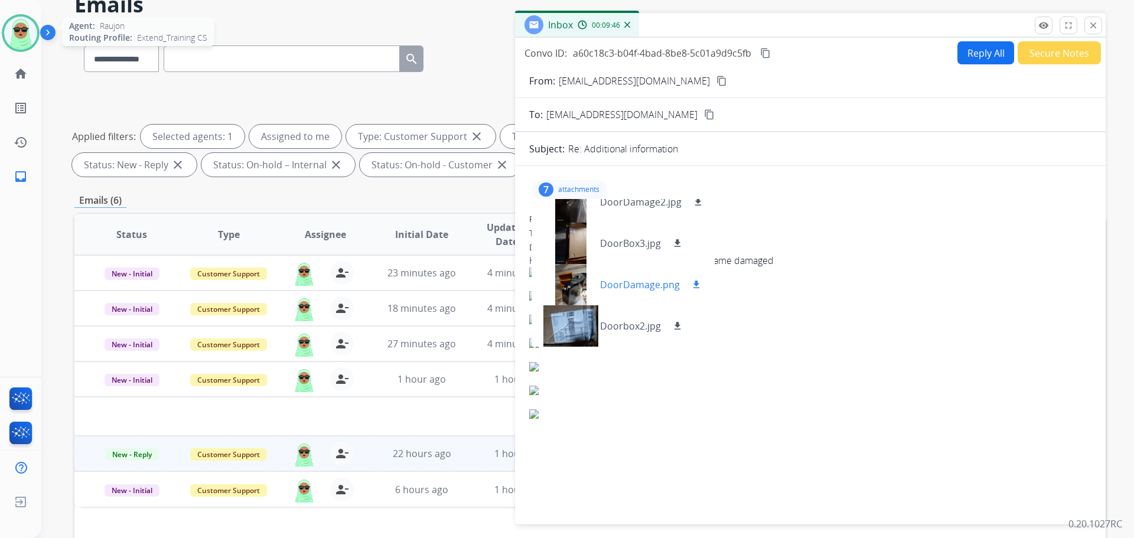
click at [575, 264] on div at bounding box center [570, 284] width 59 height 41
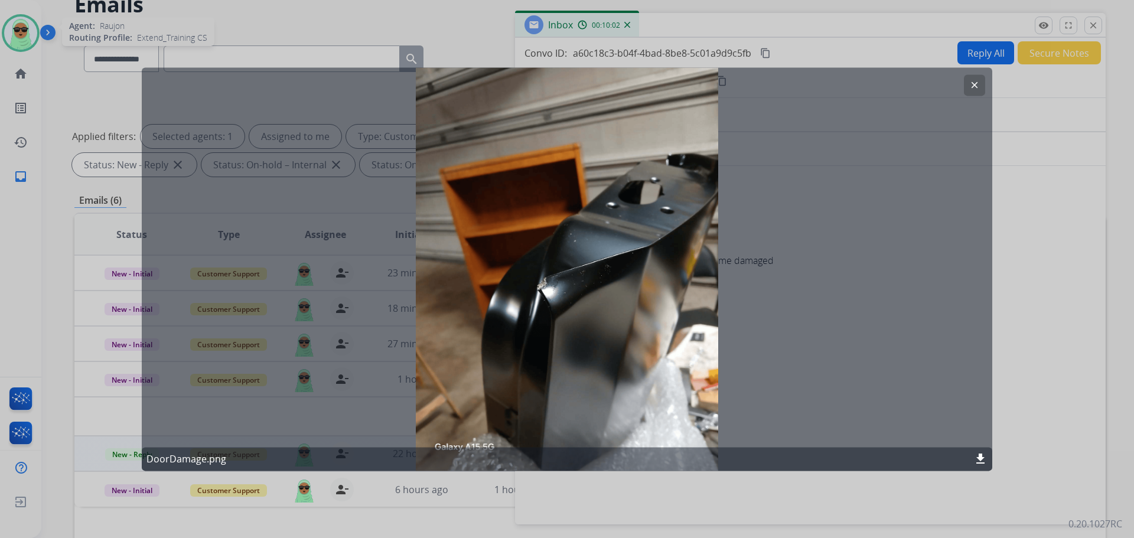
click at [966, 90] on button "clear" at bounding box center [974, 84] width 21 height 21
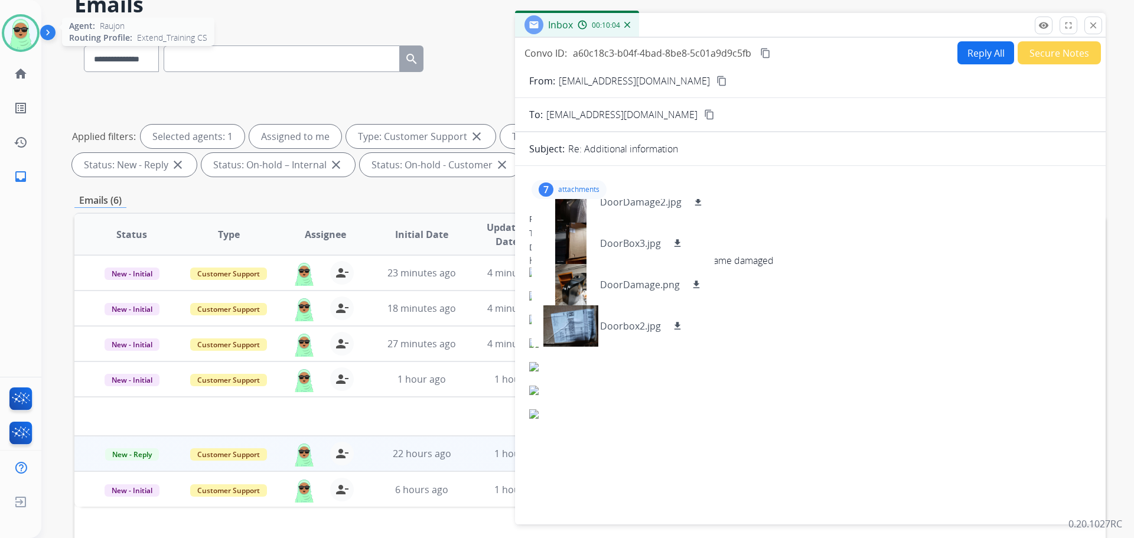
click at [987, 53] on button "Reply All" at bounding box center [985, 52] width 57 height 23
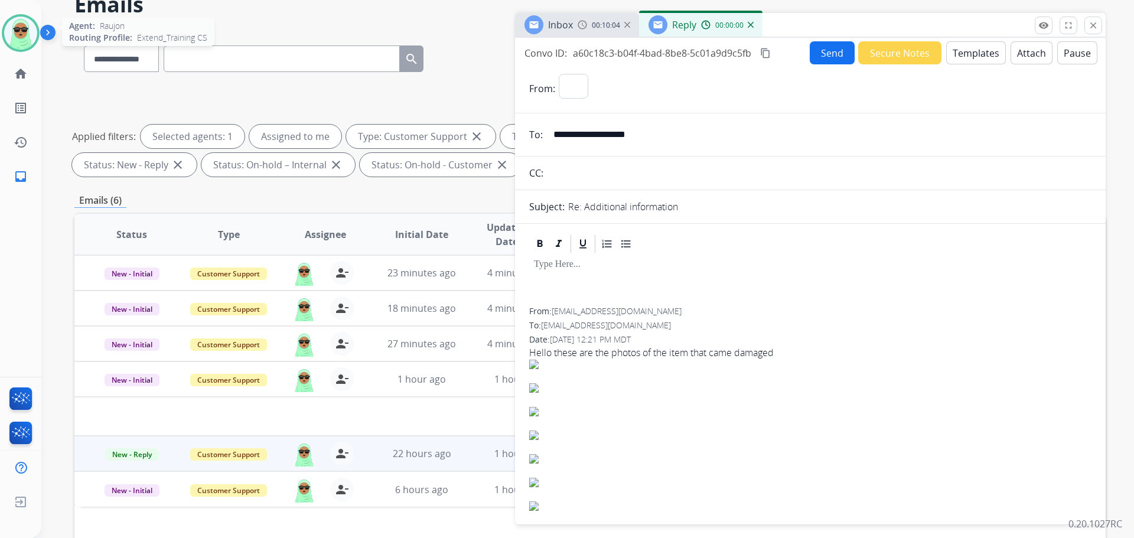
select select "**********"
click at [979, 55] on button "Templates" at bounding box center [976, 52] width 60 height 23
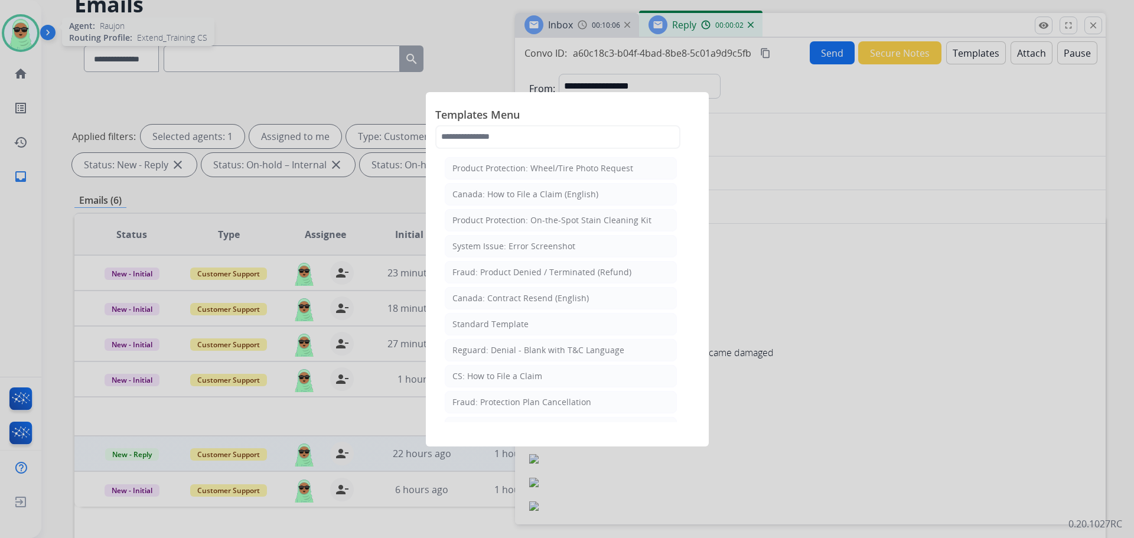
click at [561, 328] on li "Standard Template" at bounding box center [561, 324] width 232 height 22
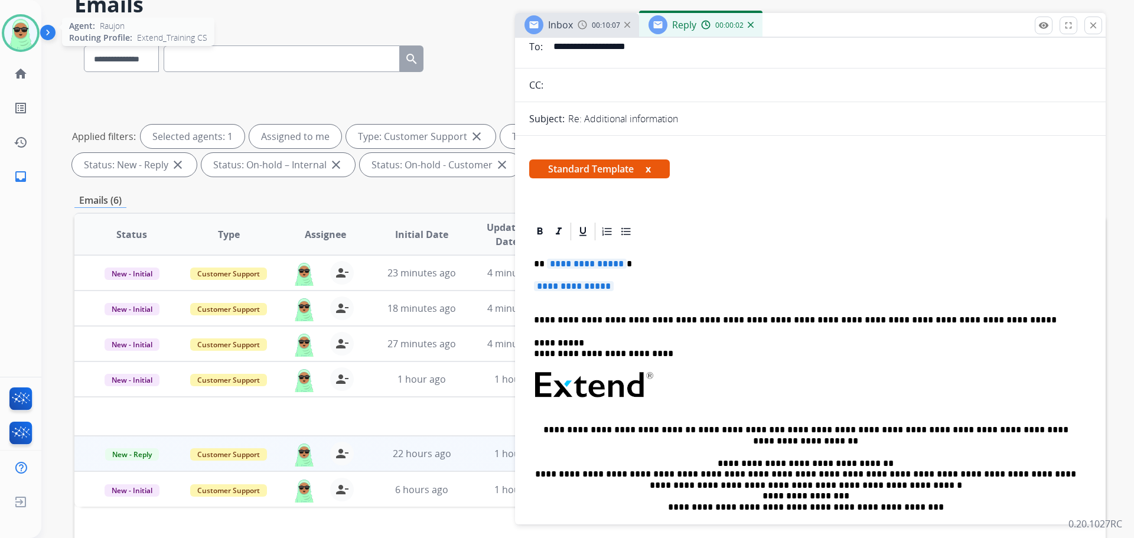
scroll to position [118, 0]
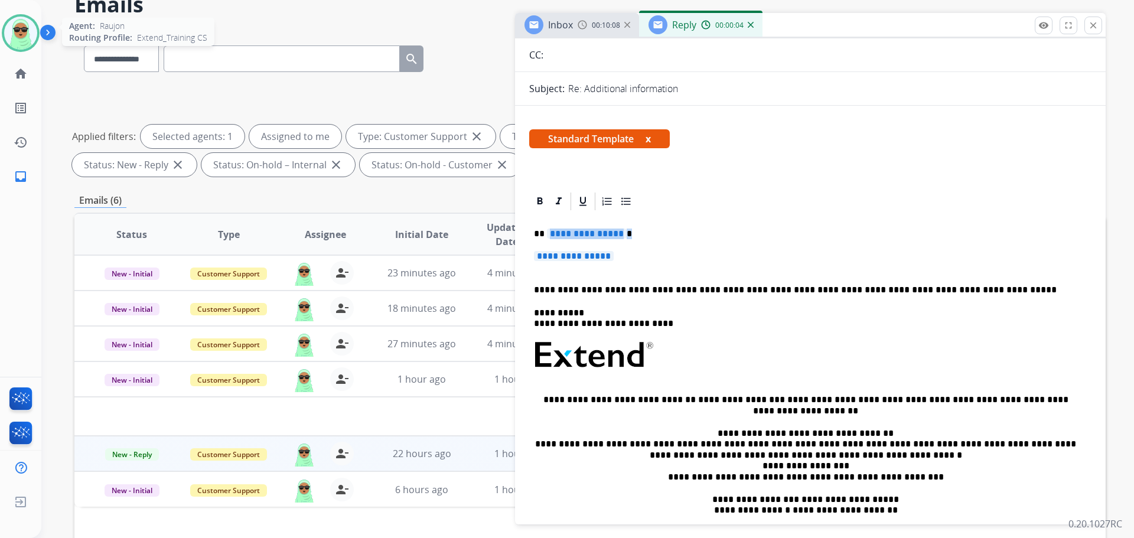
drag, startPoint x: 650, startPoint y: 255, endPoint x: 545, endPoint y: 236, distance: 106.8
click at [545, 236] on div "**********" at bounding box center [810, 383] width 562 height 342
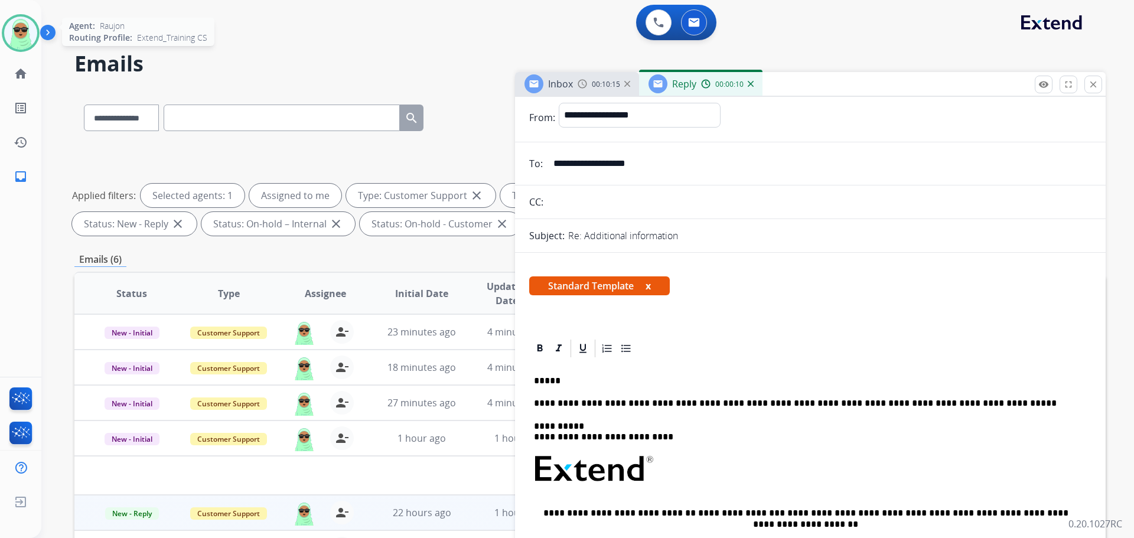
scroll to position [0, 0]
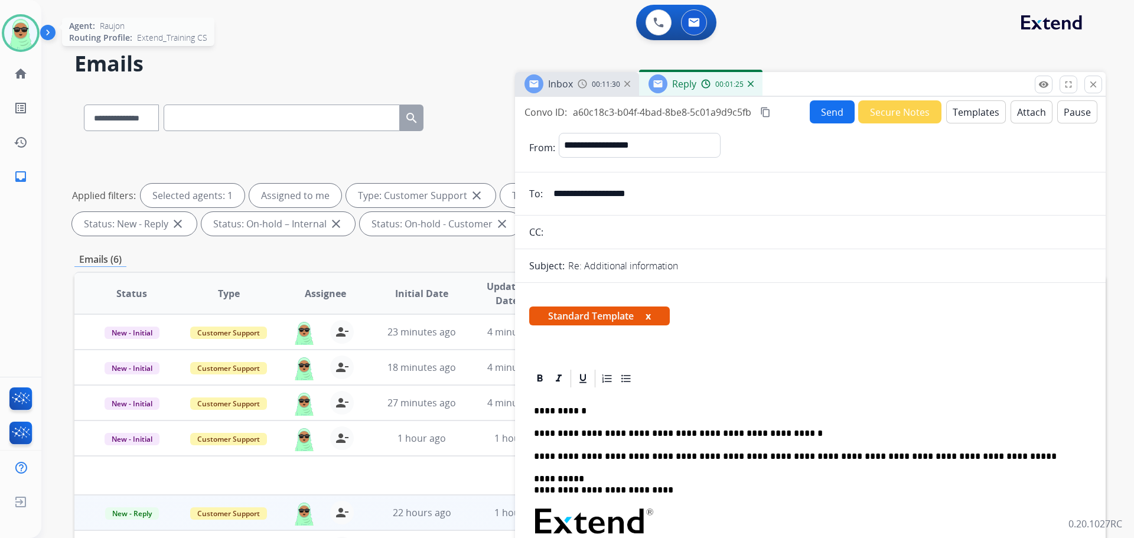
click at [814, 105] on button "Send" at bounding box center [832, 111] width 45 height 23
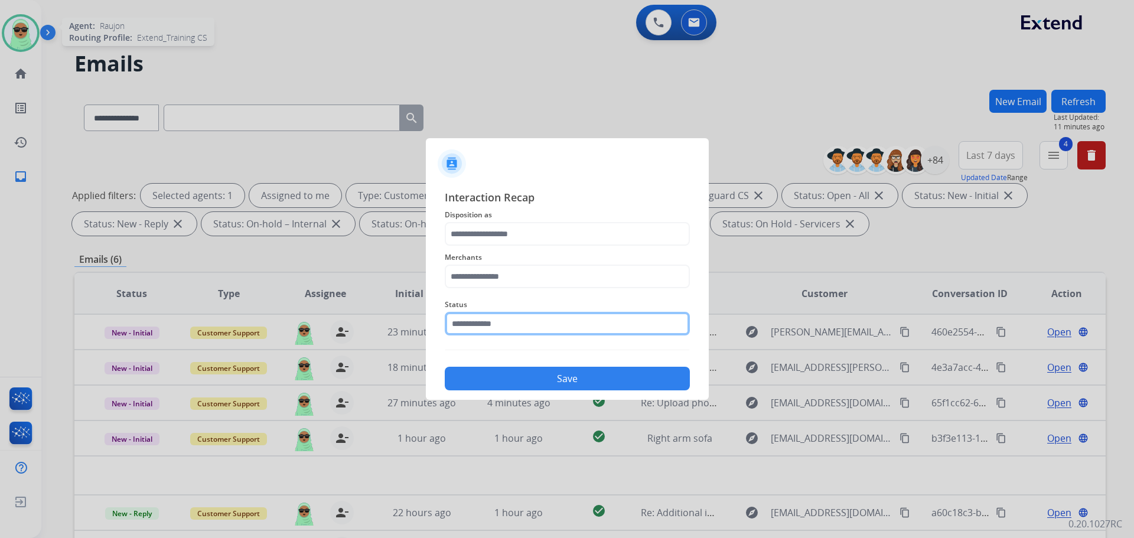
click at [487, 336] on div "Status" at bounding box center [567, 316] width 245 height 47
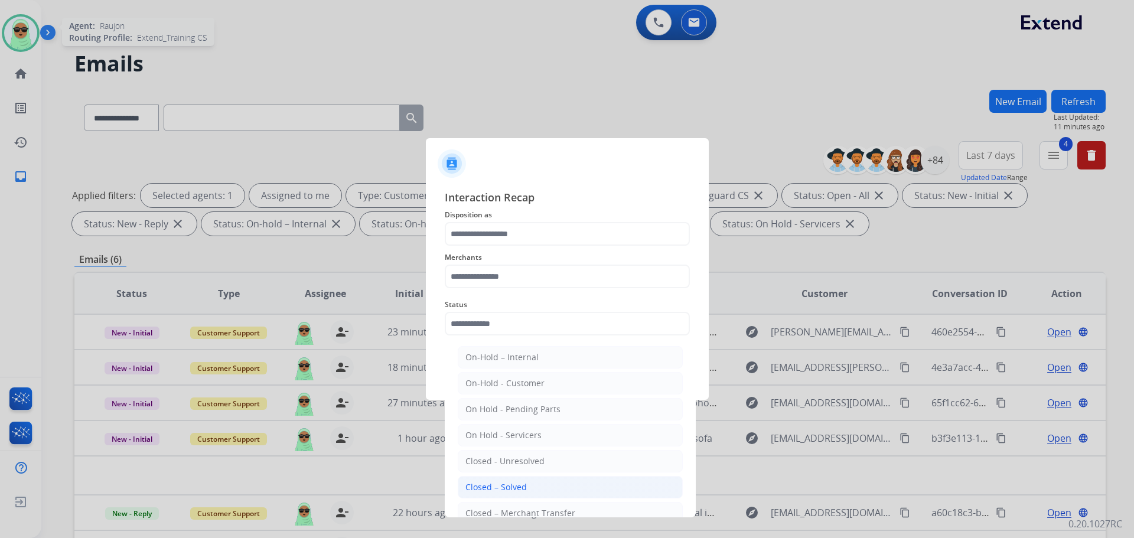
click at [479, 483] on div "Closed – Solved" at bounding box center [495, 487] width 61 height 12
type input "**********"
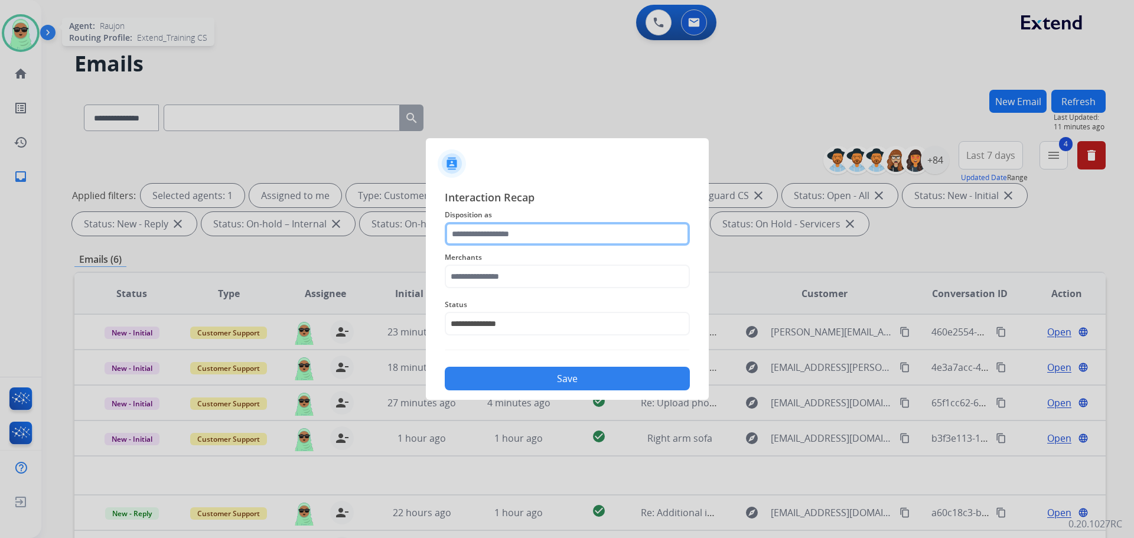
click at [510, 234] on input "text" at bounding box center [567, 234] width 245 height 24
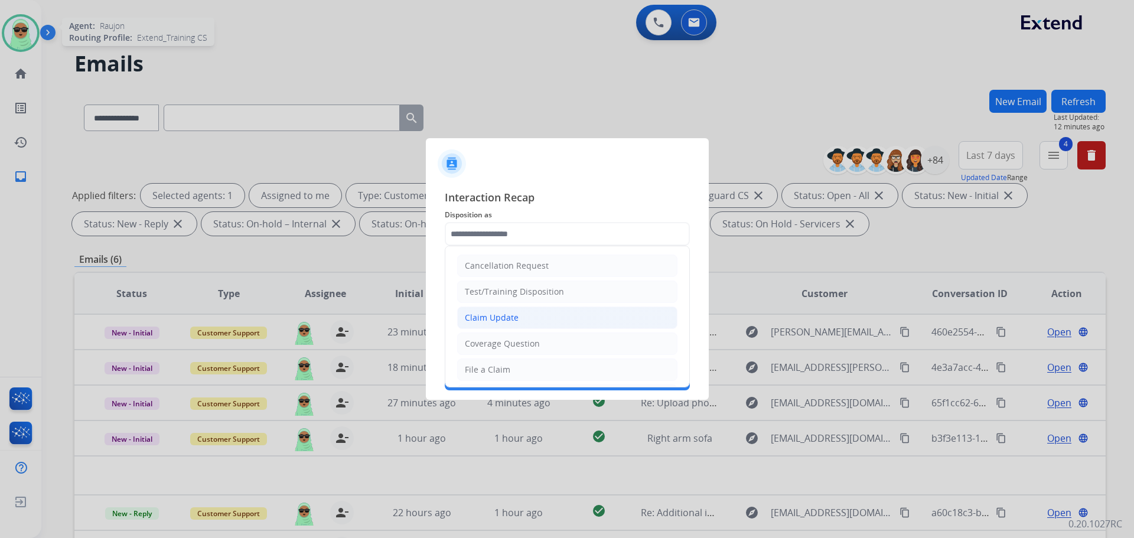
click at [494, 308] on li "Claim Update" at bounding box center [567, 318] width 220 height 22
type input "**********"
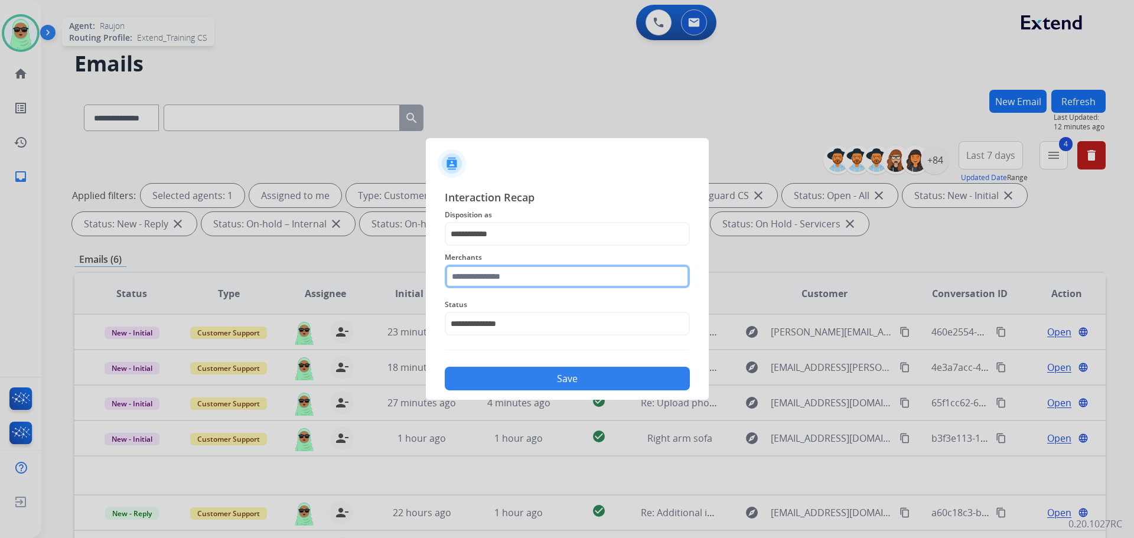
click at [506, 265] on input "text" at bounding box center [567, 277] width 245 height 24
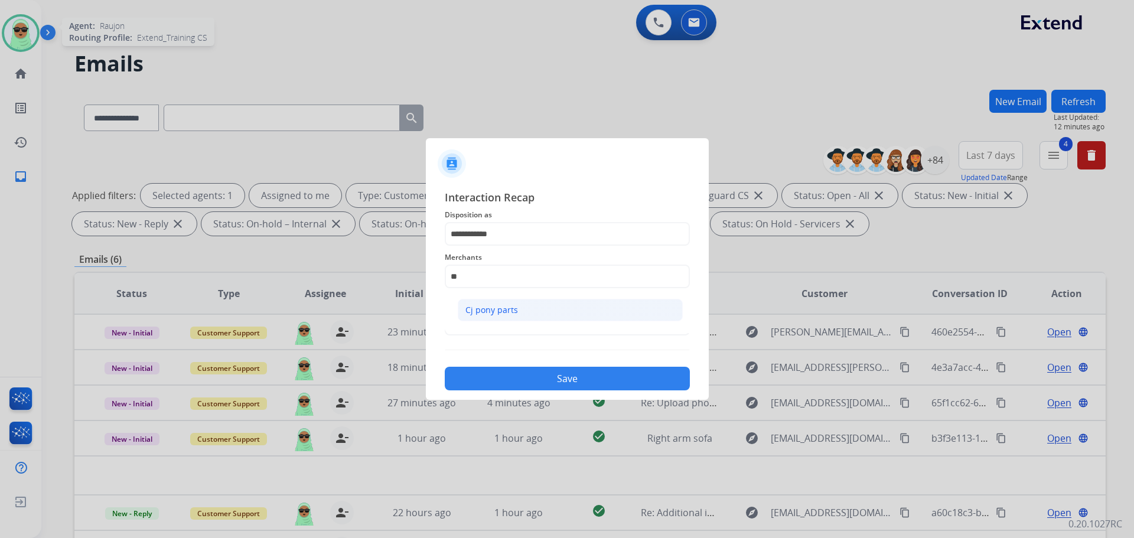
click at [586, 312] on li "Cj pony parts" at bounding box center [570, 310] width 225 height 22
type input "**********"
click at [641, 351] on div "**********" at bounding box center [567, 289] width 245 height 201
click at [573, 389] on button "Save" at bounding box center [567, 379] width 245 height 24
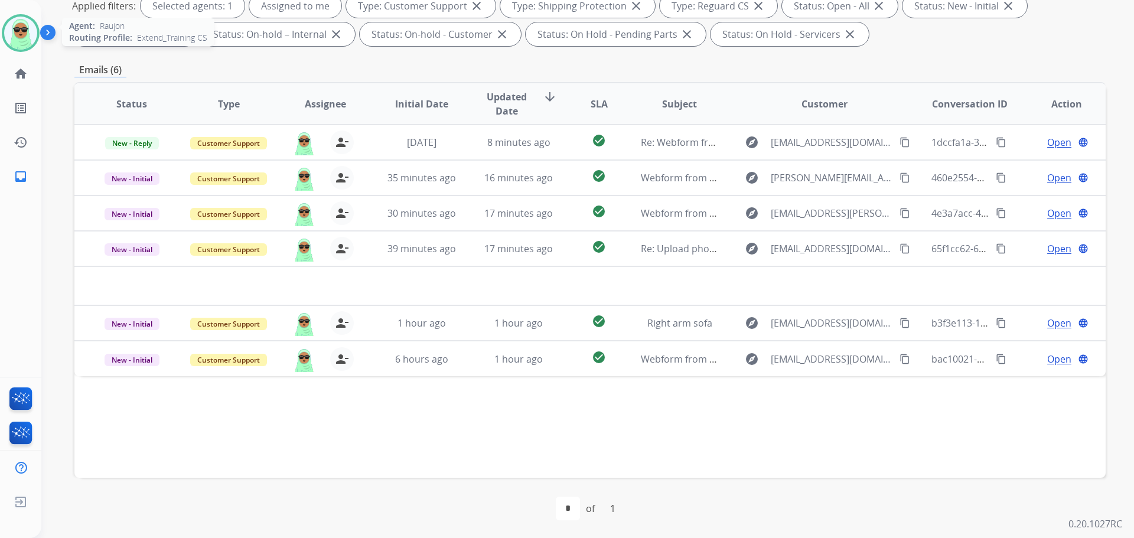
scroll to position [191, 0]
click at [844, 428] on div "Status Type Assignee Initial Date Updated Date arrow_downward SLA Subject Custo…" at bounding box center [589, 279] width 1031 height 396
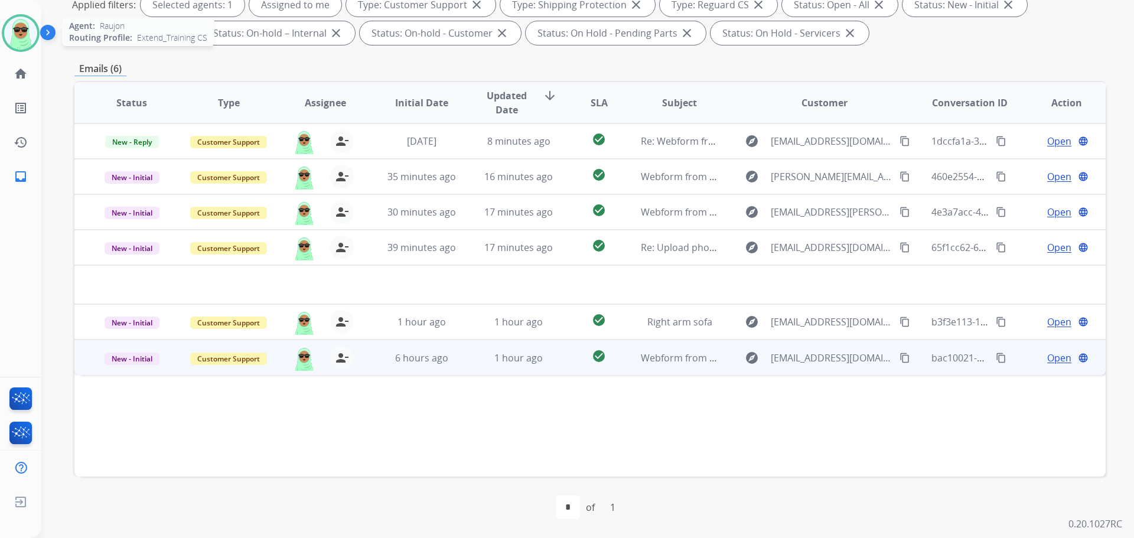
click at [1047, 352] on span "Open" at bounding box center [1059, 358] width 24 height 14
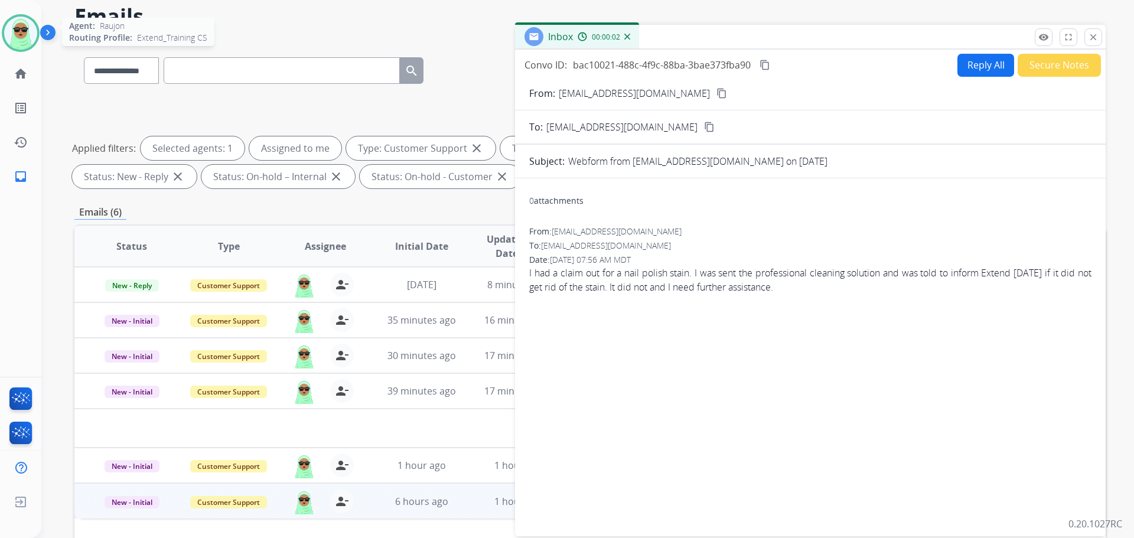
scroll to position [14, 0]
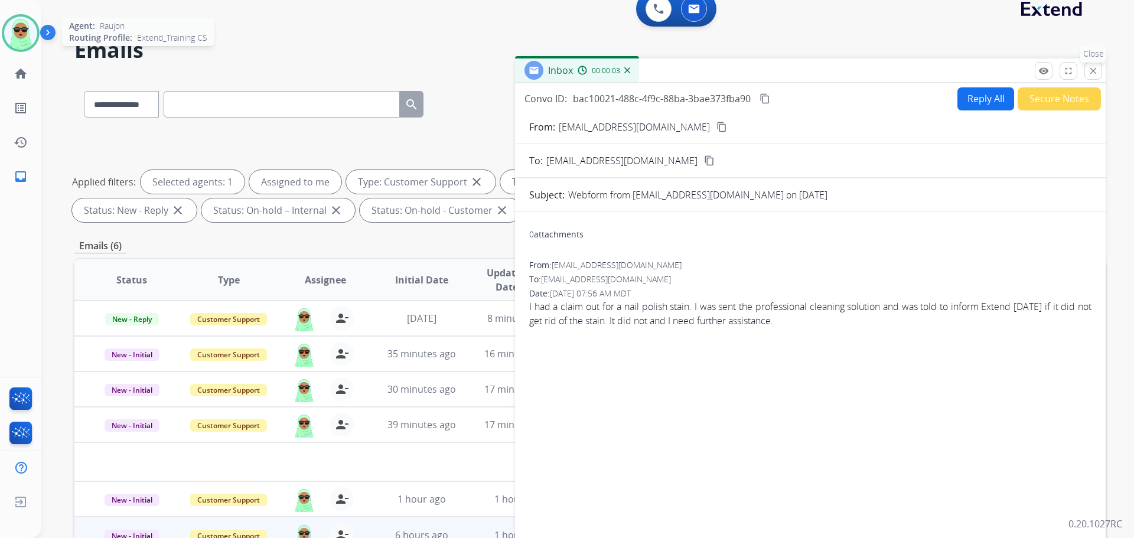
click at [1087, 73] on button "close Close" at bounding box center [1093, 71] width 18 height 18
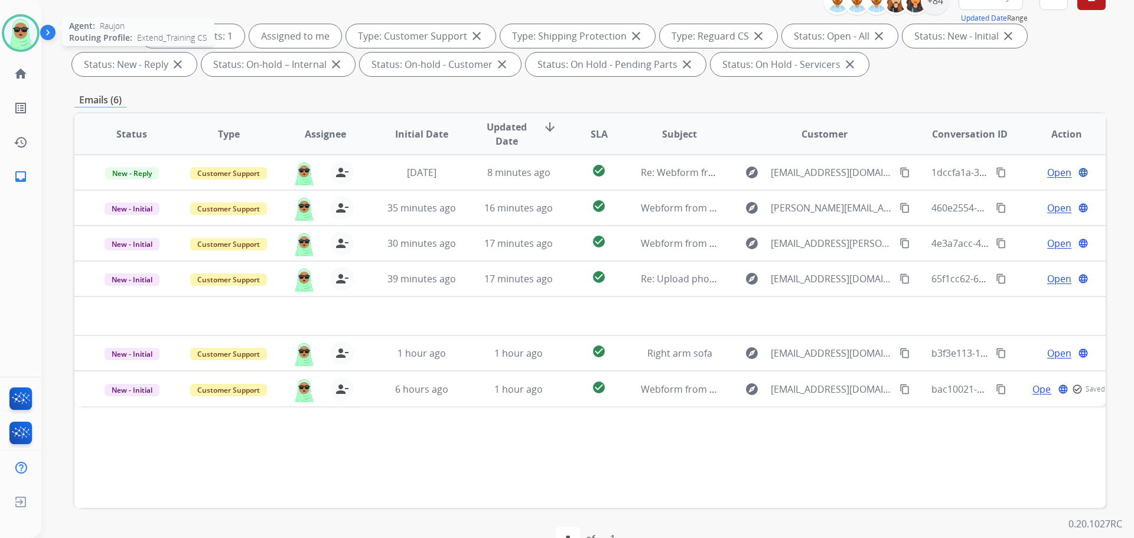
scroll to position [191, 0]
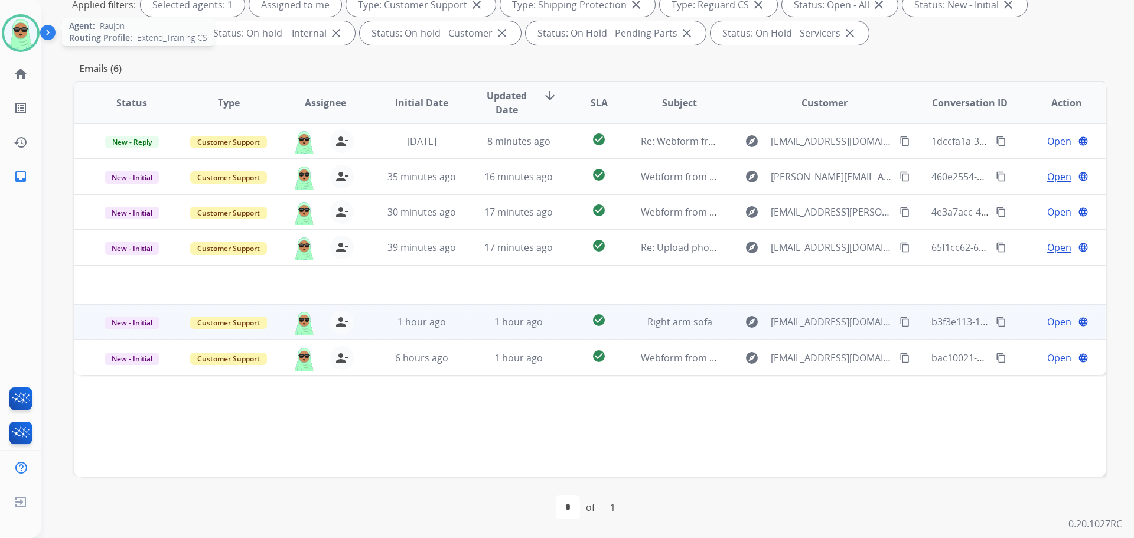
click at [1047, 322] on span "Open" at bounding box center [1059, 322] width 24 height 14
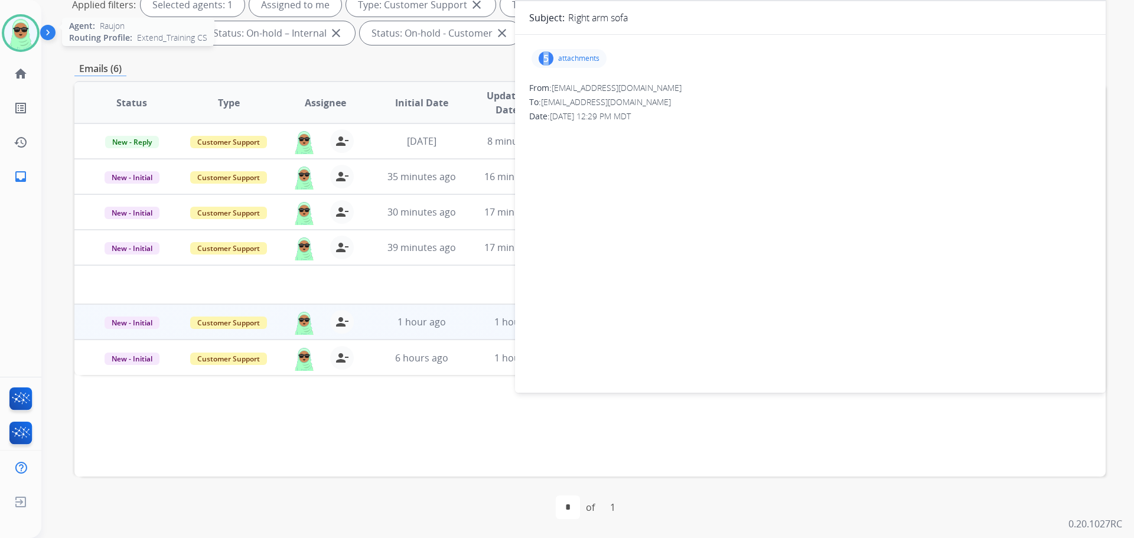
click at [546, 55] on div "5" at bounding box center [546, 58] width 15 height 14
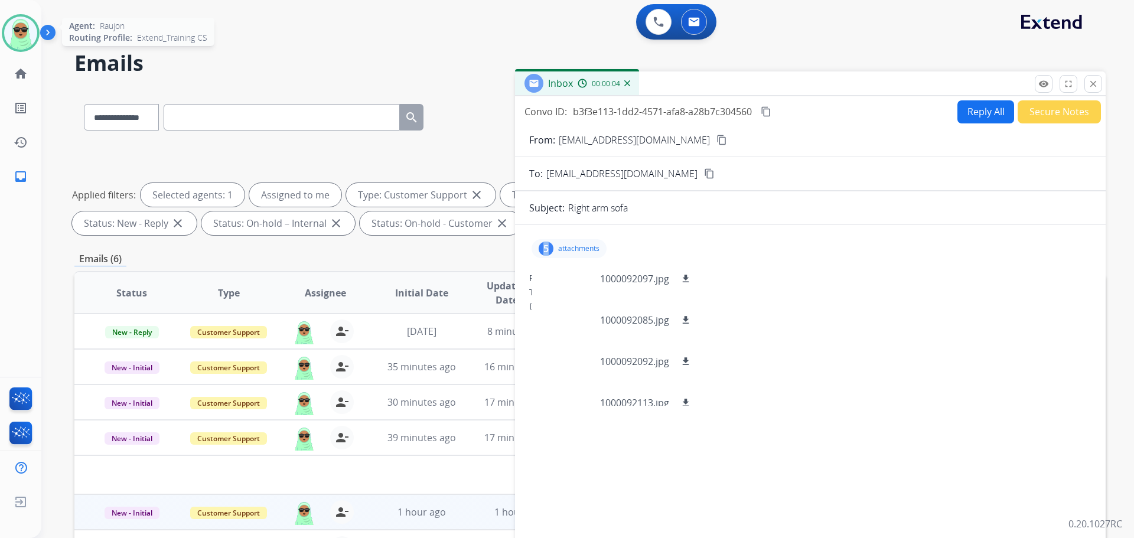
scroll to position [0, 0]
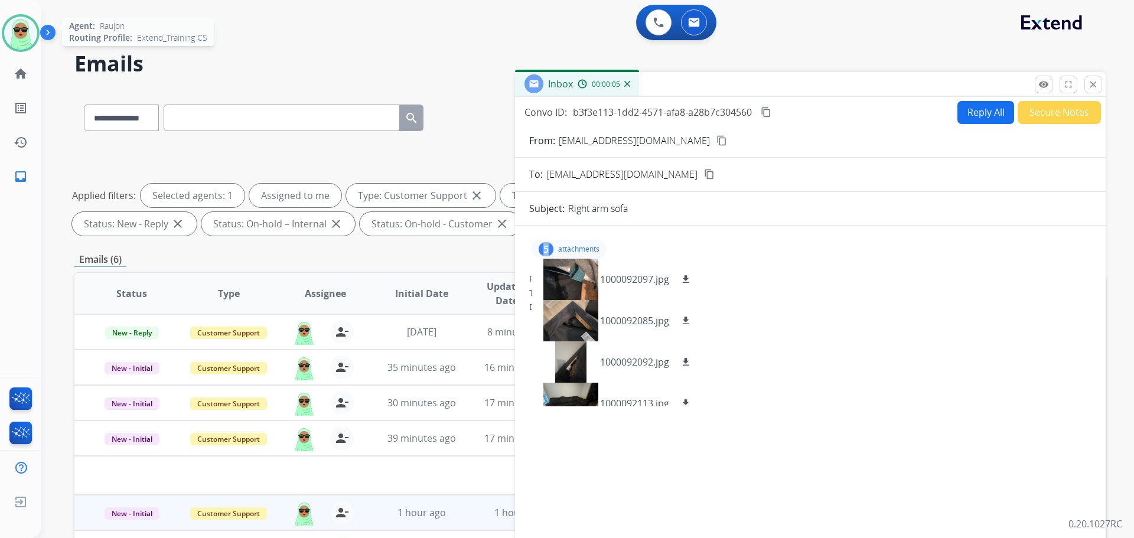
click at [716, 144] on mat-icon "content_copy" at bounding box center [721, 140] width 11 height 11
click at [152, 17] on div "0 Voice Interactions 0 Email Interactions" at bounding box center [581, 24] width 1050 height 38
click at [951, 43] on div "**********" at bounding box center [573, 312] width 1064 height 538
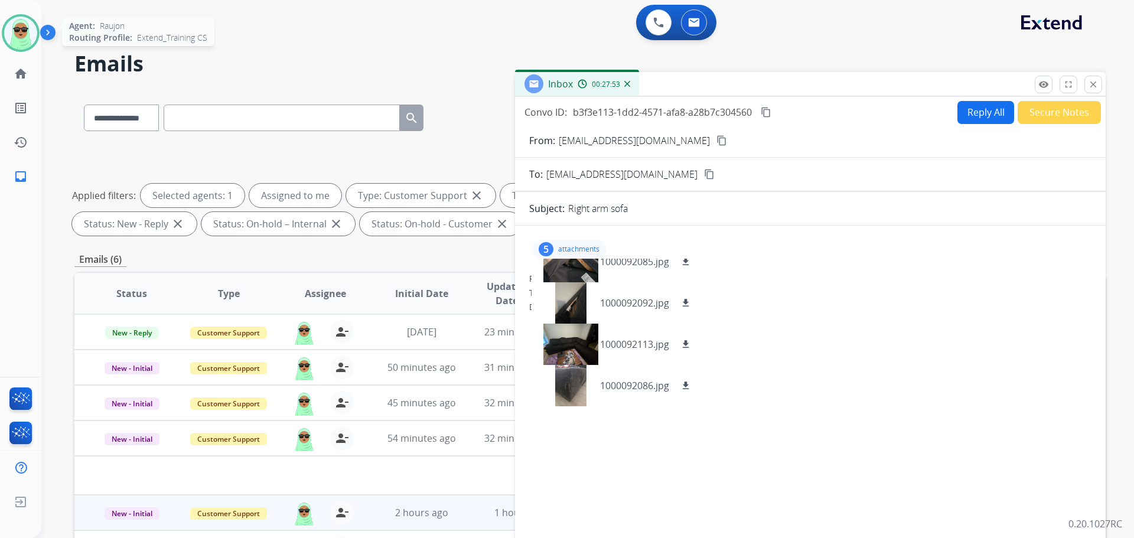
click at [974, 120] on button "Reply All" at bounding box center [985, 112] width 57 height 23
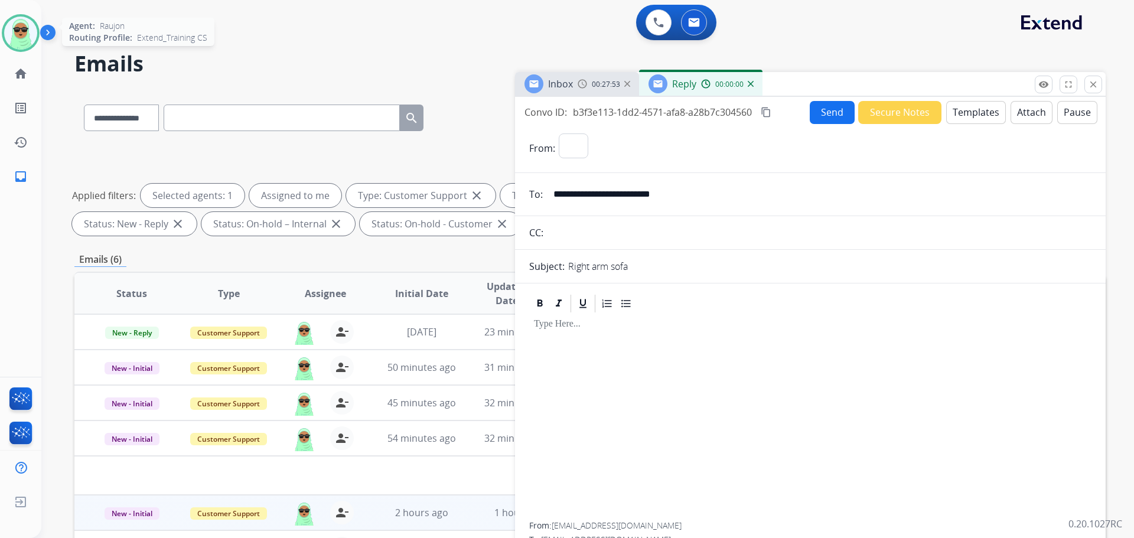
select select "**********"
click at [979, 116] on button "Templates" at bounding box center [976, 112] width 60 height 23
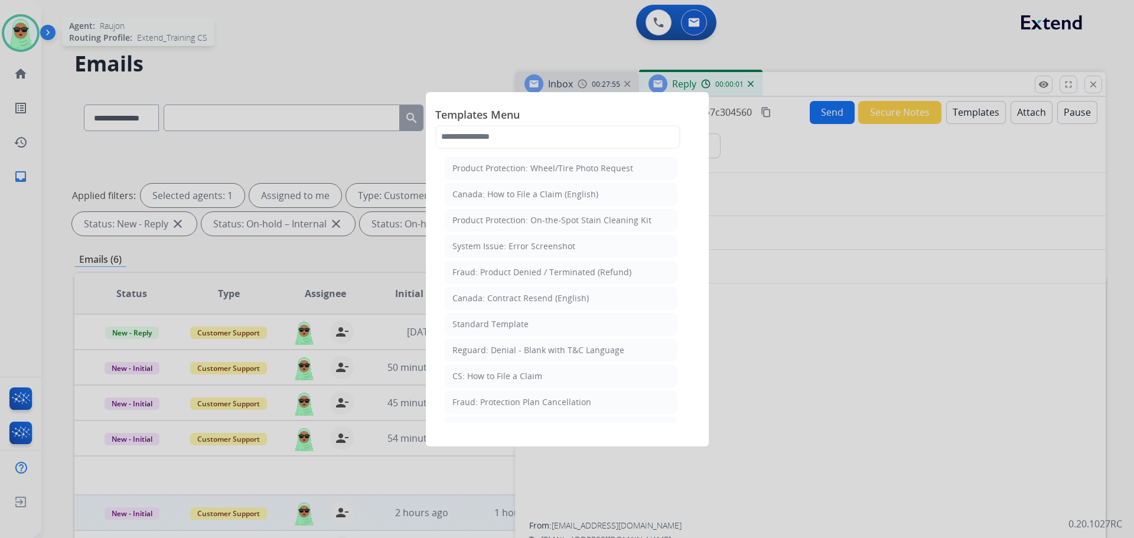
drag, startPoint x: 529, startPoint y: 331, endPoint x: 426, endPoint y: 366, distance: 108.1
click at [552, 325] on li "Standard Template" at bounding box center [561, 324] width 232 height 22
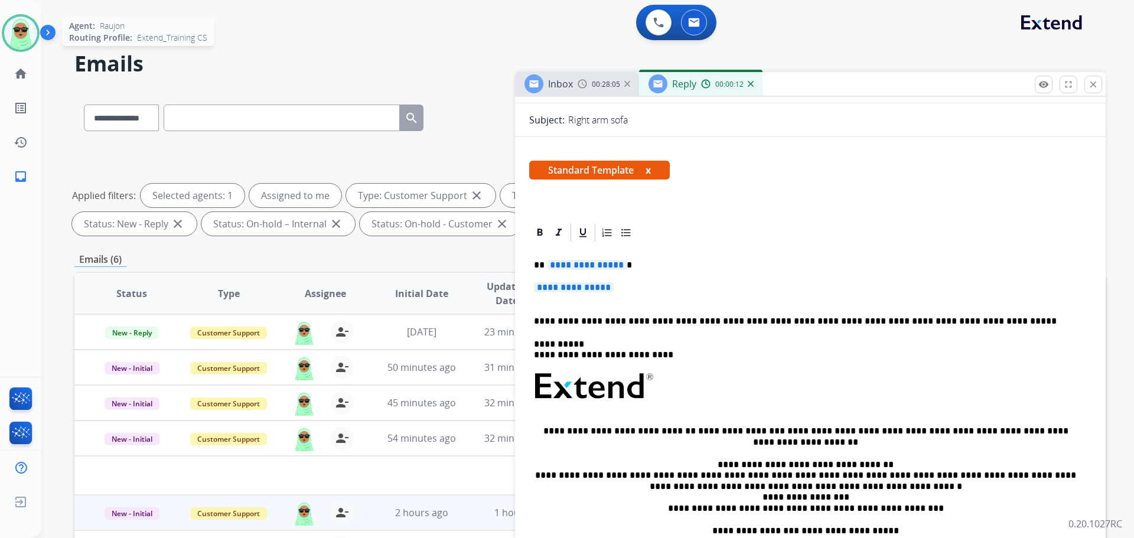
scroll to position [177, 0]
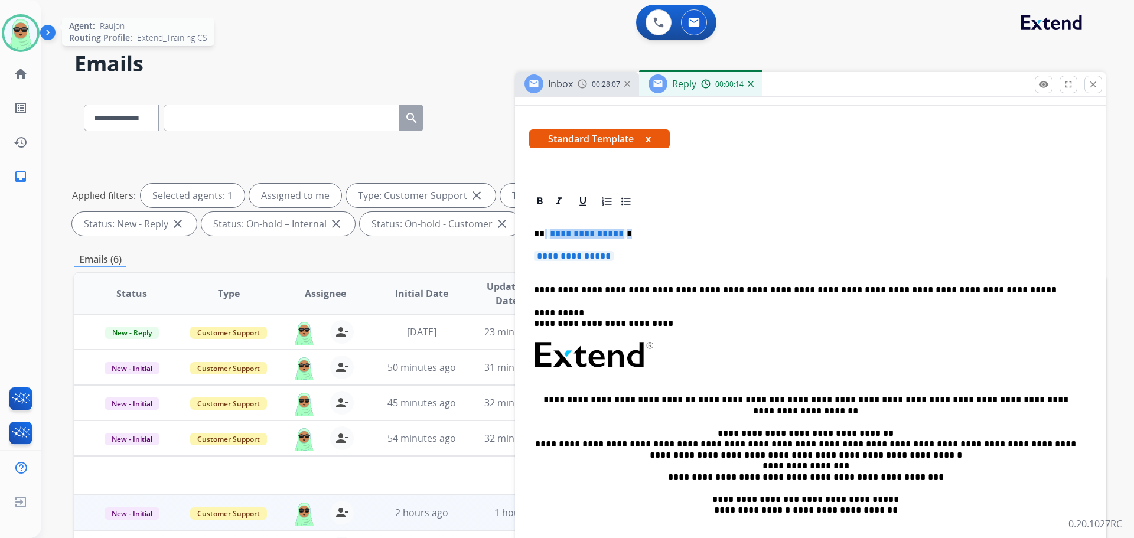
drag, startPoint x: 620, startPoint y: 252, endPoint x: 542, endPoint y: 230, distance: 80.4
click at [542, 230] on div "**********" at bounding box center [810, 383] width 562 height 342
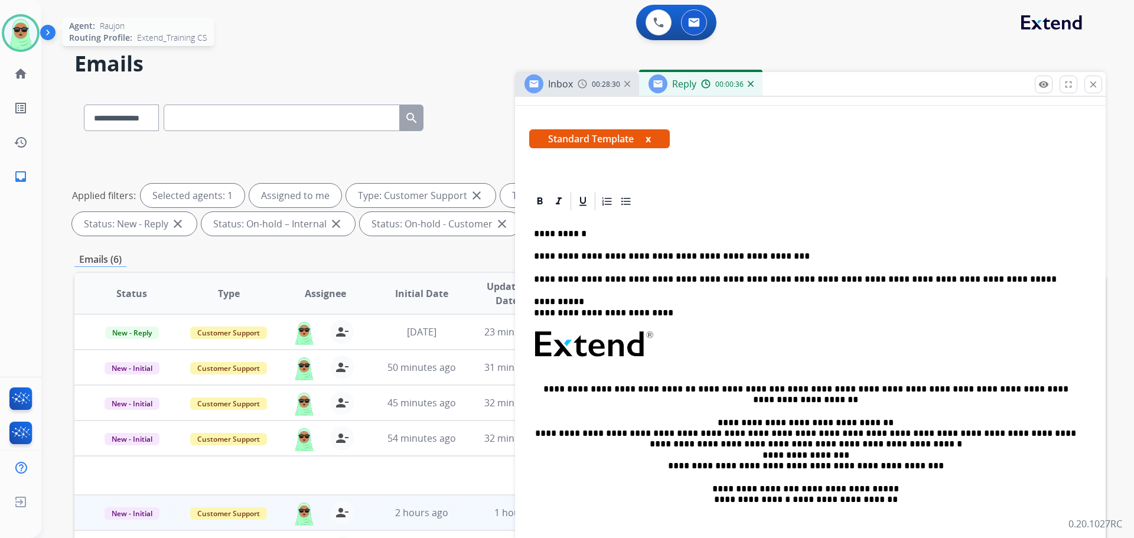
click at [794, 256] on p "**********" at bounding box center [805, 256] width 543 height 11
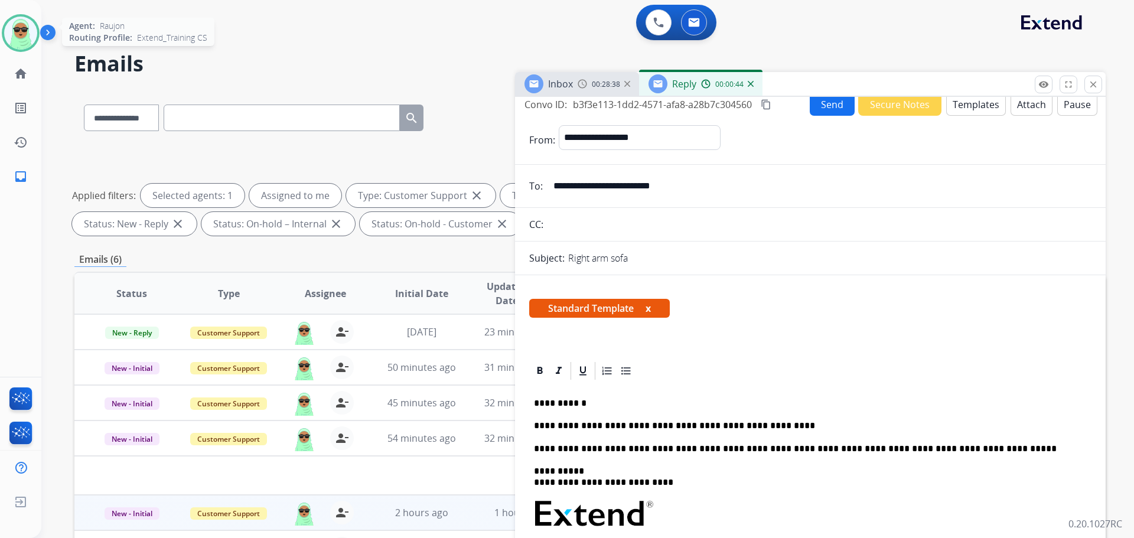
scroll to position [0, 0]
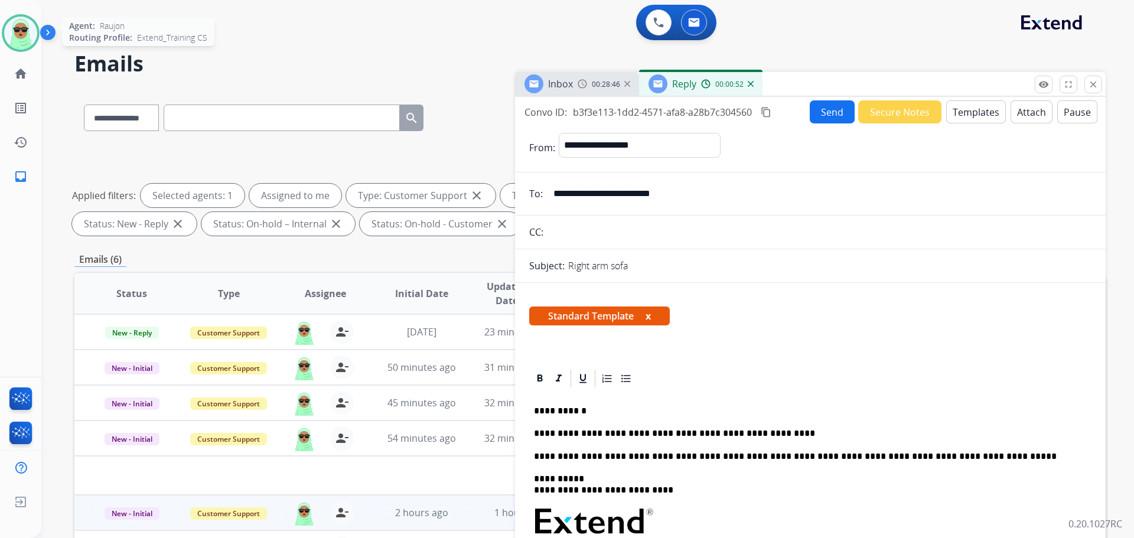
click at [832, 108] on button "Send" at bounding box center [832, 111] width 45 height 23
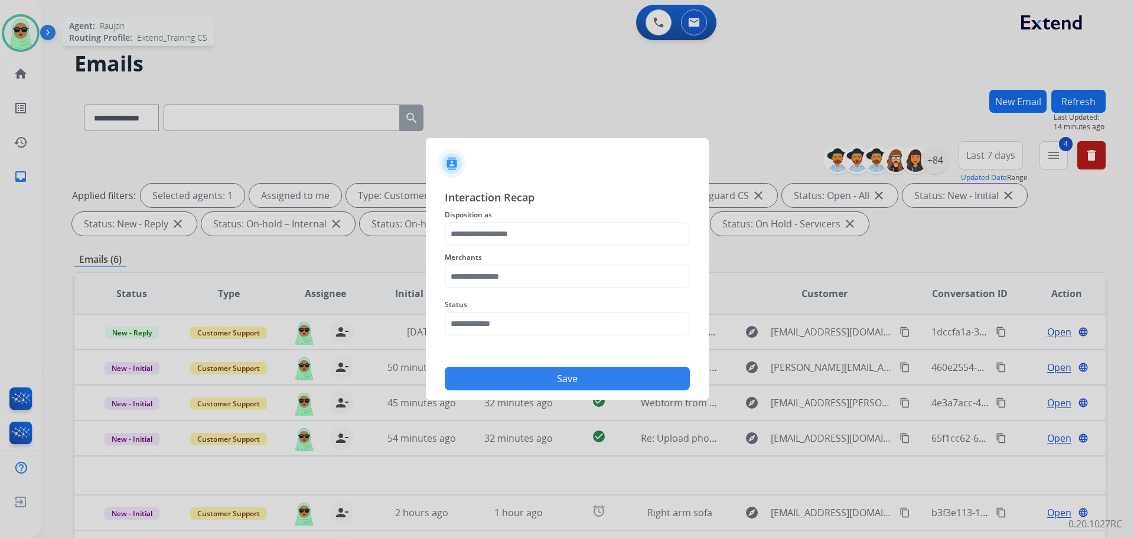
drag, startPoint x: 480, startPoint y: 305, endPoint x: 478, endPoint y: 327, distance: 22.0
click at [480, 308] on span "Status" at bounding box center [567, 305] width 245 height 14
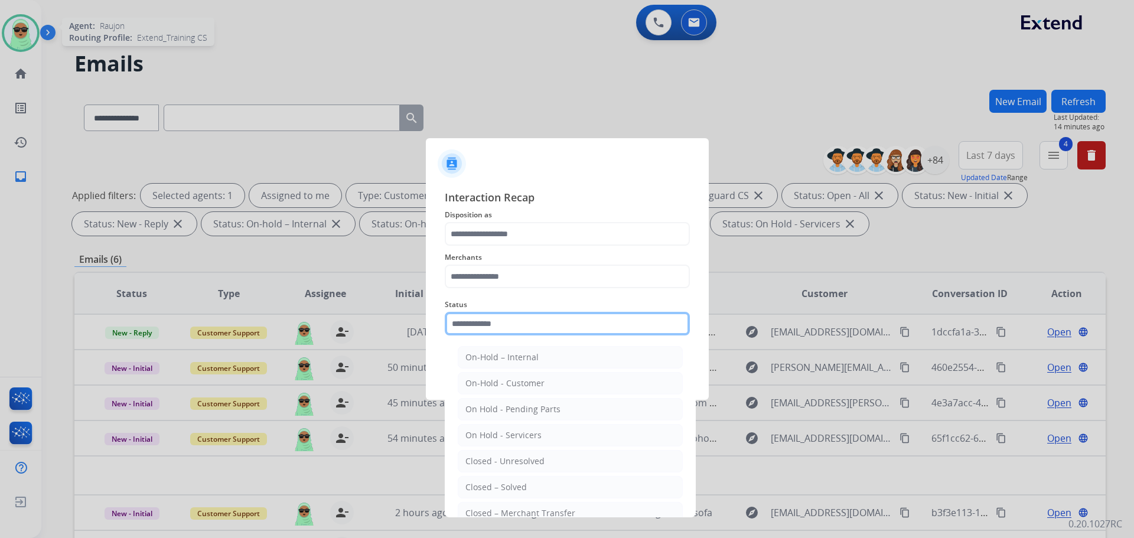
click at [478, 327] on input "text" at bounding box center [567, 324] width 245 height 24
drag, startPoint x: 483, startPoint y: 482, endPoint x: 484, endPoint y: 397, distance: 85.1
click at [482, 480] on li "Closed – Solved" at bounding box center [570, 487] width 225 height 22
type input "**********"
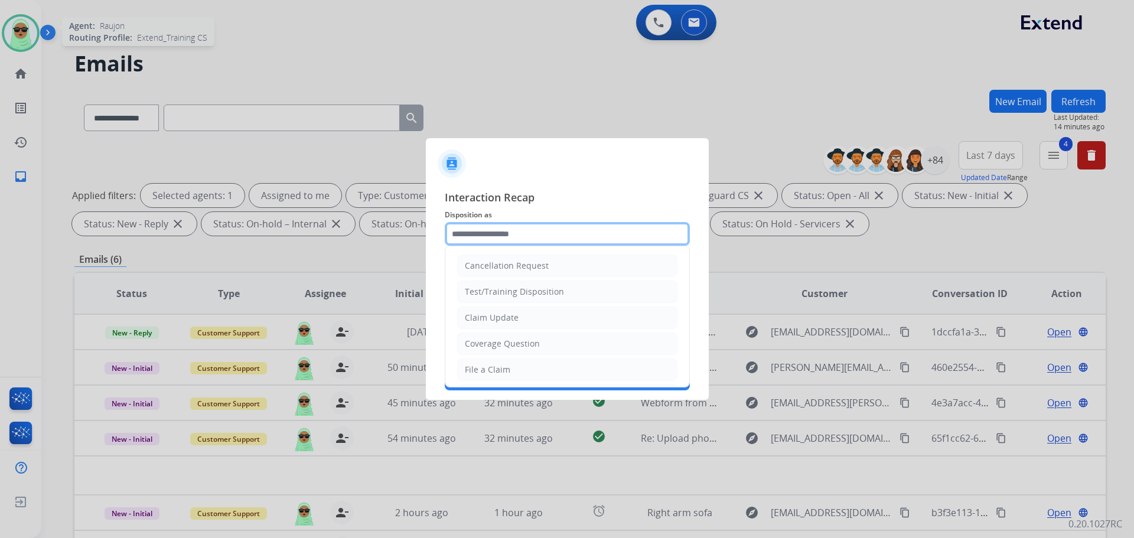
click at [504, 235] on input "text" at bounding box center [567, 234] width 245 height 24
click at [504, 311] on li "Claim Update" at bounding box center [567, 318] width 220 height 22
type input "**********"
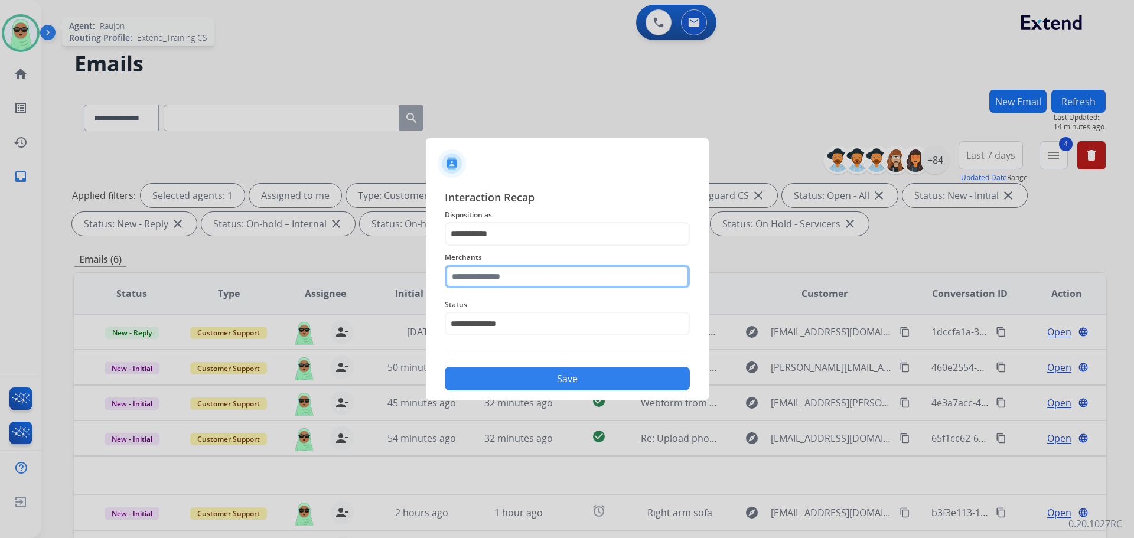
click at [484, 272] on input "text" at bounding box center [567, 277] width 245 height 24
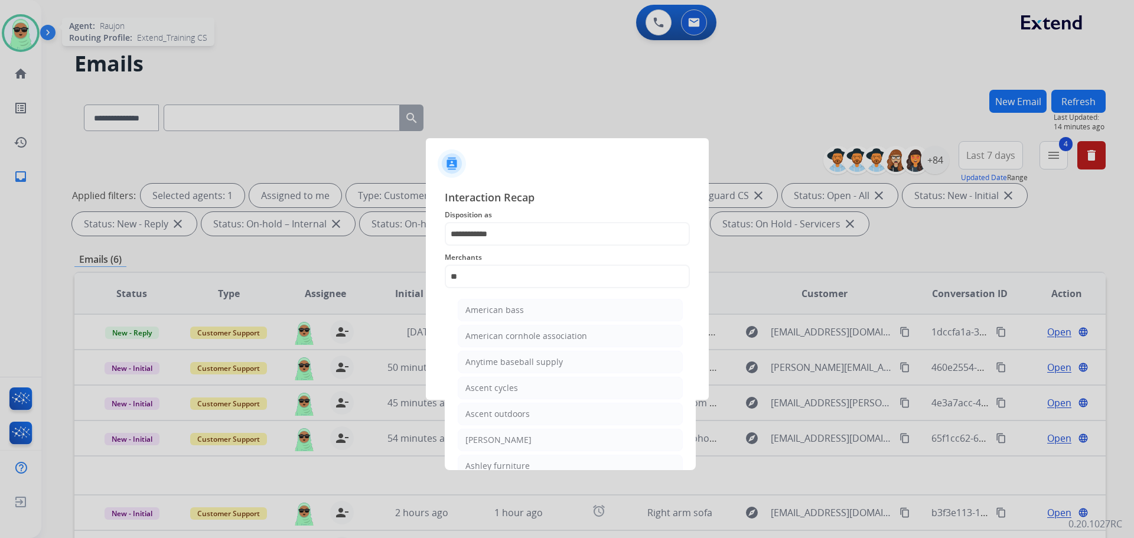
click at [527, 464] on li "Ashley furniture" at bounding box center [570, 466] width 225 height 22
type input "**********"
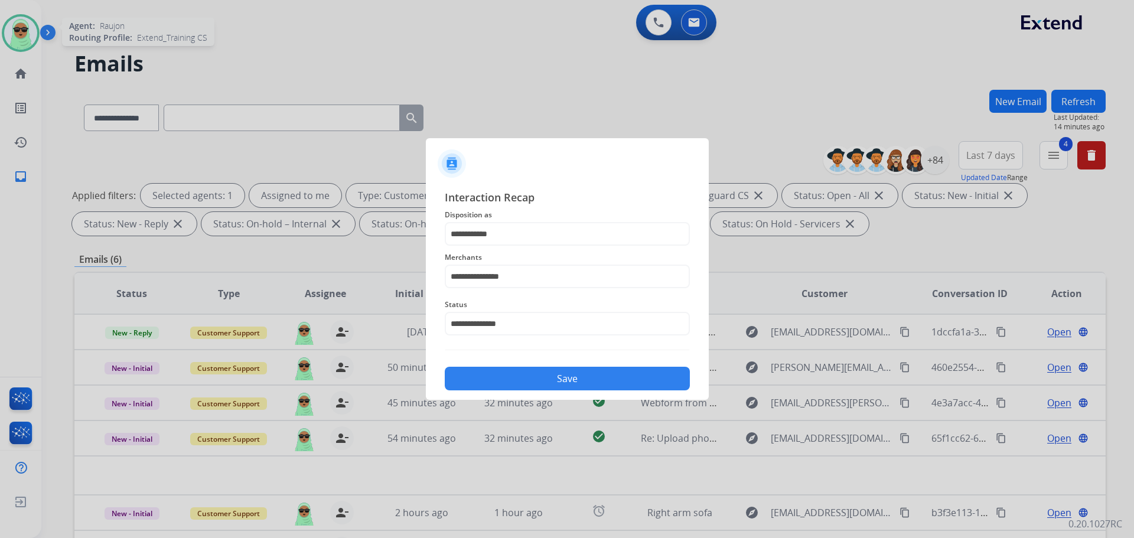
click at [522, 369] on button "Save" at bounding box center [567, 379] width 245 height 24
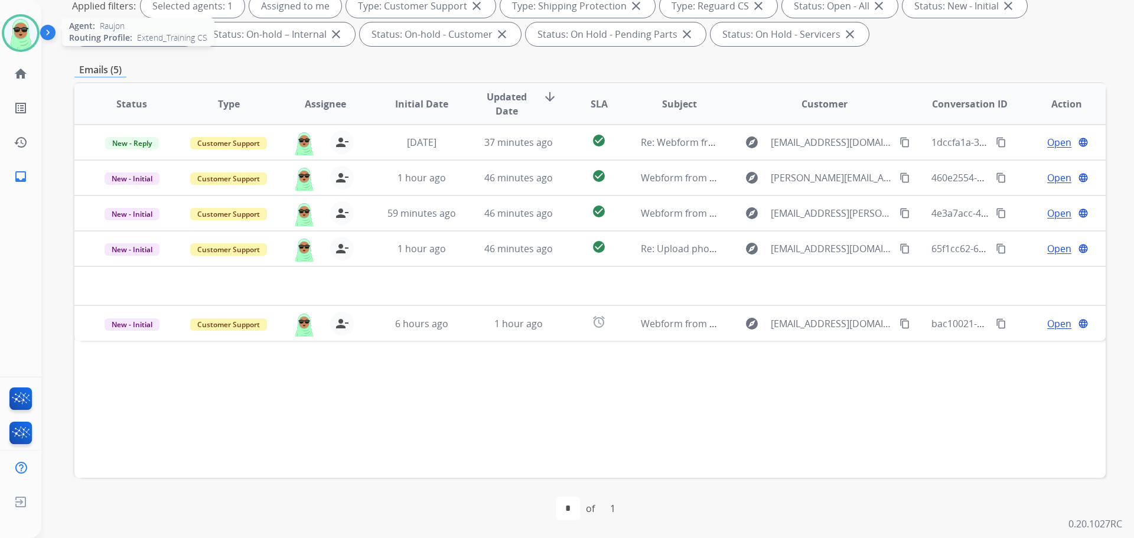
scroll to position [191, 0]
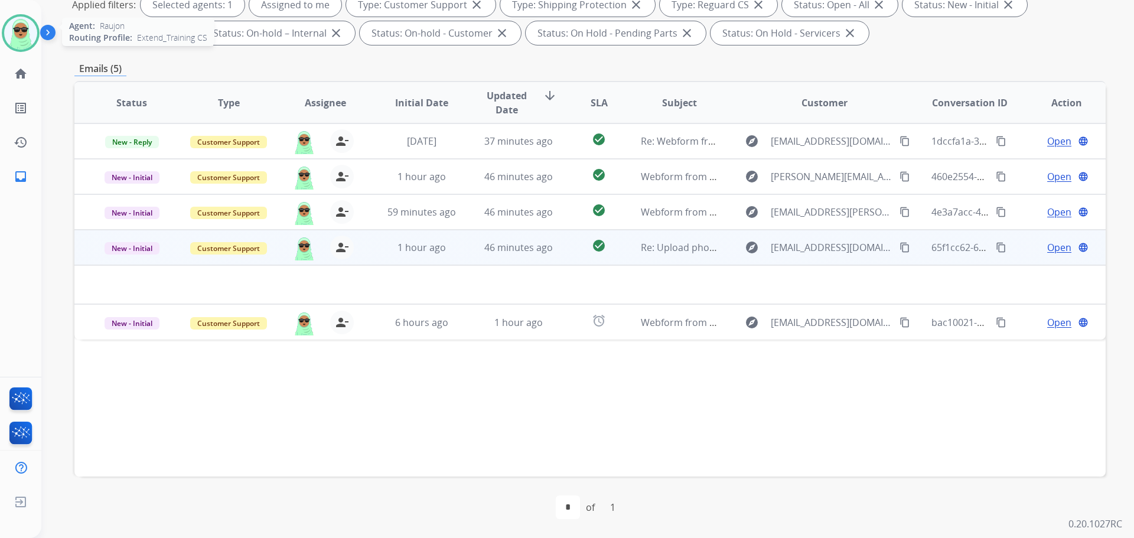
click at [899, 246] on mat-icon "content_copy" at bounding box center [904, 247] width 11 height 11
click at [899, 248] on mat-icon "content_copy" at bounding box center [904, 247] width 11 height 11
click at [1053, 250] on span "Open" at bounding box center [1059, 247] width 24 height 14
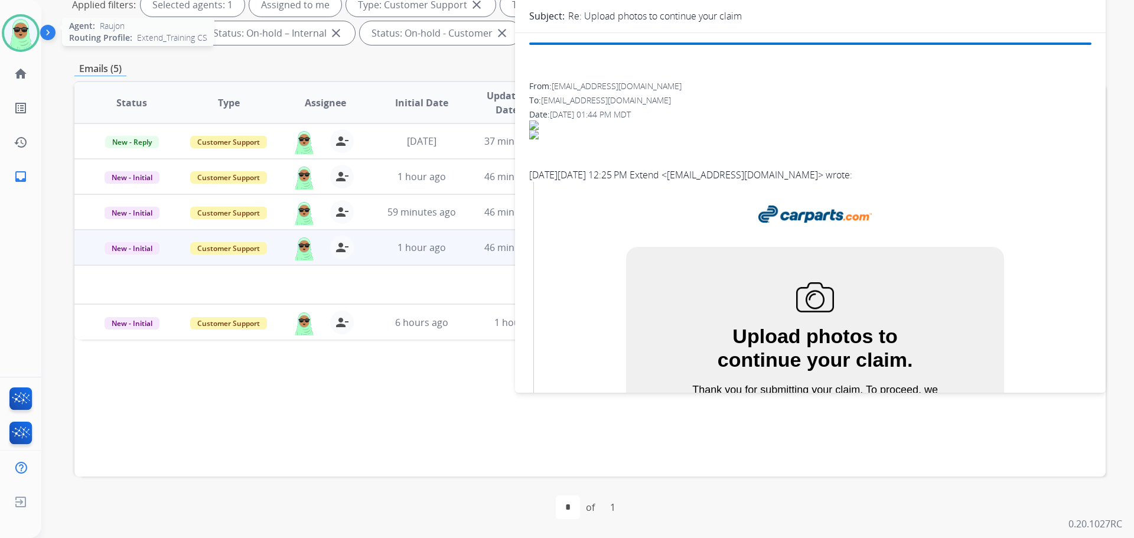
scroll to position [0, 0]
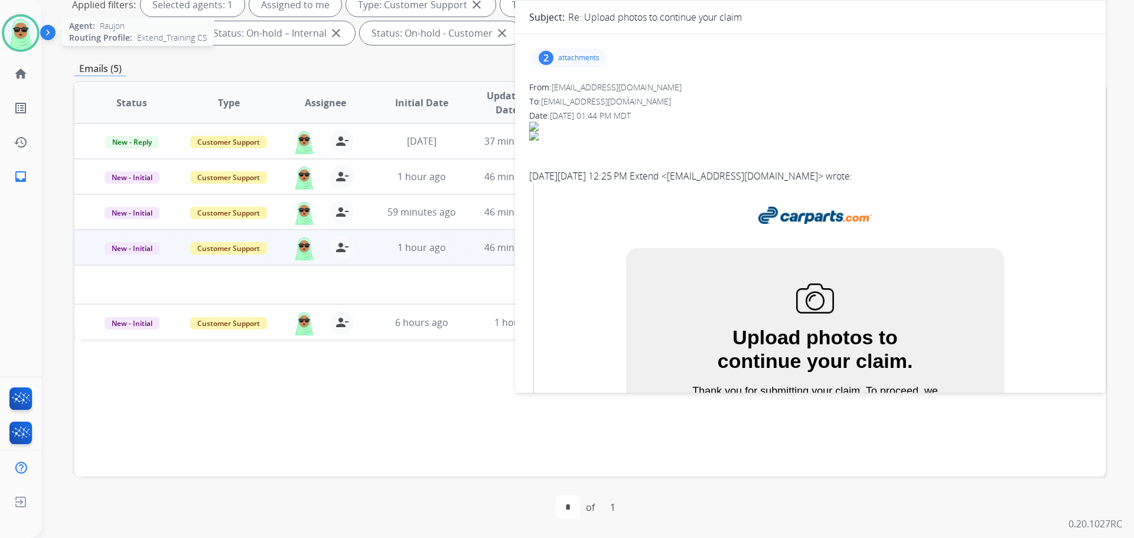
click at [552, 56] on div "2" at bounding box center [546, 58] width 15 height 14
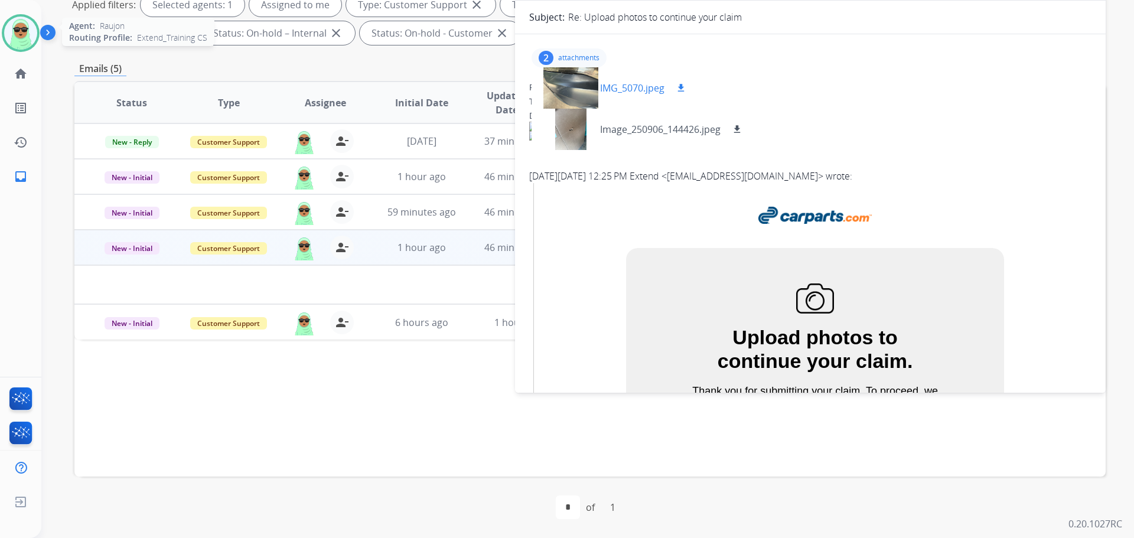
click at [566, 86] on div at bounding box center [570, 87] width 59 height 41
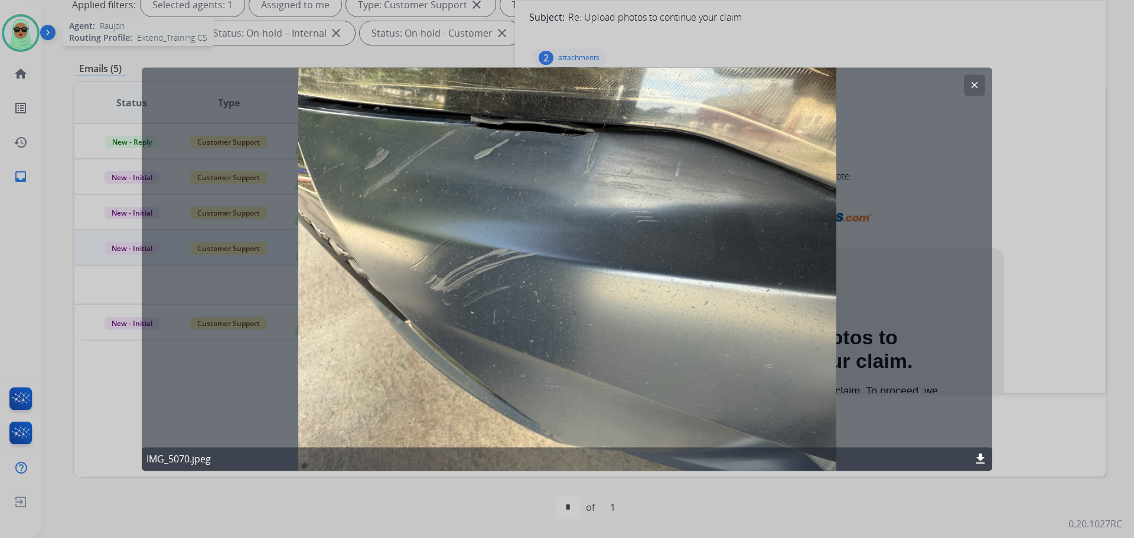
click at [985, 82] on div "clear IMG_5070.jpeg download" at bounding box center [567, 268] width 850 height 403
click at [981, 83] on button "clear" at bounding box center [974, 84] width 21 height 21
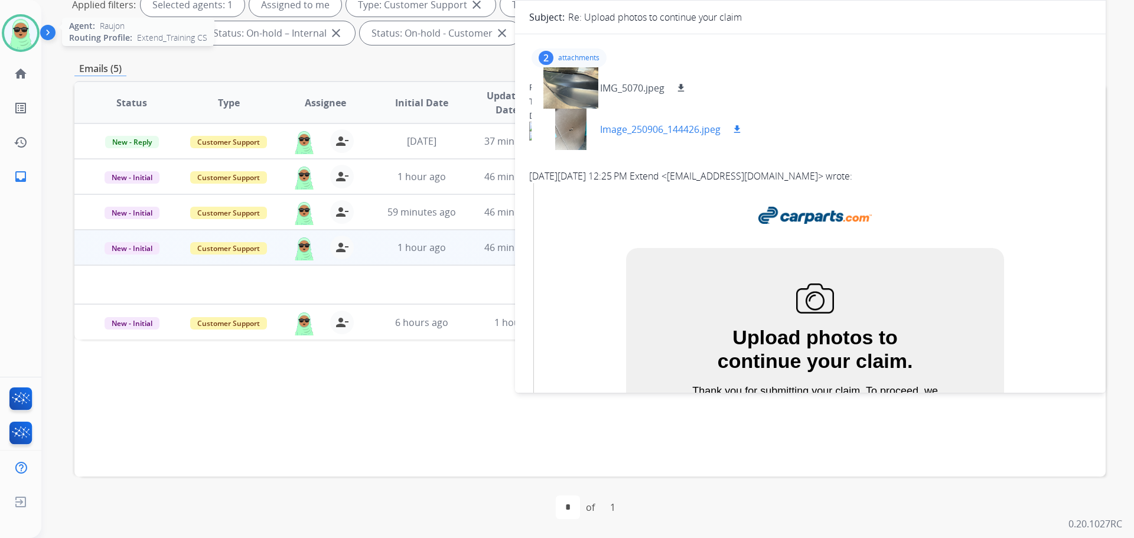
click at [577, 119] on div at bounding box center [570, 129] width 59 height 41
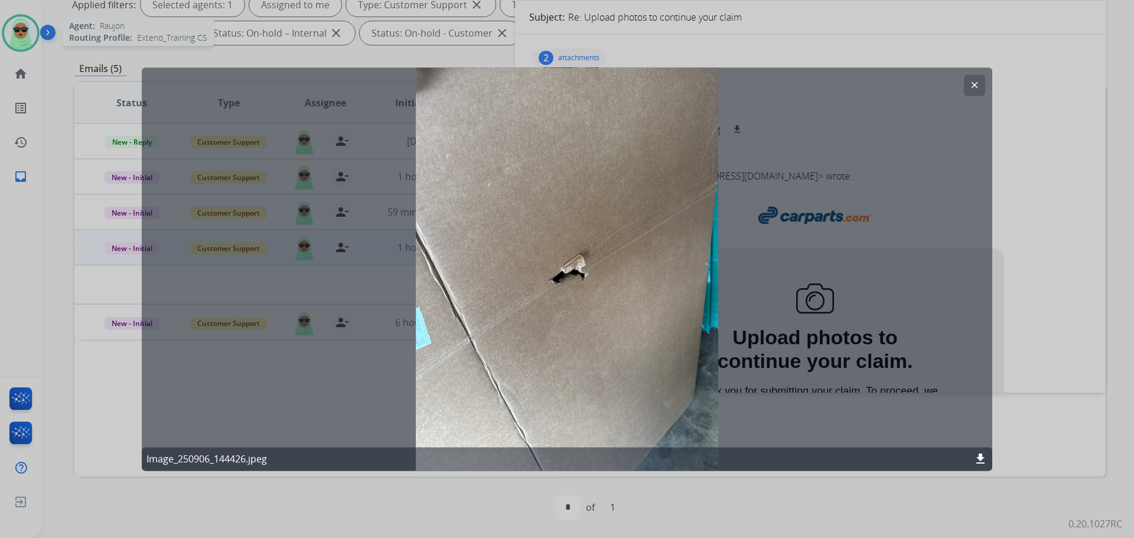
click at [973, 85] on mat-icon "clear" at bounding box center [974, 85] width 11 height 11
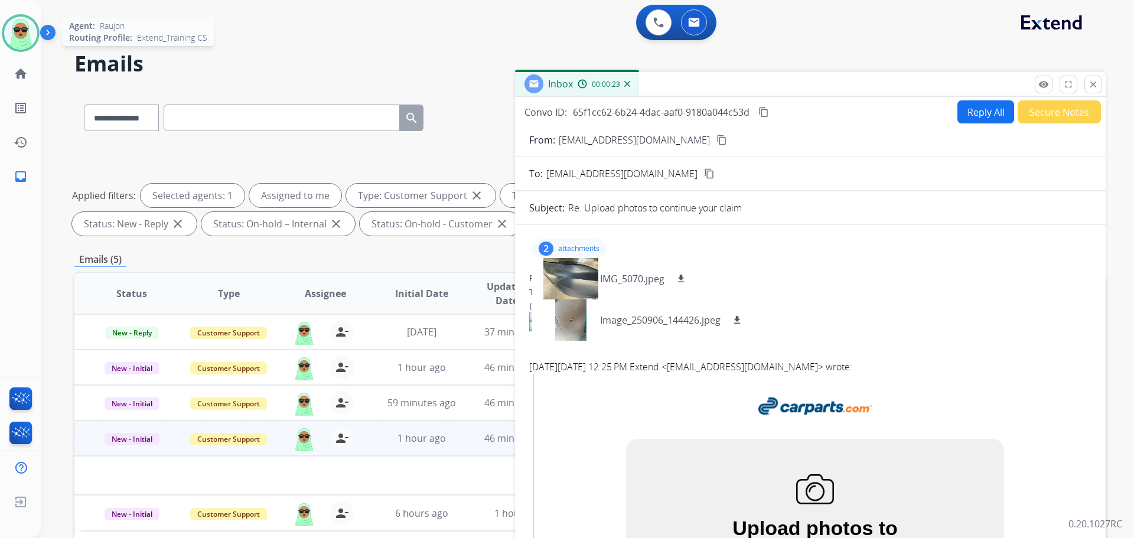
click at [716, 142] on mat-icon "content_copy" at bounding box center [721, 140] width 11 height 11
click at [971, 22] on div "0 Voice Interactions 0 Email Interactions" at bounding box center [581, 24] width 1050 height 38
click at [579, 278] on div at bounding box center [570, 278] width 59 height 41
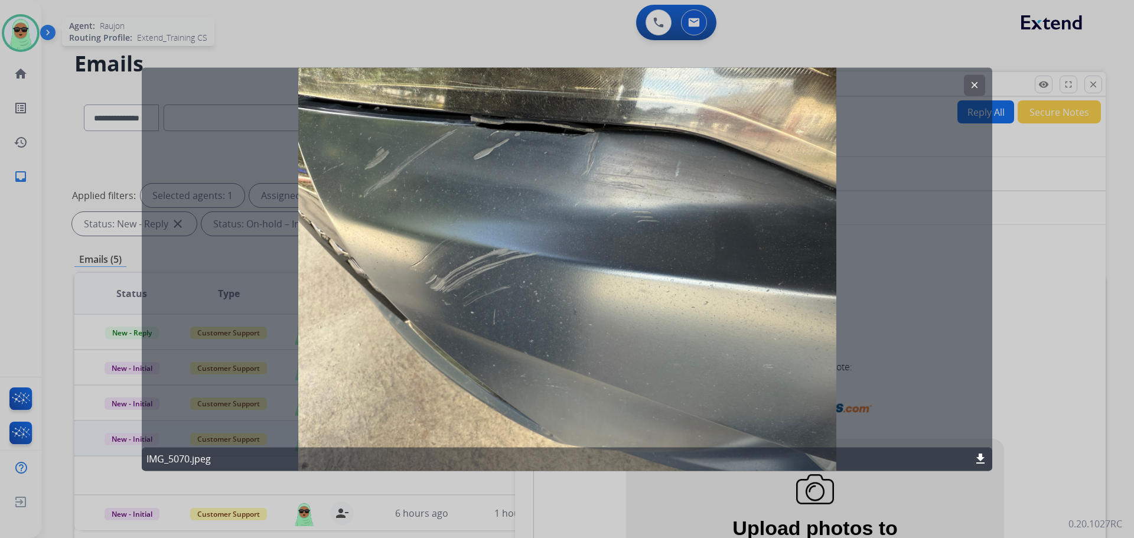
click at [980, 90] on button "clear" at bounding box center [974, 84] width 21 height 21
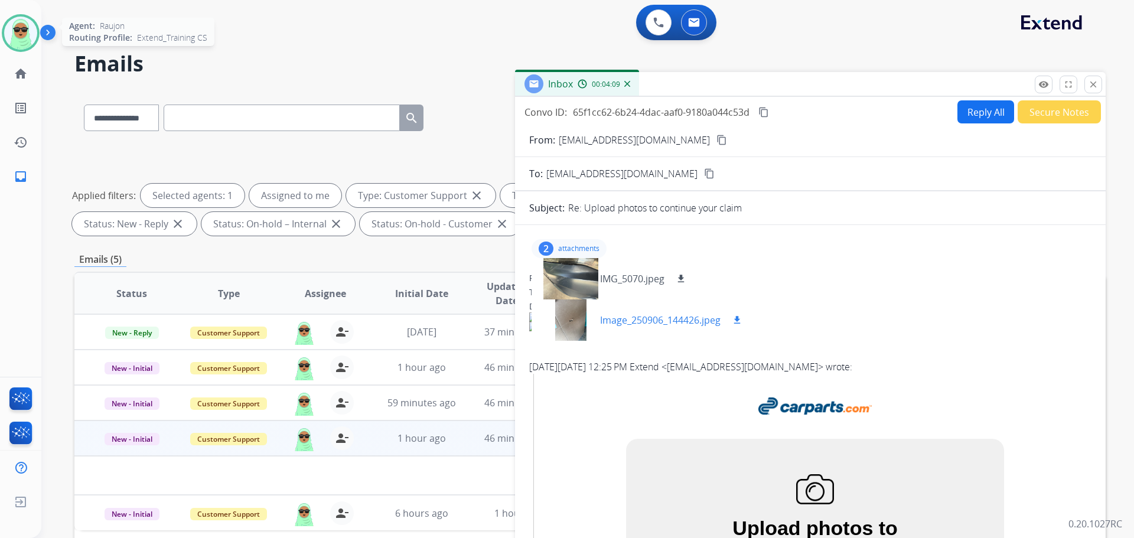
click at [571, 337] on div at bounding box center [570, 319] width 59 height 41
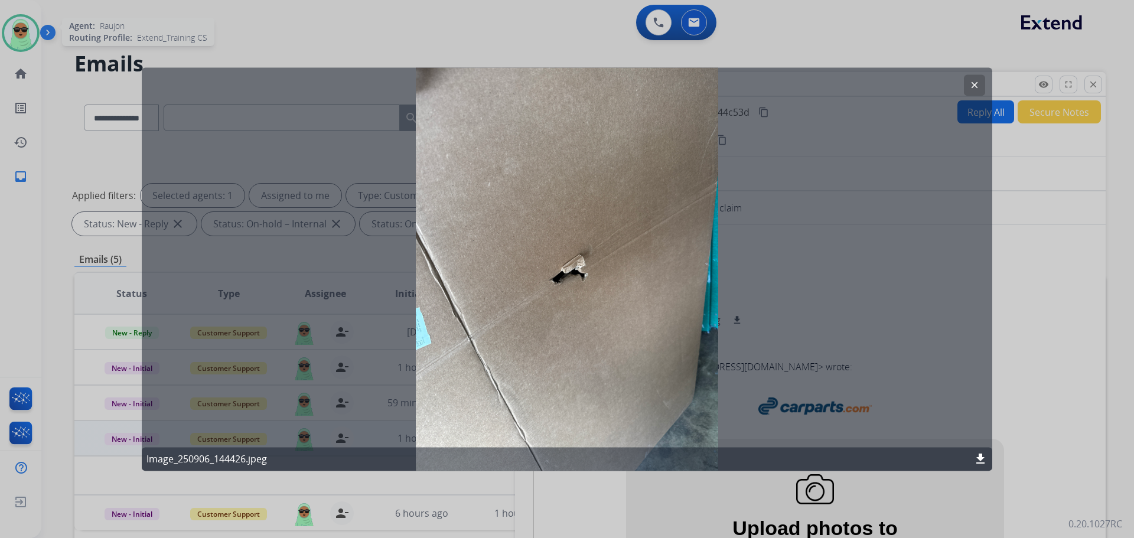
click at [977, 87] on mat-icon "clear" at bounding box center [974, 85] width 11 height 11
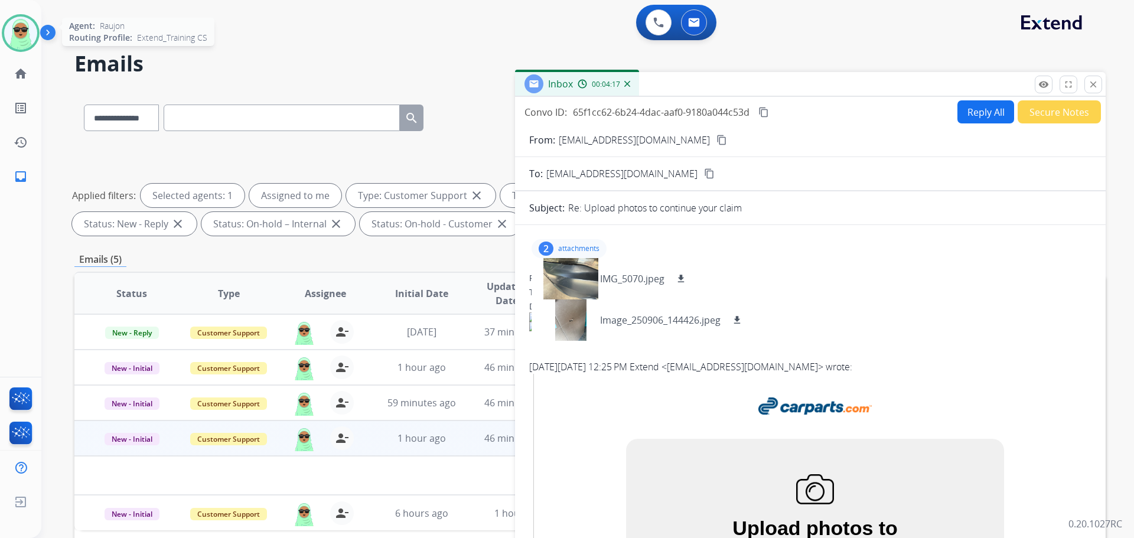
click at [974, 105] on button "Reply All" at bounding box center [985, 111] width 57 height 23
select select "**********"
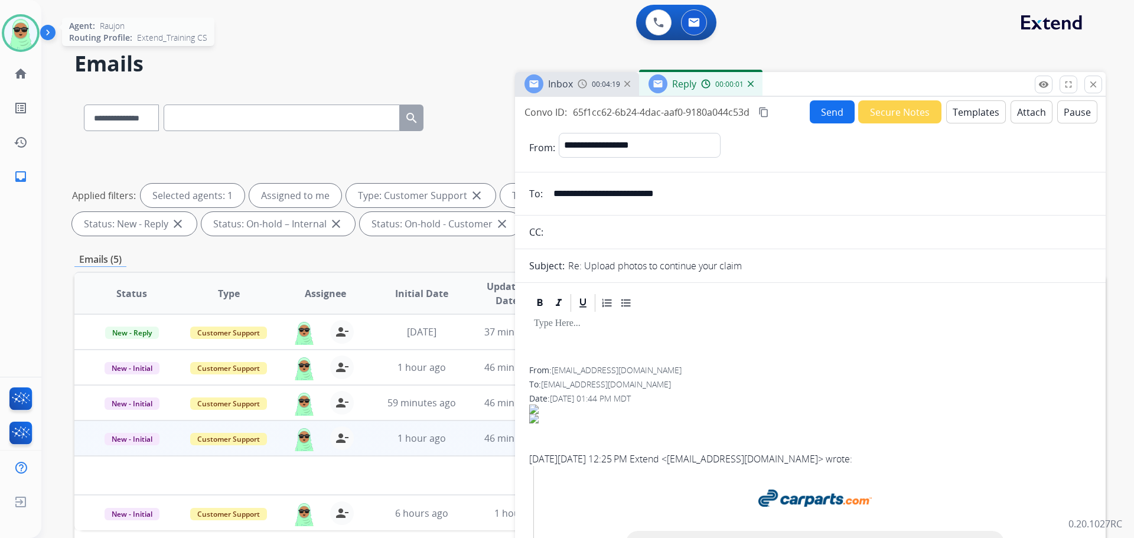
click at [969, 112] on button "Templates" at bounding box center [976, 111] width 60 height 23
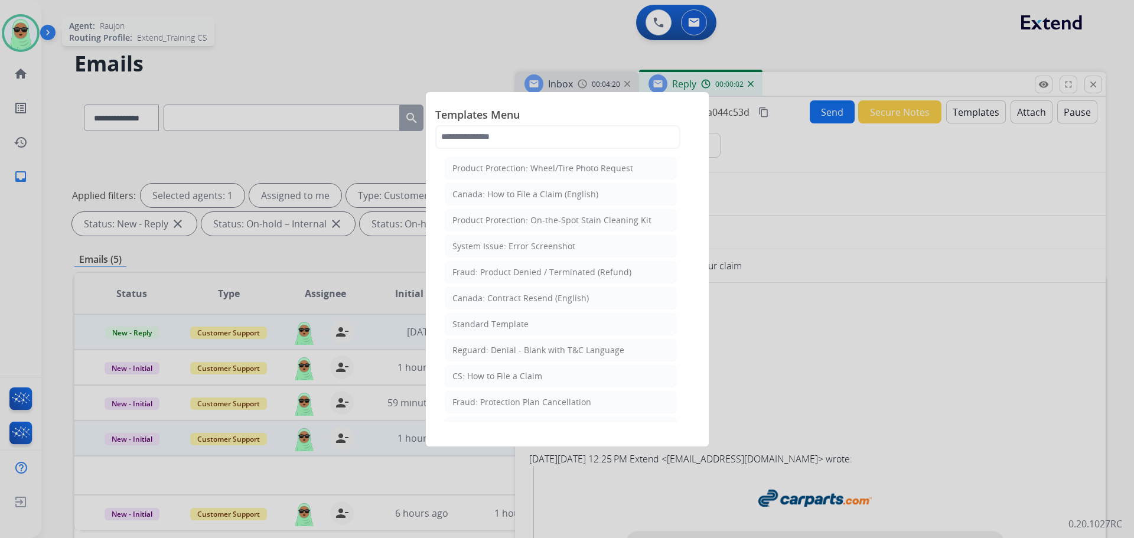
drag, startPoint x: 501, startPoint y: 325, endPoint x: 508, endPoint y: 323, distance: 6.7
click at [501, 324] on div "Standard Template" at bounding box center [490, 324] width 76 height 12
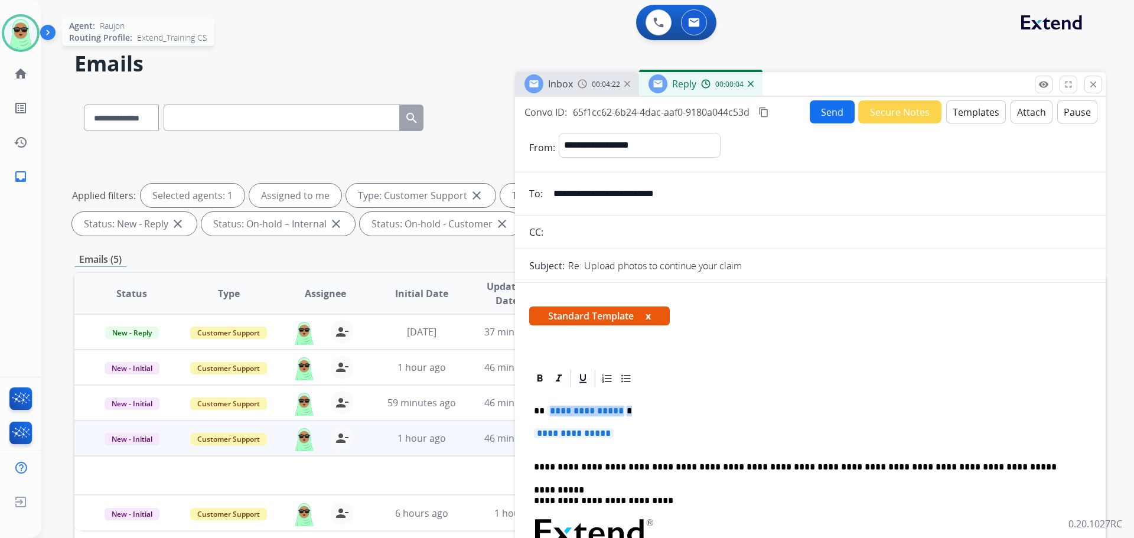
drag, startPoint x: 624, startPoint y: 429, endPoint x: 547, endPoint y: 402, distance: 81.2
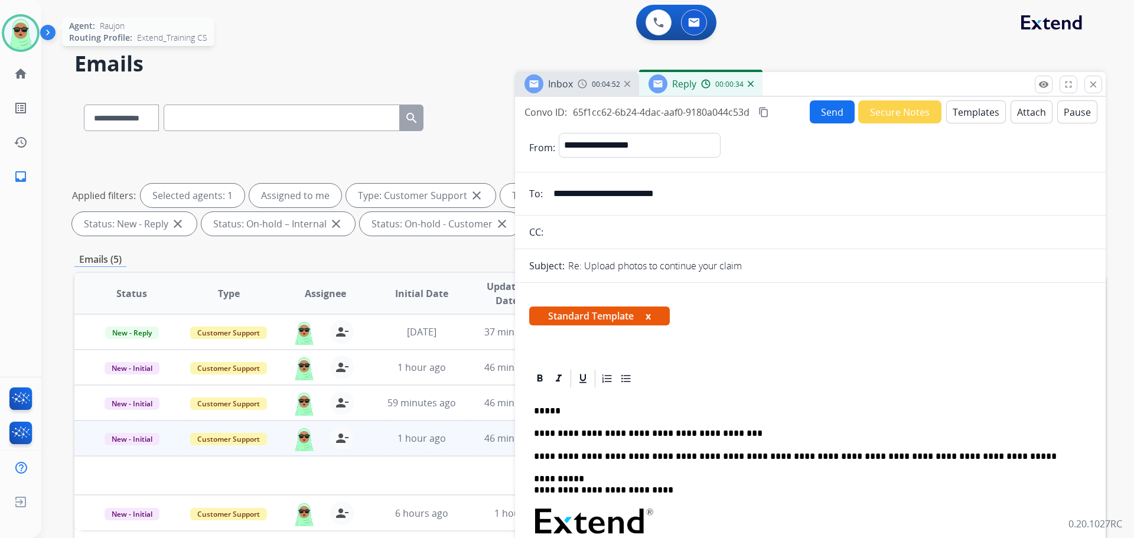
click at [707, 433] on p "**********" at bounding box center [805, 433] width 543 height 11
click at [816, 120] on button "Send" at bounding box center [832, 111] width 45 height 23
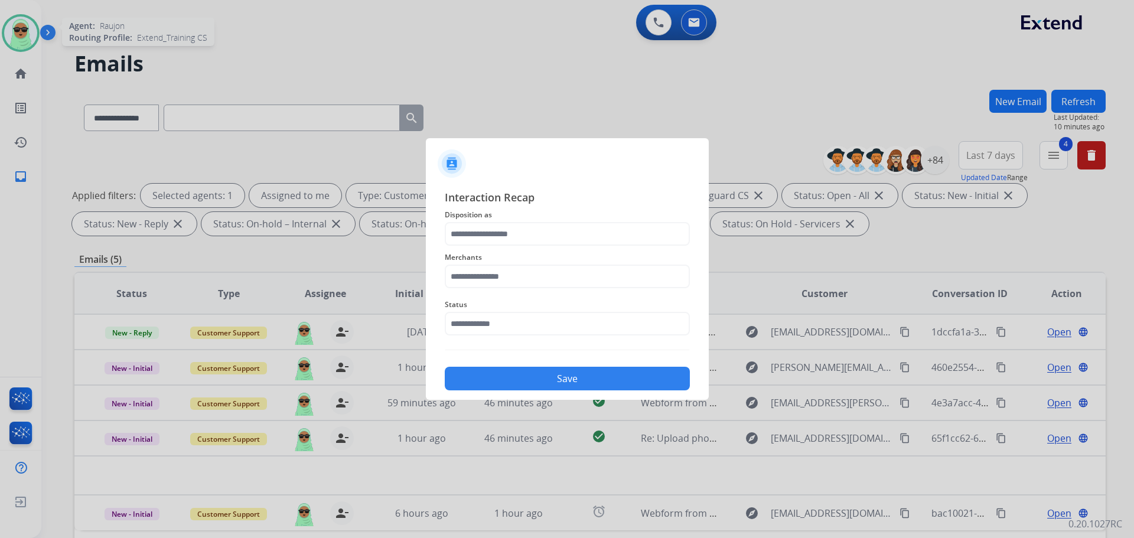
click at [489, 291] on div "Merchants" at bounding box center [567, 269] width 245 height 47
click at [513, 272] on input "text" at bounding box center [567, 277] width 245 height 24
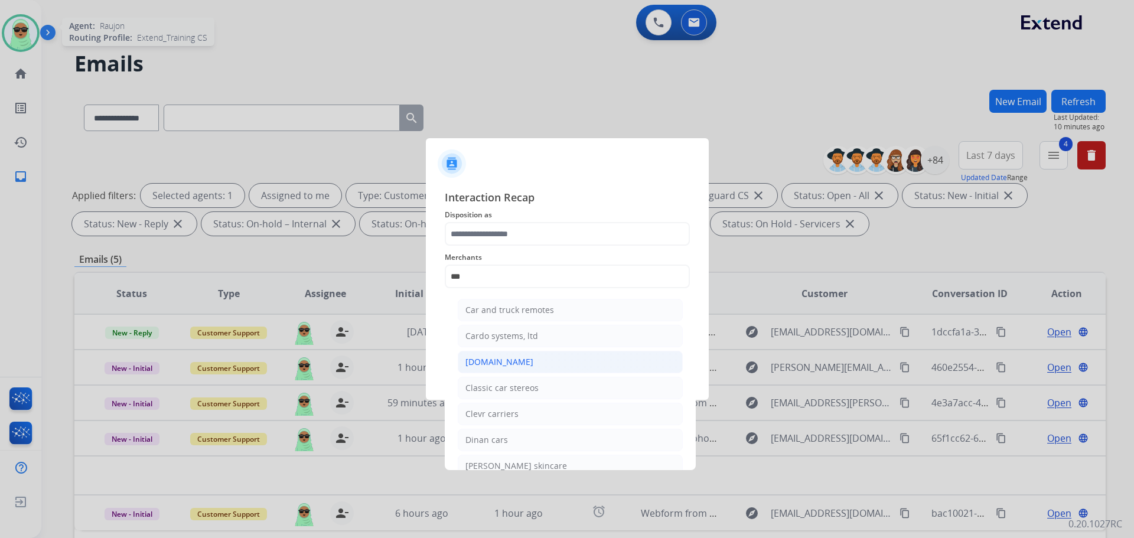
click at [513, 365] on div "[DOMAIN_NAME]" at bounding box center [499, 362] width 68 height 12
type input "**********"
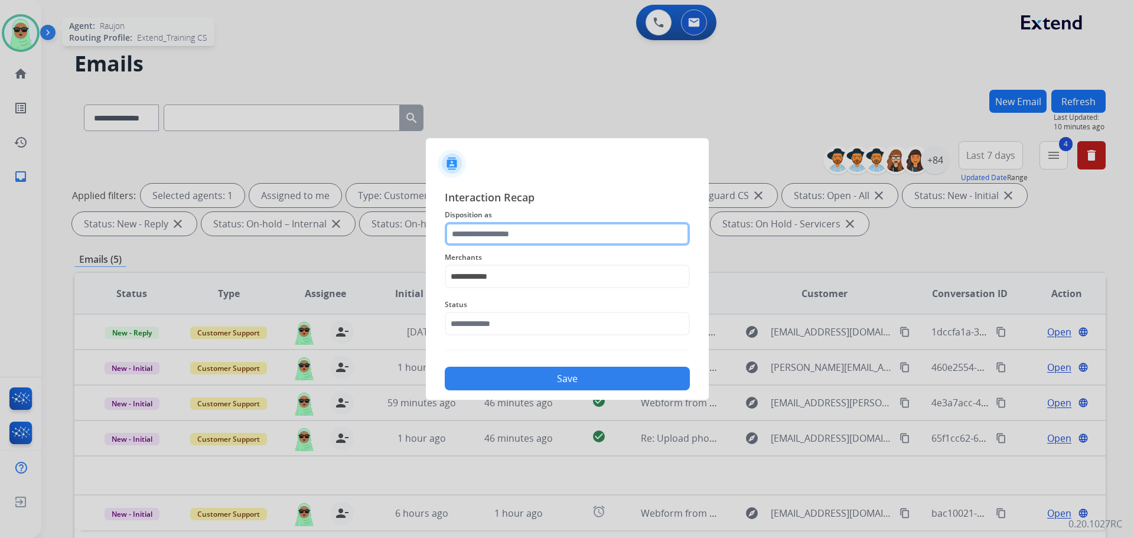
click at [514, 243] on input "text" at bounding box center [567, 234] width 245 height 24
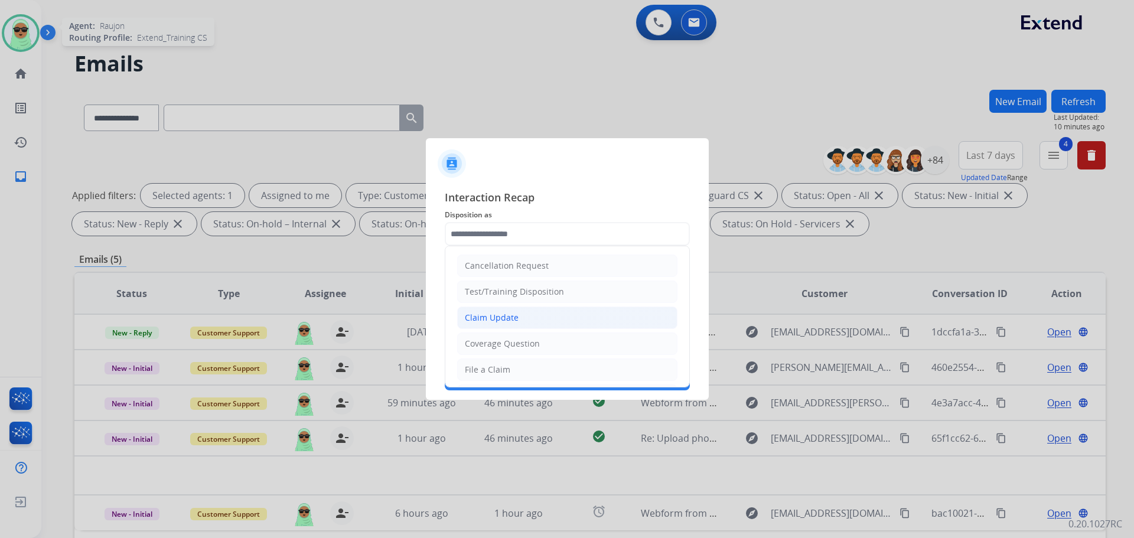
click at [529, 316] on li "Claim Update" at bounding box center [567, 318] width 220 height 22
type input "**********"
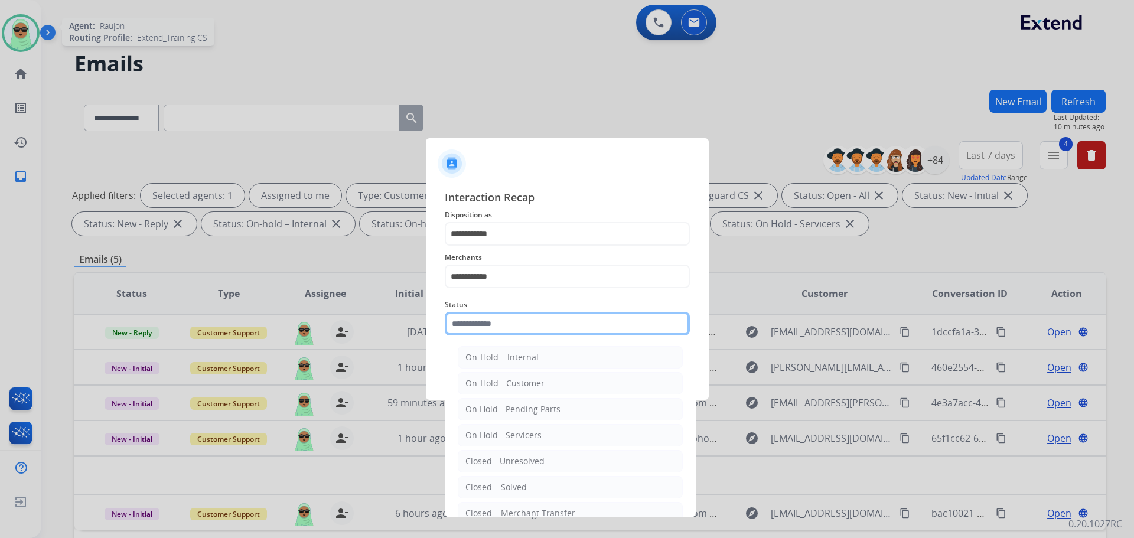
click at [530, 325] on input "text" at bounding box center [567, 324] width 245 height 24
click at [508, 481] on li "Closed – Solved" at bounding box center [570, 487] width 225 height 22
type input "**********"
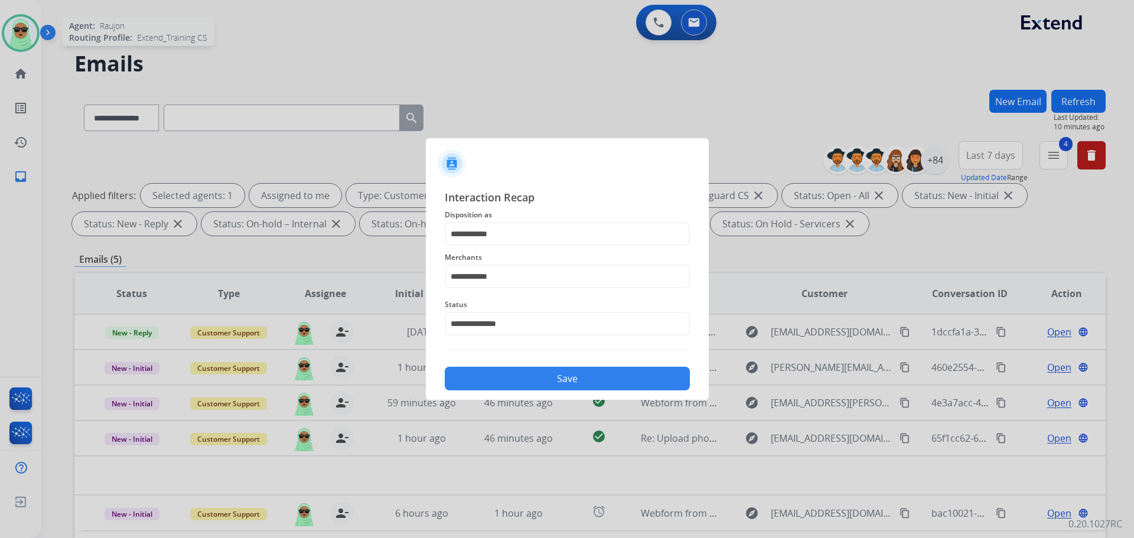
click at [590, 367] on button "Save" at bounding box center [567, 379] width 245 height 24
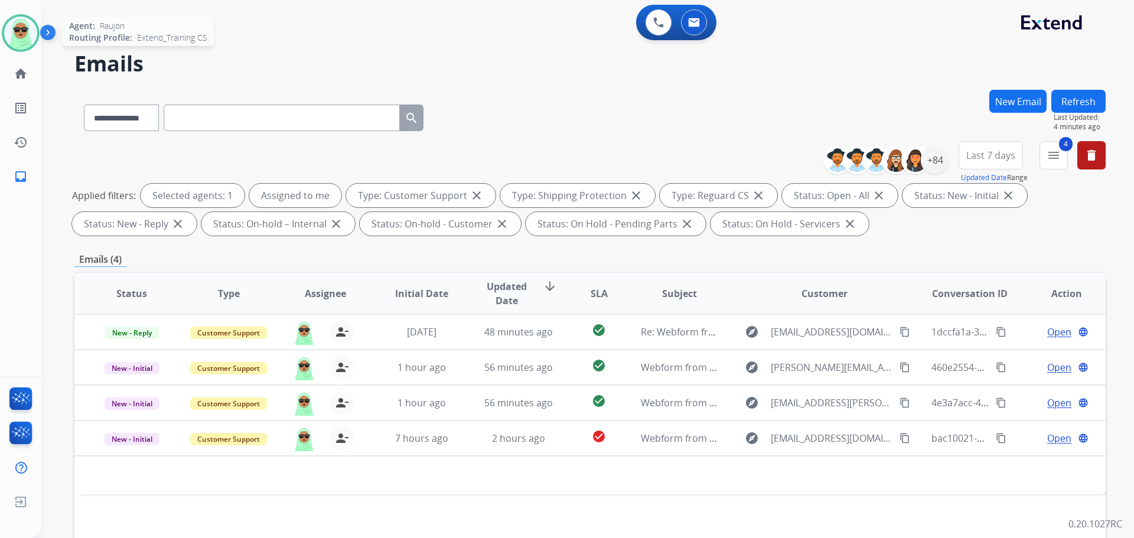
click at [925, 65] on h2 "Emails" at bounding box center [589, 64] width 1031 height 24
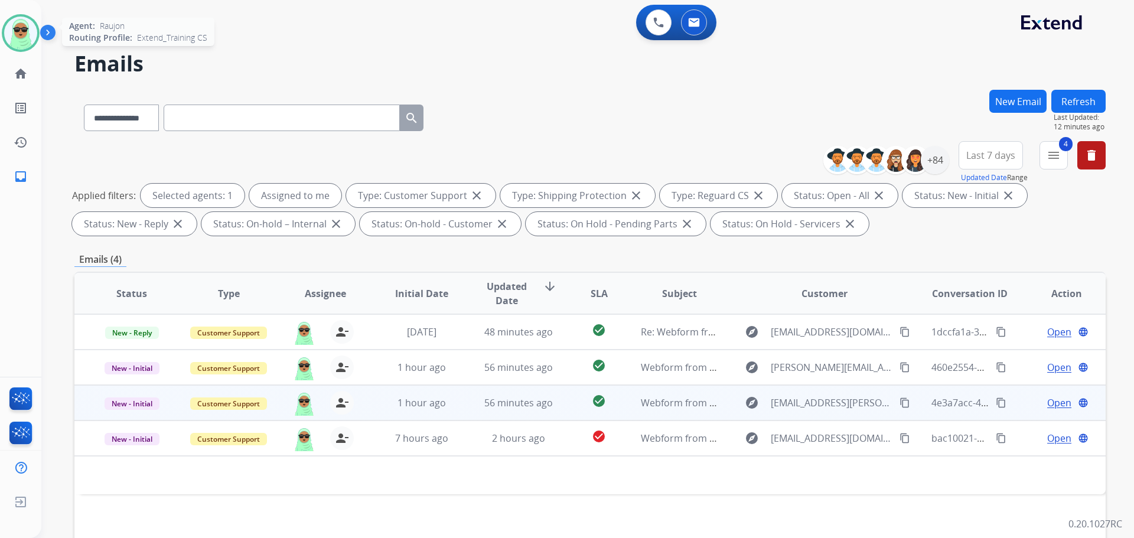
click at [1052, 402] on span "Open" at bounding box center [1059, 403] width 24 height 14
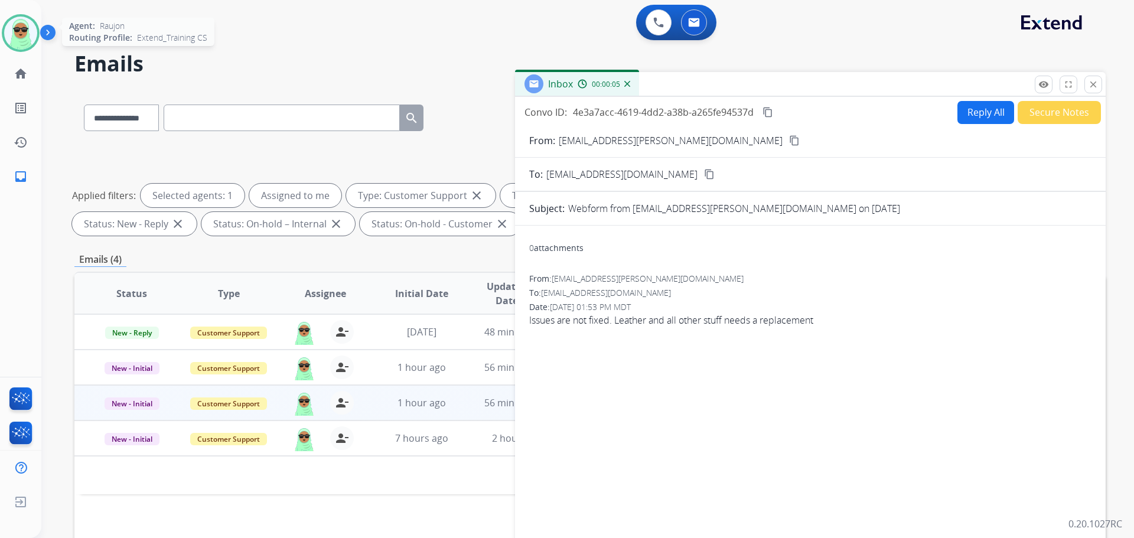
click at [731, 138] on div "From: [EMAIL_ADDRESS][PERSON_NAME][DOMAIN_NAME] content_copy" at bounding box center [810, 140] width 591 height 14
click at [789, 144] on mat-icon "content_copy" at bounding box center [794, 140] width 11 height 11
click at [982, 105] on button "Reply All" at bounding box center [985, 112] width 57 height 23
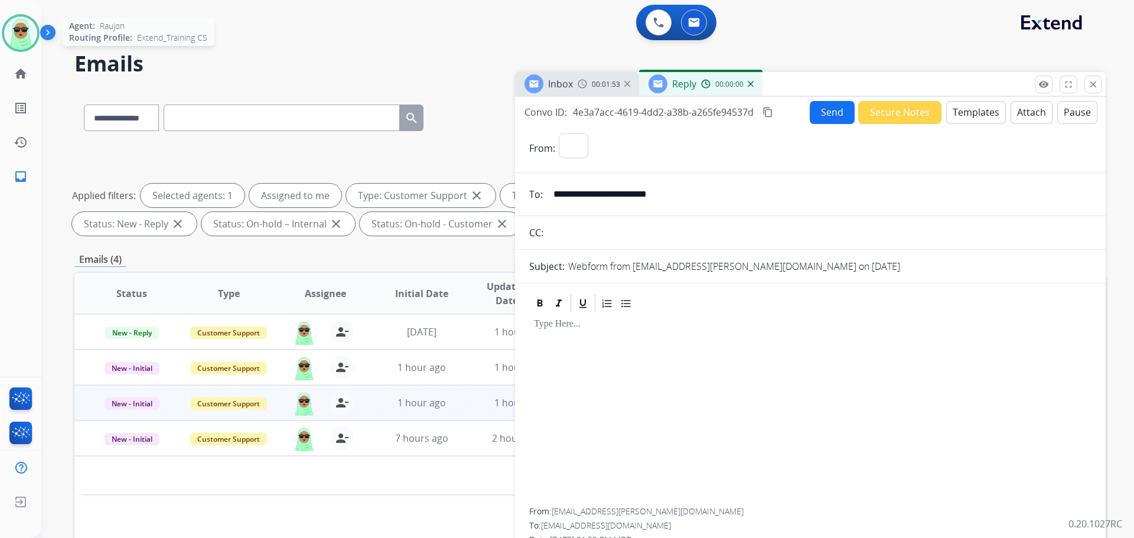
select select "**********"
click at [974, 108] on button "Templates" at bounding box center [976, 112] width 60 height 23
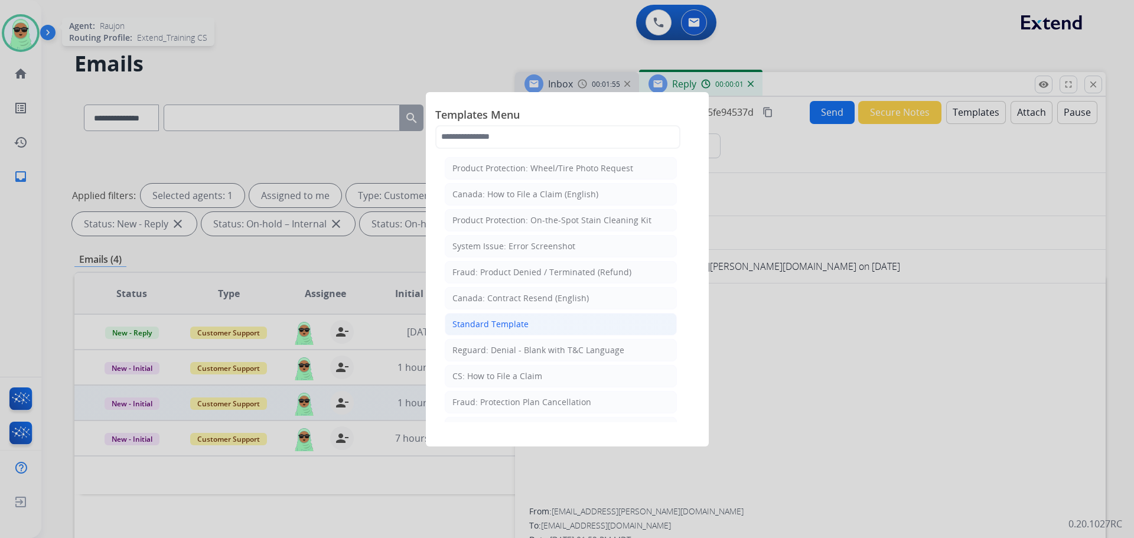
click at [523, 324] on div "Standard Template" at bounding box center [490, 324] width 76 height 12
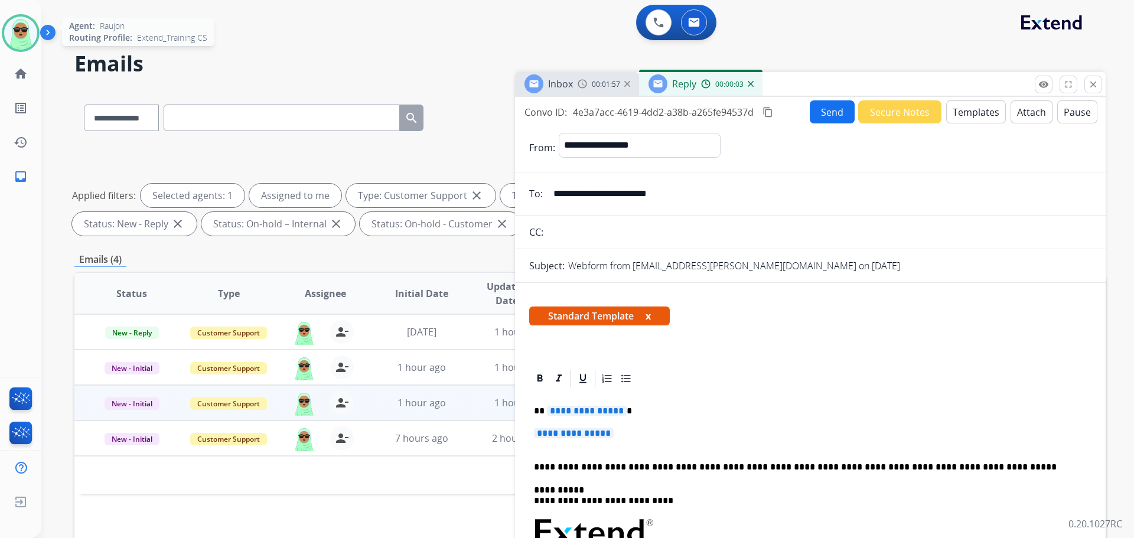
drag, startPoint x: 620, startPoint y: 441, endPoint x: 534, endPoint y: 428, distance: 86.7
click at [534, 428] on p "**********" at bounding box center [810, 439] width 553 height 22
click at [546, 430] on span "**********" at bounding box center [574, 433] width 80 height 10
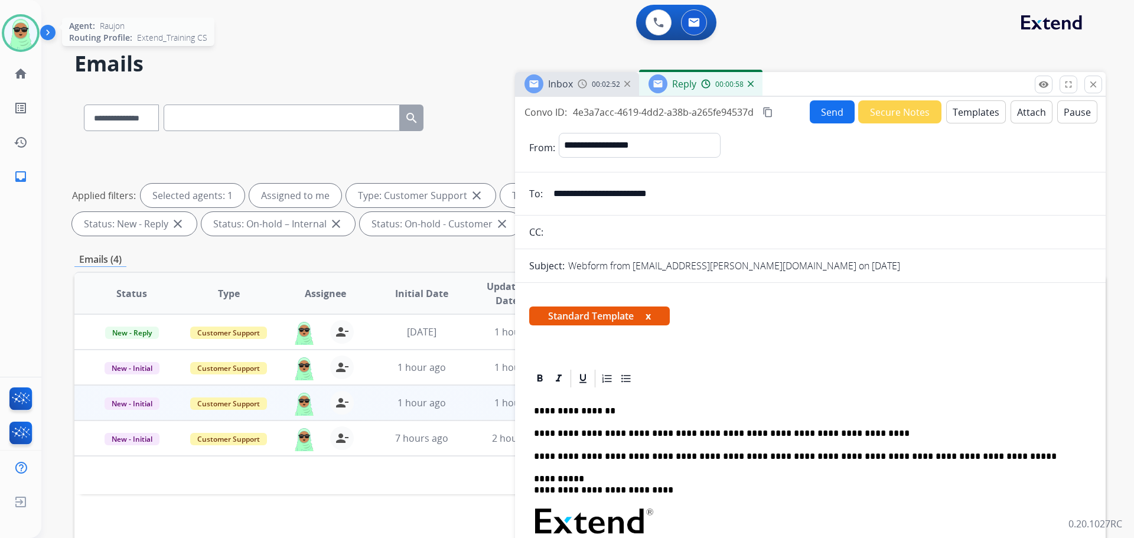
click at [862, 429] on p "**********" at bounding box center [805, 433] width 543 height 11
click at [826, 112] on button "Send" at bounding box center [832, 111] width 45 height 23
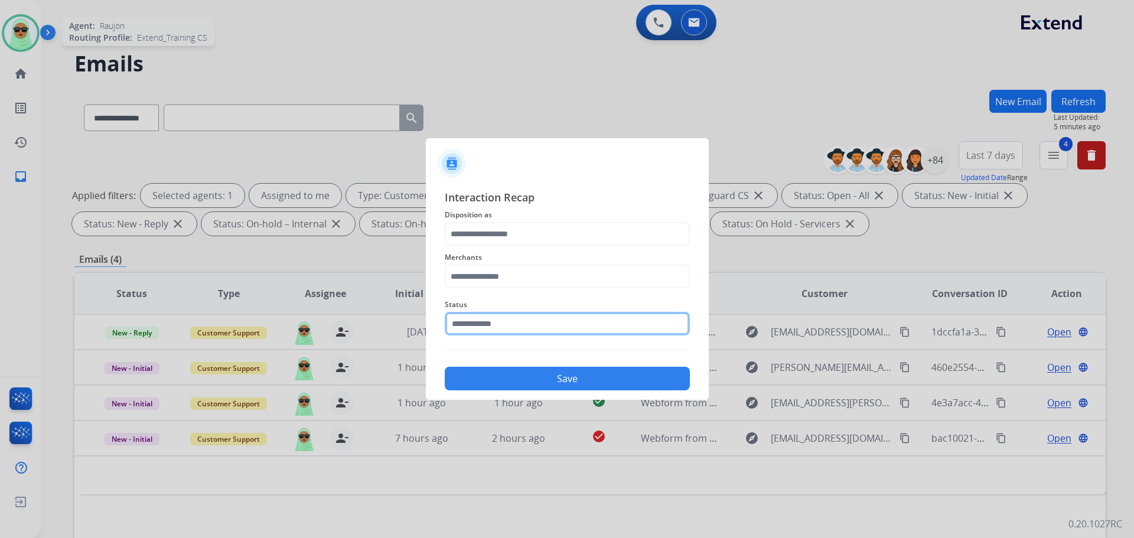
click at [662, 332] on input "text" at bounding box center [567, 324] width 245 height 24
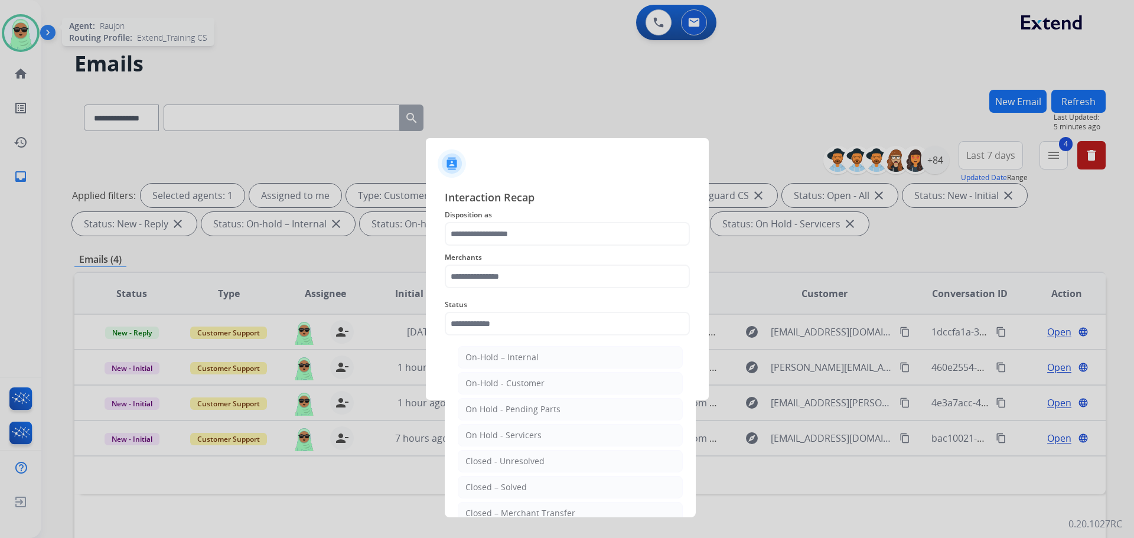
drag, startPoint x: 523, startPoint y: 484, endPoint x: 495, endPoint y: 362, distance: 125.5
click at [523, 484] on div "Closed – Solved" at bounding box center [495, 487] width 61 height 12
type input "**********"
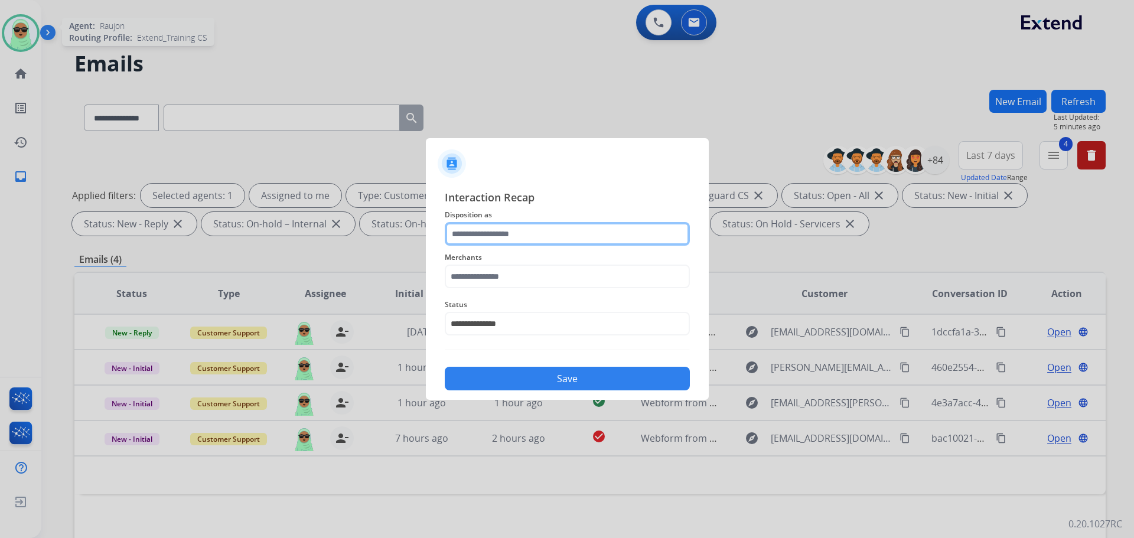
click at [482, 228] on input "text" at bounding box center [567, 234] width 245 height 24
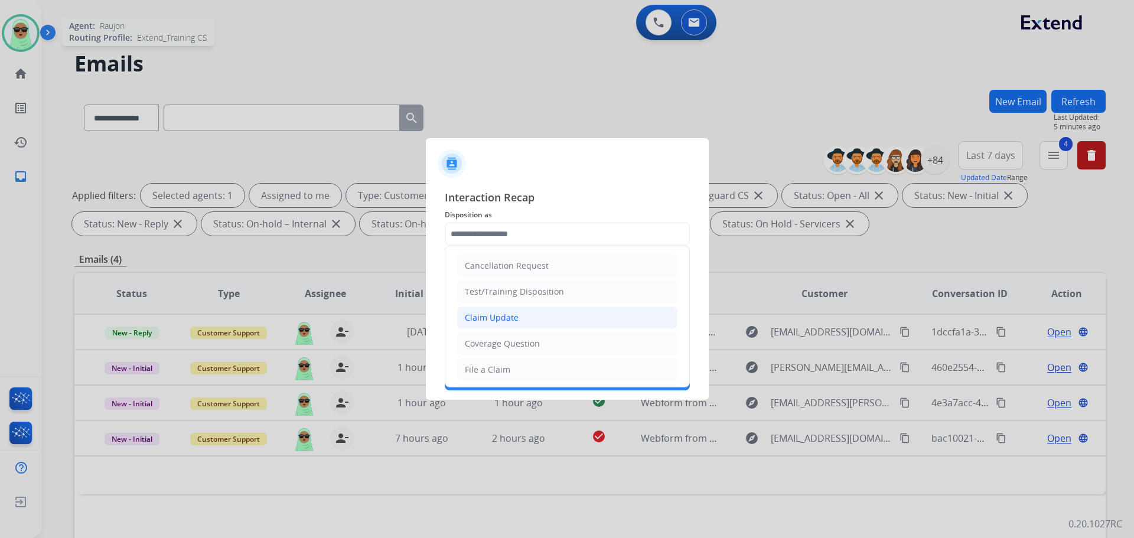
click at [522, 320] on li "Claim Update" at bounding box center [567, 318] width 220 height 22
type input "**********"
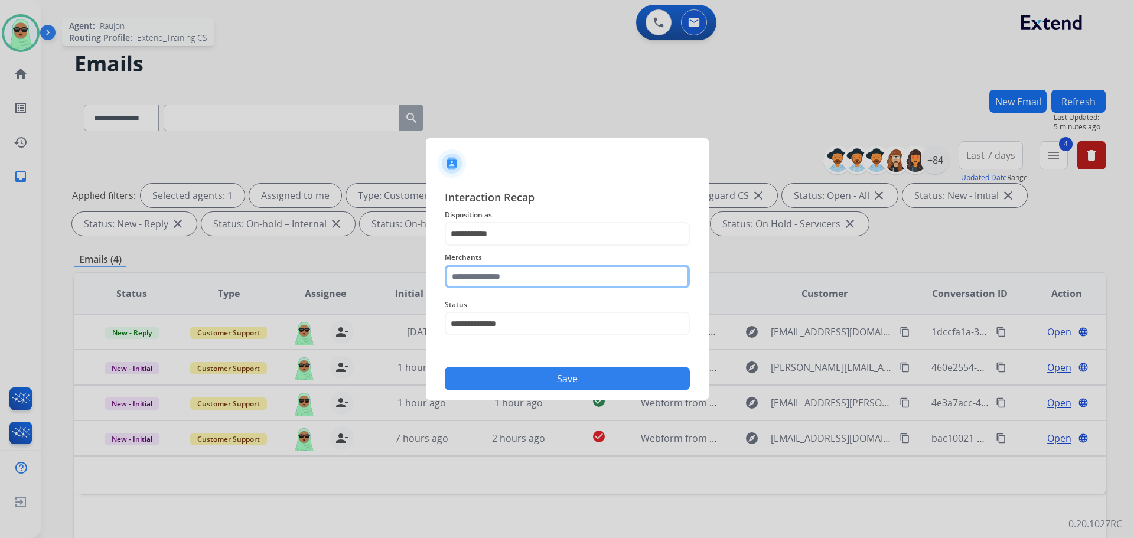
click at [532, 279] on input "text" at bounding box center [567, 277] width 245 height 24
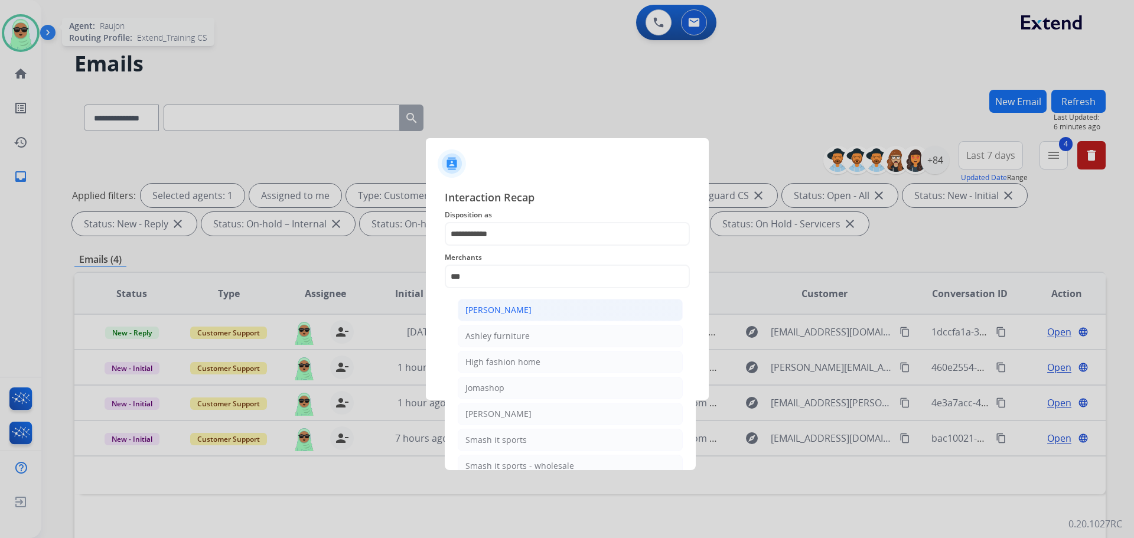
click at [628, 313] on li "[PERSON_NAME]" at bounding box center [570, 310] width 225 height 22
type input "**********"
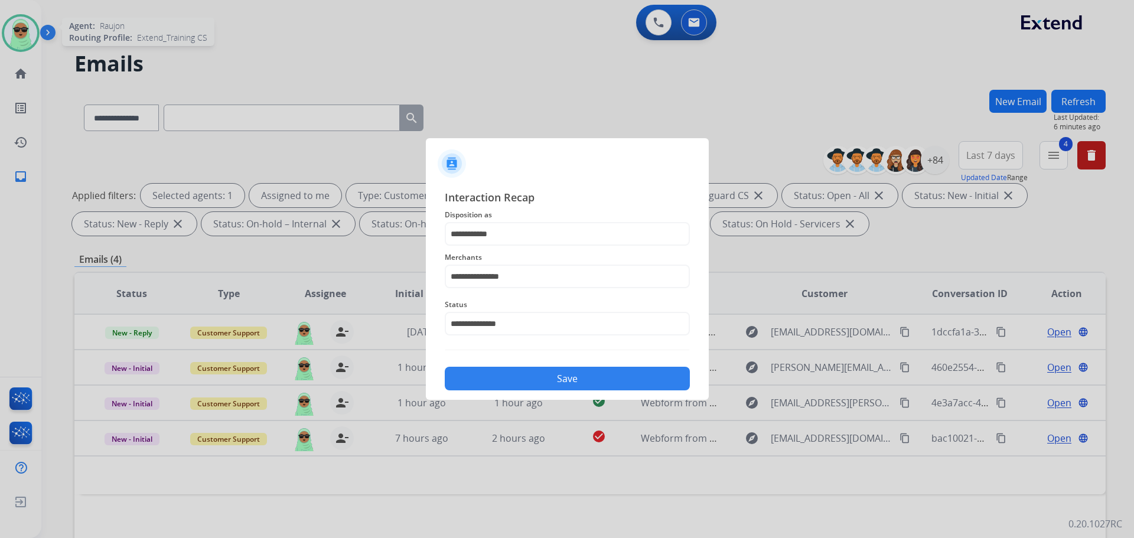
click at [540, 369] on button "Save" at bounding box center [567, 379] width 245 height 24
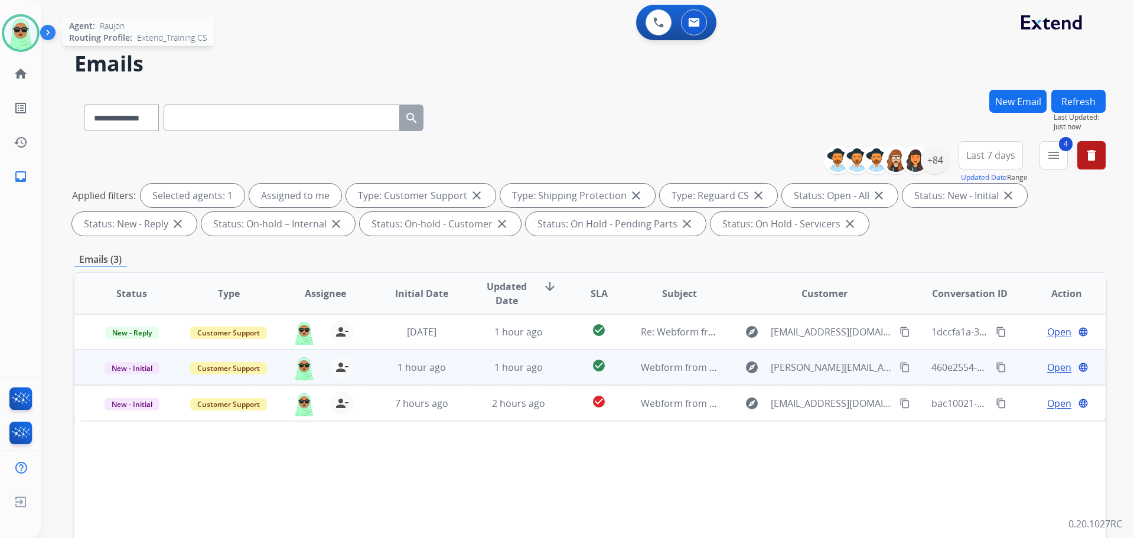
click at [1051, 373] on span "Open" at bounding box center [1059, 367] width 24 height 14
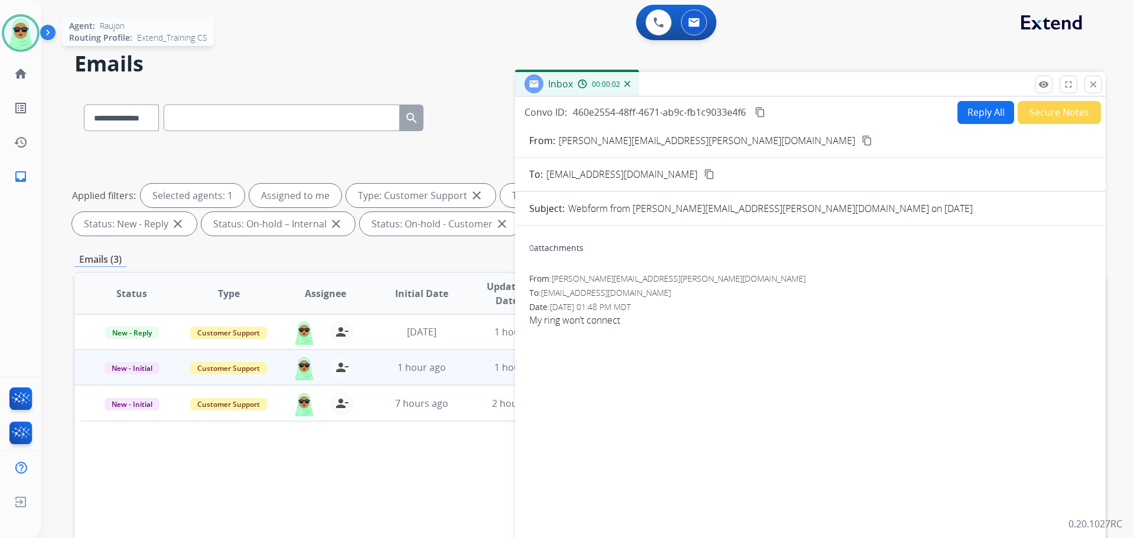
click at [862, 138] on mat-icon "content_copy" at bounding box center [867, 140] width 11 height 11
click at [973, 112] on button "Reply All" at bounding box center [985, 112] width 57 height 23
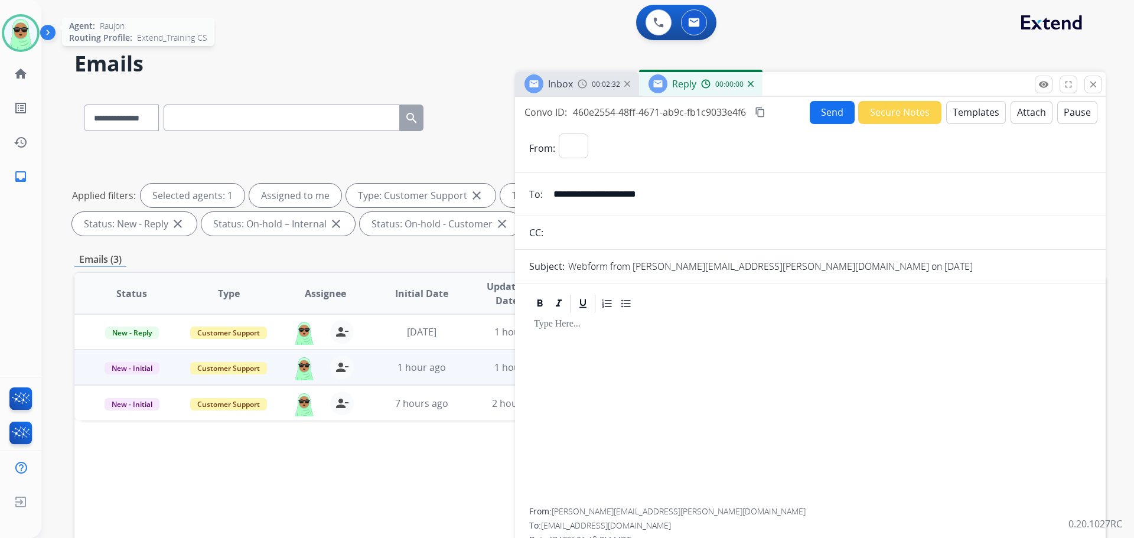
select select "**********"
click at [959, 116] on button "Templates" at bounding box center [976, 112] width 60 height 23
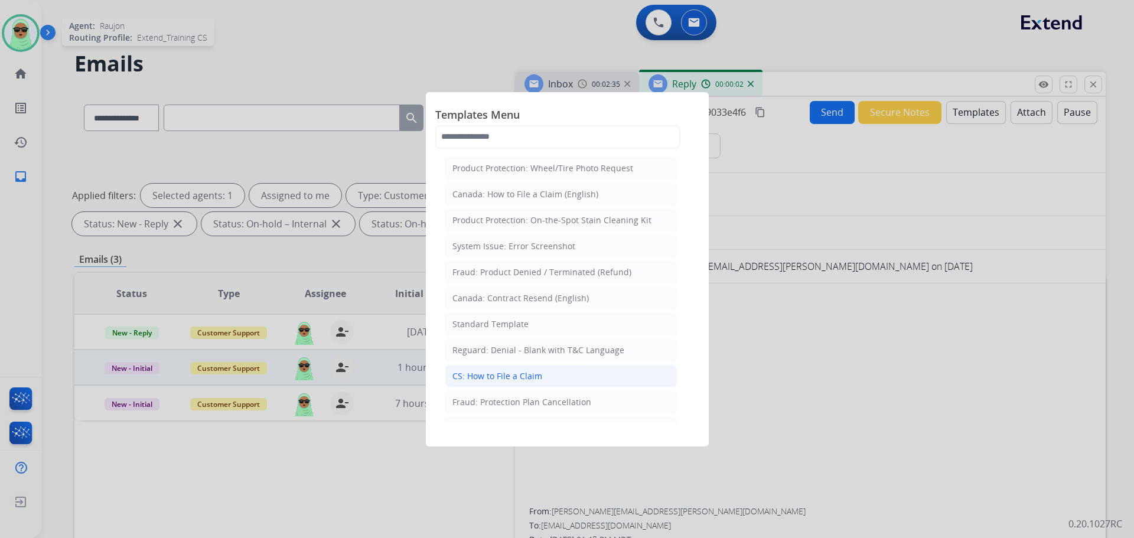
click at [527, 374] on div "CS: How to File a Claim" at bounding box center [497, 376] width 90 height 12
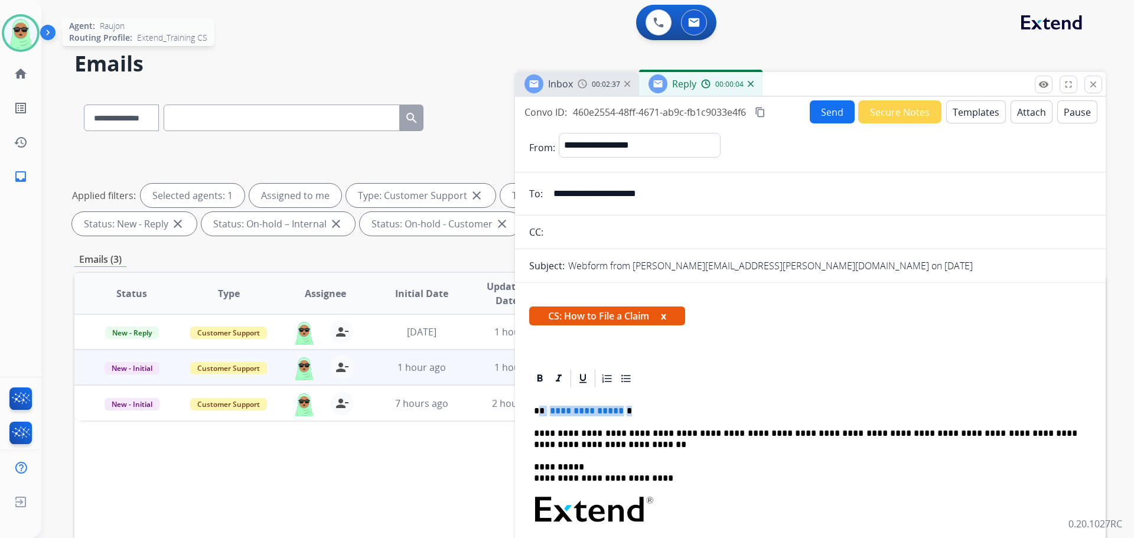
drag, startPoint x: 633, startPoint y: 409, endPoint x: 540, endPoint y: 410, distance: 92.7
click at [540, 410] on p "**********" at bounding box center [805, 411] width 543 height 11
click at [801, 121] on div "Convo ID: 460e2554-48ff-4671-ab9c-fb1c9033e4f6 content_copy Send Secure Notes T…" at bounding box center [810, 111] width 591 height 23
click at [840, 112] on button "Send" at bounding box center [832, 111] width 45 height 23
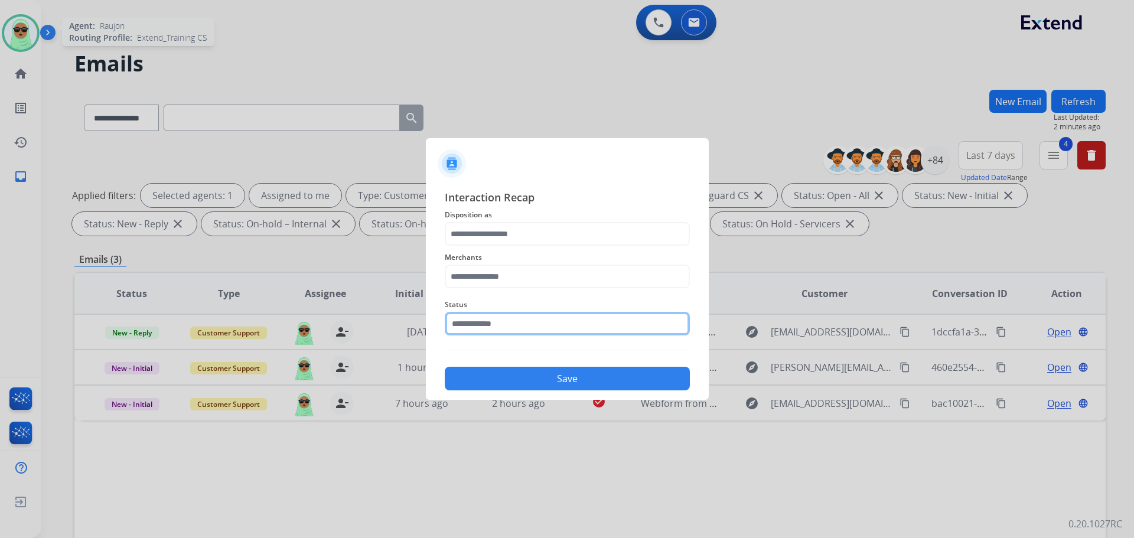
click at [495, 335] on input "text" at bounding box center [567, 324] width 245 height 24
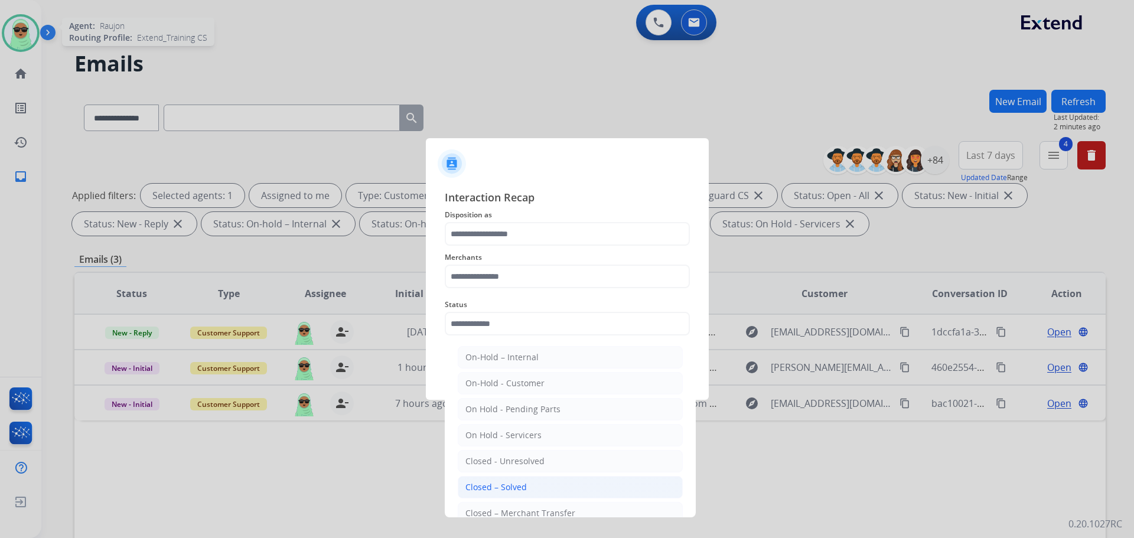
click at [495, 481] on li "Closed – Solved" at bounding box center [570, 487] width 225 height 22
type input "**********"
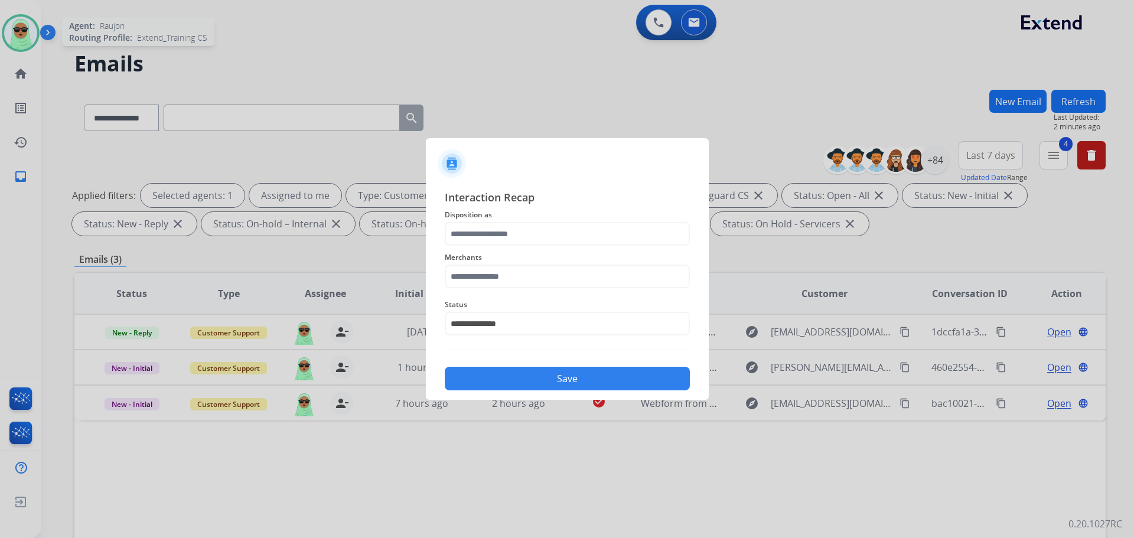
click at [508, 252] on span "Merchants" at bounding box center [567, 257] width 245 height 14
click at [508, 251] on span "Merchants" at bounding box center [567, 257] width 245 height 14
click at [511, 248] on div "Merchants" at bounding box center [567, 269] width 245 height 47
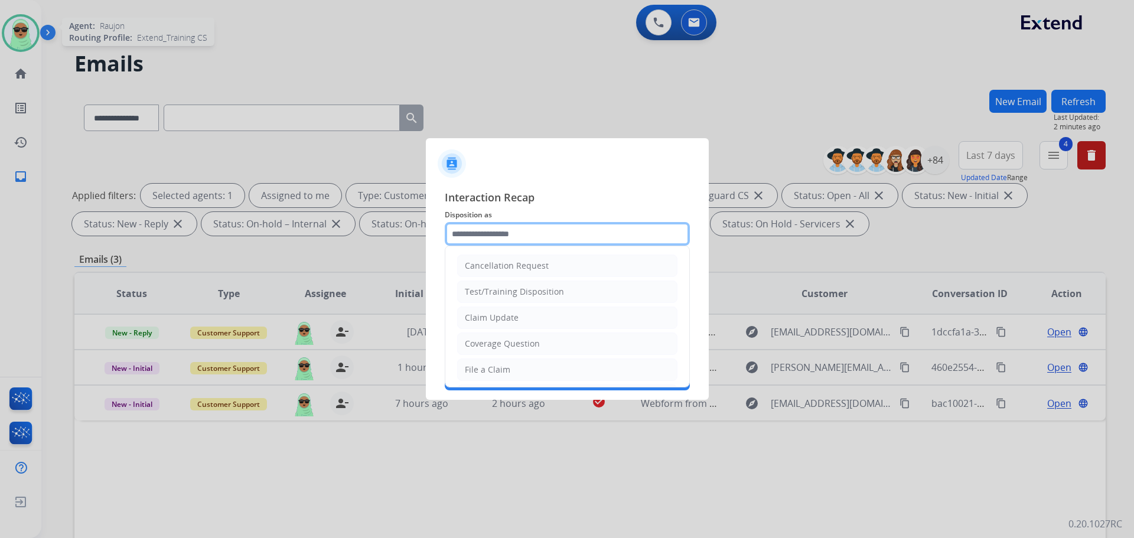
click at [511, 245] on input "text" at bounding box center [567, 234] width 245 height 24
click at [532, 359] on li "File a Claim" at bounding box center [567, 369] width 220 height 22
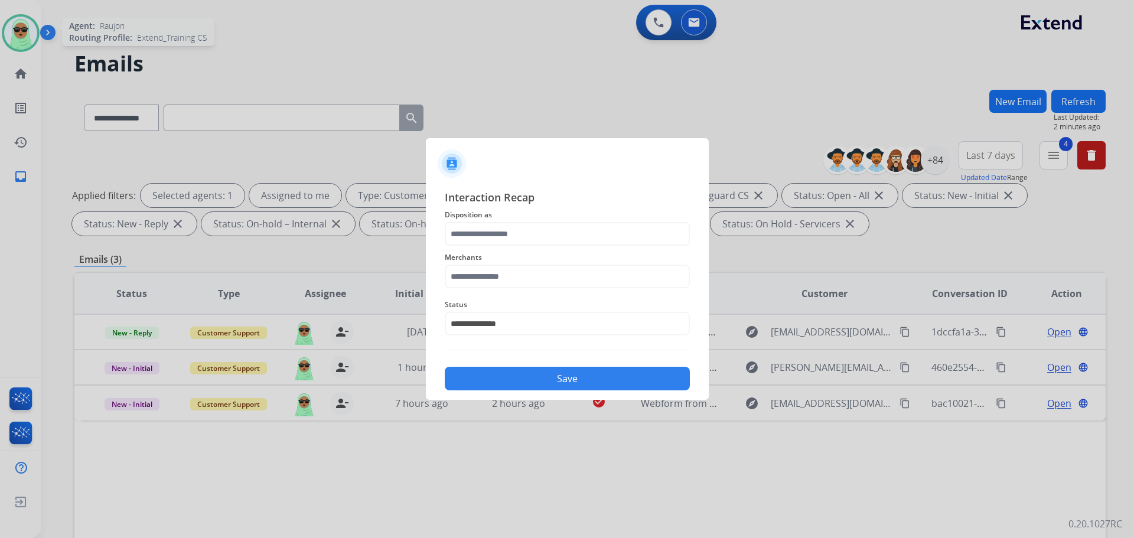
type input "**********"
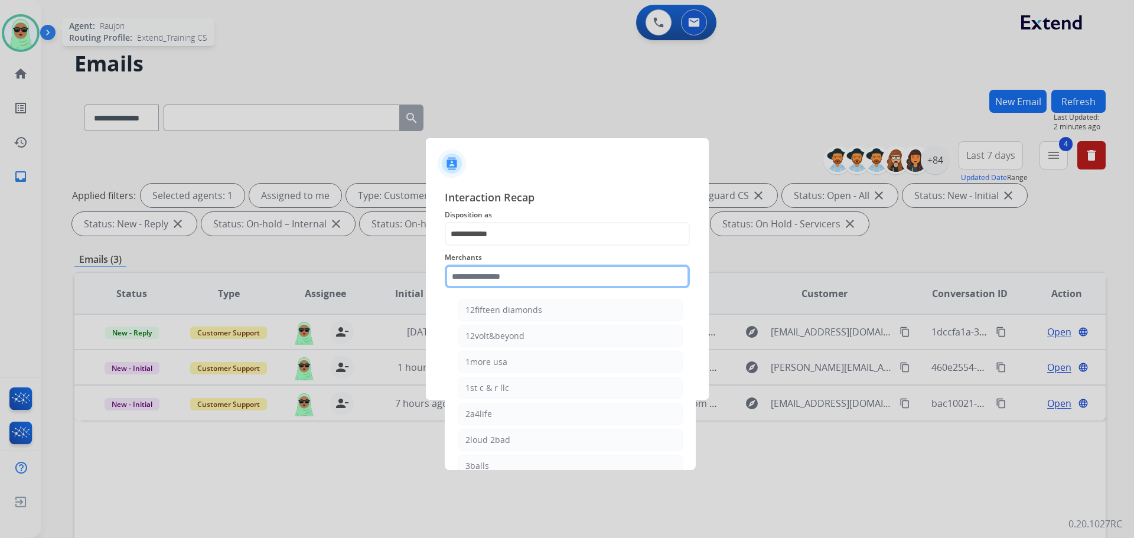
click at [499, 274] on input "text" at bounding box center [567, 277] width 245 height 24
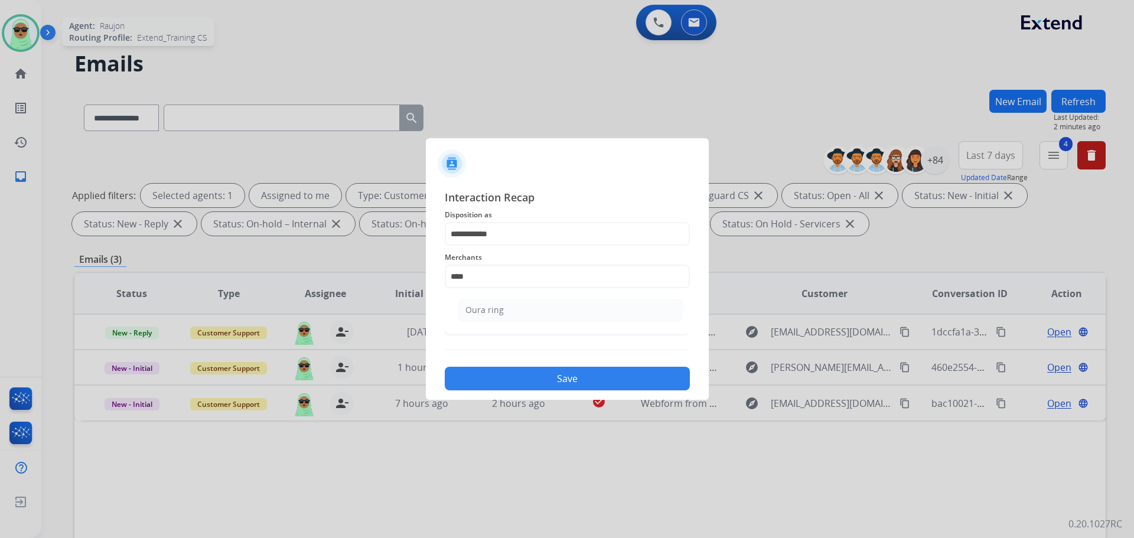
click at [559, 317] on li "Oura ring" at bounding box center [570, 310] width 225 height 22
type input "*********"
click at [581, 373] on button "Save" at bounding box center [567, 379] width 245 height 24
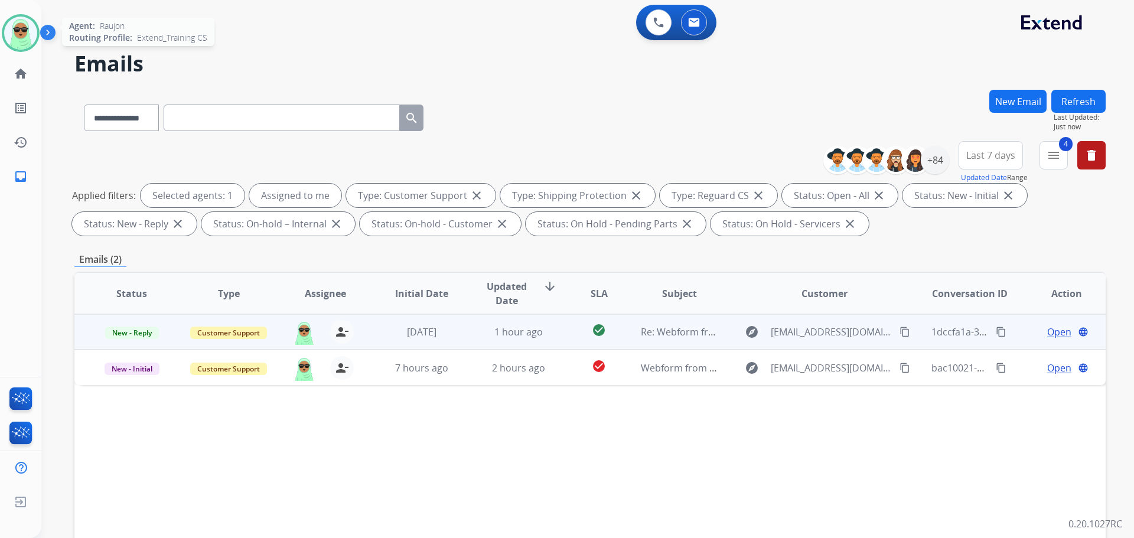
click at [899, 331] on mat-icon "content_copy" at bounding box center [904, 332] width 11 height 11
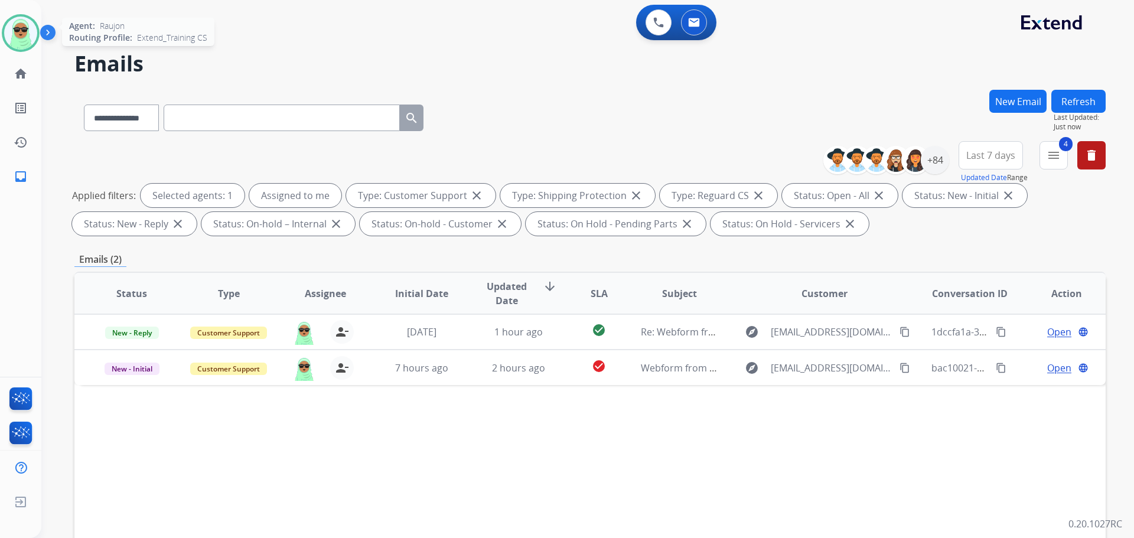
click at [1064, 99] on button "Refresh" at bounding box center [1078, 101] width 54 height 23
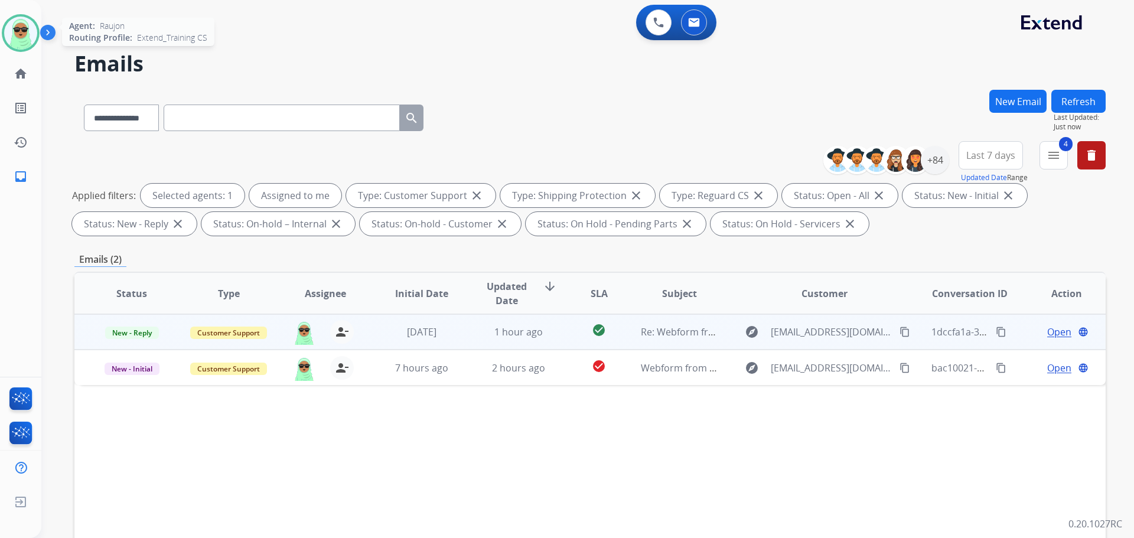
click at [1051, 330] on span "Open" at bounding box center [1059, 332] width 24 height 14
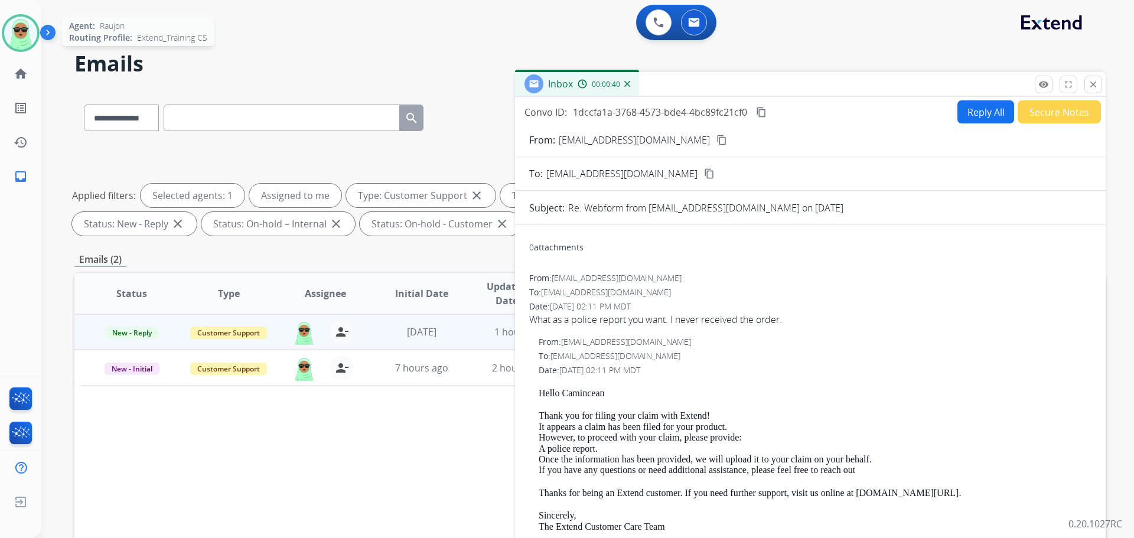
click at [985, 120] on button "Reply All" at bounding box center [985, 111] width 57 height 23
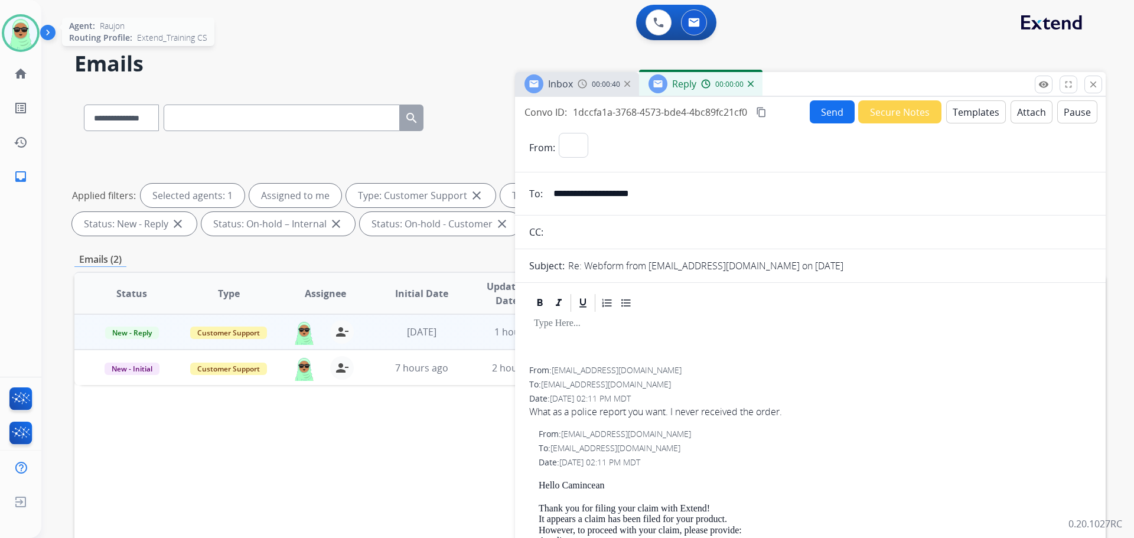
select select "**********"
click at [975, 112] on button "Templates" at bounding box center [976, 111] width 60 height 23
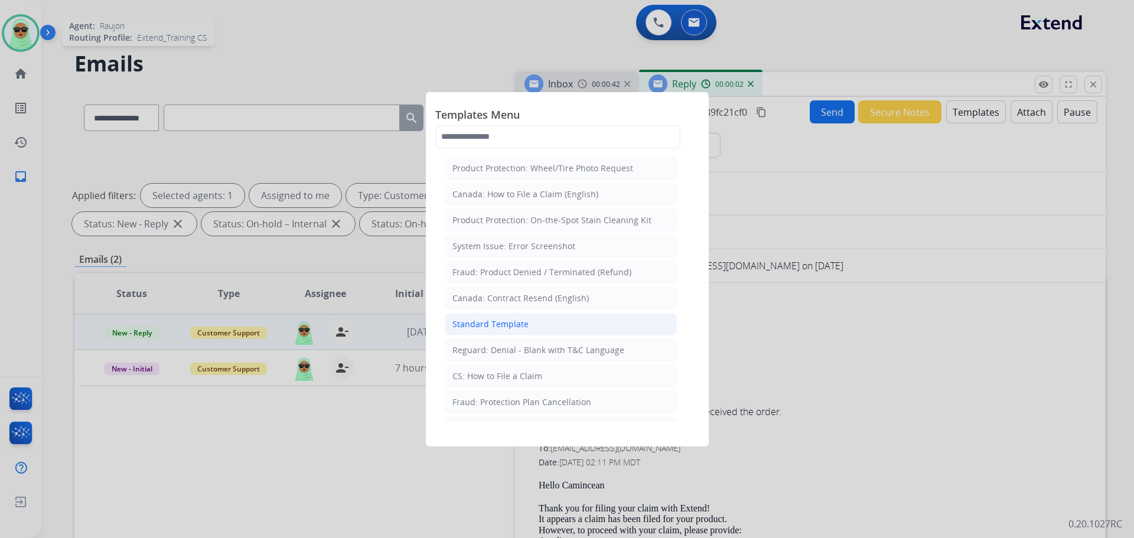
click at [547, 327] on li "Standard Template" at bounding box center [561, 324] width 232 height 22
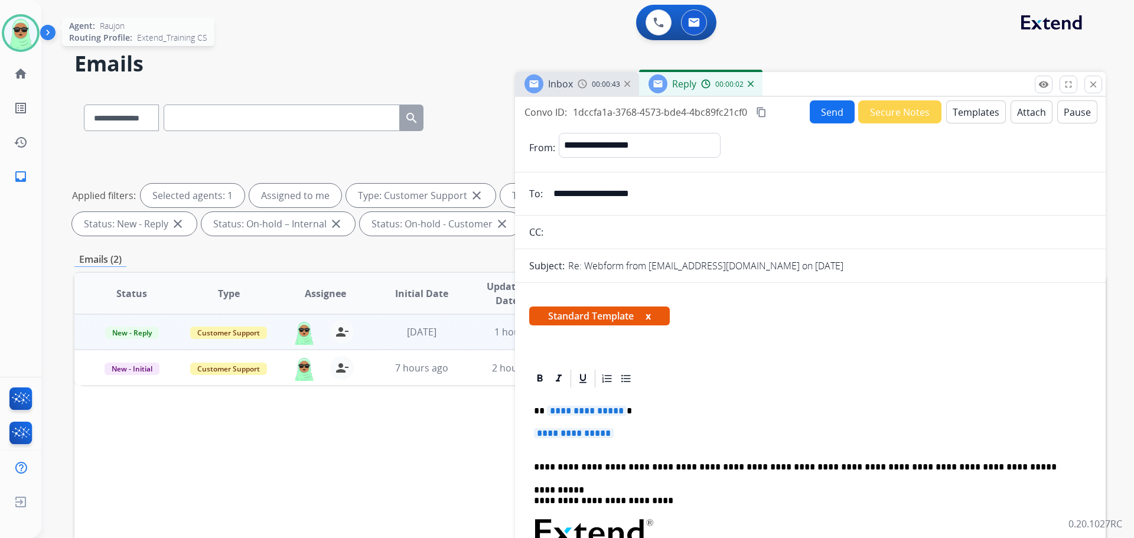
scroll to position [177, 0]
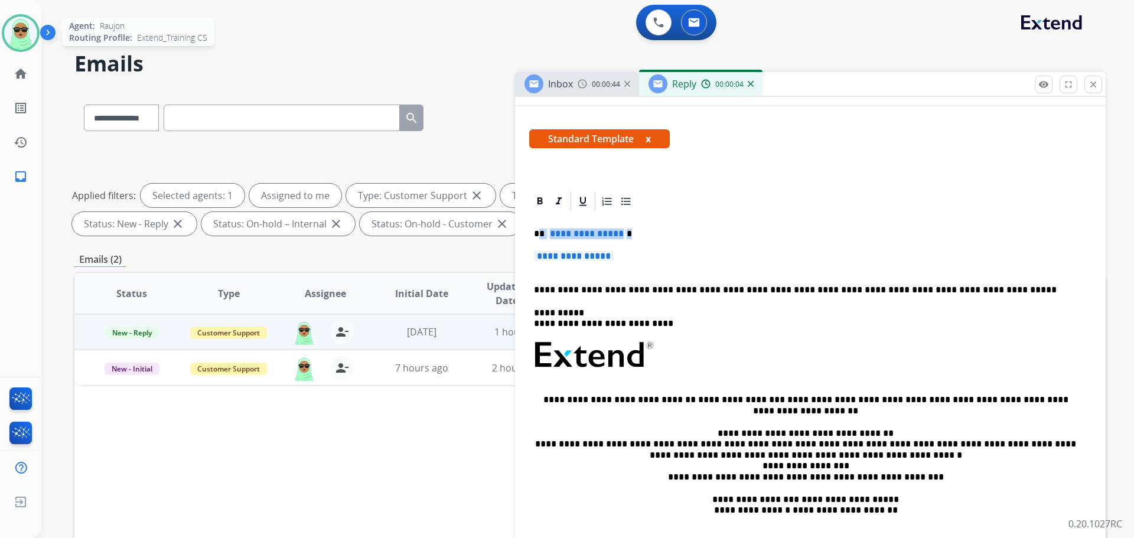
drag, startPoint x: 622, startPoint y: 243, endPoint x: 539, endPoint y: 233, distance: 83.9
click at [539, 233] on div "**********" at bounding box center [810, 383] width 562 height 342
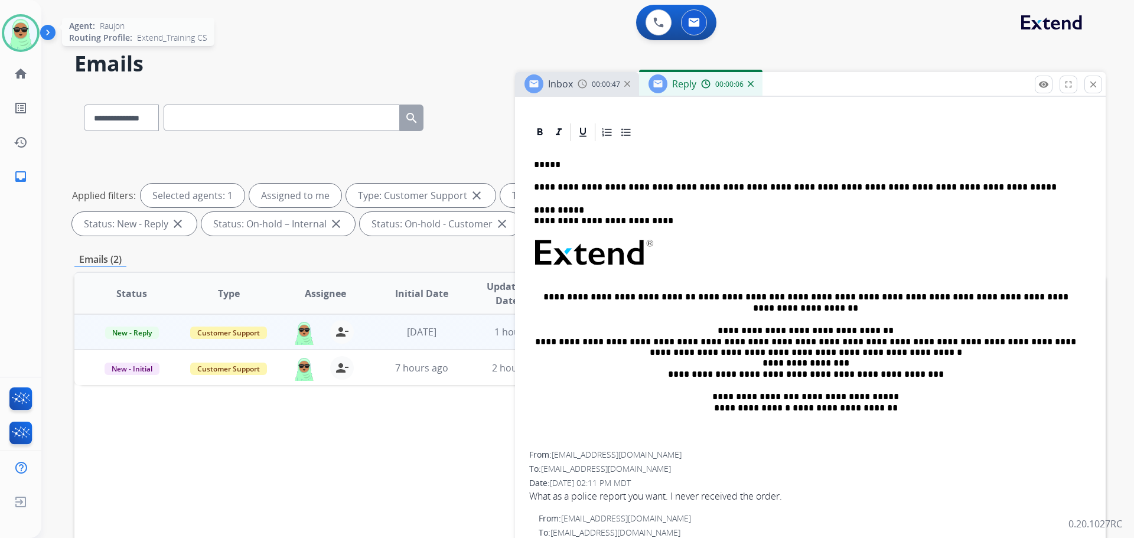
scroll to position [413, 0]
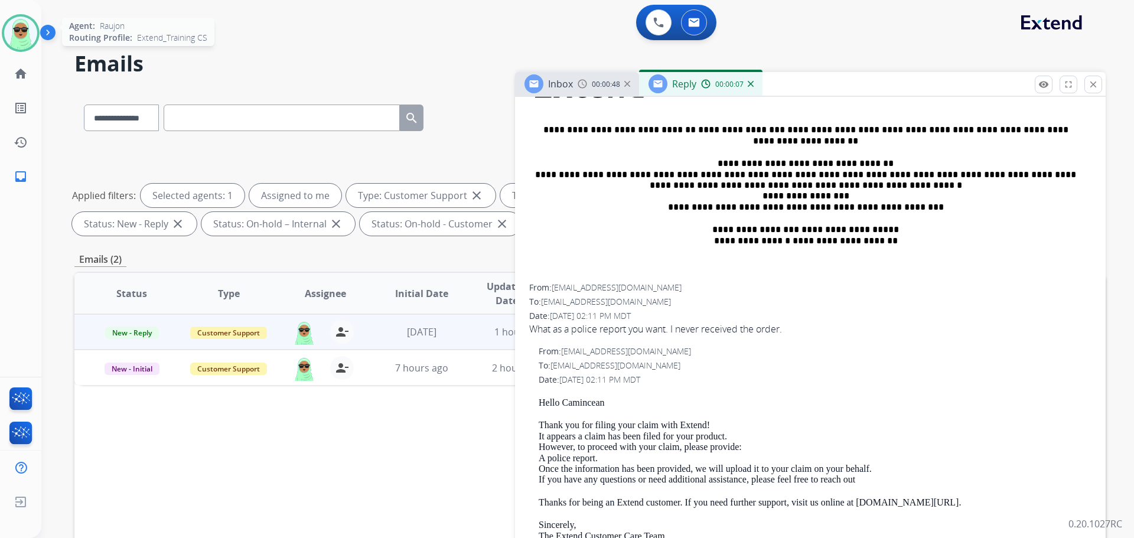
click at [579, 401] on p "Hello Camincean" at bounding box center [815, 402] width 553 height 11
copy p "Camincean"
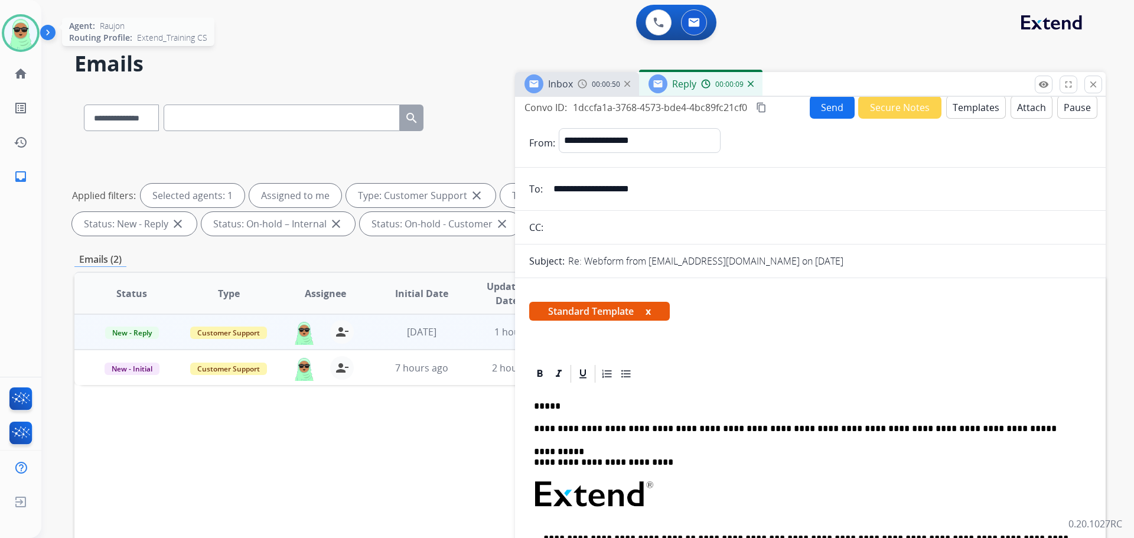
scroll to position [0, 0]
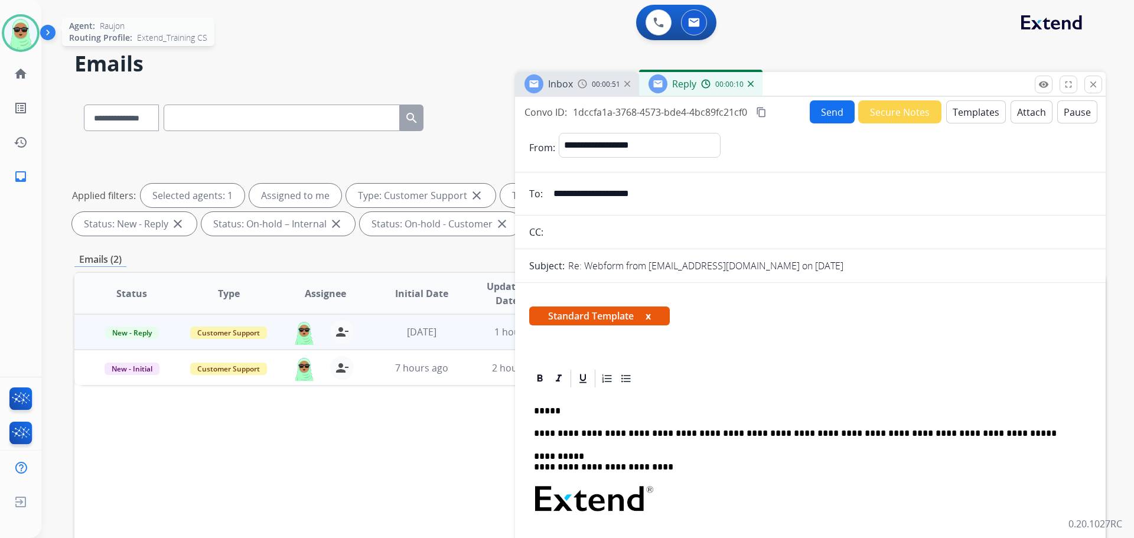
click at [621, 407] on p "*****" at bounding box center [805, 411] width 543 height 11
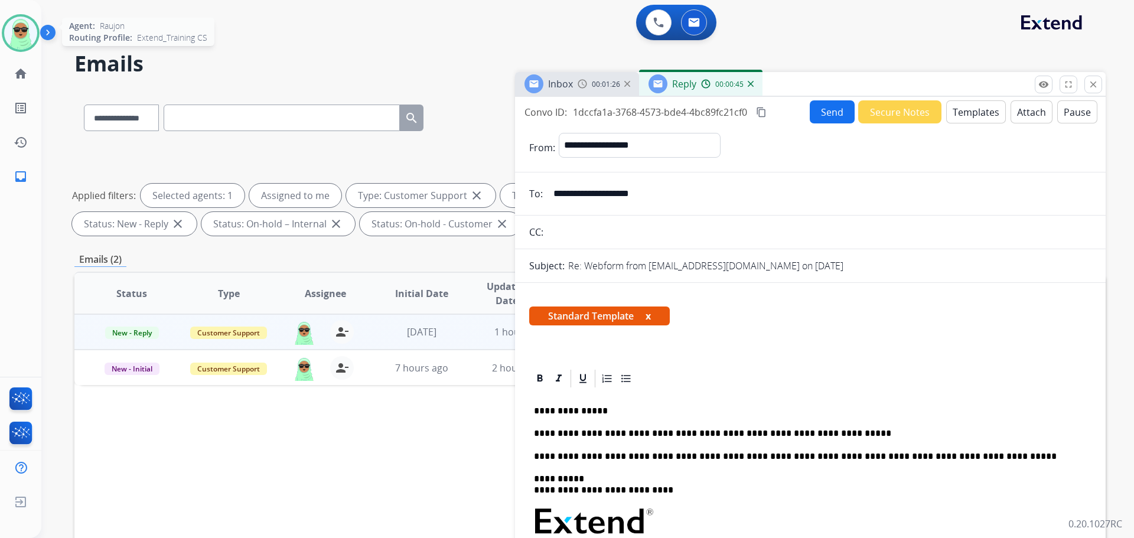
click at [829, 108] on button "Send" at bounding box center [832, 111] width 45 height 23
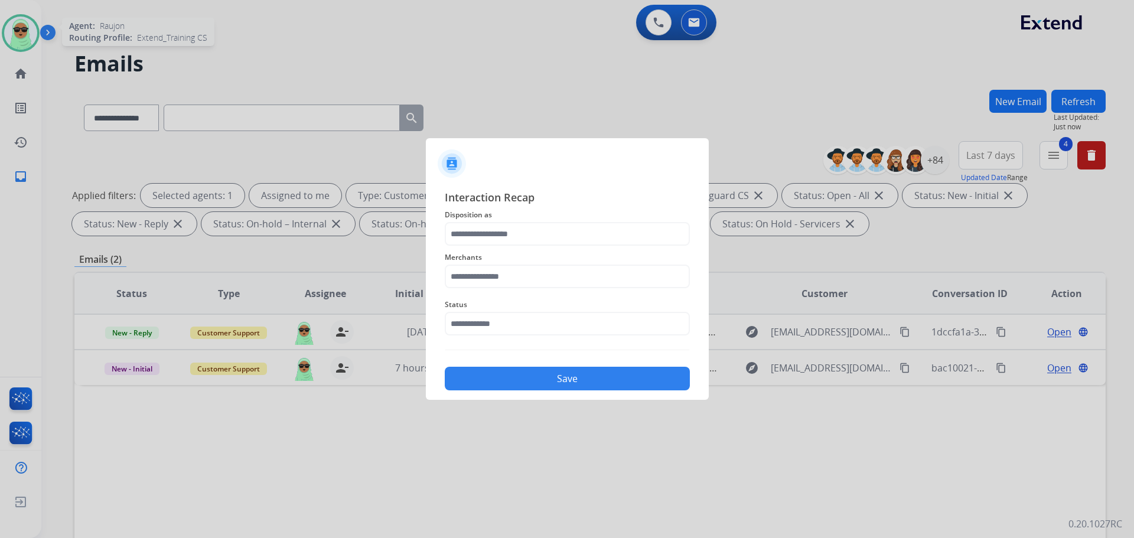
drag, startPoint x: 554, startPoint y: 304, endPoint x: 550, endPoint y: 325, distance: 21.1
click at [553, 304] on span "Status" at bounding box center [567, 305] width 245 height 14
drag, startPoint x: 550, startPoint y: 325, endPoint x: 543, endPoint y: 331, distance: 9.2
click at [549, 325] on input "text" at bounding box center [567, 324] width 245 height 24
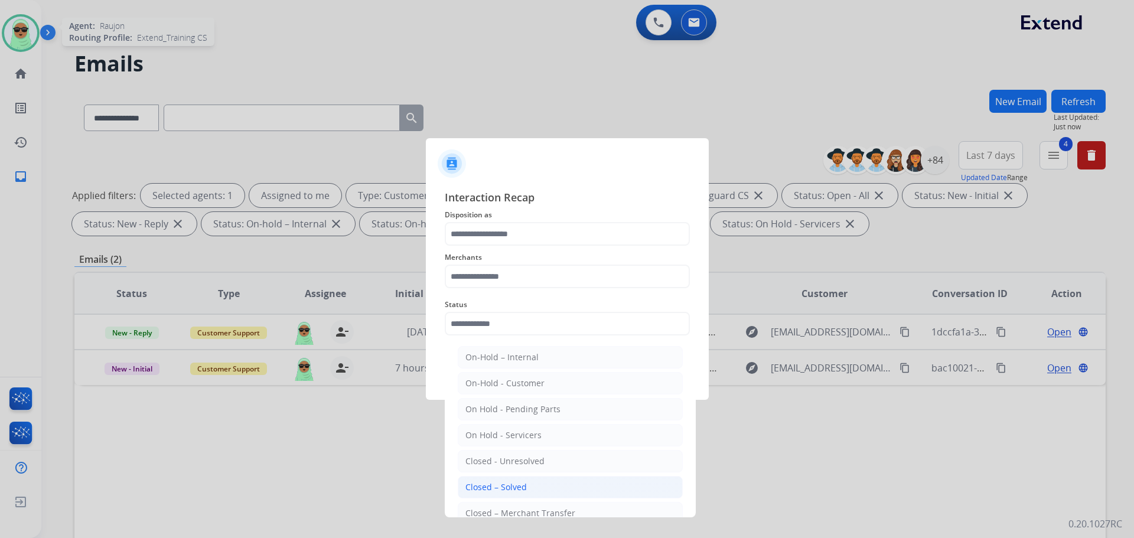
click at [539, 481] on li "Closed – Solved" at bounding box center [570, 487] width 225 height 22
type input "**********"
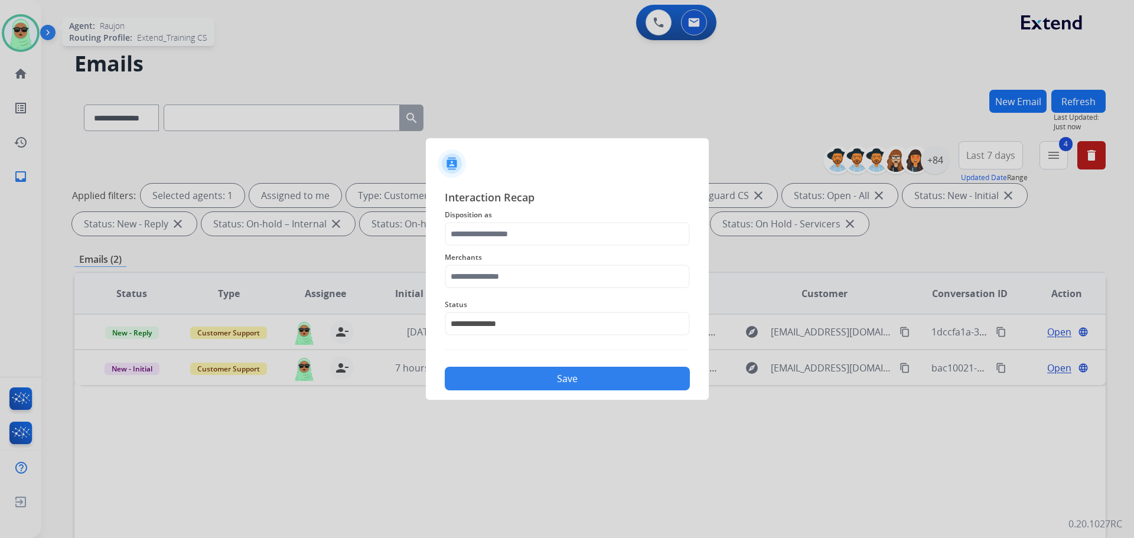
click at [521, 216] on span "Disposition as" at bounding box center [567, 215] width 245 height 14
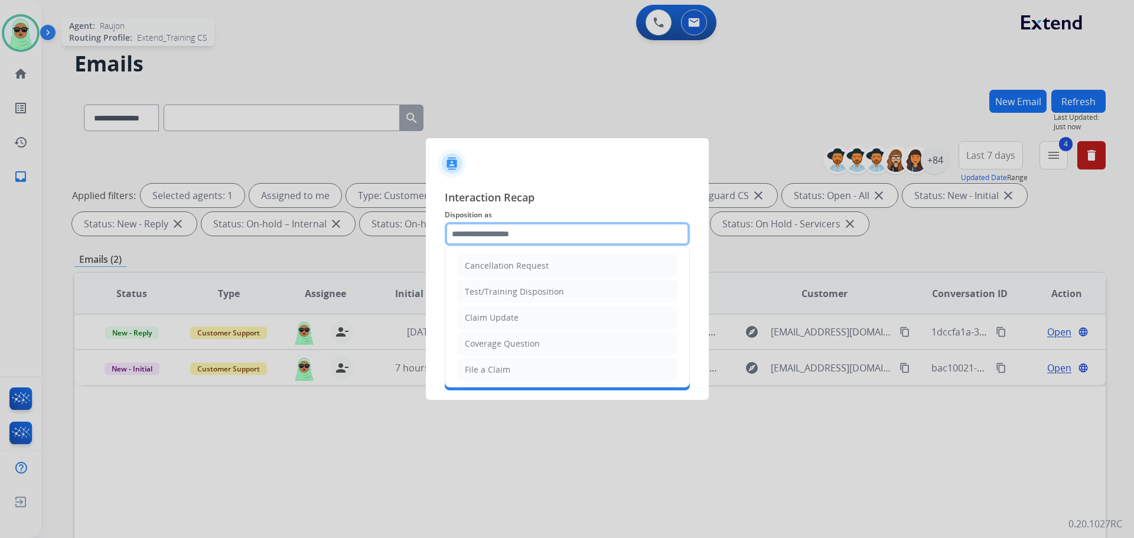
drag, startPoint x: 511, startPoint y: 232, endPoint x: 499, endPoint y: 293, distance: 62.0
click at [510, 233] on input "text" at bounding box center [567, 234] width 245 height 24
click at [509, 323] on div "Claim Update" at bounding box center [492, 318] width 54 height 12
type input "**********"
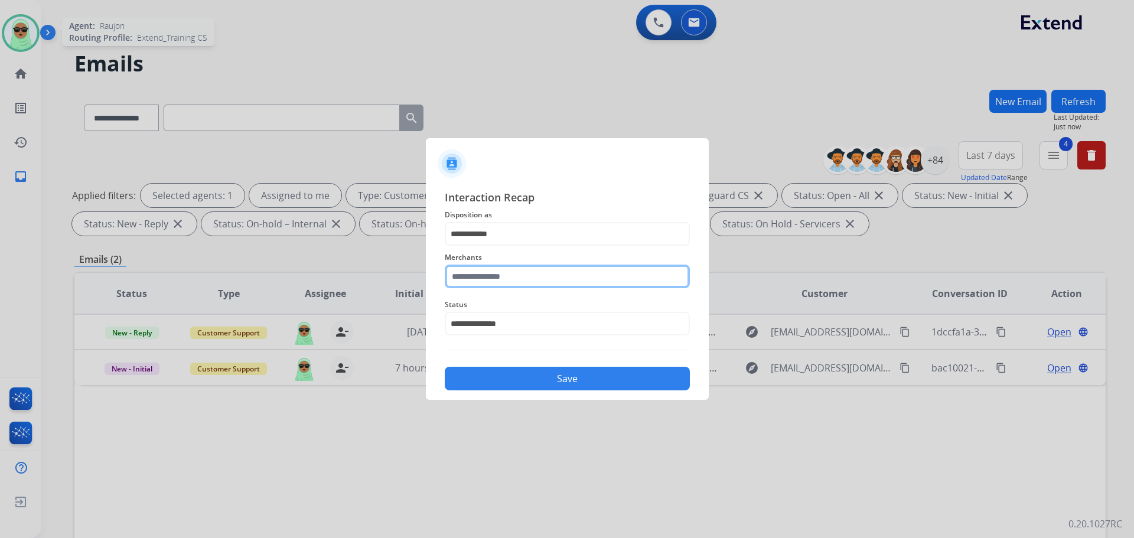
drag, startPoint x: 510, startPoint y: 285, endPoint x: 516, endPoint y: 279, distance: 8.4
click at [511, 283] on input "text" at bounding box center [567, 277] width 245 height 24
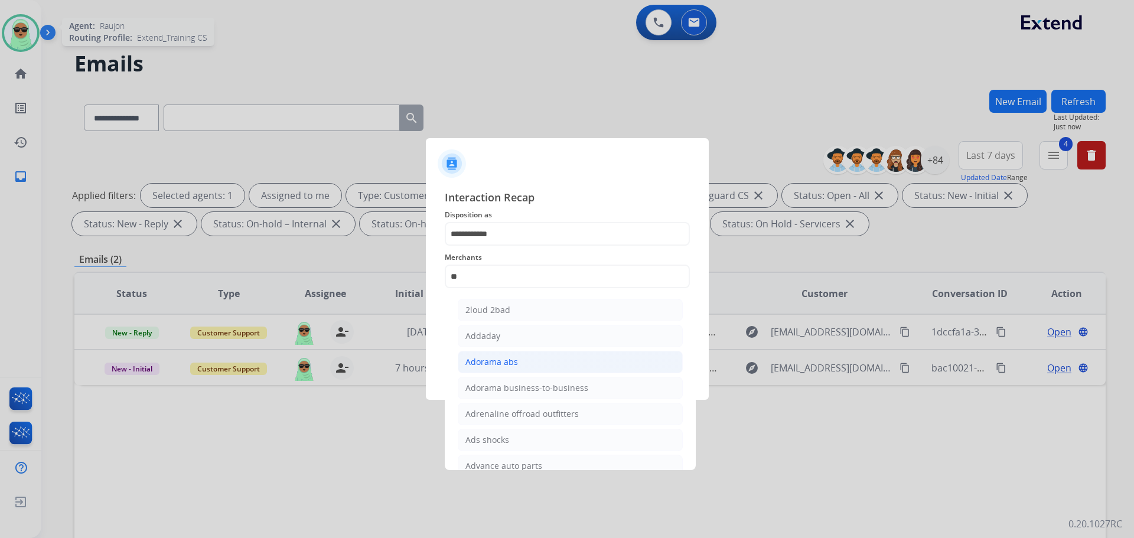
click at [635, 354] on li "Adorama abs" at bounding box center [570, 362] width 225 height 22
type input "**********"
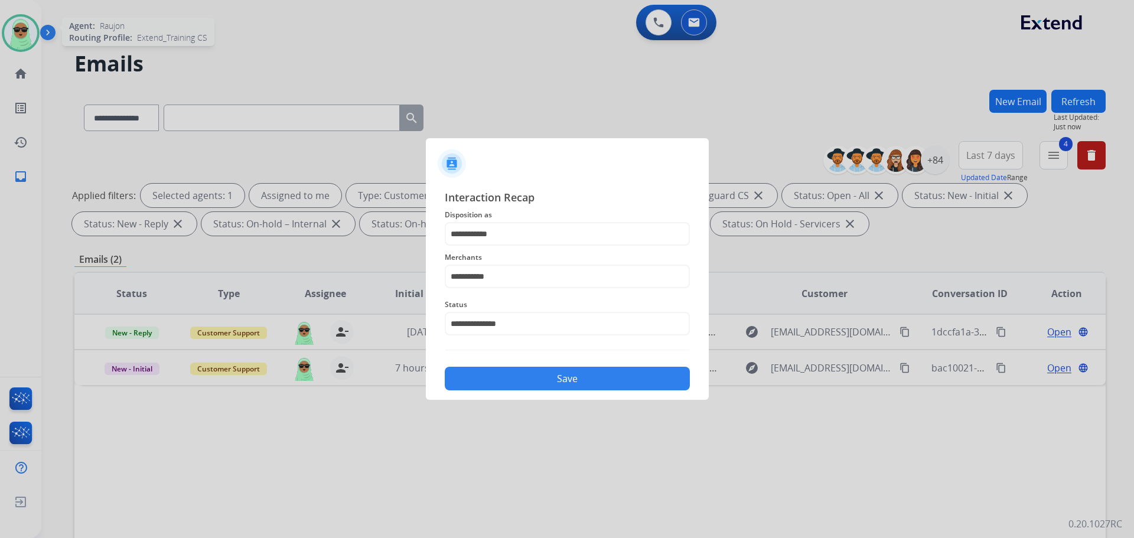
click at [535, 367] on button "Save" at bounding box center [567, 379] width 245 height 24
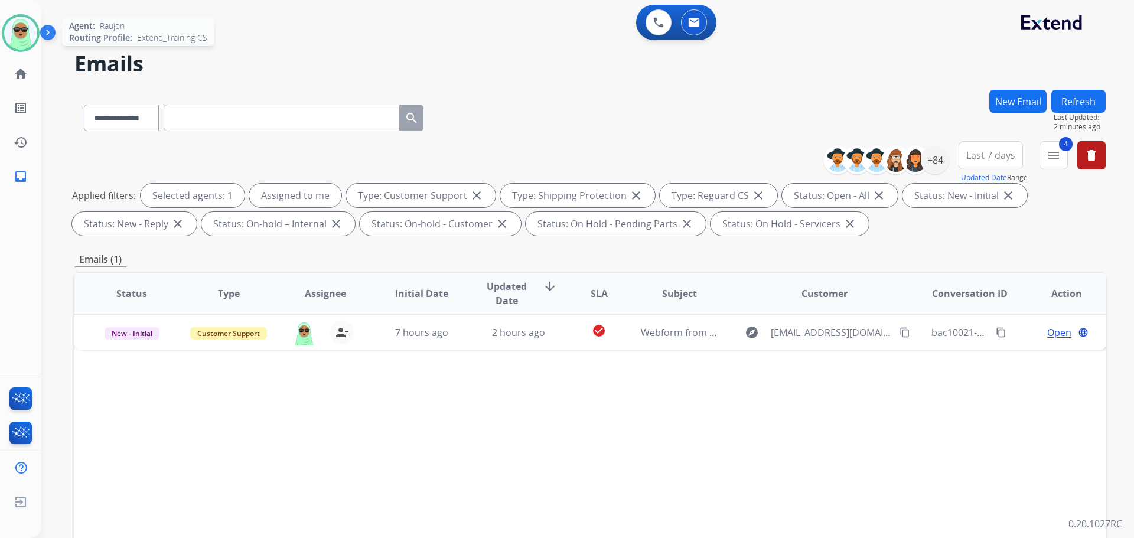
click at [918, 55] on h2 "Emails" at bounding box center [589, 64] width 1031 height 24
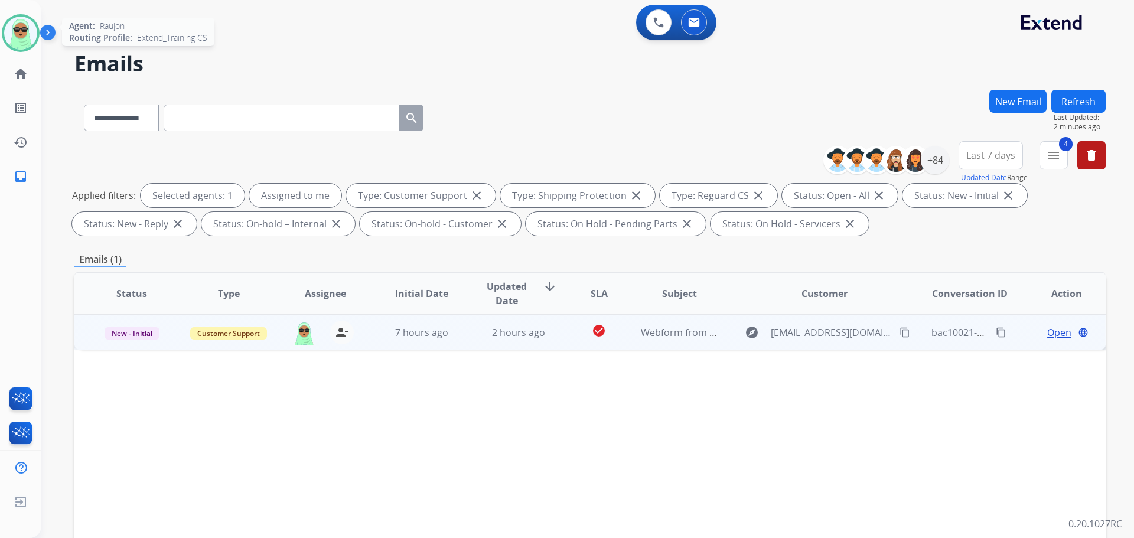
click at [1054, 340] on td "Open language" at bounding box center [1057, 331] width 97 height 35
click at [1055, 335] on span "Open" at bounding box center [1059, 332] width 24 height 14
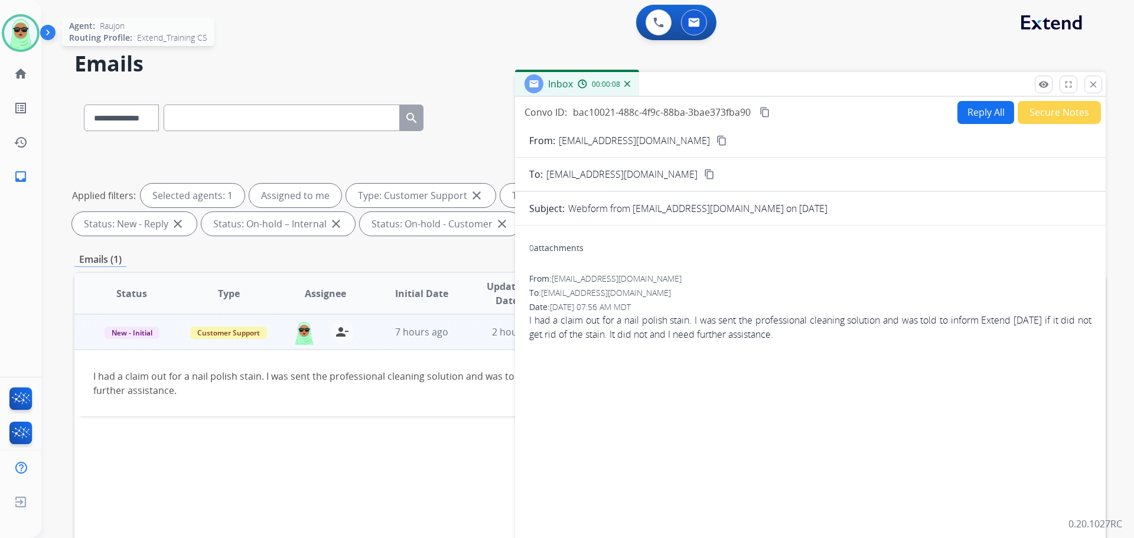
click at [980, 119] on button "Reply All" at bounding box center [985, 112] width 57 height 23
select select "**********"
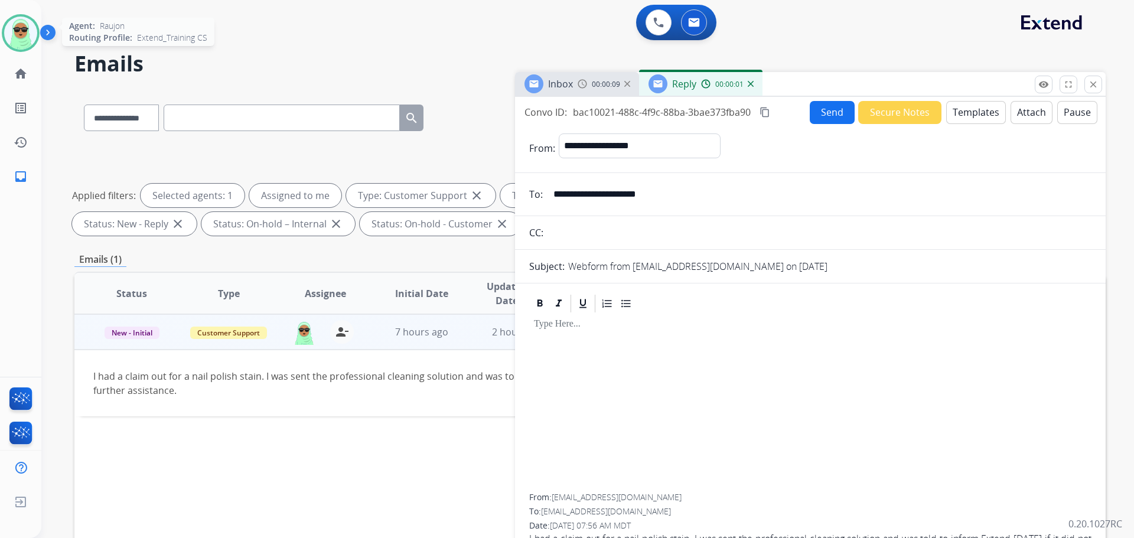
click at [615, 200] on input "**********" at bounding box center [818, 194] width 545 height 24
click at [622, 208] on form "**********" at bounding box center [810, 351] width 591 height 455
click at [625, 206] on form "**********" at bounding box center [810, 351] width 591 height 455
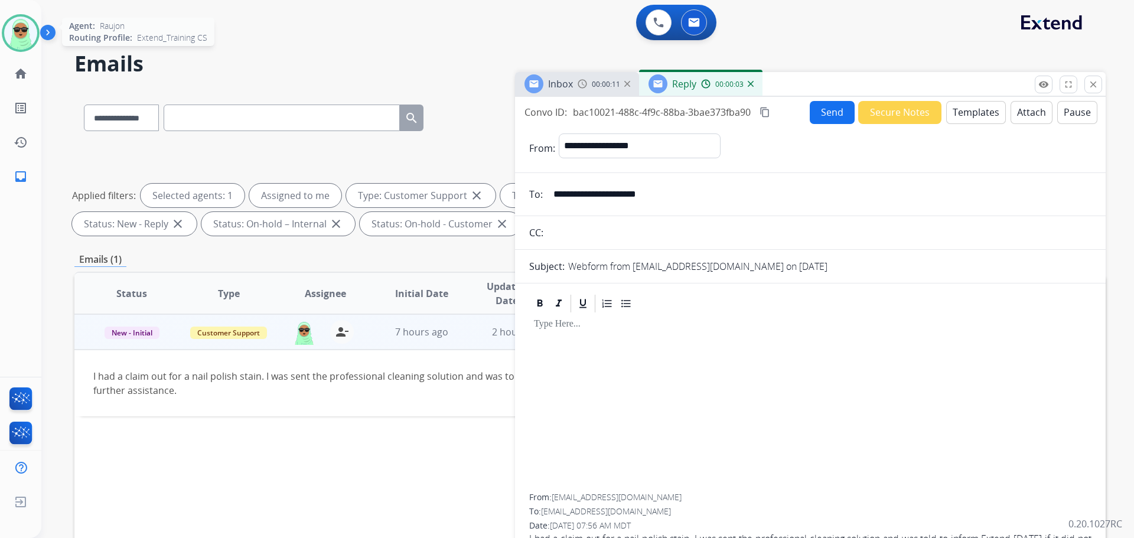
click at [625, 205] on input "**********" at bounding box center [818, 194] width 545 height 24
click at [627, 206] on input "**********" at bounding box center [818, 194] width 545 height 24
click at [630, 213] on form "**********" at bounding box center [810, 351] width 591 height 455
click at [640, 209] on form "**********" at bounding box center [810, 351] width 591 height 455
click at [640, 193] on input "**********" at bounding box center [818, 194] width 545 height 24
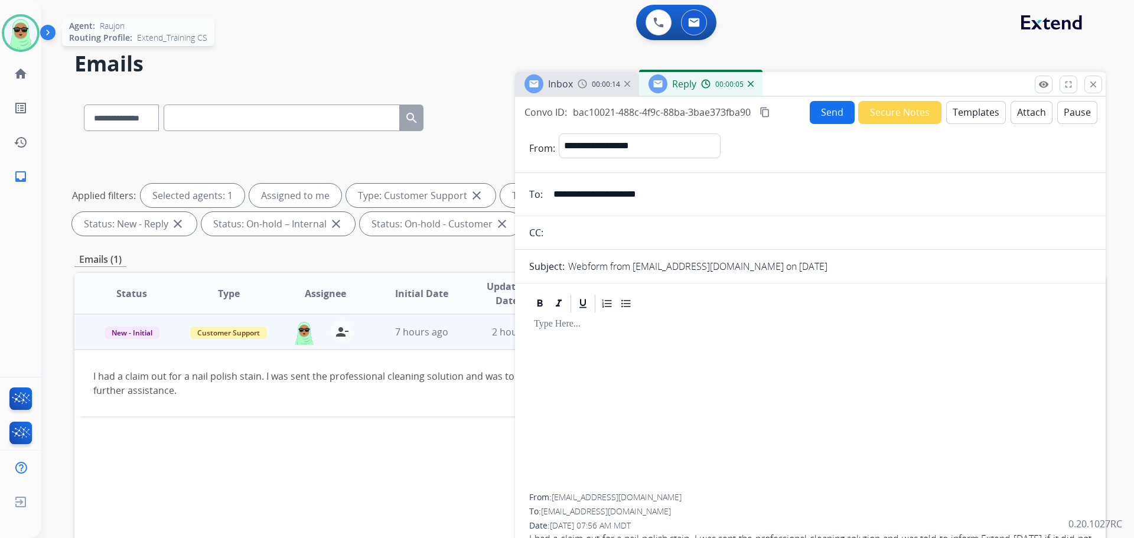
click at [640, 193] on input "**********" at bounding box center [818, 194] width 545 height 24
click at [642, 192] on input "**********" at bounding box center [818, 194] width 545 height 24
click at [162, 53] on h2 "Emails" at bounding box center [589, 64] width 1031 height 24
click at [972, 121] on button "Templates" at bounding box center [976, 112] width 60 height 23
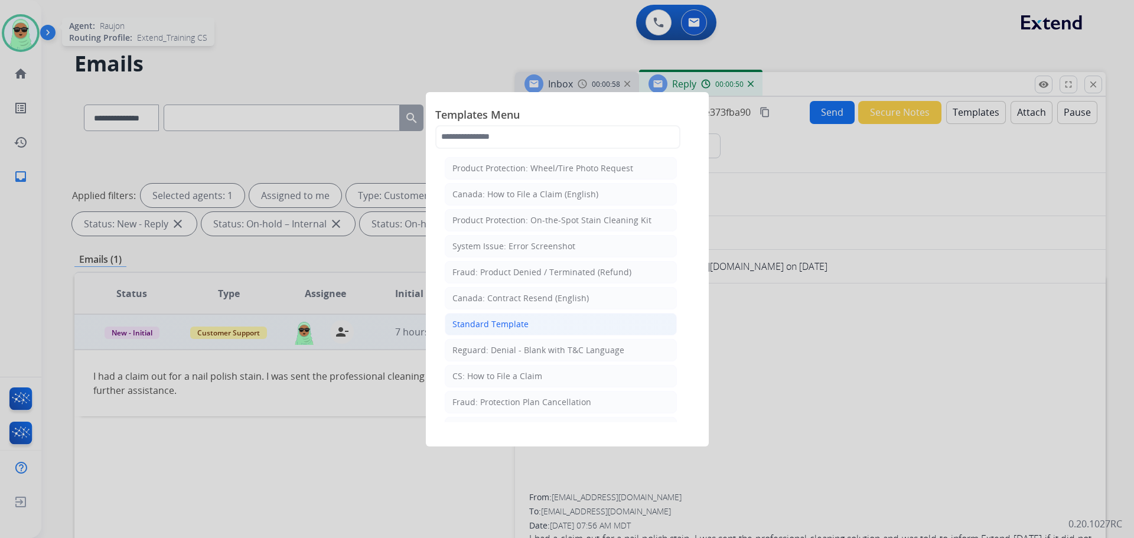
click at [562, 324] on li "Standard Template" at bounding box center [561, 324] width 232 height 22
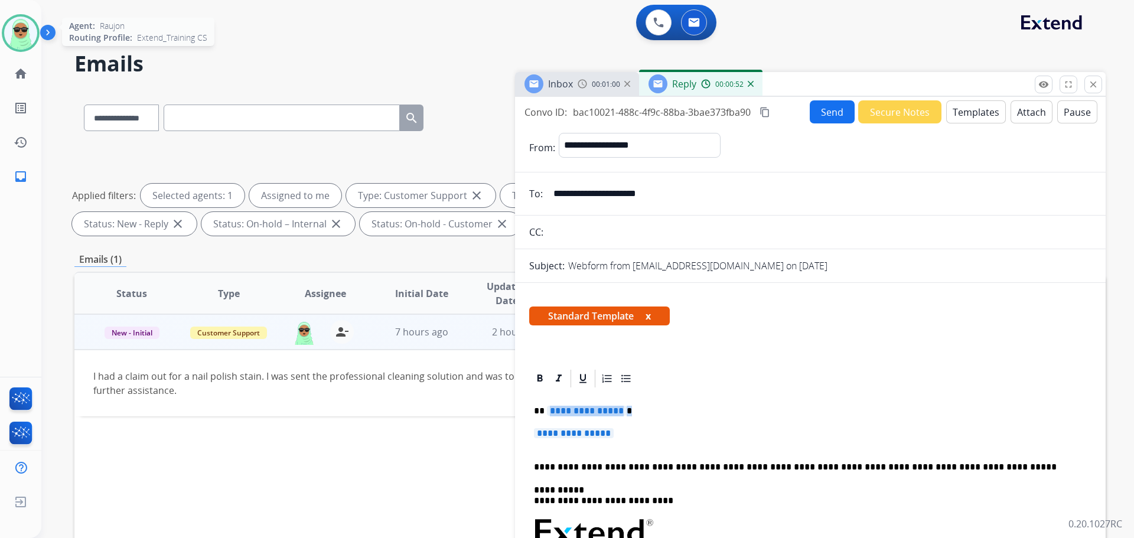
drag, startPoint x: 621, startPoint y: 432, endPoint x: 549, endPoint y: 412, distance: 74.8
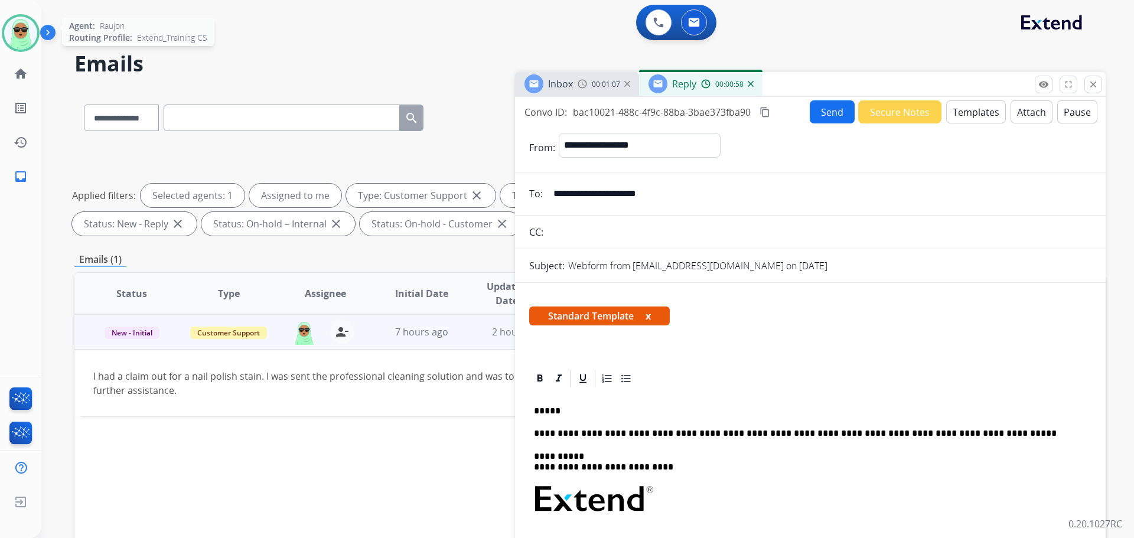
click at [624, 200] on input "**********" at bounding box center [818, 194] width 545 height 24
click at [639, 421] on div "**********" at bounding box center [810, 543] width 562 height 308
click at [645, 412] on p "*****" at bounding box center [805, 411] width 543 height 11
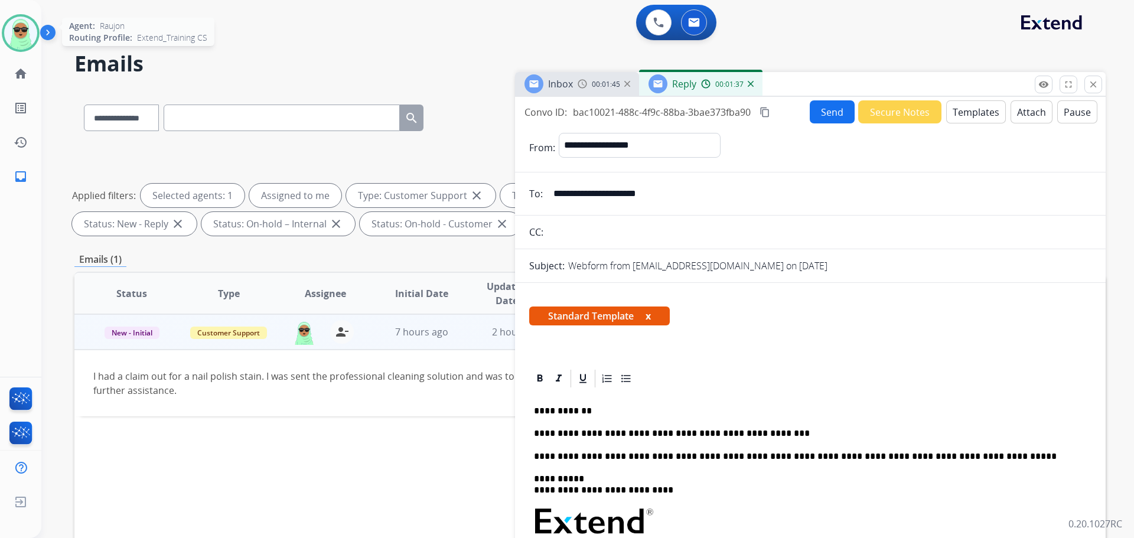
click at [820, 116] on button "Send" at bounding box center [832, 111] width 45 height 23
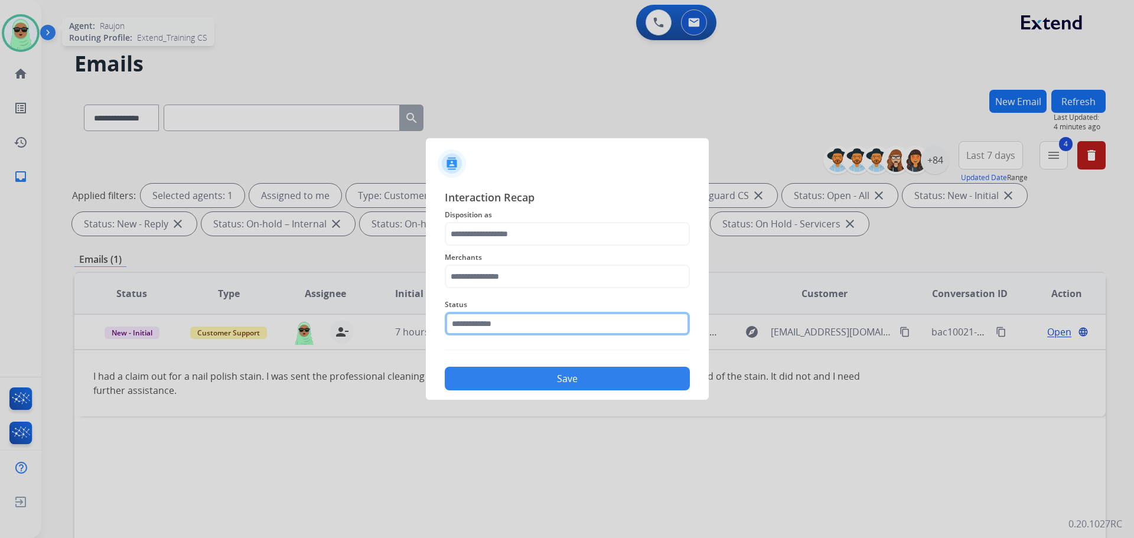
click at [555, 328] on input "text" at bounding box center [567, 324] width 245 height 24
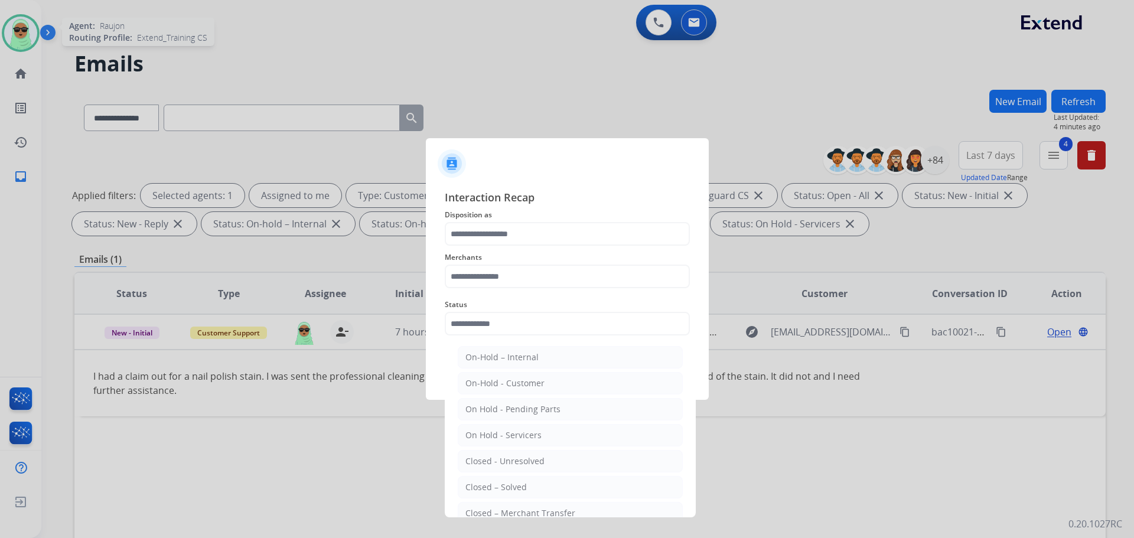
click at [537, 485] on li "Closed – Solved" at bounding box center [570, 487] width 225 height 22
type input "**********"
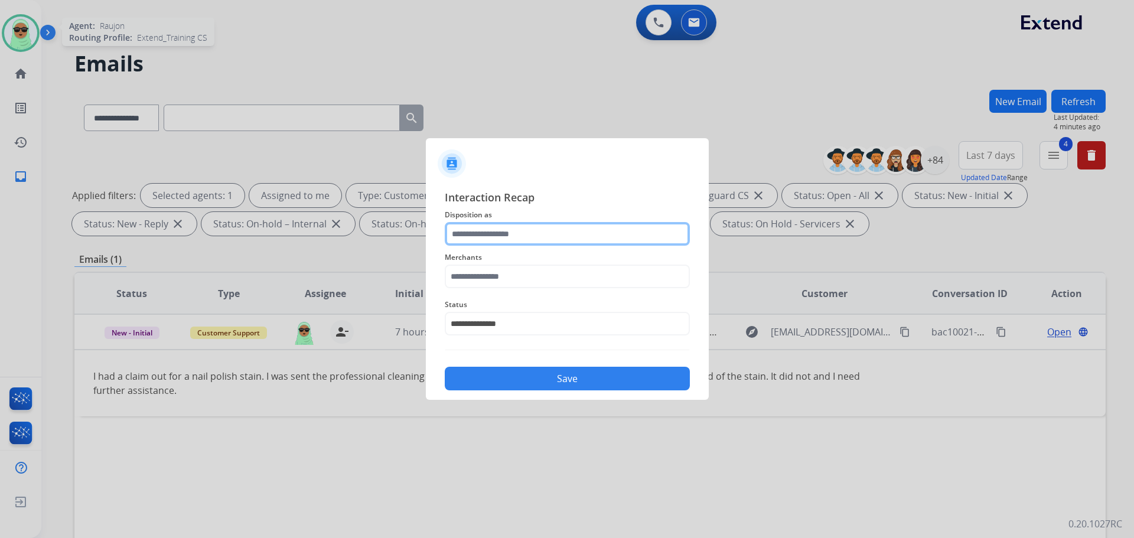
click at [526, 226] on input "text" at bounding box center [567, 234] width 245 height 24
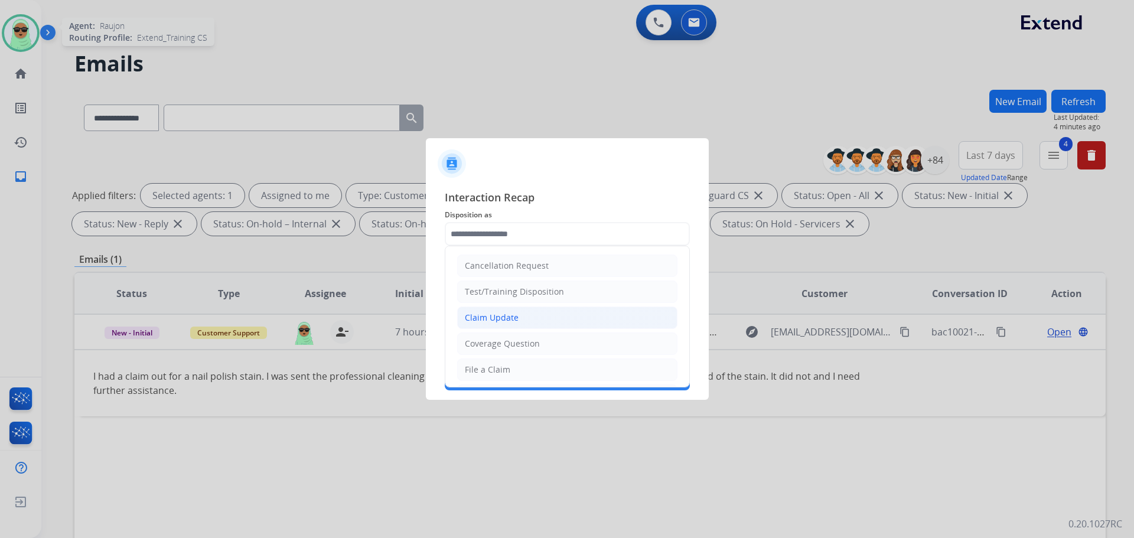
drag, startPoint x: 496, startPoint y: 328, endPoint x: 506, endPoint y: 315, distance: 16.4
click at [497, 328] on li "Claim Update" at bounding box center [567, 318] width 220 height 22
type input "**********"
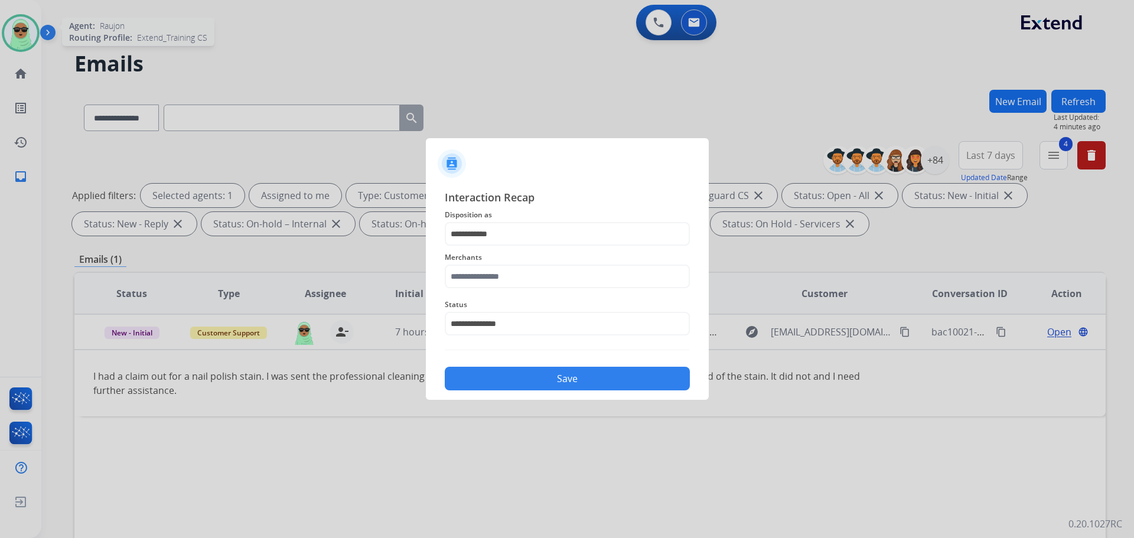
click at [502, 256] on span "Merchants" at bounding box center [567, 257] width 245 height 14
click at [487, 273] on input "text" at bounding box center [567, 277] width 245 height 24
type input "*"
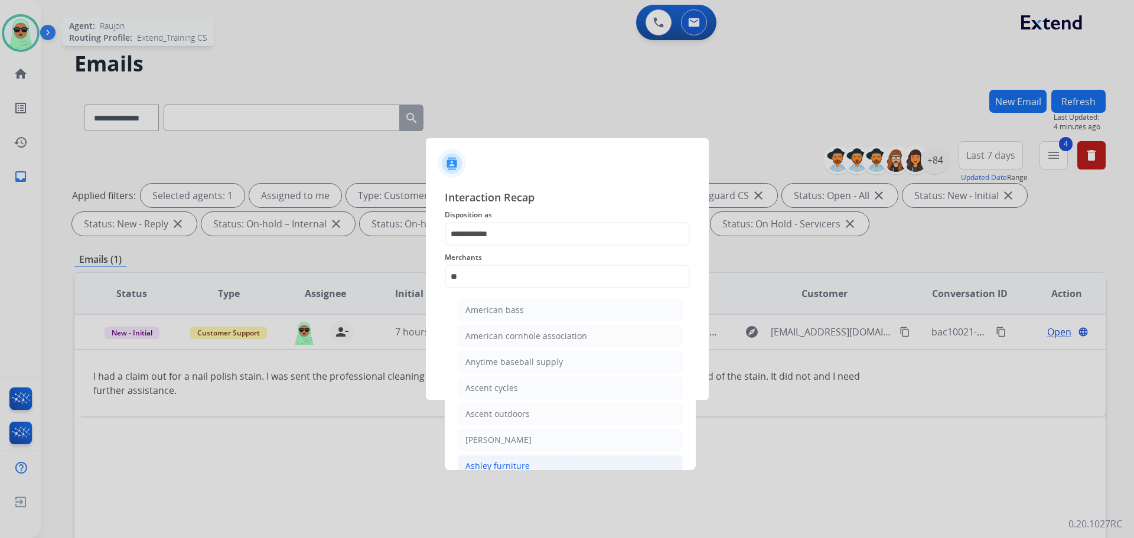
click at [514, 457] on li "Ashley furniture" at bounding box center [570, 466] width 225 height 22
type input "**********"
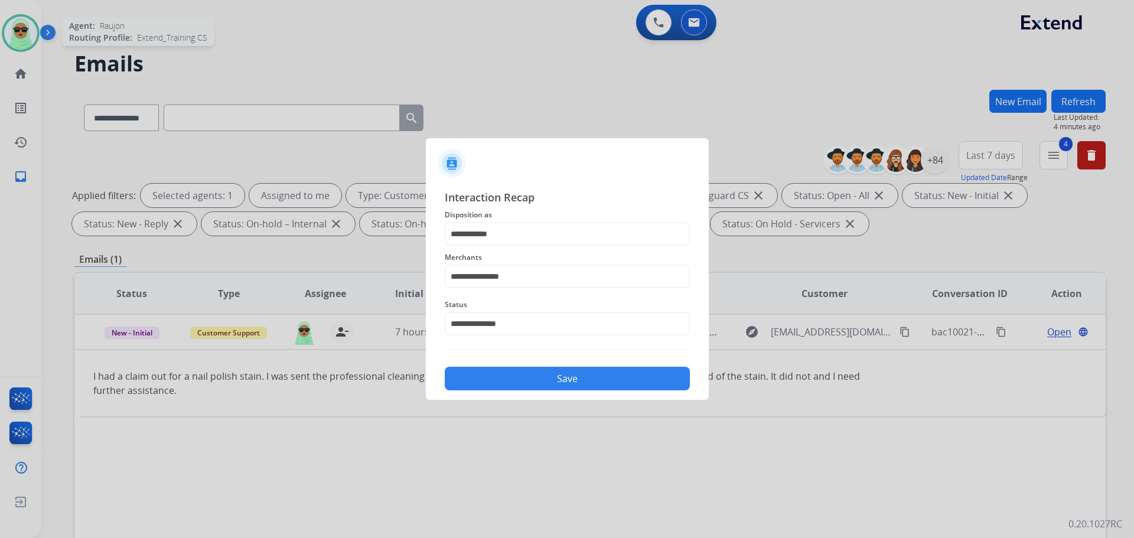
click at [583, 387] on button "Save" at bounding box center [567, 379] width 245 height 24
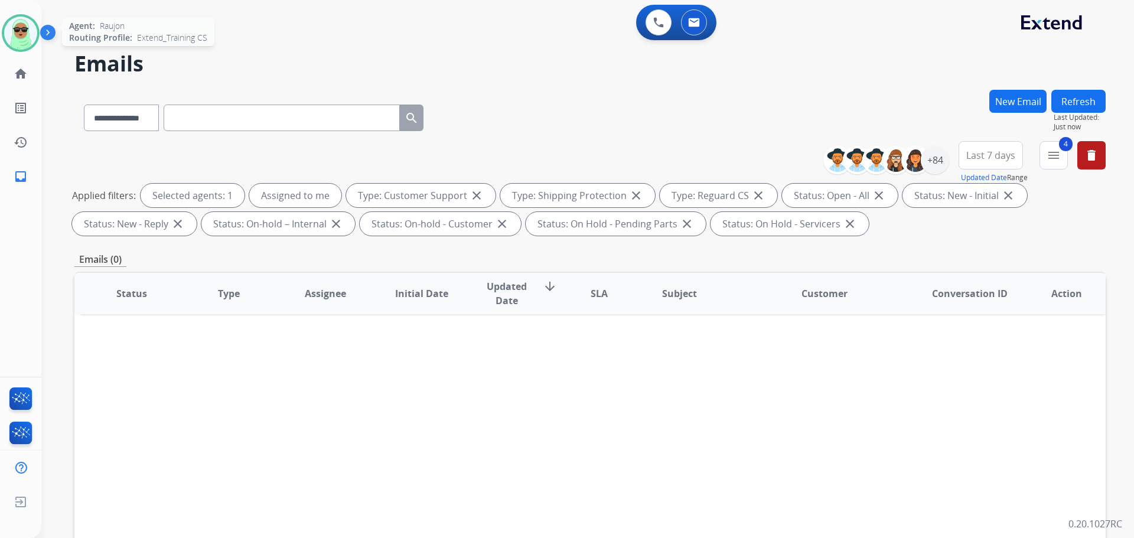
click at [361, 380] on div "Status Type Assignee Initial Date Updated Date arrow_downward SLA Subject Custo…" at bounding box center [589, 470] width 1031 height 396
click at [1070, 93] on button "Refresh" at bounding box center [1078, 101] width 54 height 23
click at [29, 40] on img at bounding box center [20, 33] width 33 height 33
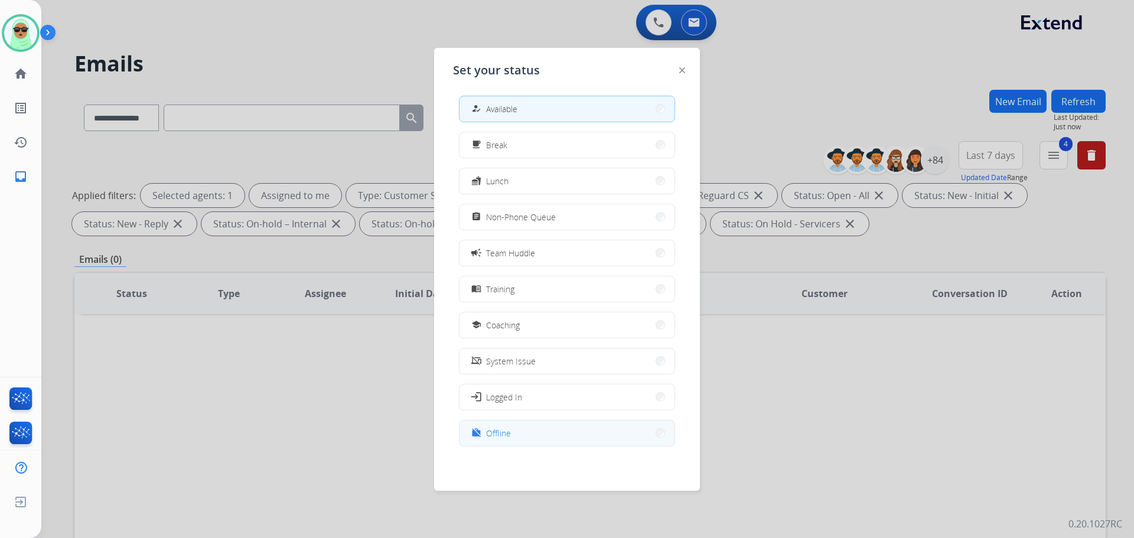
scroll to position [4, 0]
click at [520, 428] on button "work_off Offline" at bounding box center [566, 432] width 215 height 25
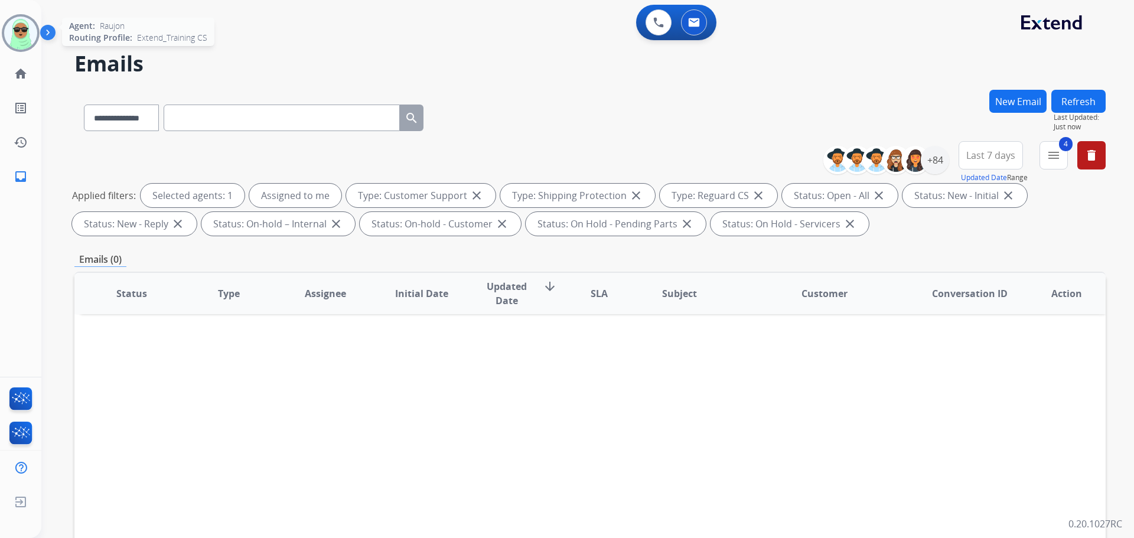
click at [33, 34] on img at bounding box center [20, 33] width 33 height 33
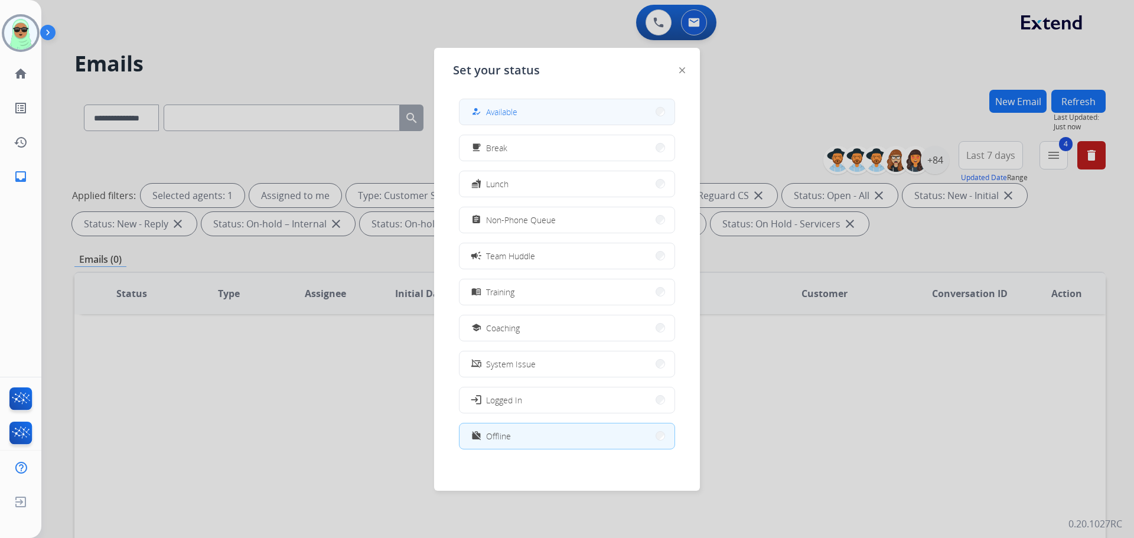
click at [487, 103] on button "how_to_reg Available" at bounding box center [566, 111] width 215 height 25
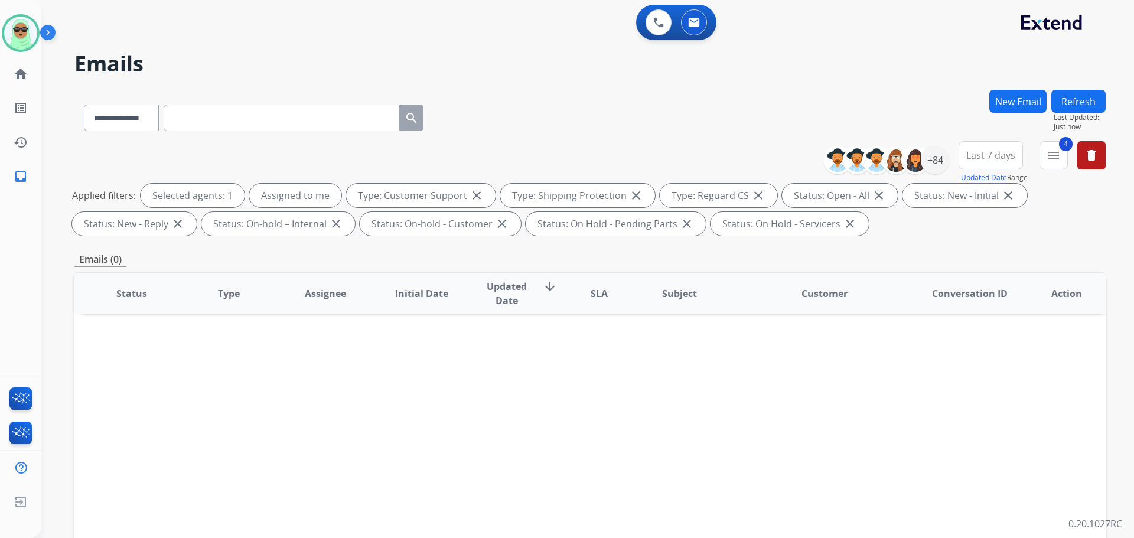
click at [901, 24] on div "0 Voice Interactions 0 Email Interactions" at bounding box center [581, 24] width 1050 height 38
click at [13, 32] on img at bounding box center [20, 33] width 33 height 33
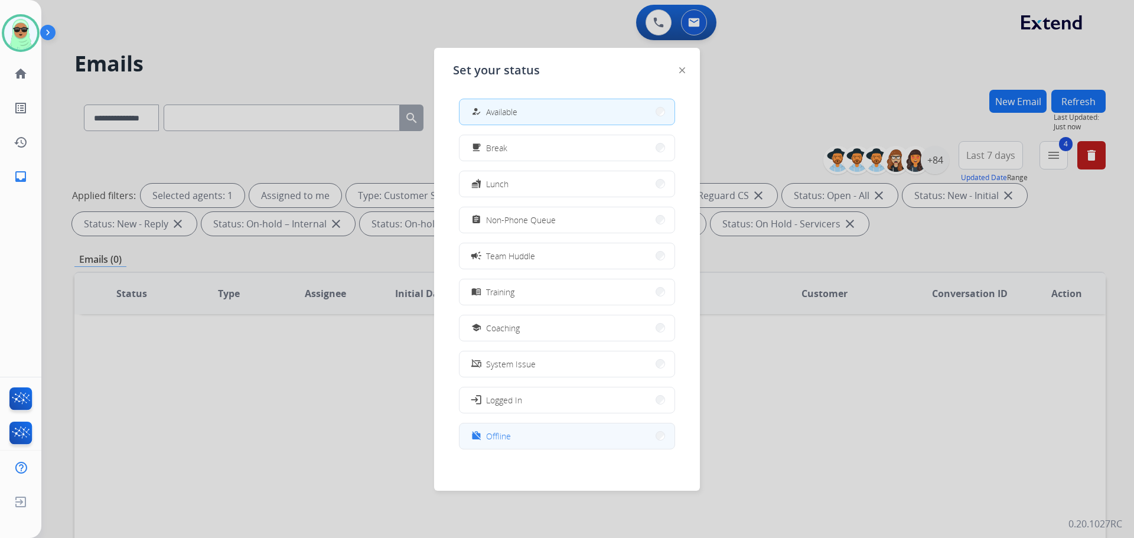
click at [540, 434] on button "work_off Offline" at bounding box center [566, 435] width 215 height 25
